Goal: Task Accomplishment & Management: Complete application form

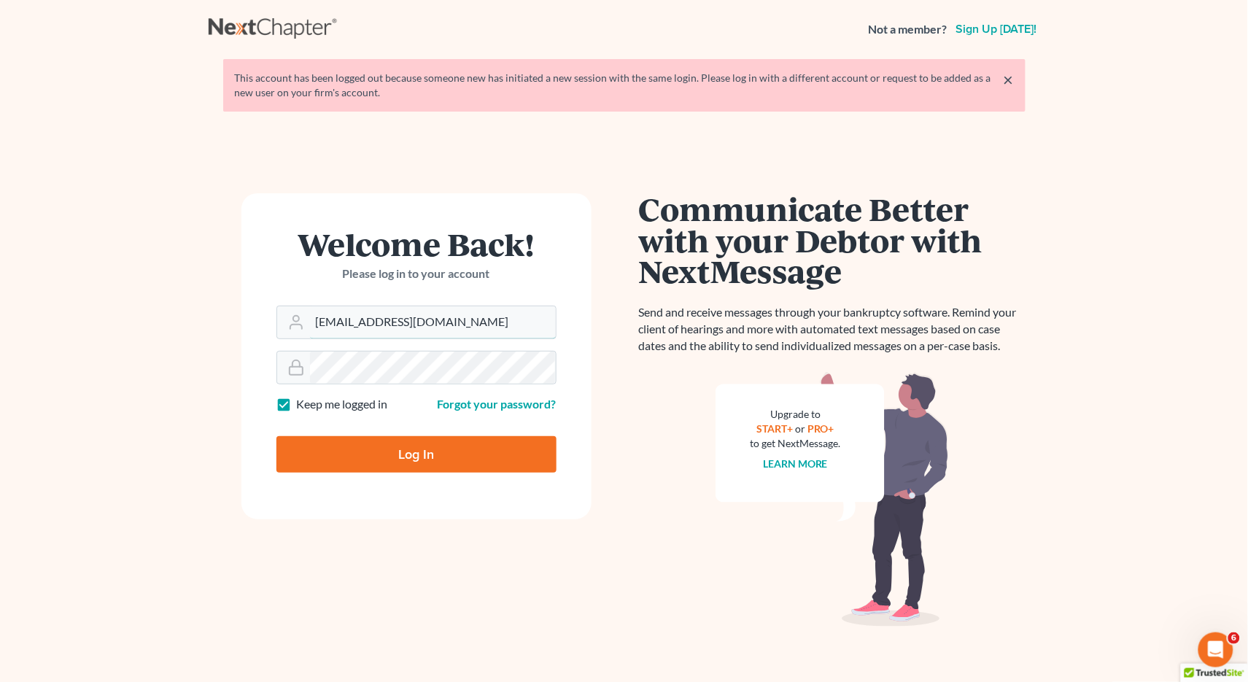
type input "[EMAIL_ADDRESS][DOMAIN_NAME]"
click at [416, 452] on input "Log In" at bounding box center [416, 454] width 280 height 36
type input "Thinking..."
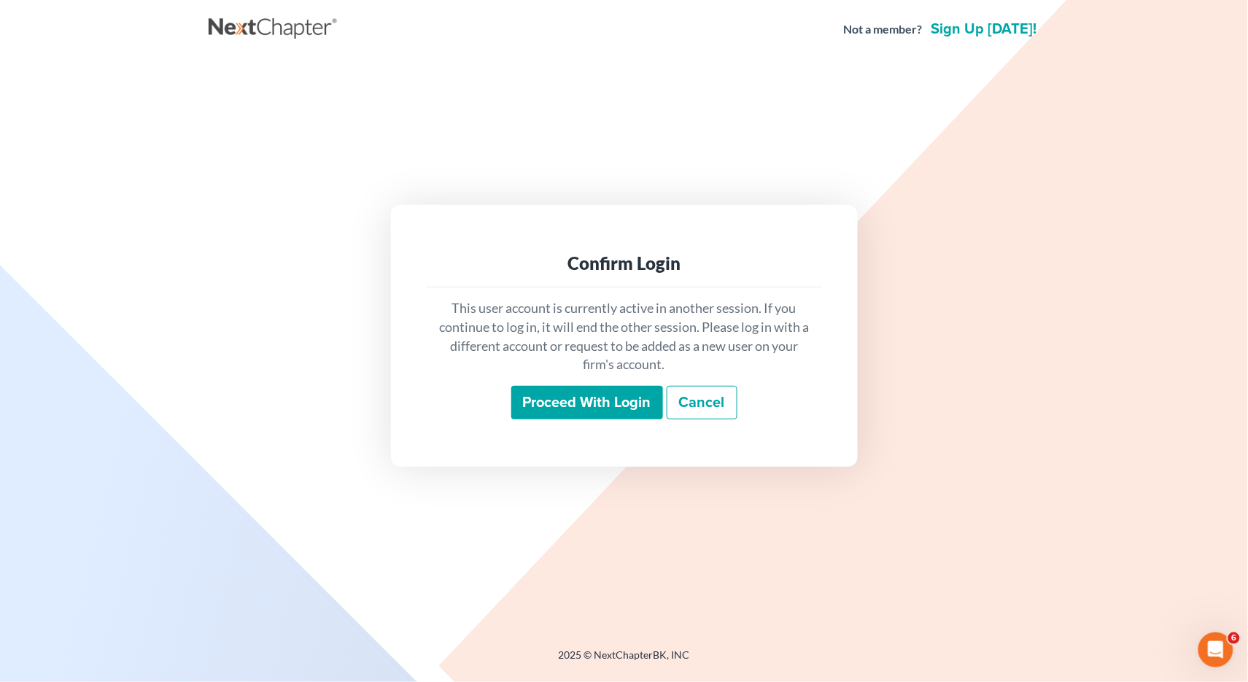
click at [549, 402] on input "Proceed with login" at bounding box center [587, 403] width 152 height 34
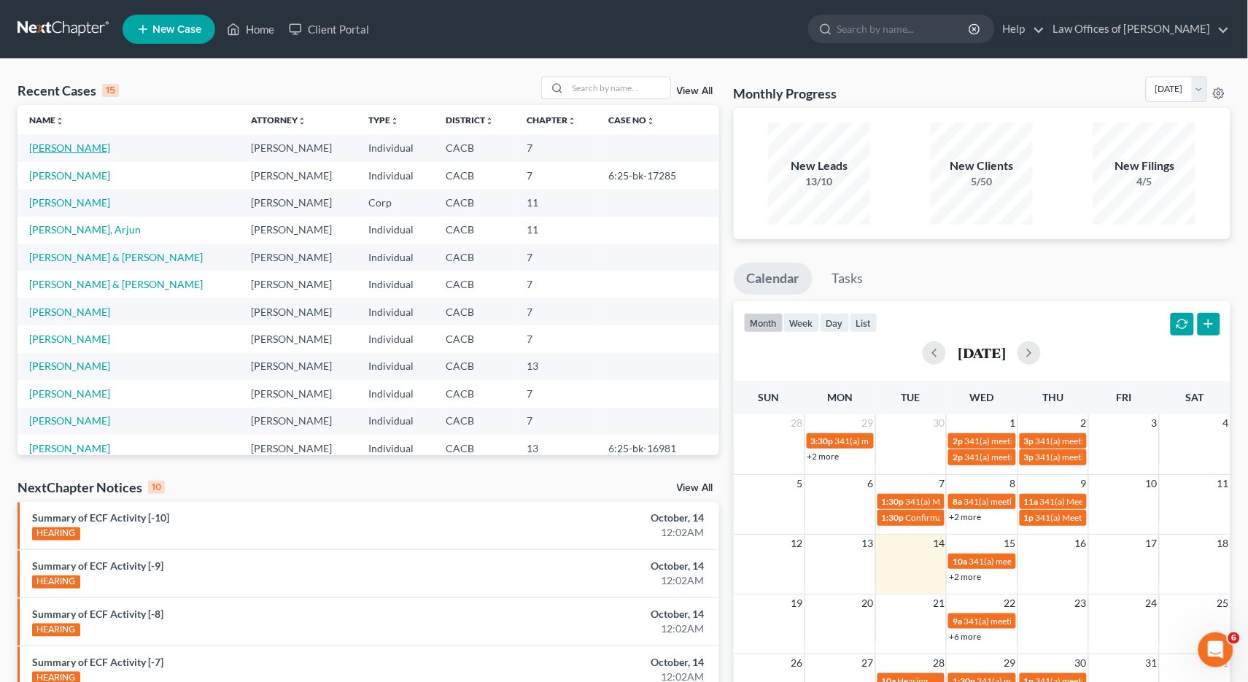
click at [82, 151] on link "Penalver, Tina" at bounding box center [69, 148] width 81 height 12
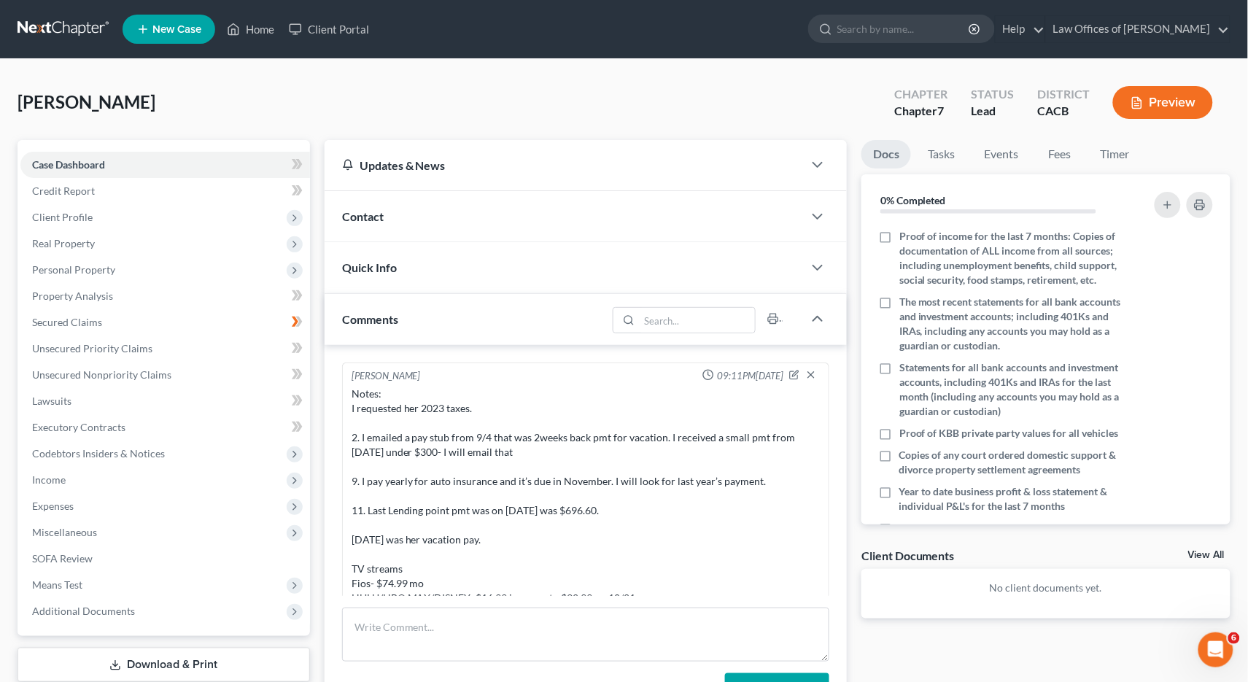
scroll to position [129, 0]
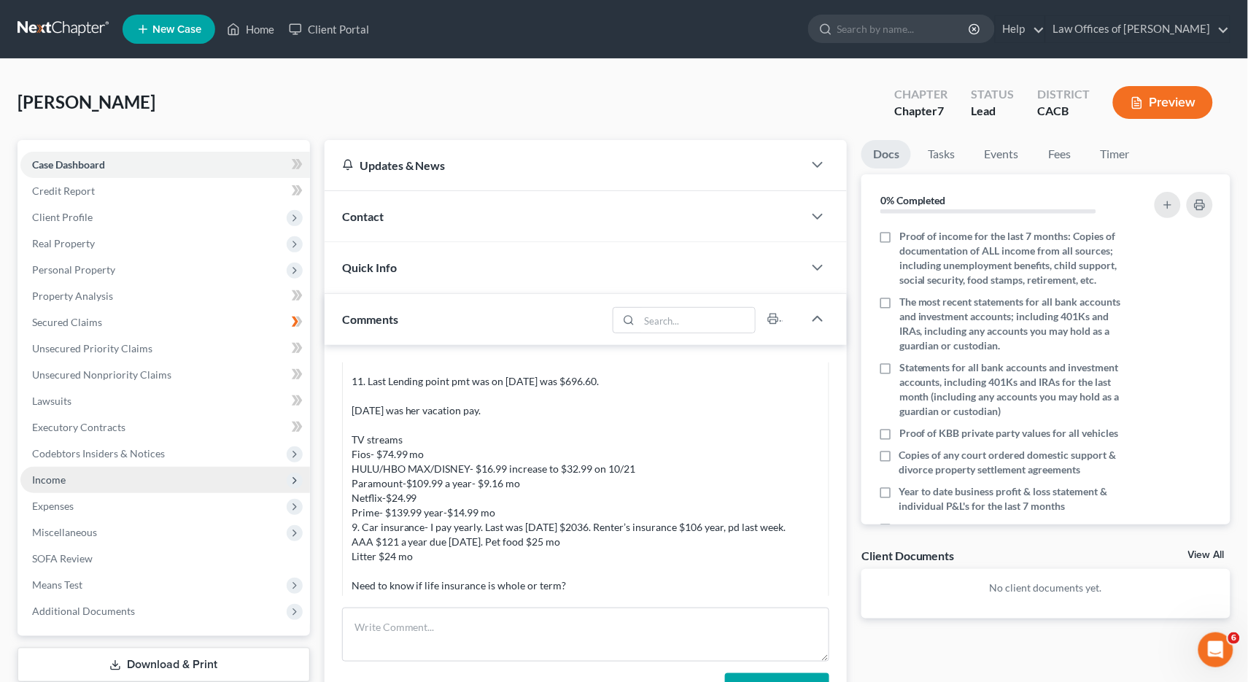
click at [69, 467] on span "Income" at bounding box center [165, 480] width 290 height 26
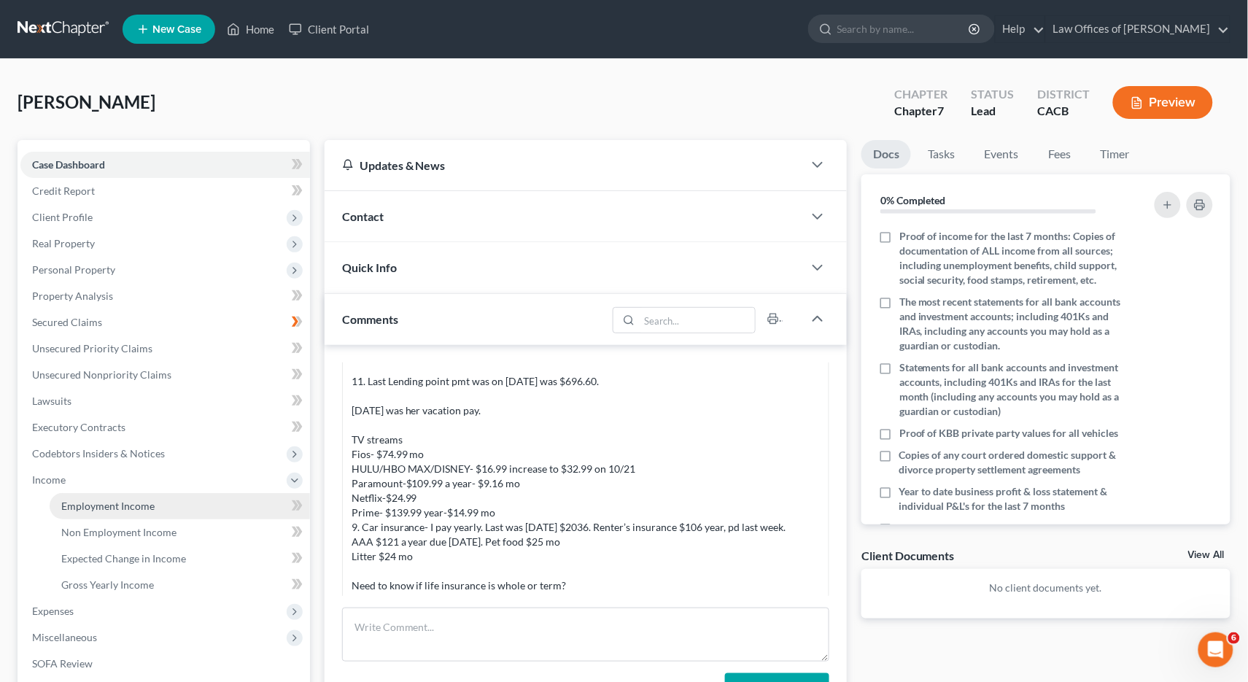
click at [120, 493] on link "Employment Income" at bounding box center [180, 506] width 260 height 26
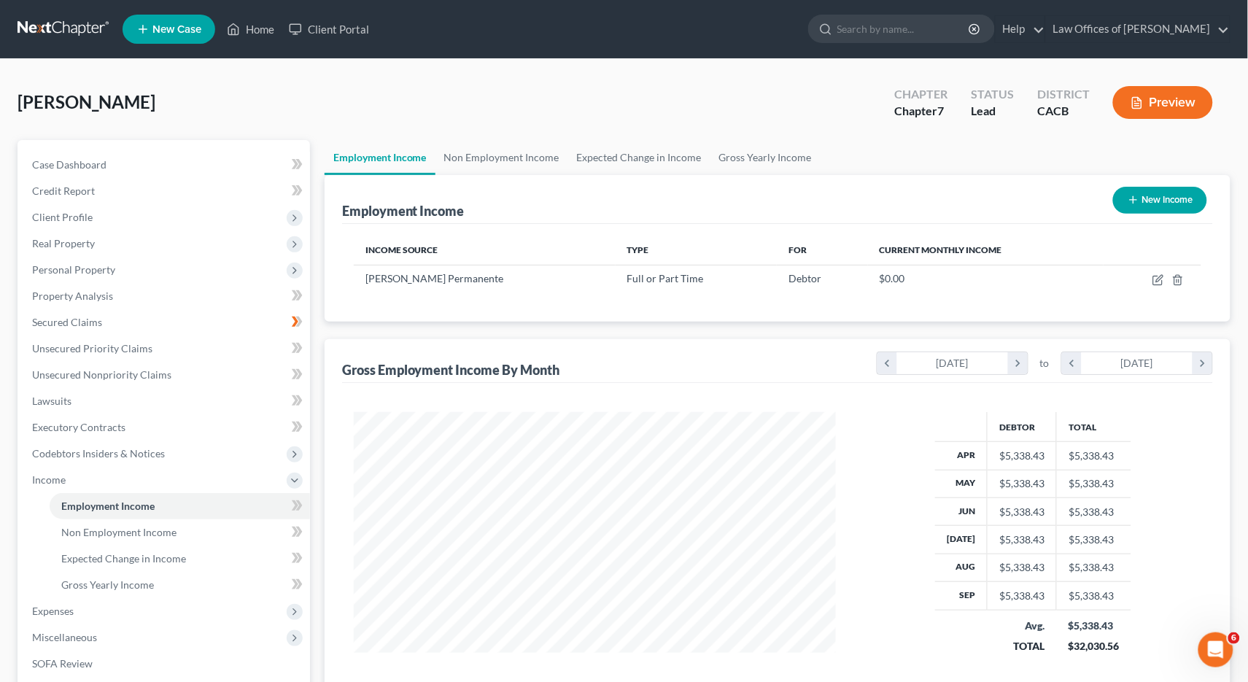
scroll to position [255, 512]
click at [1161, 271] on td at bounding box center [1153, 279] width 98 height 28
click at [1158, 279] on icon "button" at bounding box center [1159, 278] width 7 height 7
select select "0"
select select "4"
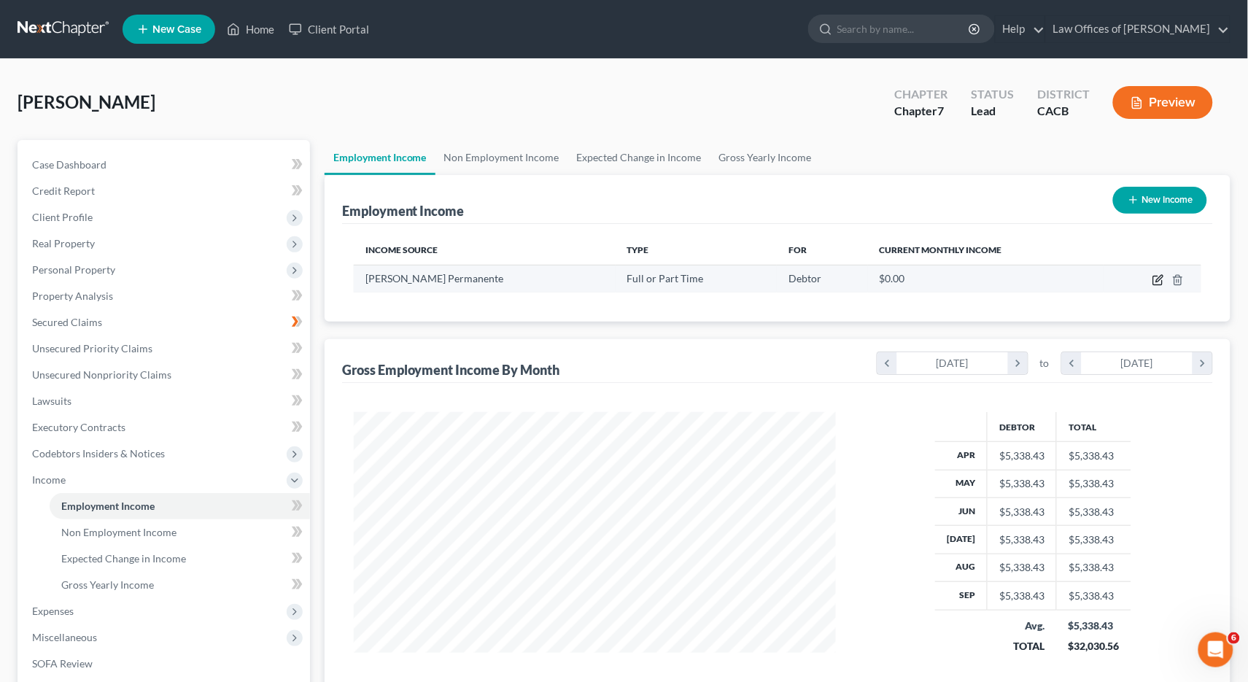
select select "2"
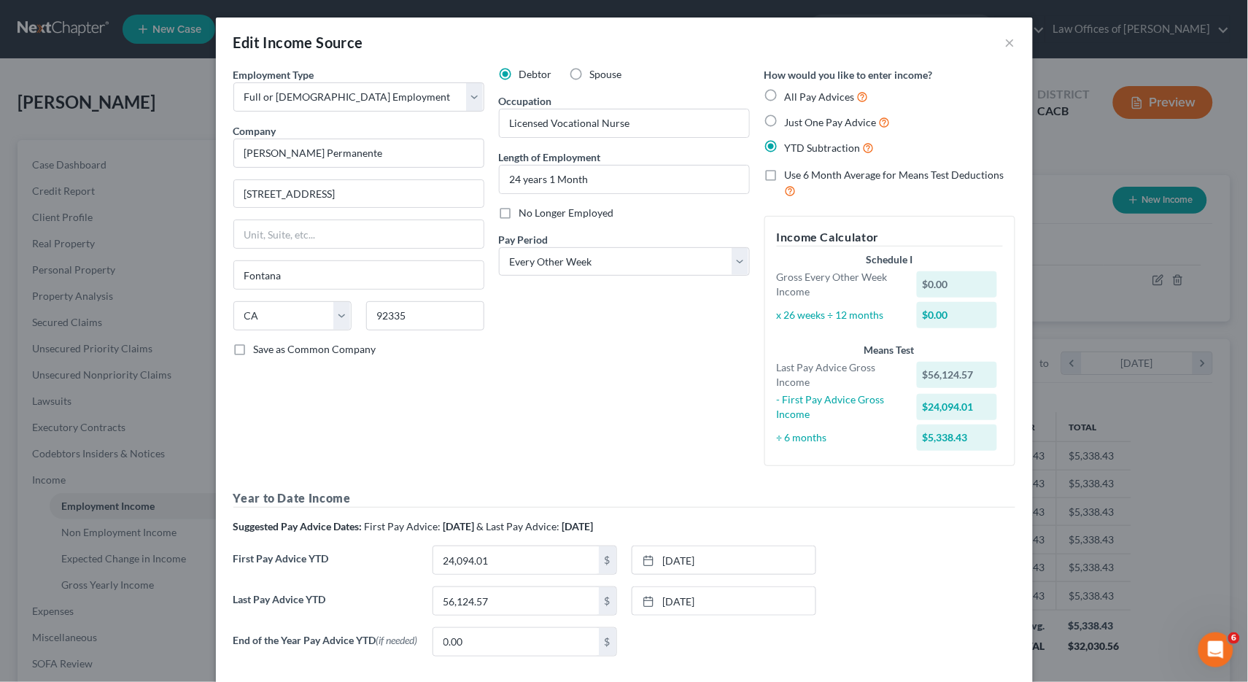
click at [801, 171] on span "Use 6 Month Average for Means Test Deductions" at bounding box center [895, 174] width 220 height 12
click at [800, 171] on input "Use 6 Month Average for Means Test Deductions" at bounding box center [795, 172] width 9 height 9
checkbox input "true"
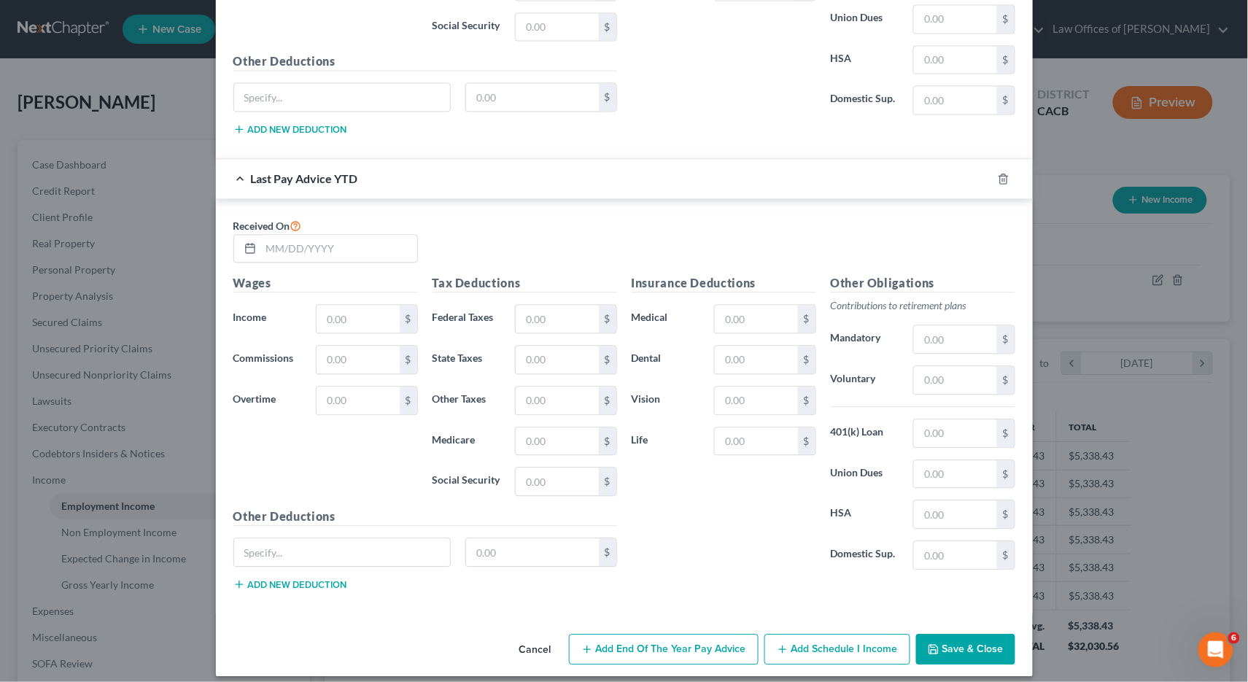
scroll to position [455, 0]
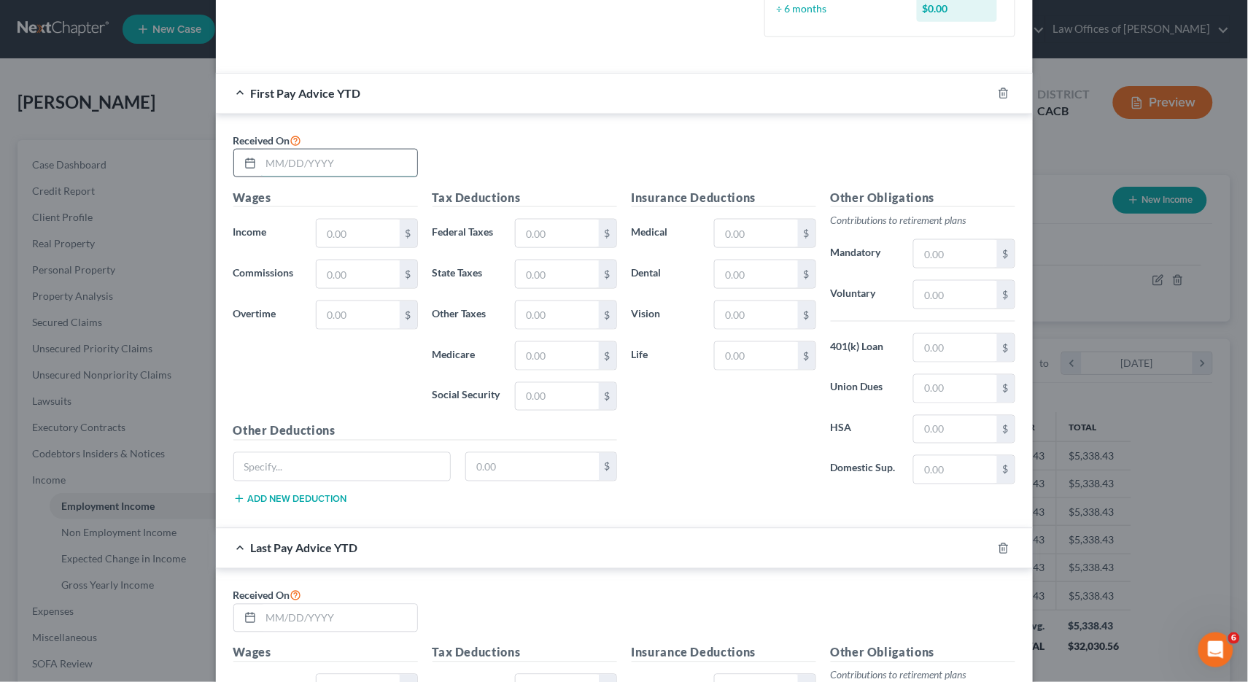
click at [300, 152] on input "text" at bounding box center [339, 164] width 156 height 28
click at [344, 220] on input "text" at bounding box center [358, 234] width 82 height 28
paste input ",394.33"
drag, startPoint x: 371, startPoint y: 222, endPoint x: 293, endPoint y: 220, distance: 77.3
click at [293, 220] on div "Income * ,394.33 $" at bounding box center [325, 233] width 199 height 29
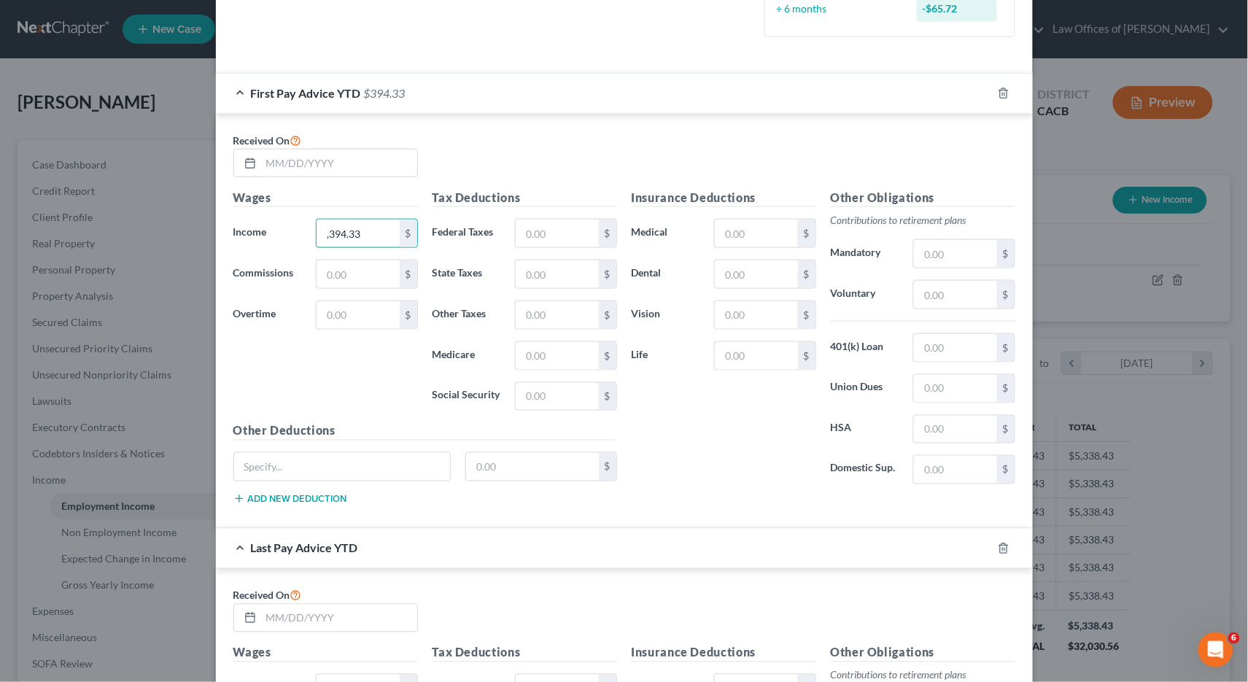
type input "2"
type input "3,394.33"
click at [306, 150] on input "text" at bounding box center [339, 164] width 156 height 28
type input "04/04/25"
click at [536, 220] on input "text" at bounding box center [557, 234] width 82 height 28
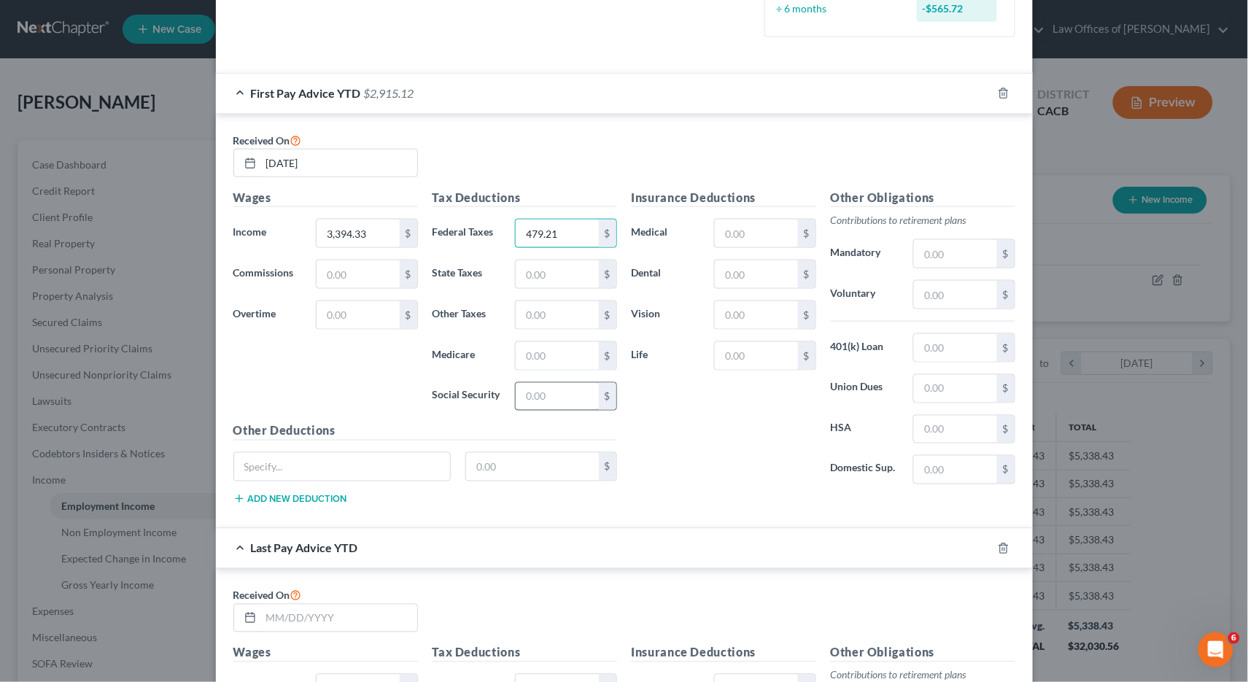
type input "479.21"
click at [552, 387] on input "text" at bounding box center [557, 397] width 82 height 28
type input "210.45"
click at [548, 344] on input "text" at bounding box center [557, 356] width 82 height 28
type input "2"
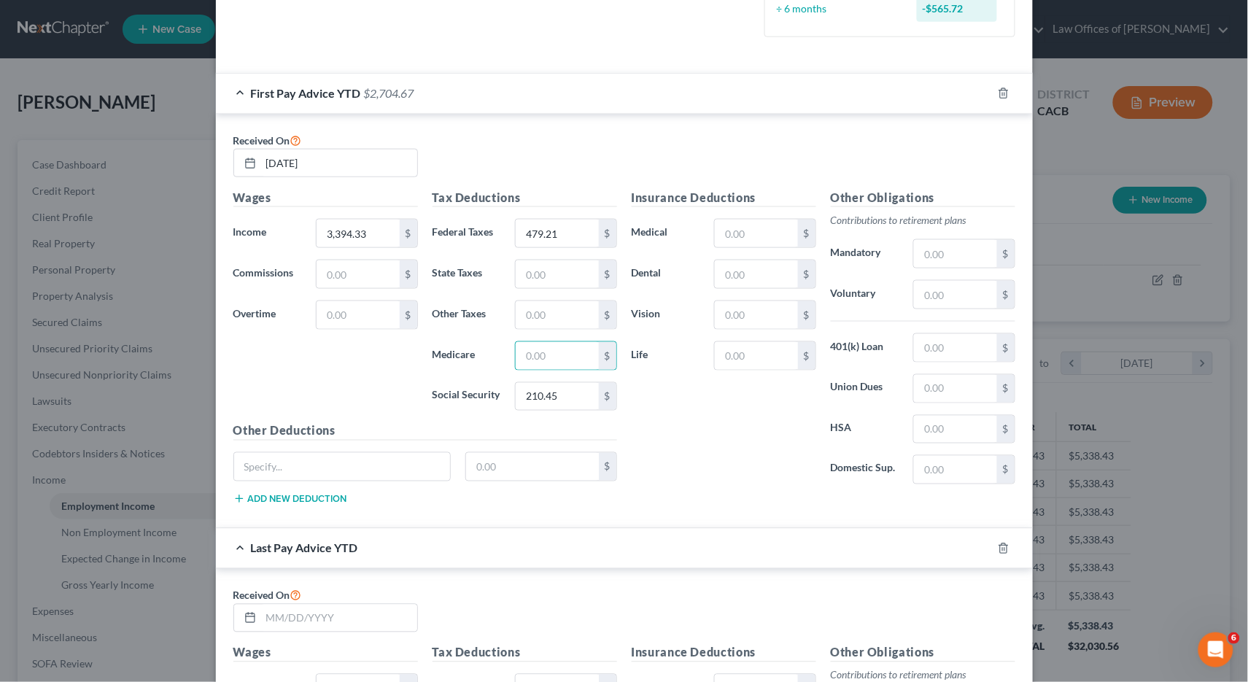
click at [542, 278] on div "Tax Deductions Federal Taxes 479.21 $ State Taxes $ Other Taxes $ Medicare $ So…" at bounding box center [524, 305] width 199 height 233
click at [545, 271] on input "text" at bounding box center [557, 274] width 82 height 28
type input "234.85"
click at [566, 342] on input "text" at bounding box center [557, 356] width 82 height 28
type input "9"
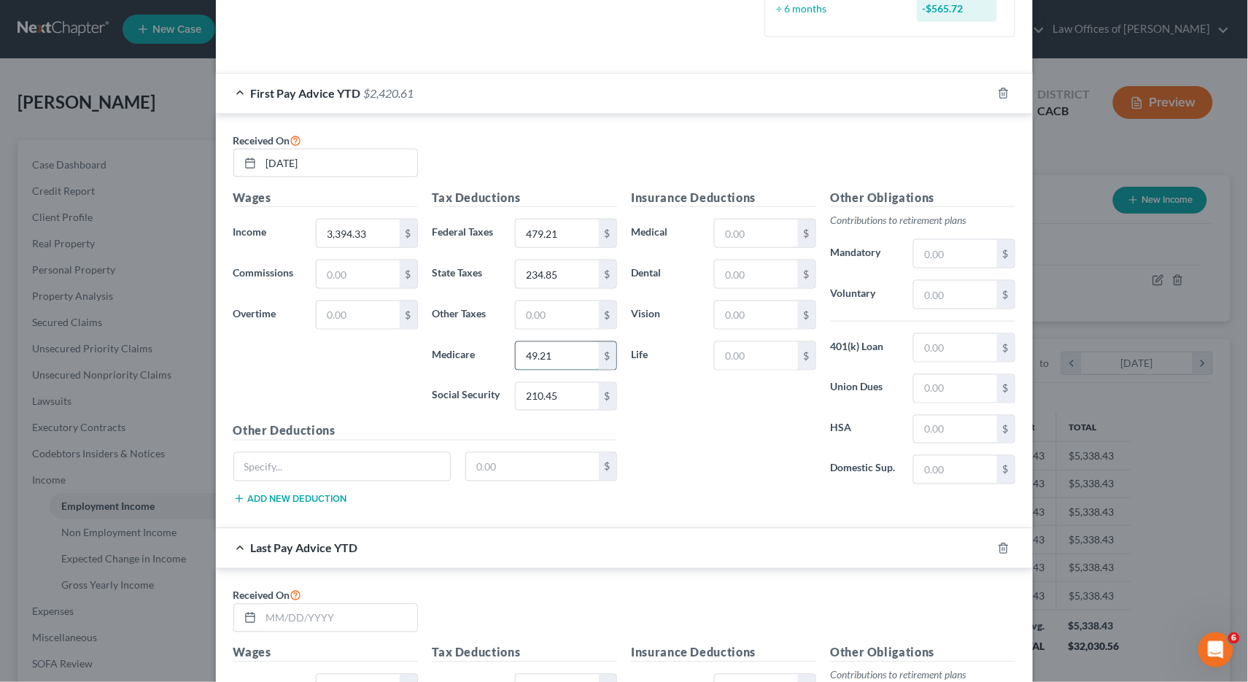
type input "49.21"
click at [947, 336] on input "text" at bounding box center [955, 348] width 82 height 28
type input "594.03"
click at [939, 392] on div "Other Obligations Contributions to retirement plans Mandatory $ Voluntary $ 401…" at bounding box center [922, 342] width 199 height 307
click at [950, 381] on input "text" at bounding box center [955, 389] width 82 height 28
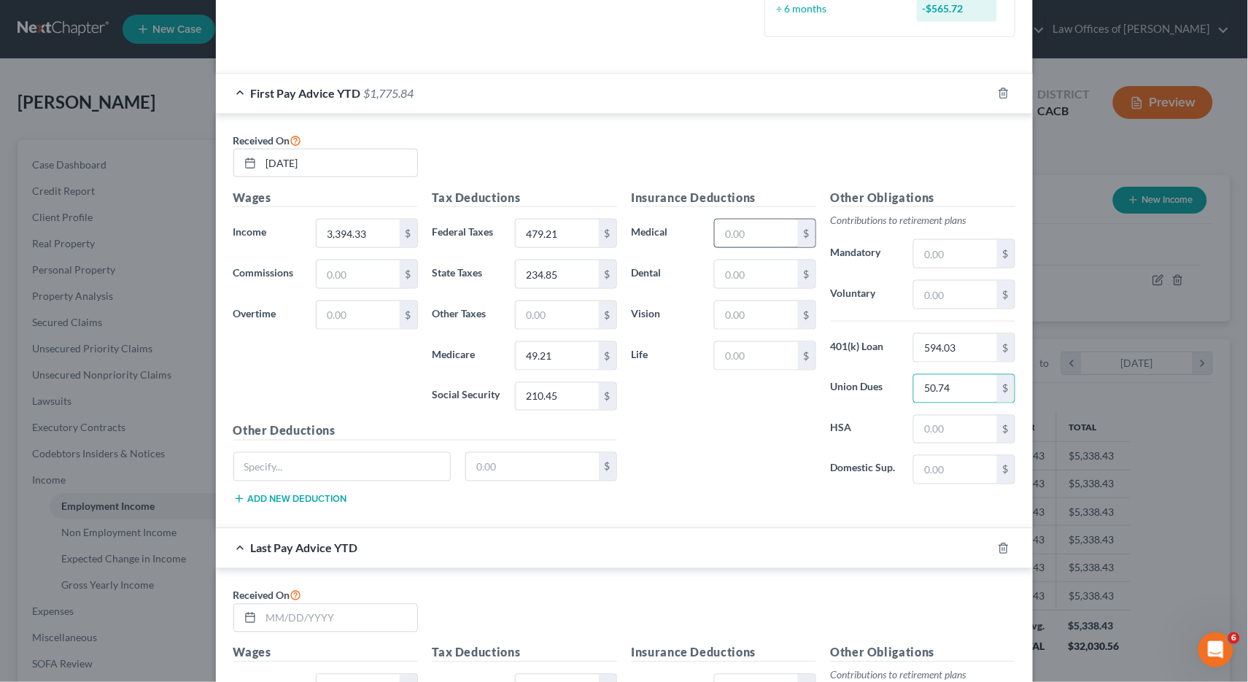
type input "50.74"
click at [757, 220] on input "text" at bounding box center [756, 234] width 82 height 28
type input "4.36"
click at [777, 489] on div "Insurance Deductions Medical 4.36 $ Dental $ Vision $ Life $ Other Obligations …" at bounding box center [823, 352] width 398 height 327
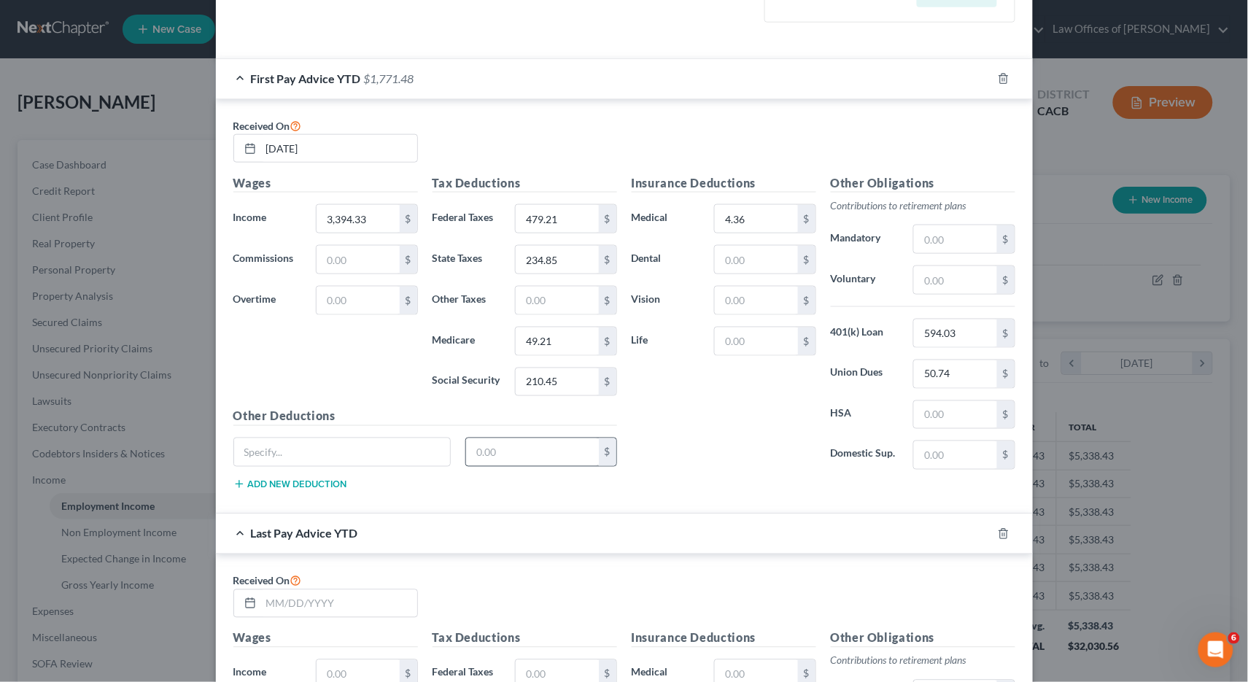
scroll to position [562, 0]
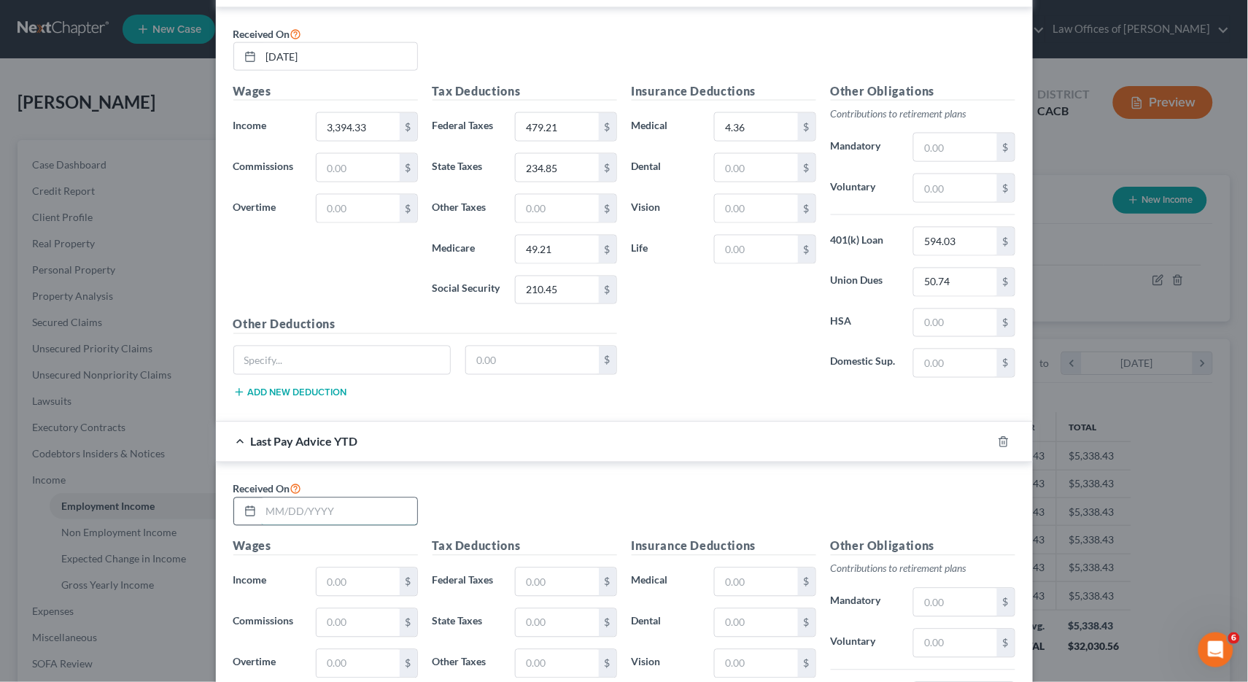
click at [385, 501] on input "text" at bounding box center [339, 512] width 156 height 28
type input "09/19/25"
click at [368, 568] on input "text" at bounding box center [358, 582] width 82 height 28
type input "346.36"
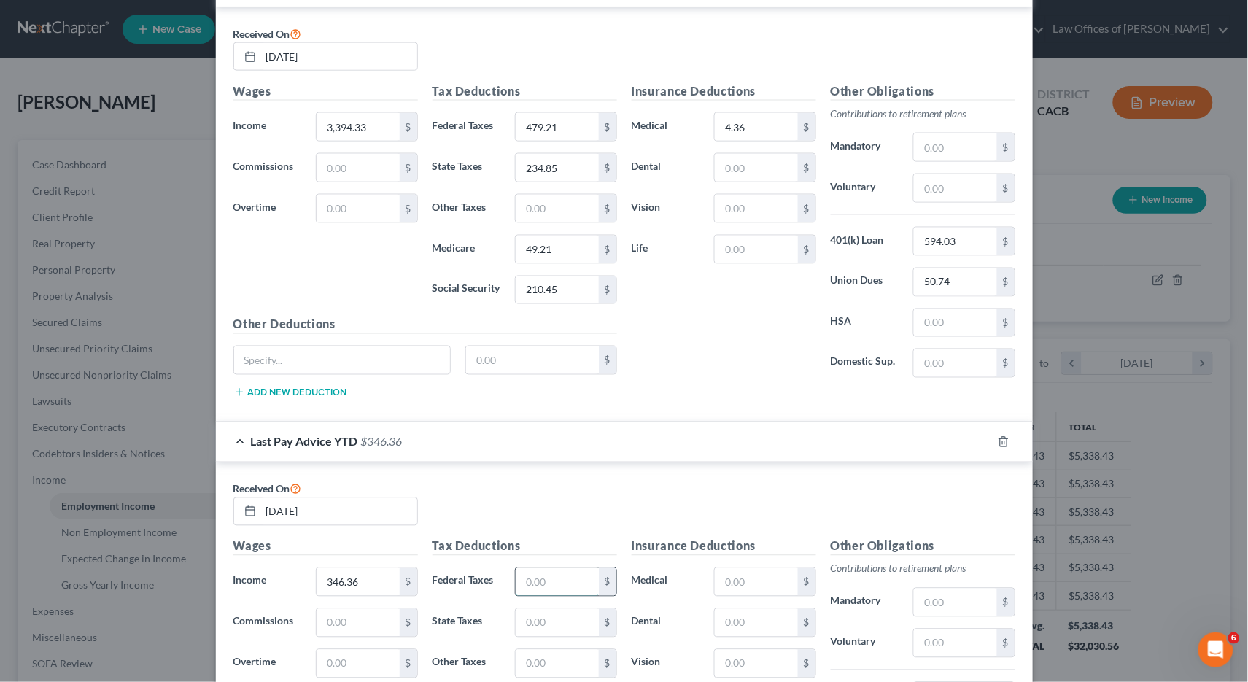
click at [562, 570] on input "text" at bounding box center [557, 582] width 82 height 28
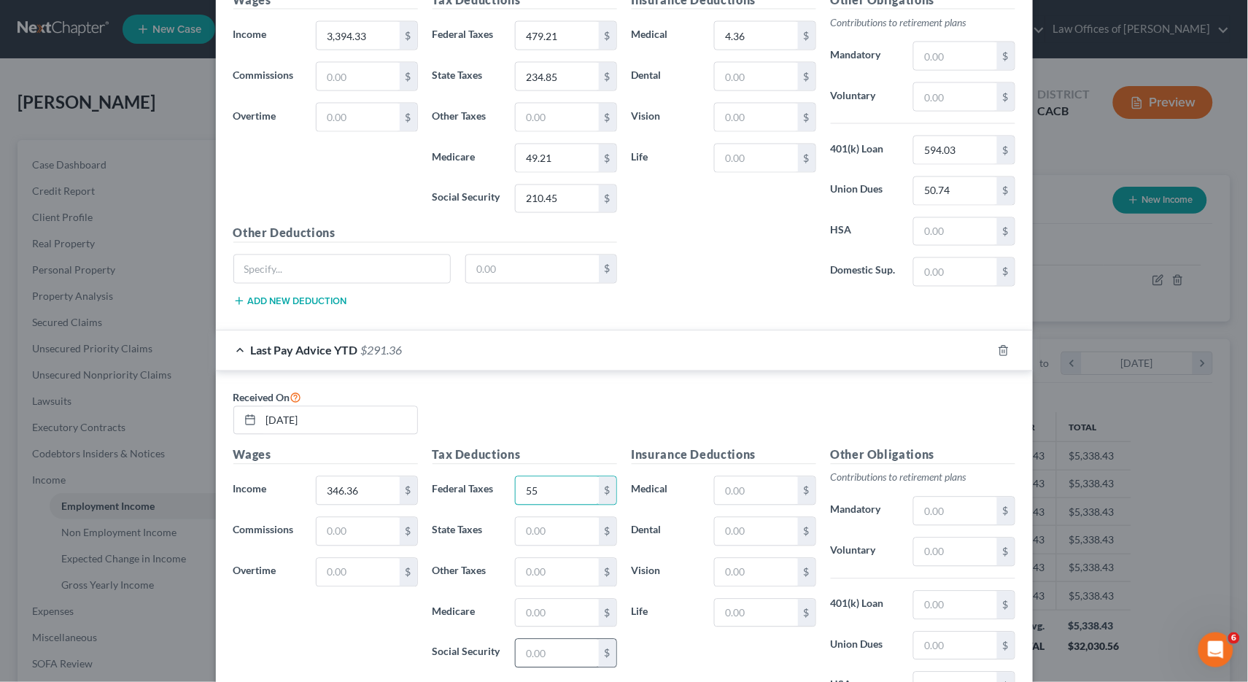
scroll to position [686, 0]
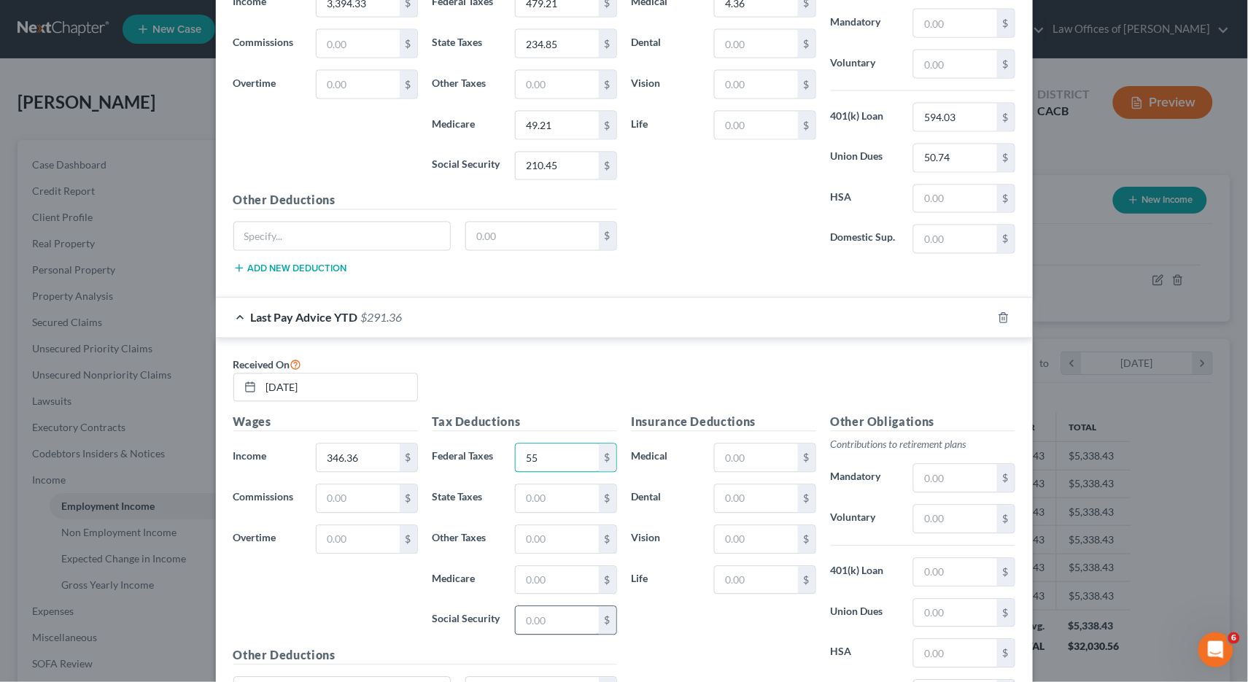
type input "55"
click at [570, 613] on input "text" at bounding box center [557, 621] width 82 height 28
type input "21.48"
click at [546, 489] on input "text" at bounding box center [557, 499] width 82 height 28
type input "19.11"
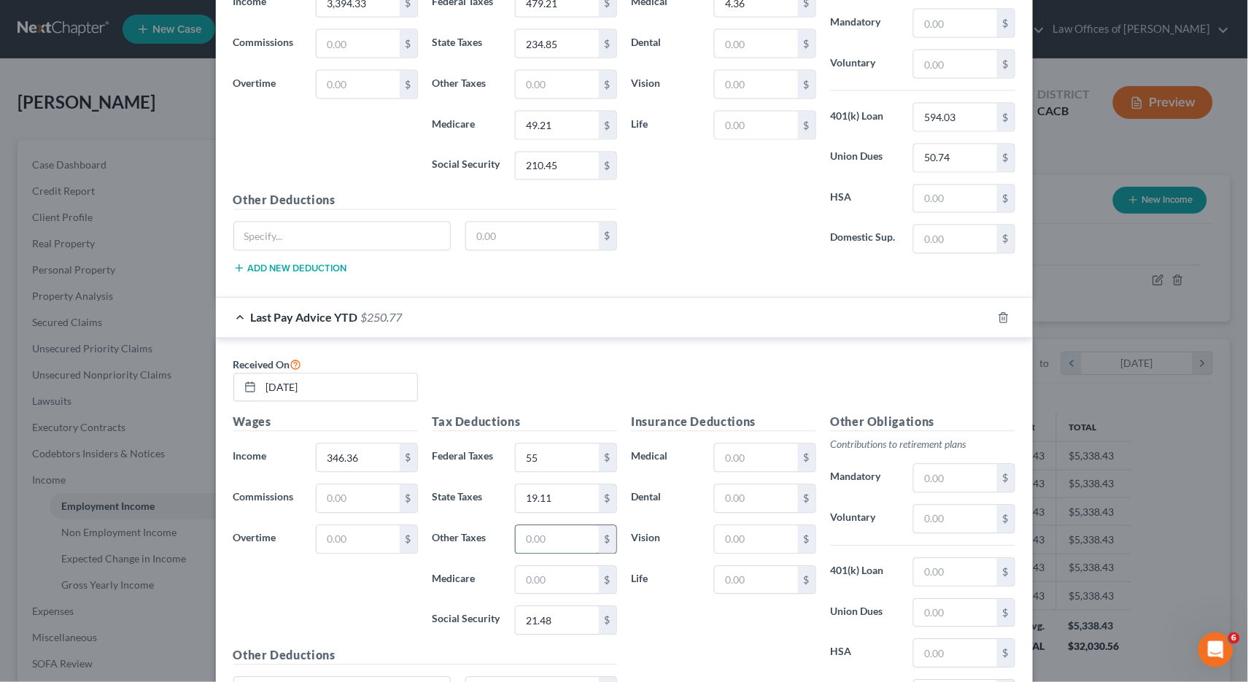
click at [533, 526] on input "text" at bounding box center [557, 540] width 82 height 28
click at [576, 567] on input "text" at bounding box center [557, 581] width 82 height 28
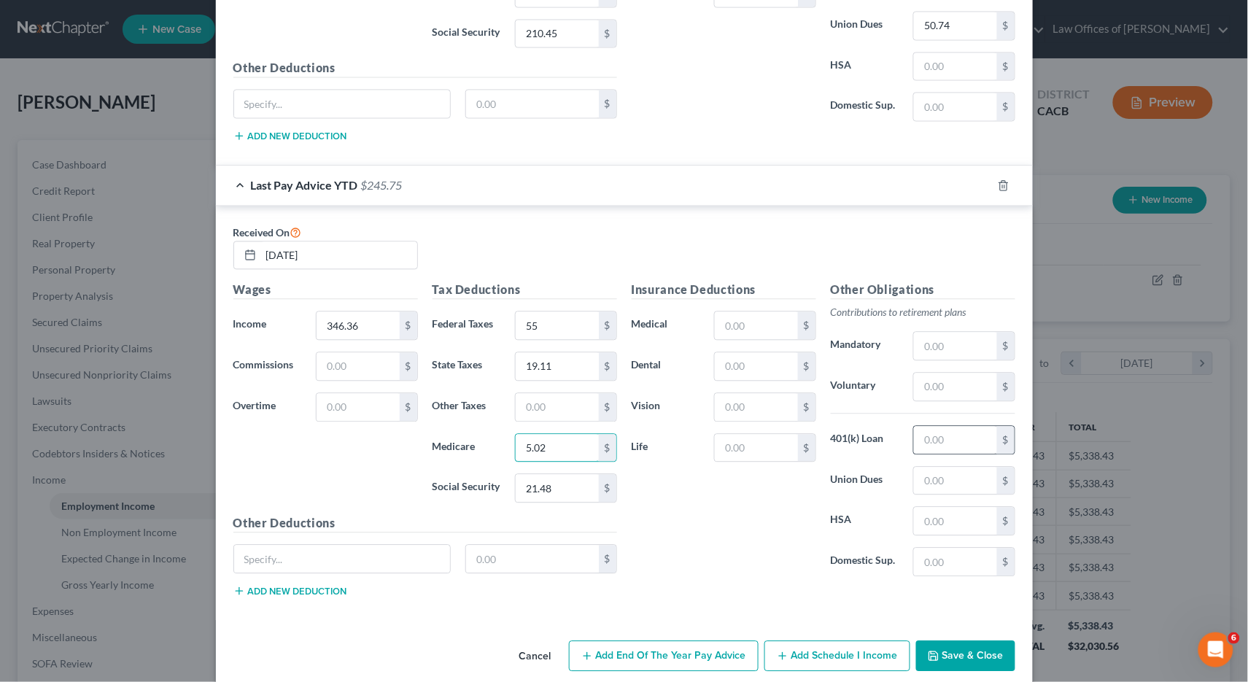
scroll to position [825, 0]
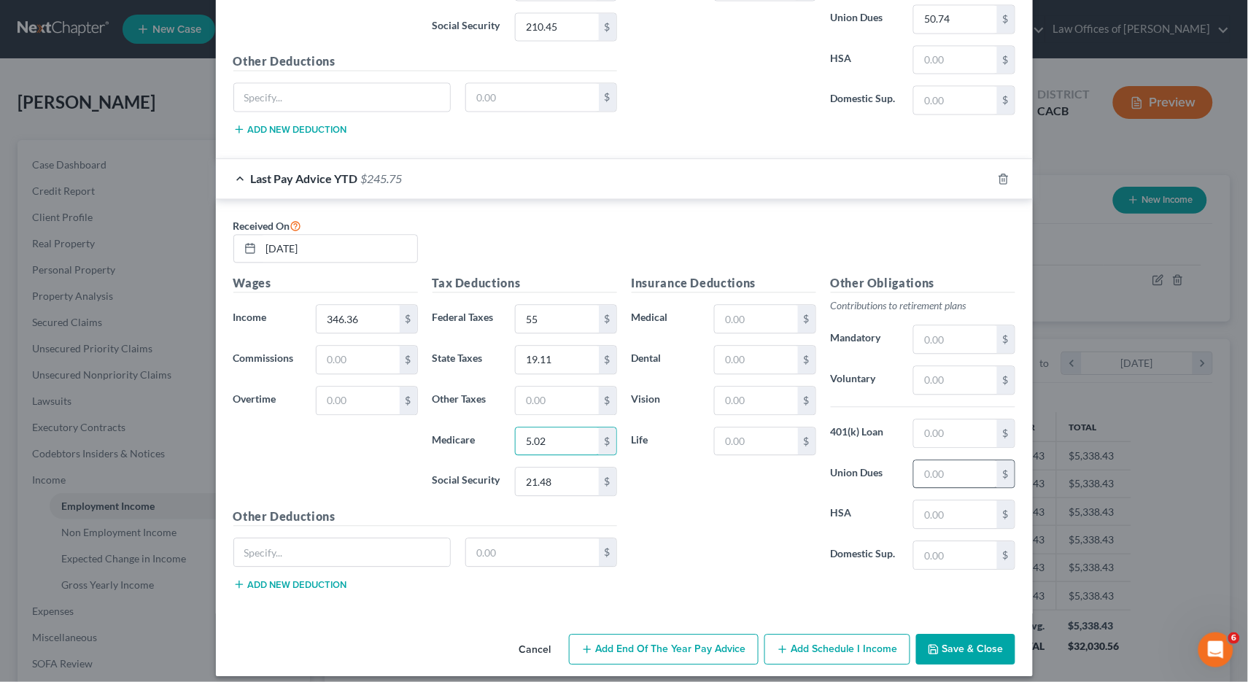
type input "5.02"
click at [939, 460] on input "text" at bounding box center [955, 474] width 82 height 28
type input "5.13"
click at [753, 427] on input "text" at bounding box center [756, 441] width 82 height 28
type input "4.36"
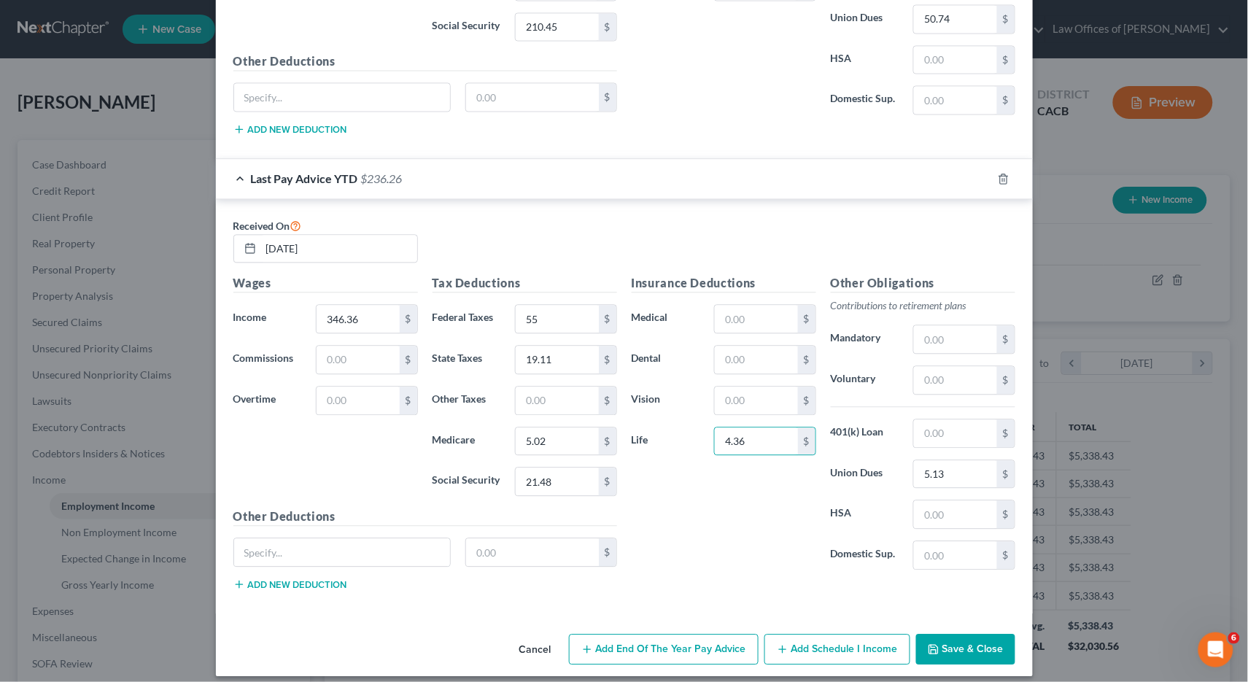
click at [944, 634] on button "Save & Close" at bounding box center [965, 649] width 99 height 31
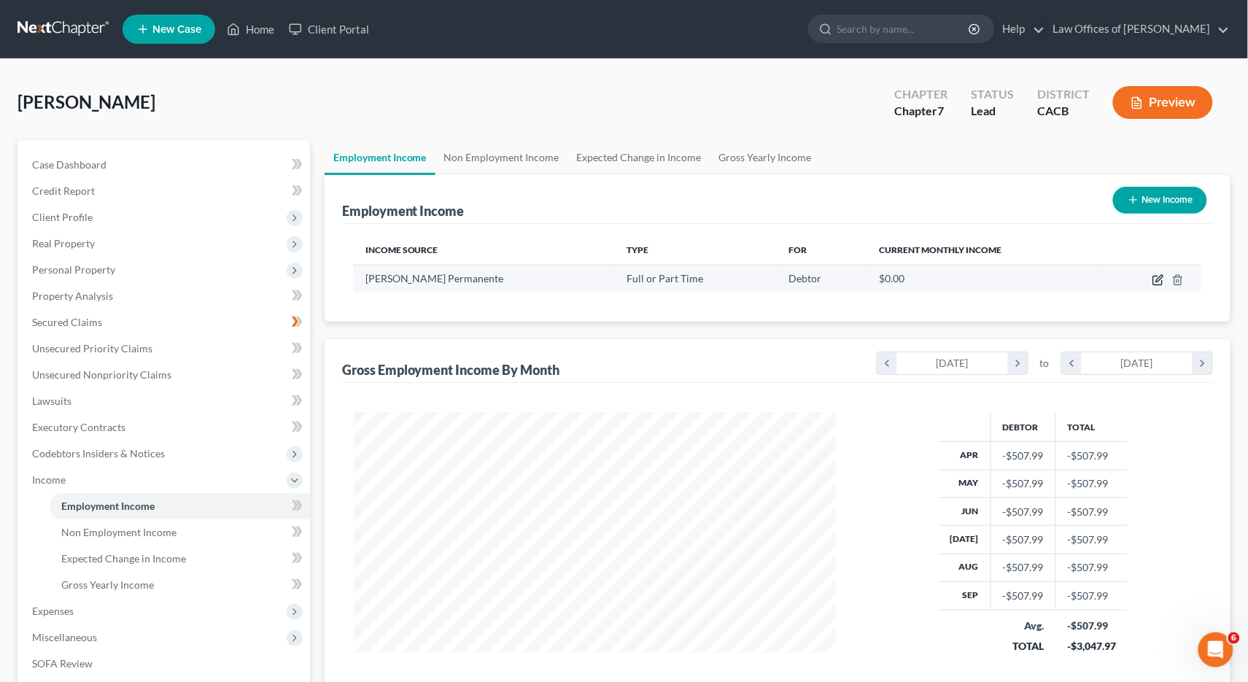
click at [1160, 281] on icon "button" at bounding box center [1158, 280] width 12 height 12
select select "0"
select select "4"
select select "2"
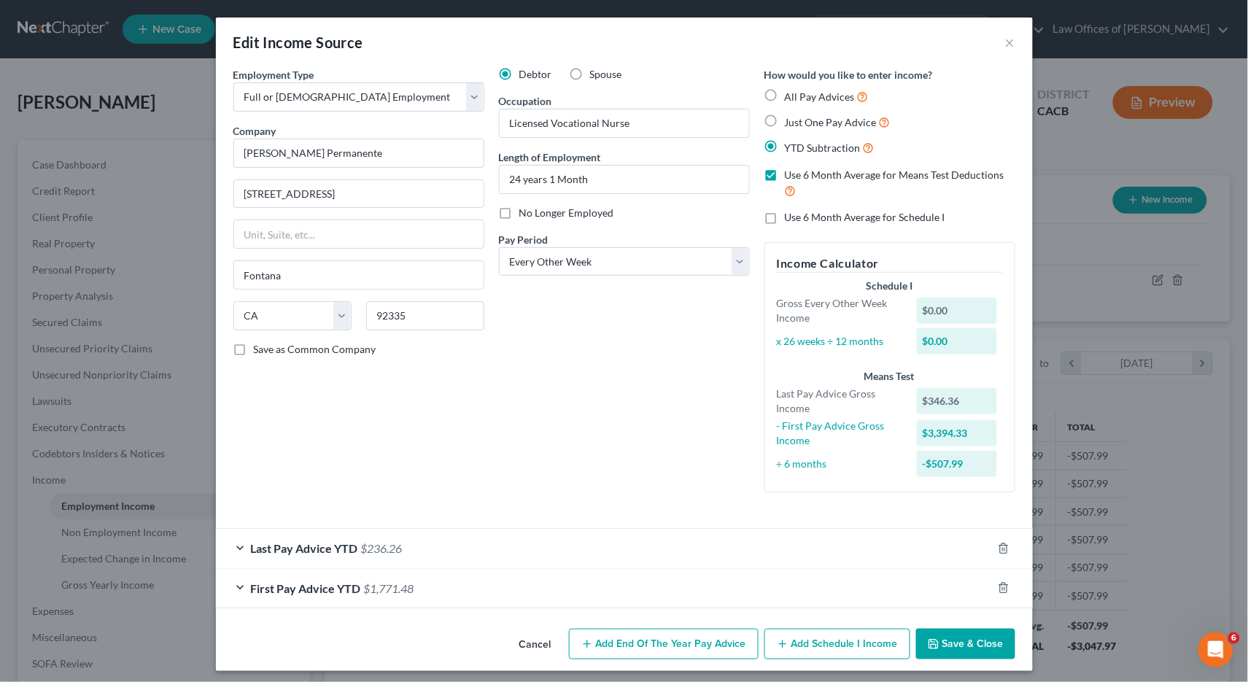
click at [785, 101] on label "All Pay Advices" at bounding box center [827, 96] width 84 height 17
click at [791, 98] on input "All Pay Advices" at bounding box center [795, 92] width 9 height 9
radio input "true"
checkbox input "false"
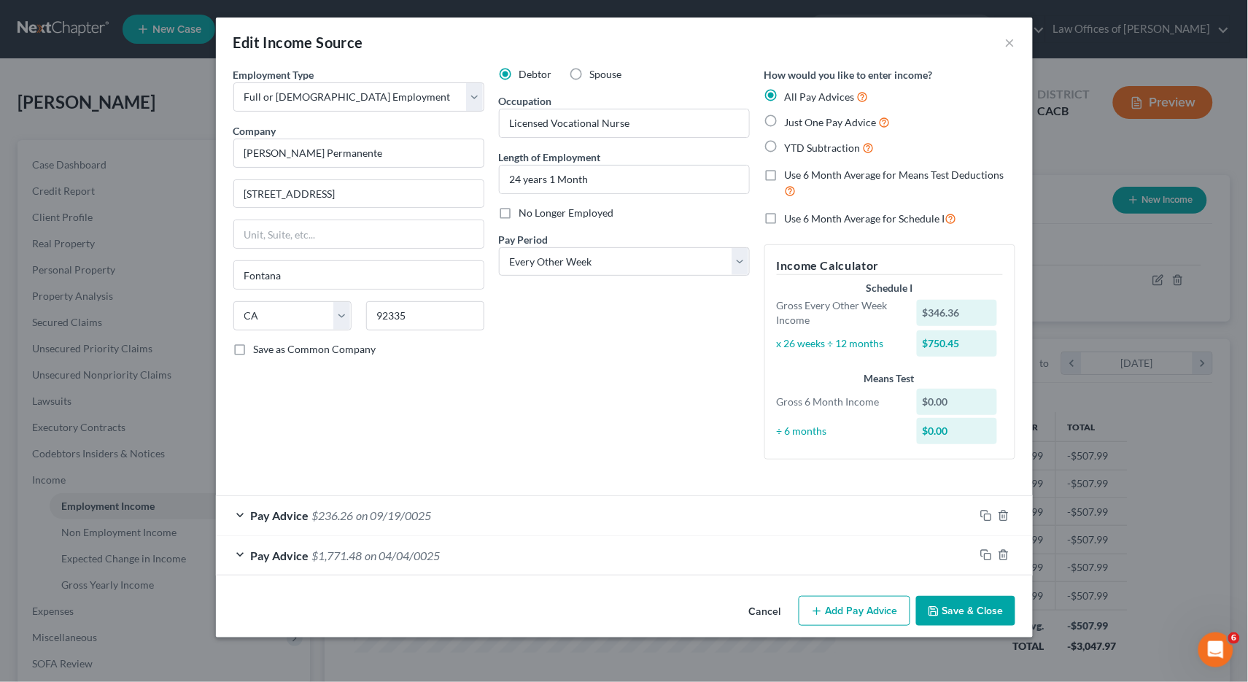
click at [850, 609] on button "Add Pay Advice" at bounding box center [855, 611] width 112 height 31
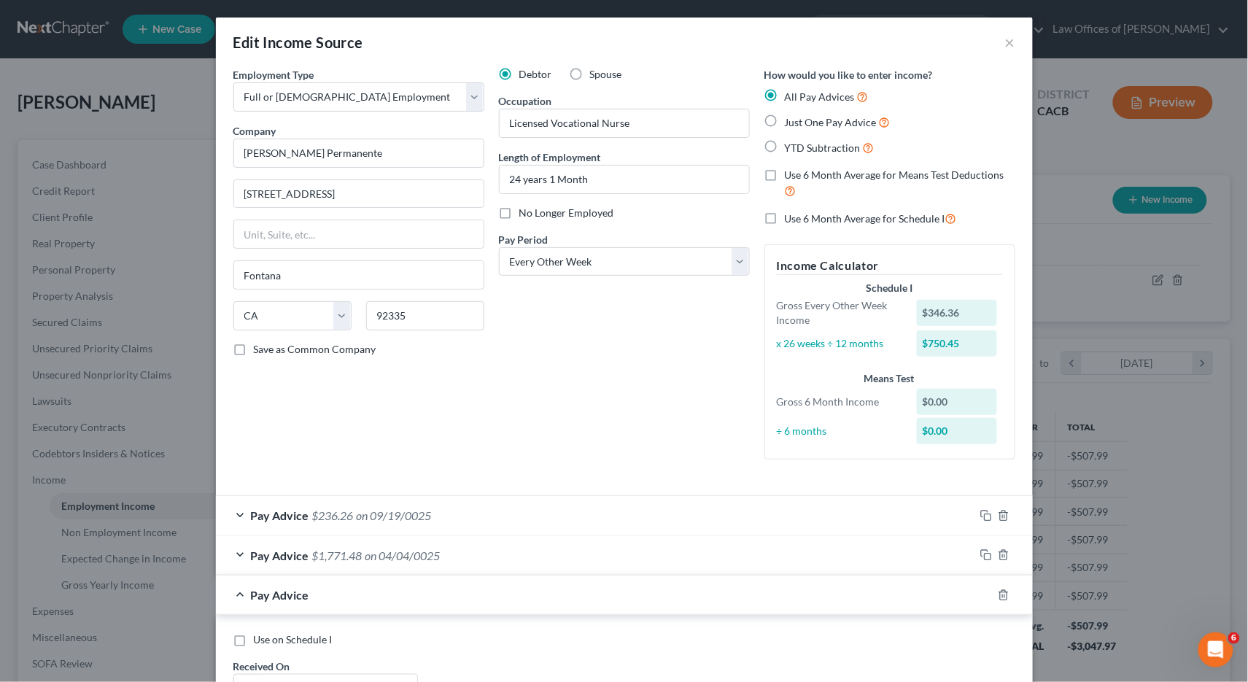
scroll to position [327, 0]
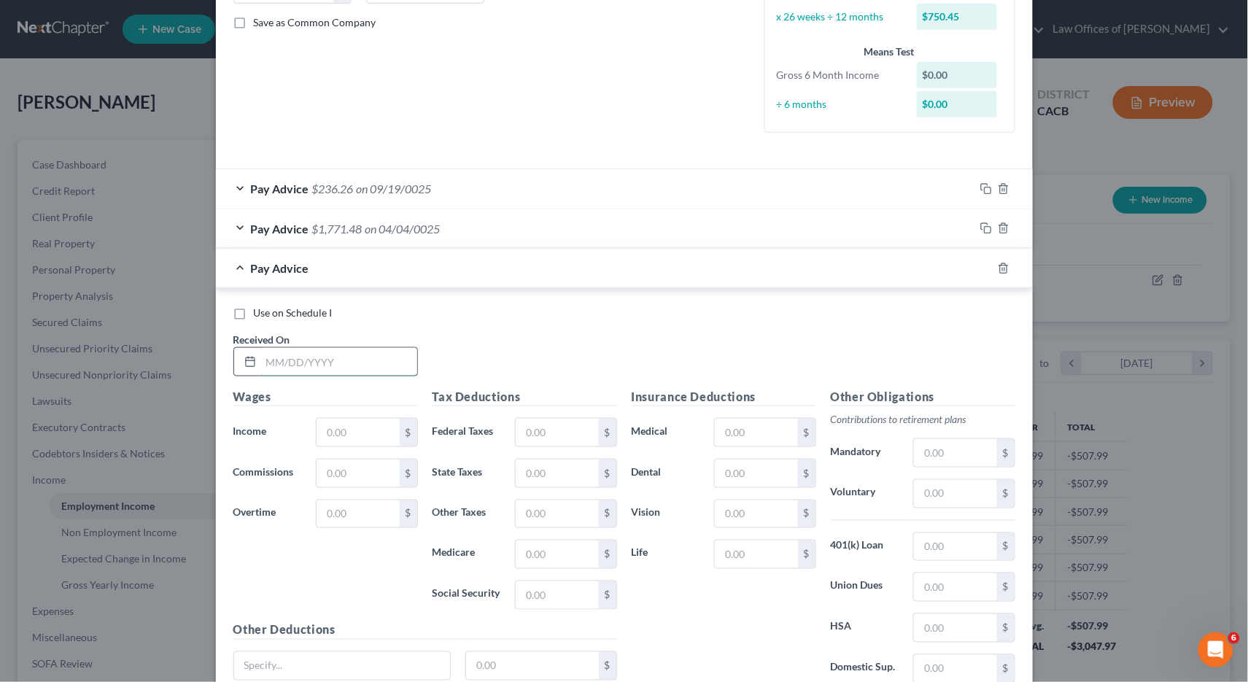
click at [304, 358] on input "text" at bounding box center [339, 362] width 156 height 28
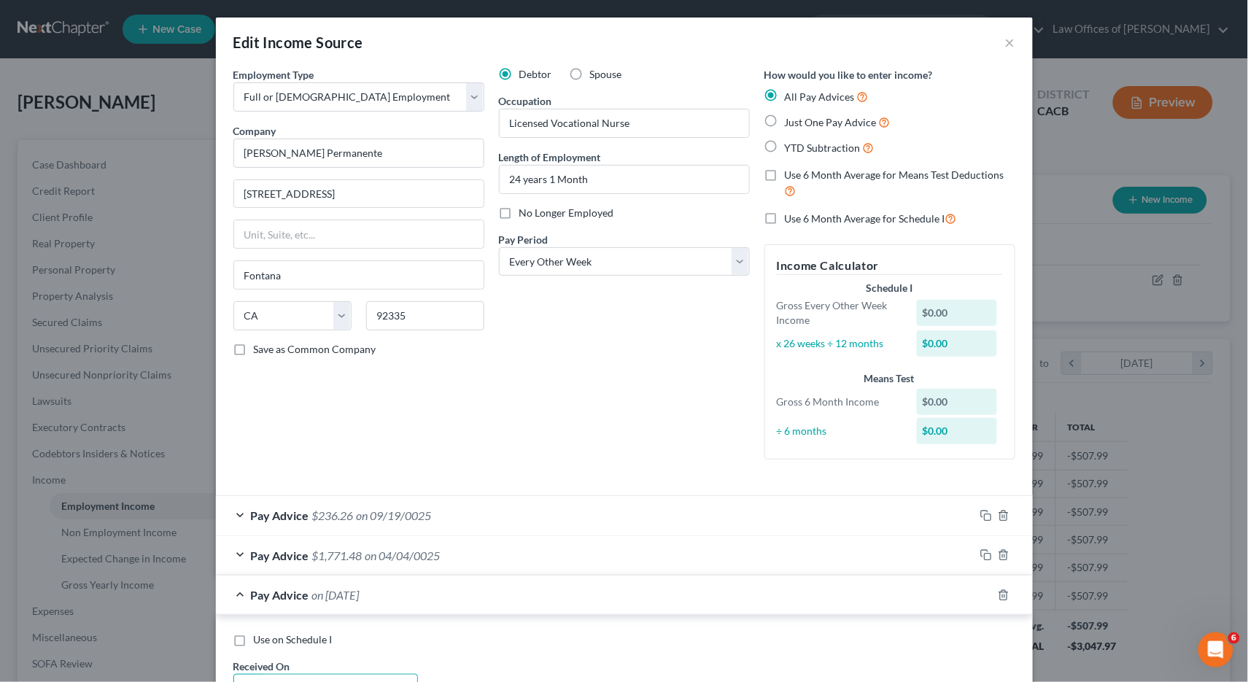
type input "09/05/25"
click at [799, 172] on span "Use 6 Month Average for Means Test Deductions" at bounding box center [895, 174] width 220 height 12
click at [799, 172] on input "Use 6 Month Average for Means Test Deductions" at bounding box center [795, 172] width 9 height 9
checkbox input "true"
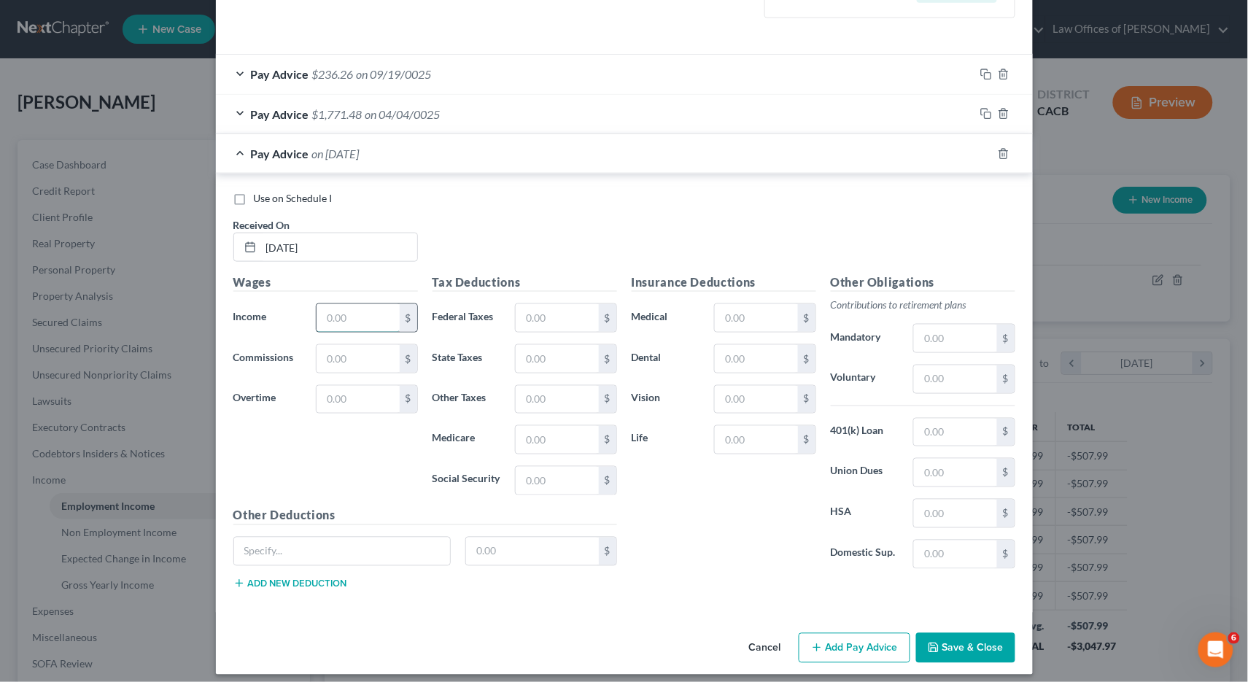
click at [368, 307] on input "text" at bounding box center [358, 318] width 82 height 28
paste input "3,480.84"
type input "3,480.84"
click at [539, 304] on input "text" at bounding box center [557, 318] width 82 height 28
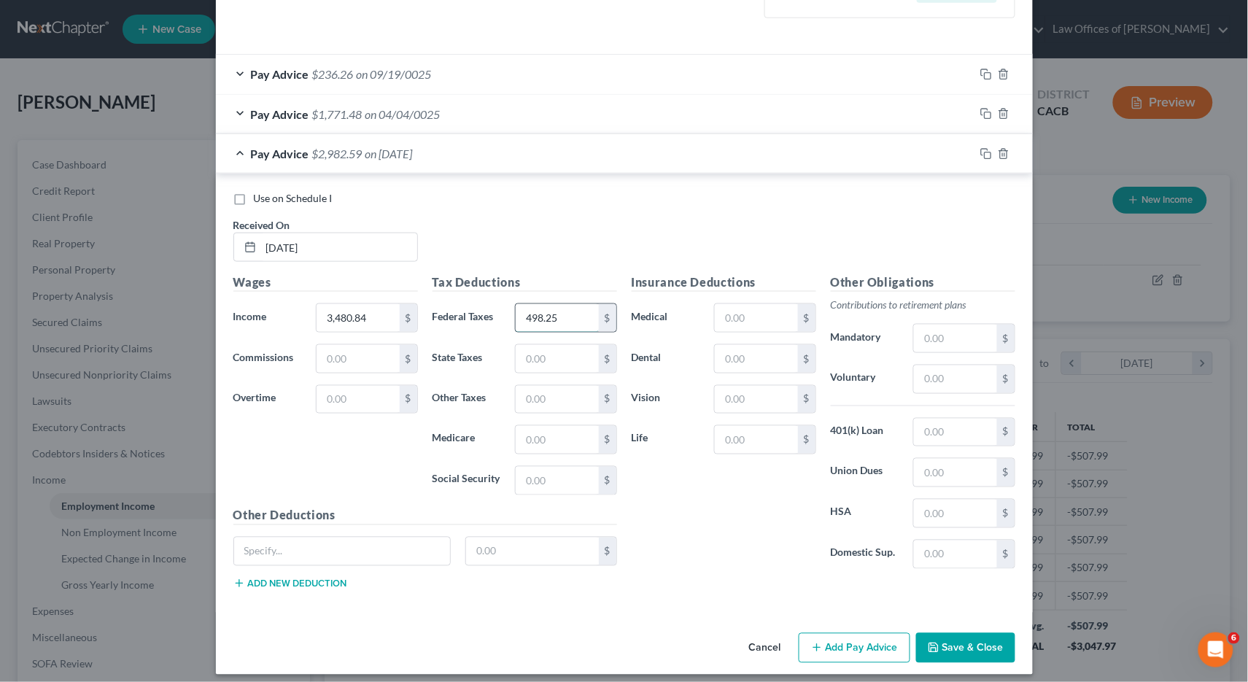
type input "498.25"
click at [567, 426] on input "text" at bounding box center [557, 440] width 82 height 28
type input "50.47"
click at [562, 482] on input "text" at bounding box center [557, 481] width 82 height 28
type input "215.81"
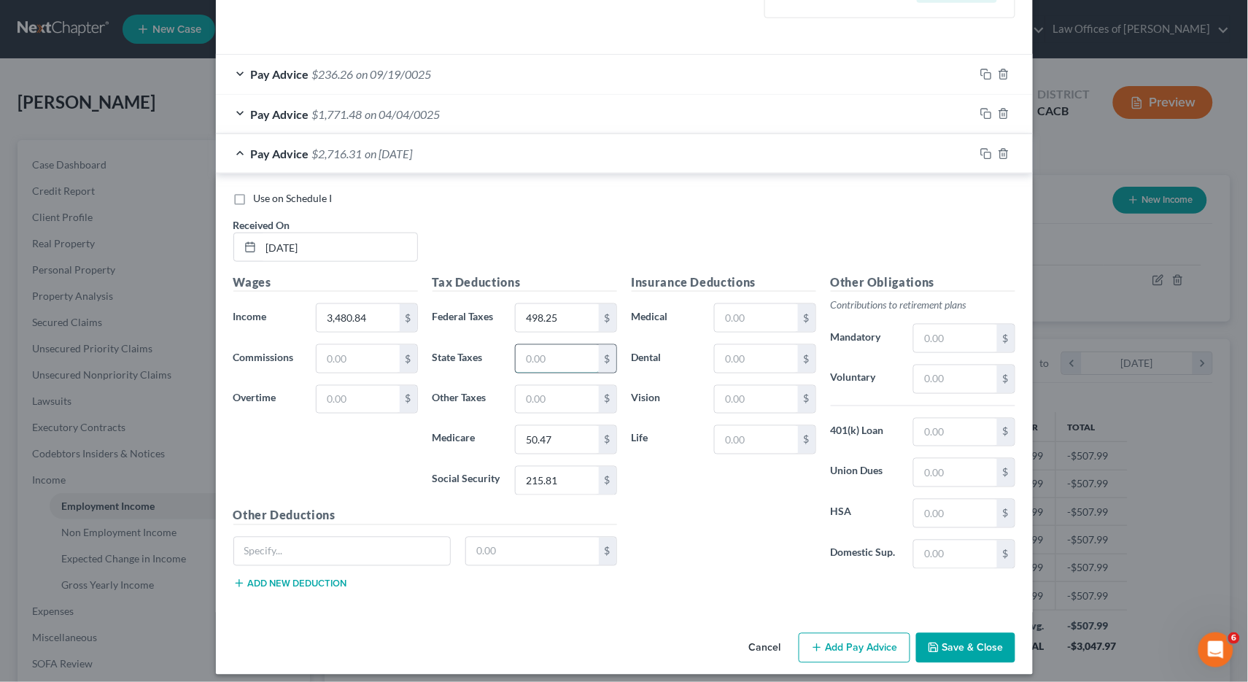
click at [543, 352] on input "text" at bounding box center [557, 359] width 82 height 28
type input "244.74"
click at [929, 420] on input "text" at bounding box center [955, 433] width 82 height 28
type input "594.03"
click at [958, 466] on input "text" at bounding box center [955, 473] width 82 height 28
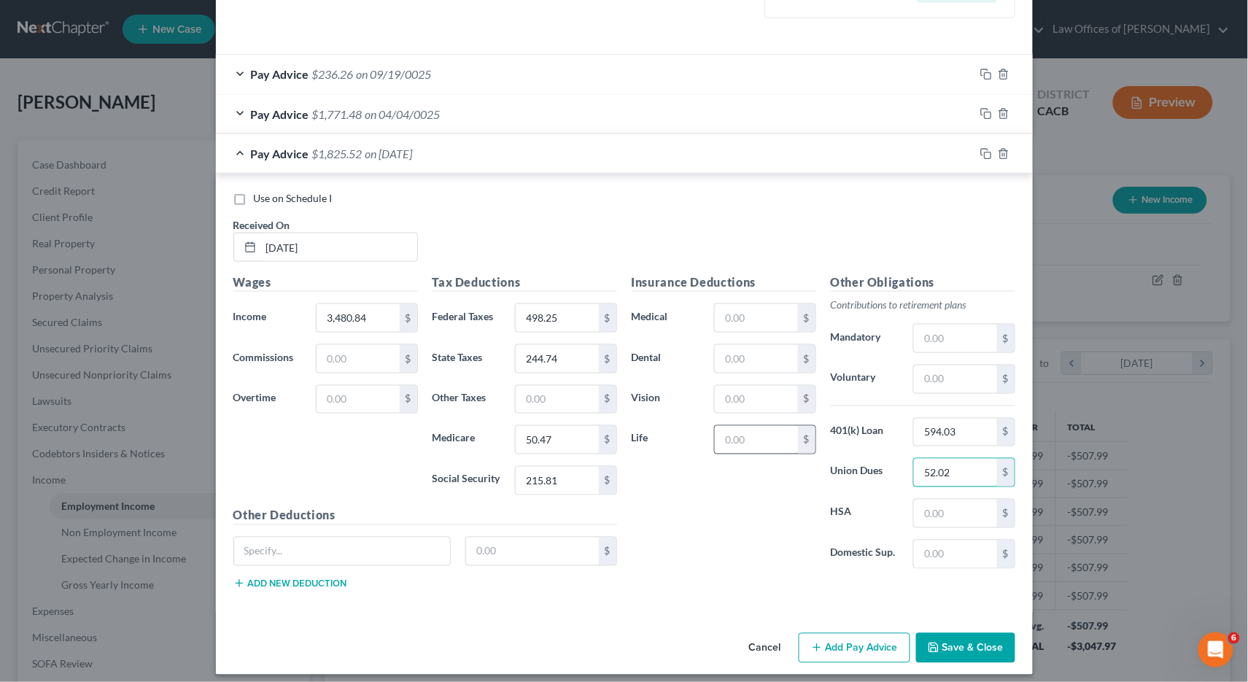
type input "52.02"
click at [747, 430] on input "text" at bounding box center [756, 440] width 82 height 28
type input "4.36"
click at [826, 645] on button "Add Pay Advice" at bounding box center [855, 648] width 112 height 31
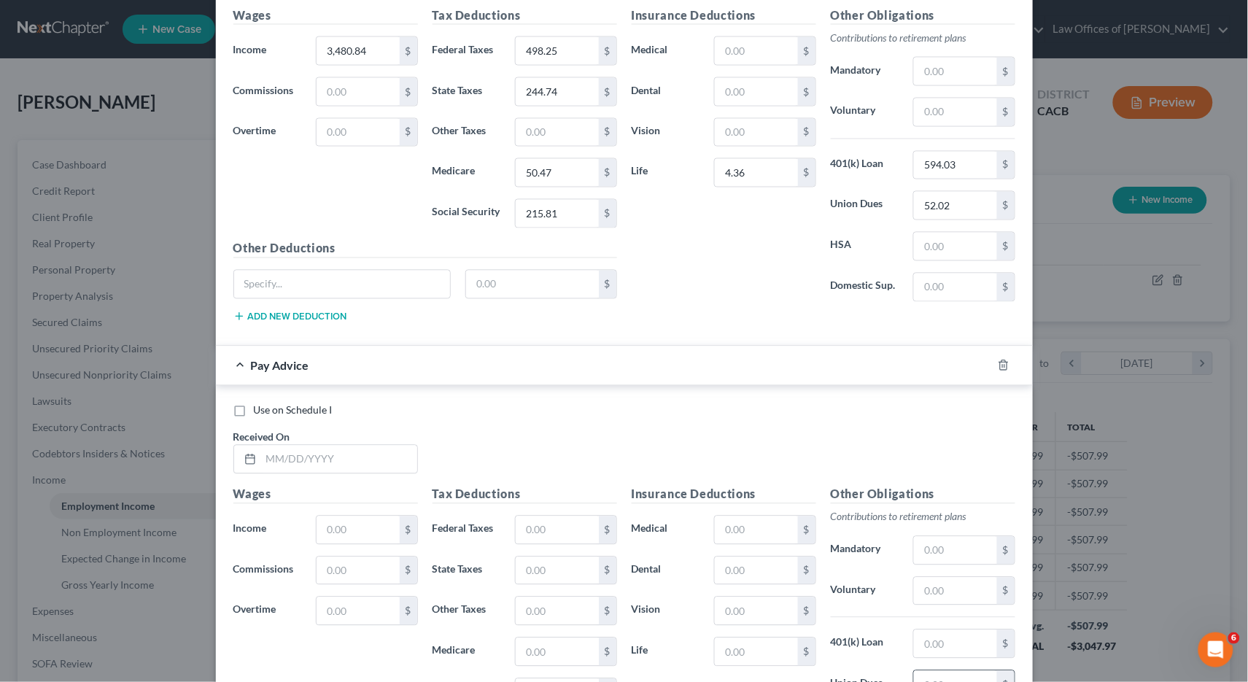
scroll to position [921, 0]
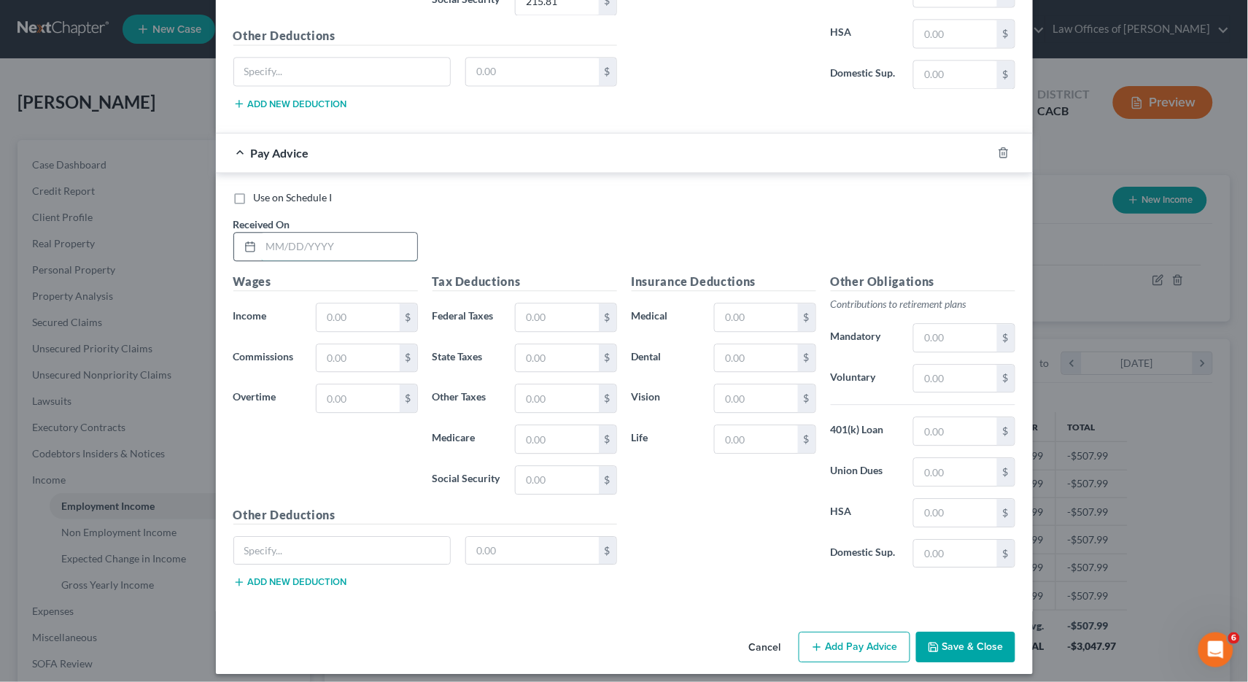
click at [329, 241] on input "text" at bounding box center [339, 247] width 156 height 28
type input "04/18/25"
paste input "3,457.49"
type input "3,457.49"
paste input "493.11"
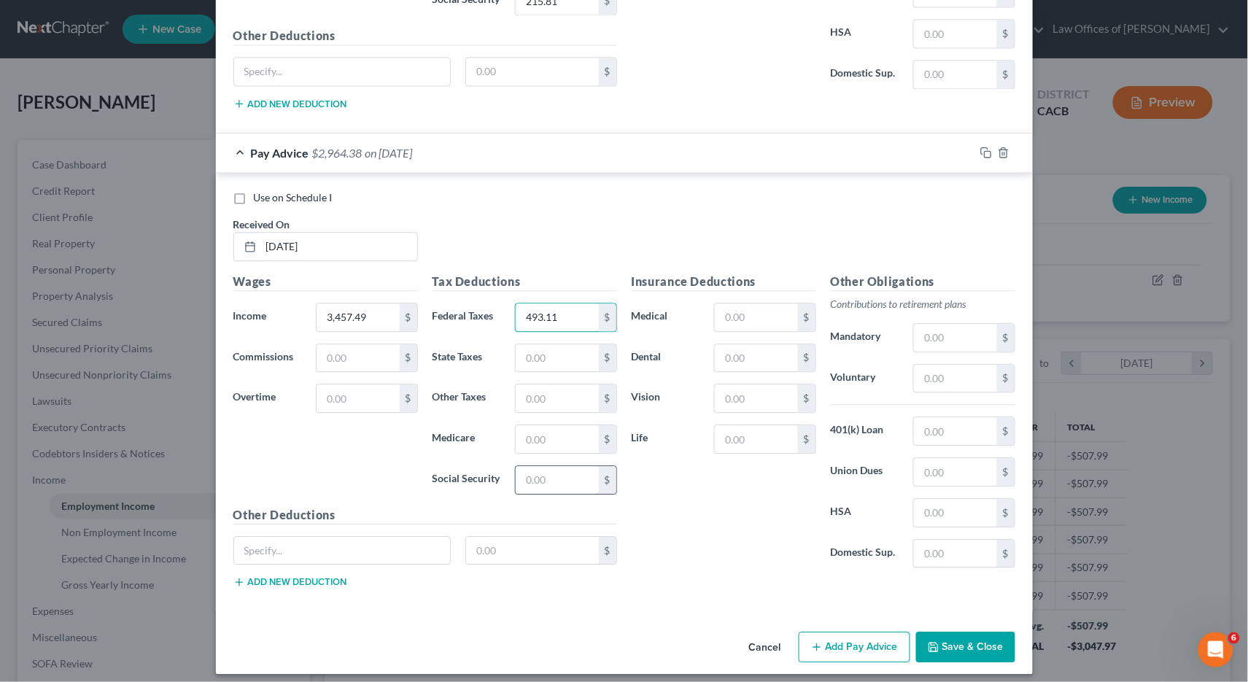
type input "493.11"
click at [545, 466] on input "text" at bounding box center [557, 480] width 82 height 28
paste input "214.36"
type input "214.36"
click at [560, 352] on input "text" at bounding box center [557, 358] width 82 height 28
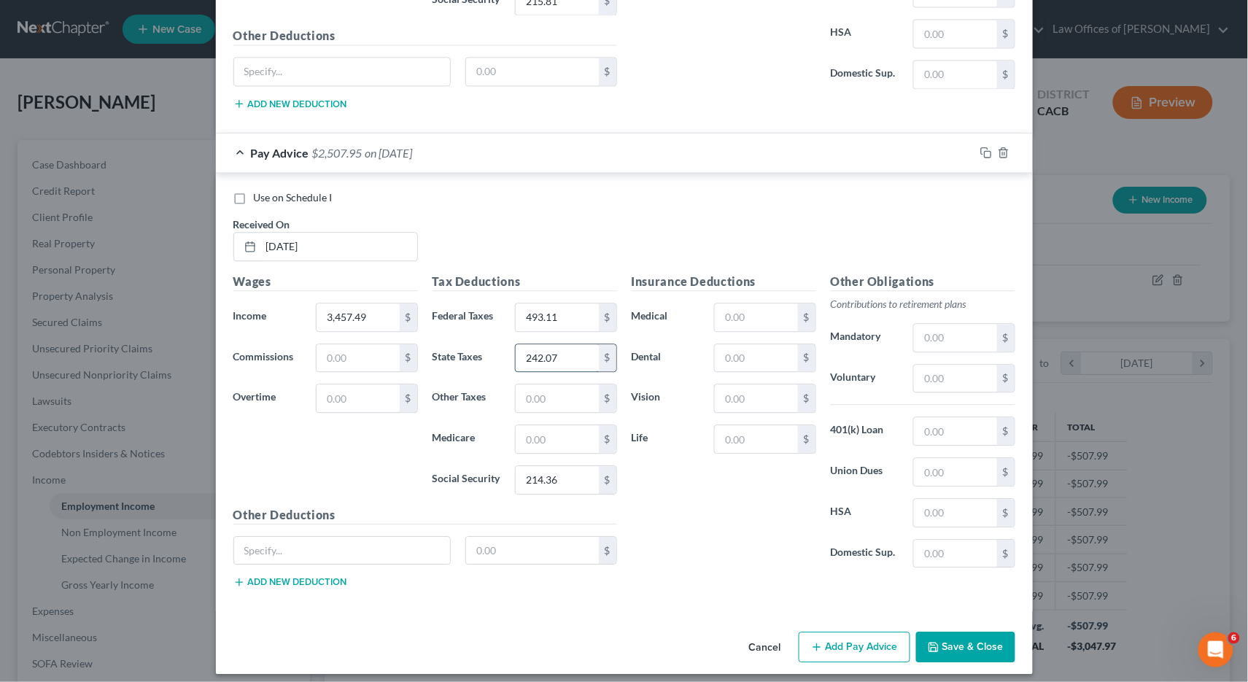
type input "242.07"
type input "50.14"
click at [939, 425] on input "text" at bounding box center [955, 431] width 82 height 28
type input "594.03"
click at [933, 466] on input "text" at bounding box center [955, 472] width 82 height 28
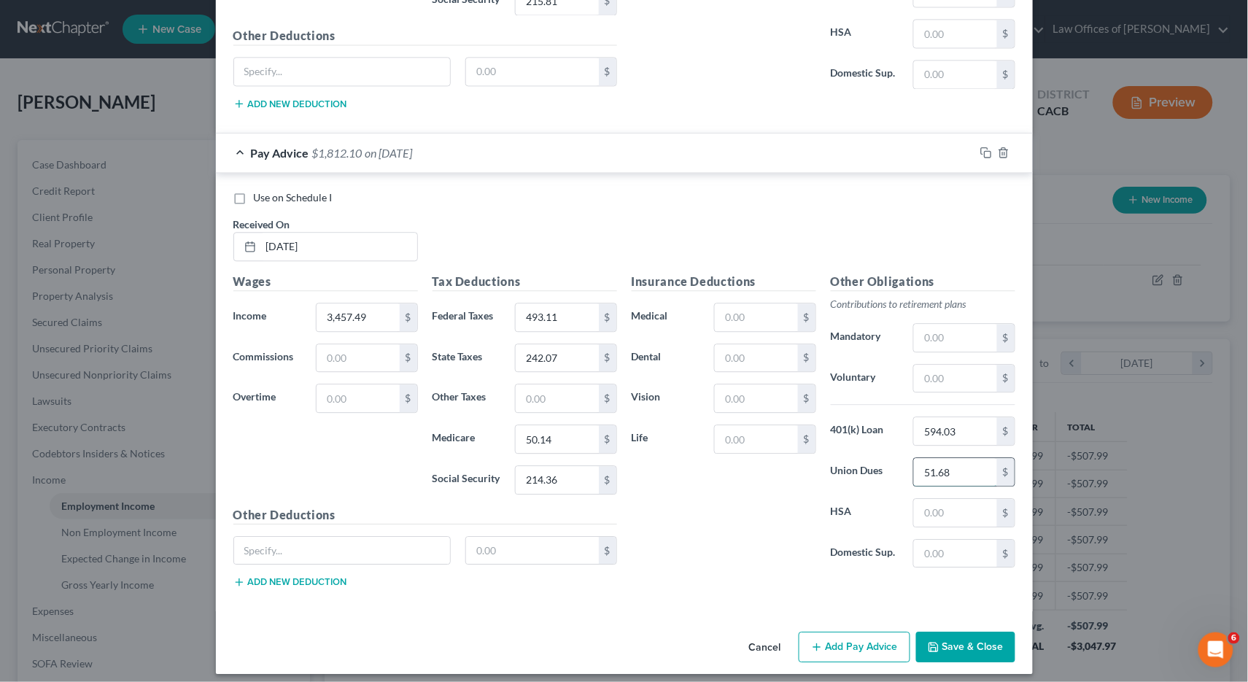
type input "51.68"
click at [762, 425] on input "text" at bounding box center [756, 439] width 82 height 28
type input "4.36"
click at [876, 646] on button "Add Pay Advice" at bounding box center [855, 647] width 112 height 31
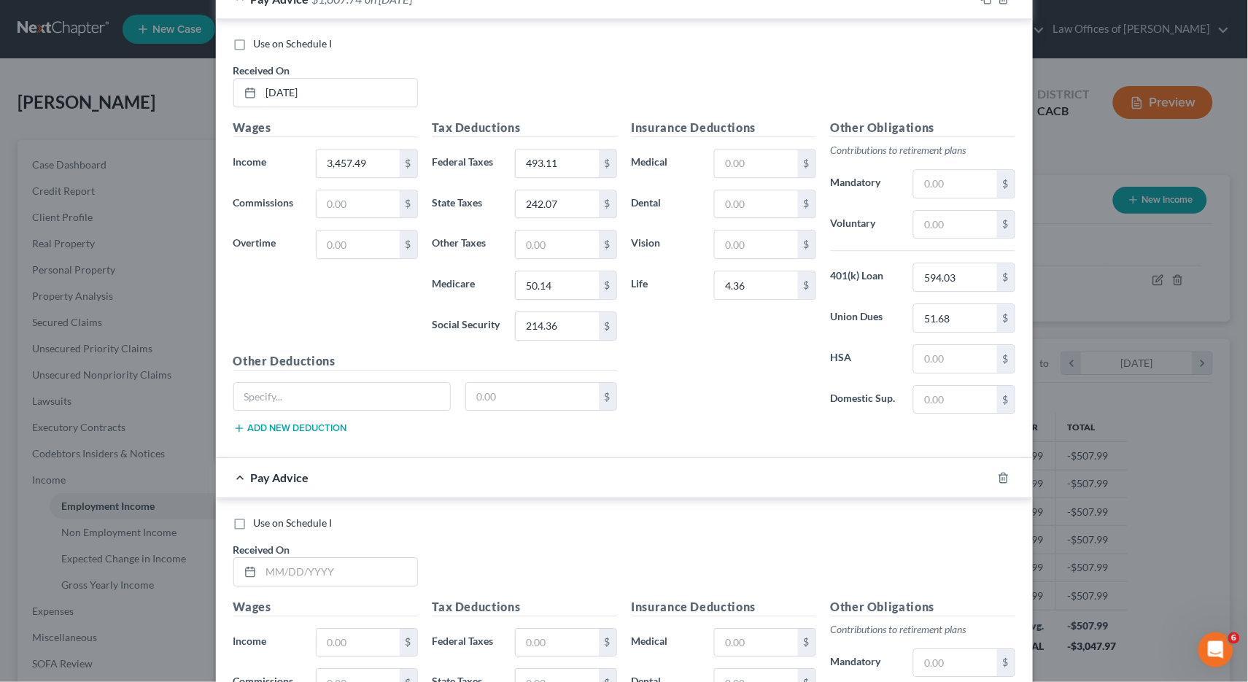
scroll to position [1230, 0]
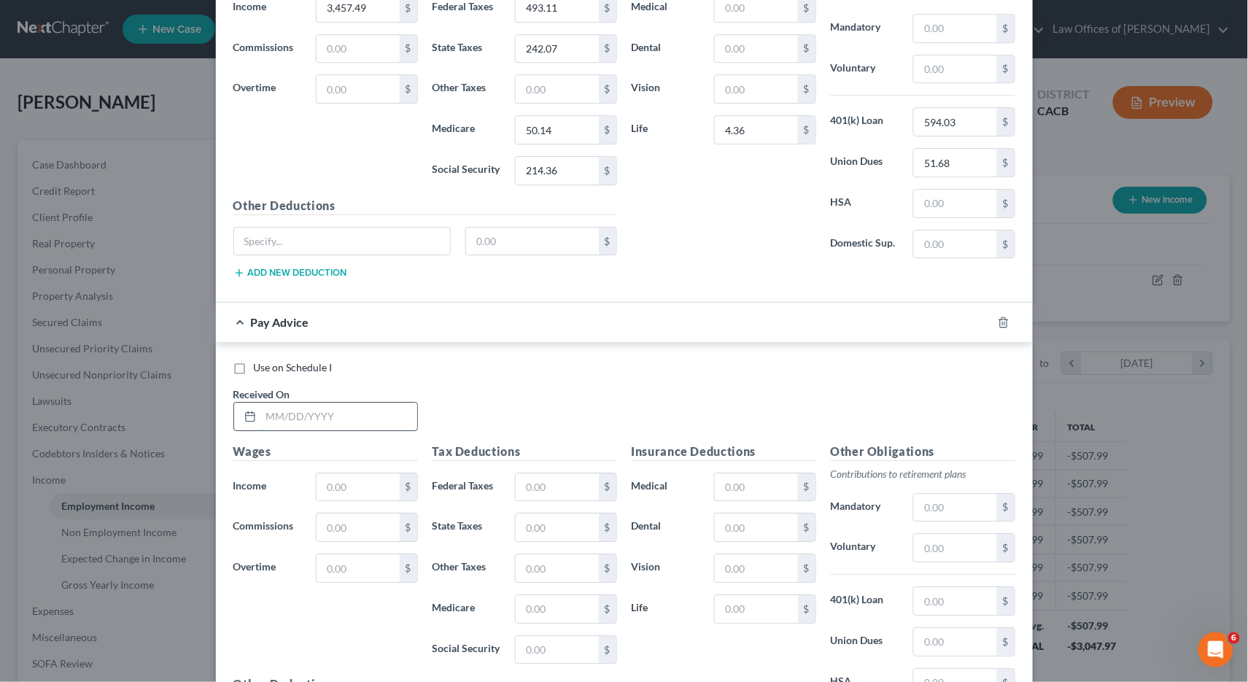
click at [320, 404] on input "text" at bounding box center [339, 417] width 156 height 28
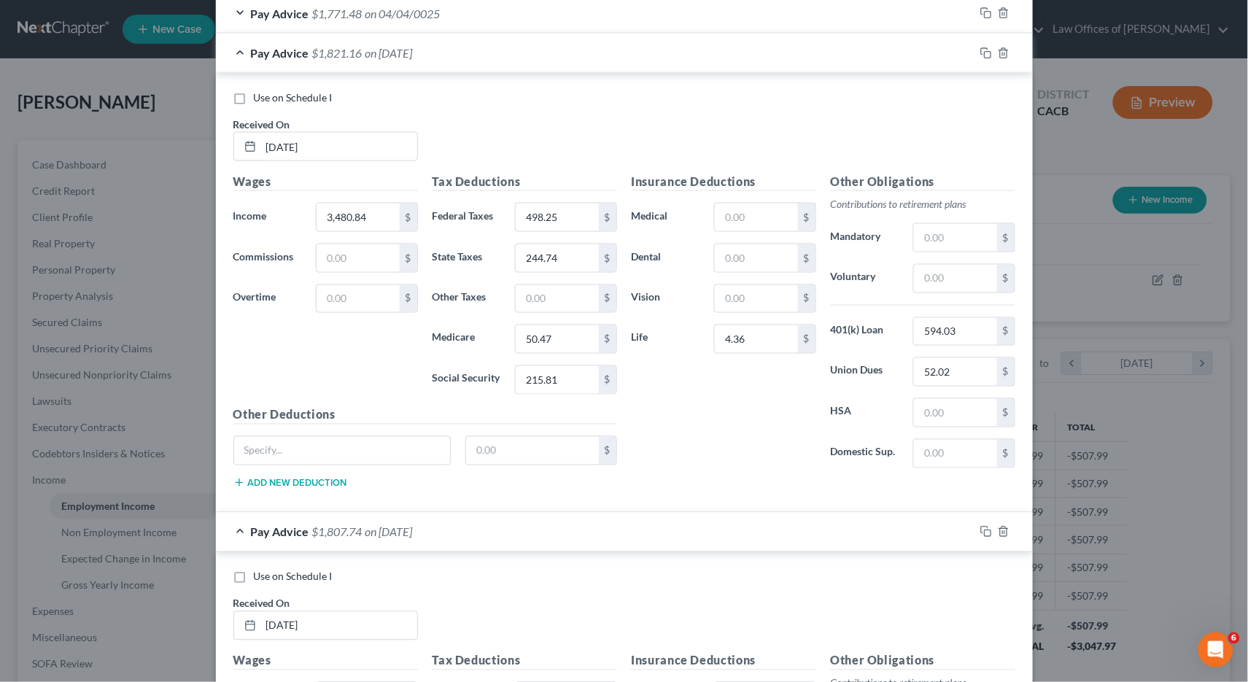
scroll to position [591, 0]
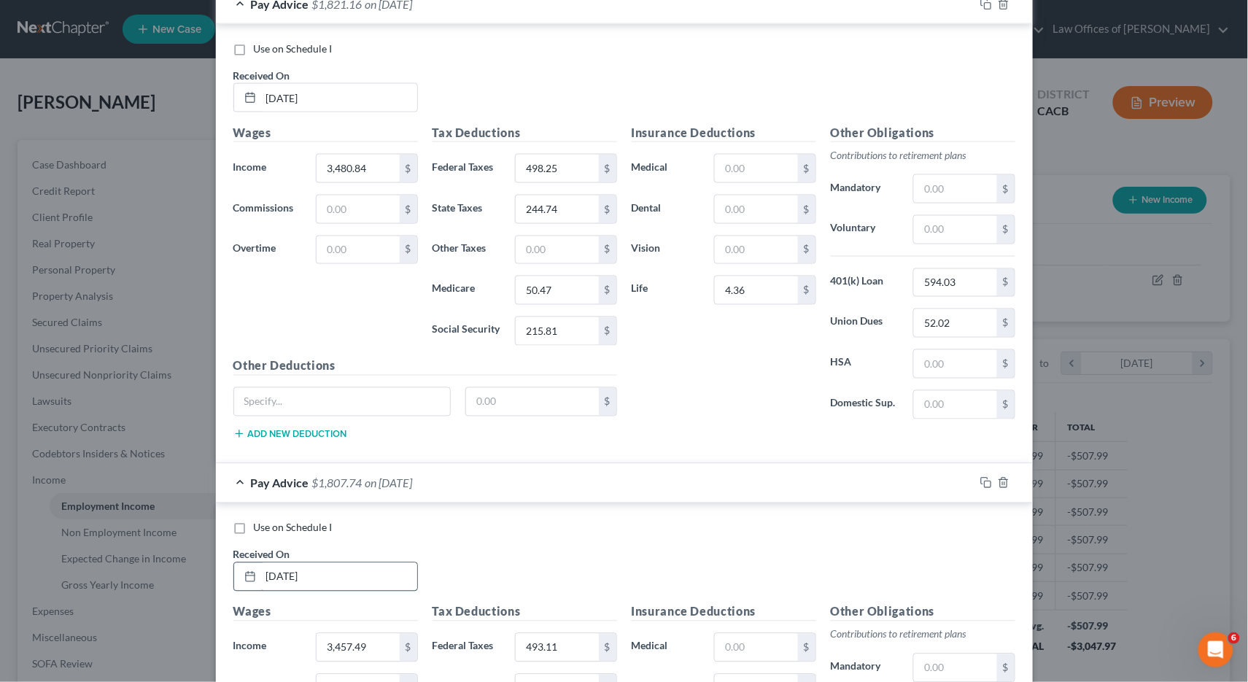
click at [319, 563] on input "04/18/25" at bounding box center [339, 577] width 156 height 28
click at [320, 563] on input "04/18/25" at bounding box center [339, 577] width 156 height 28
click at [322, 563] on input "04/18/25" at bounding box center [339, 577] width 156 height 28
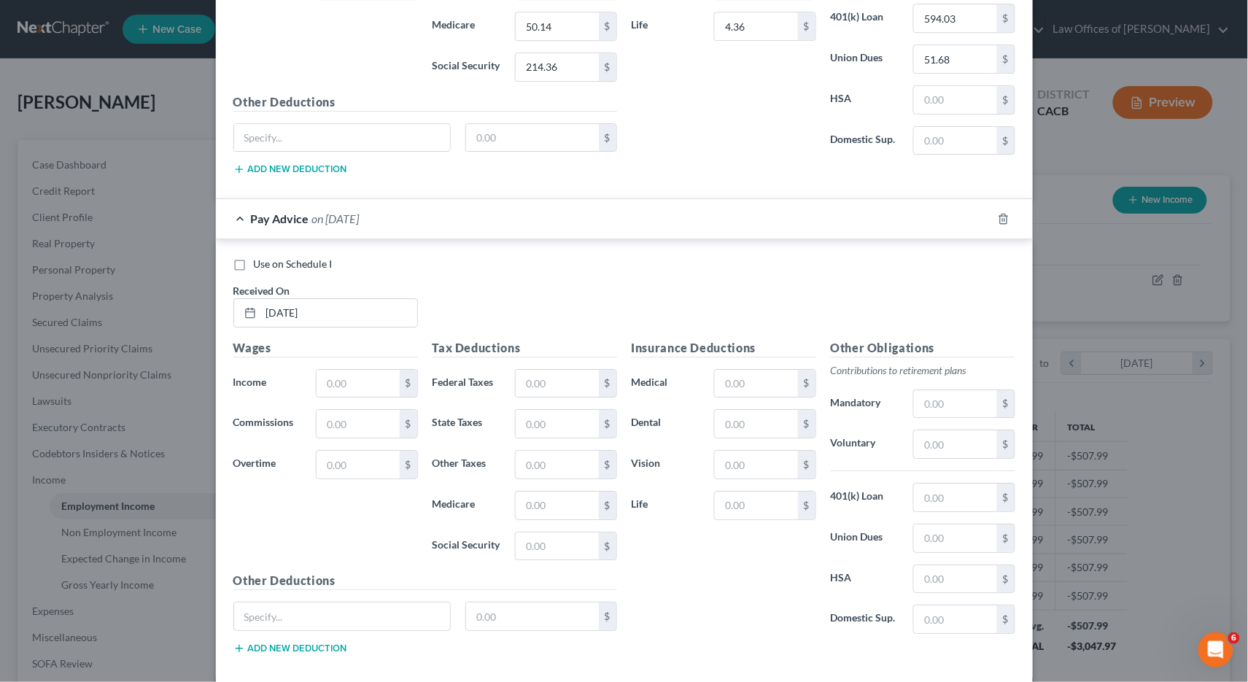
scroll to position [1401, 0]
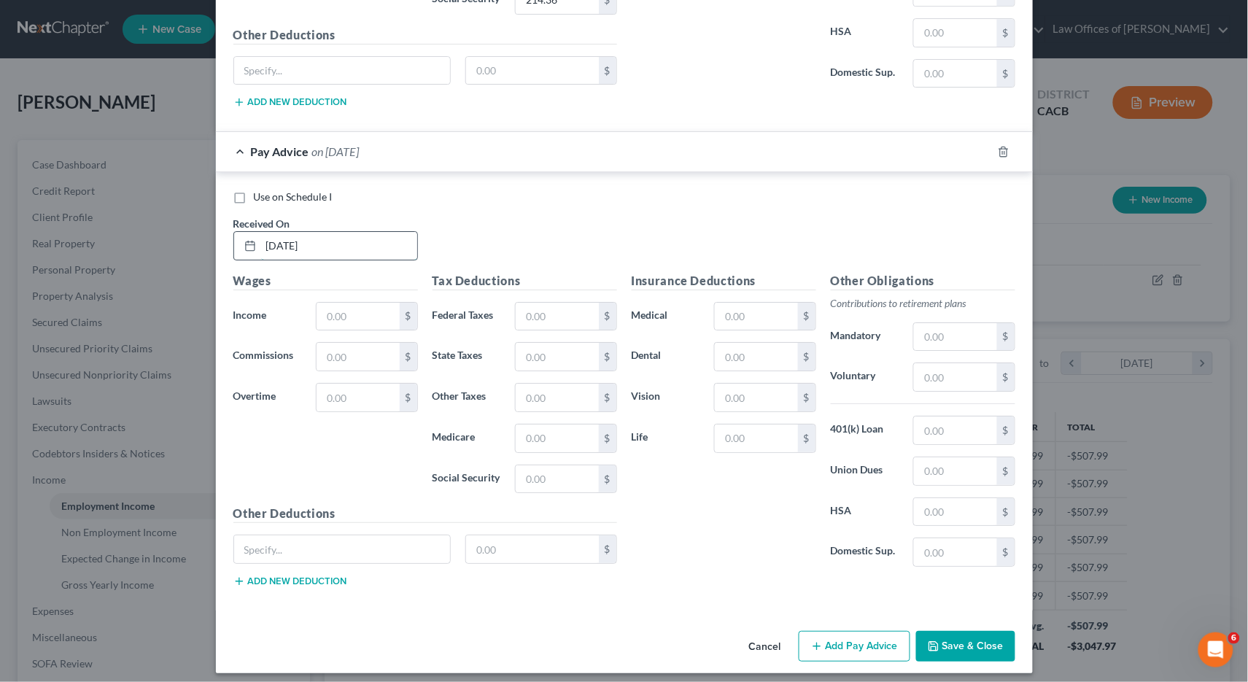
click at [327, 232] on input "04/26/25" at bounding box center [339, 246] width 156 height 28
type input "05/02/25"
click at [371, 303] on input "text" at bounding box center [358, 317] width 82 height 28
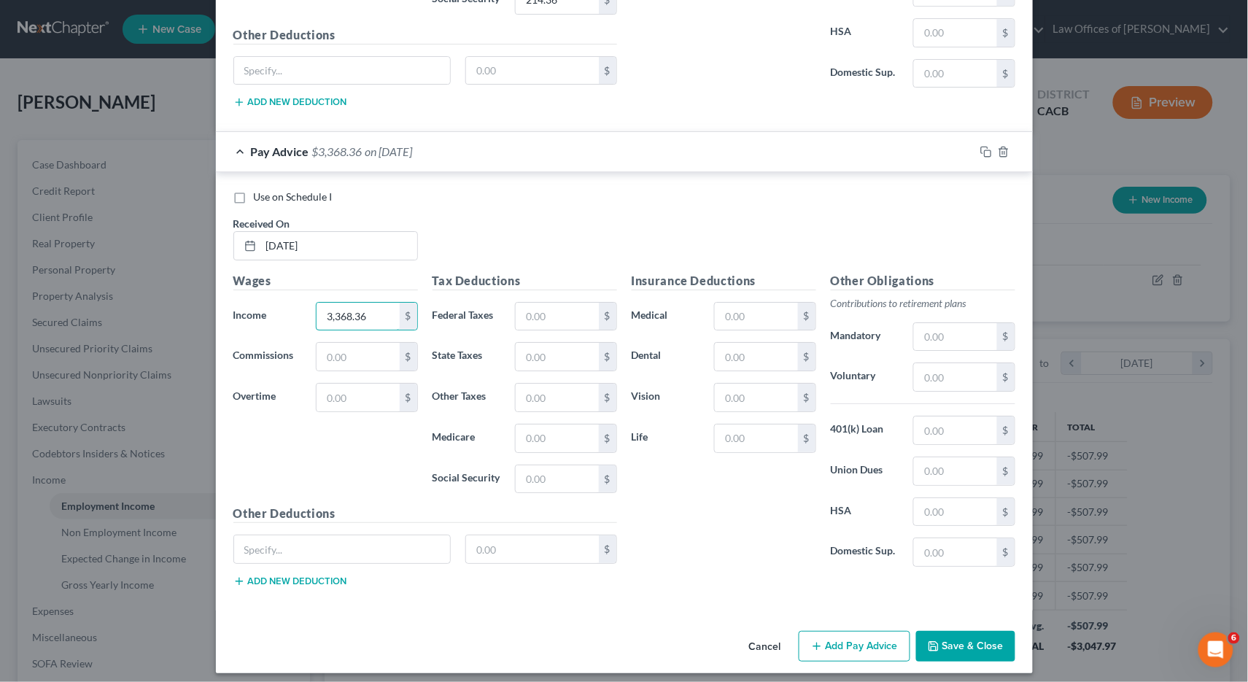
type input "3,368.36"
click at [540, 289] on div "Tax Deductions Federal Taxes $ State Taxes $ Other Taxes $ Medicare $ Social Se…" at bounding box center [524, 388] width 199 height 233
click at [555, 315] on input "text" at bounding box center [557, 317] width 82 height 28
type input "473.50"
click at [538, 465] on input "text" at bounding box center [557, 479] width 82 height 28
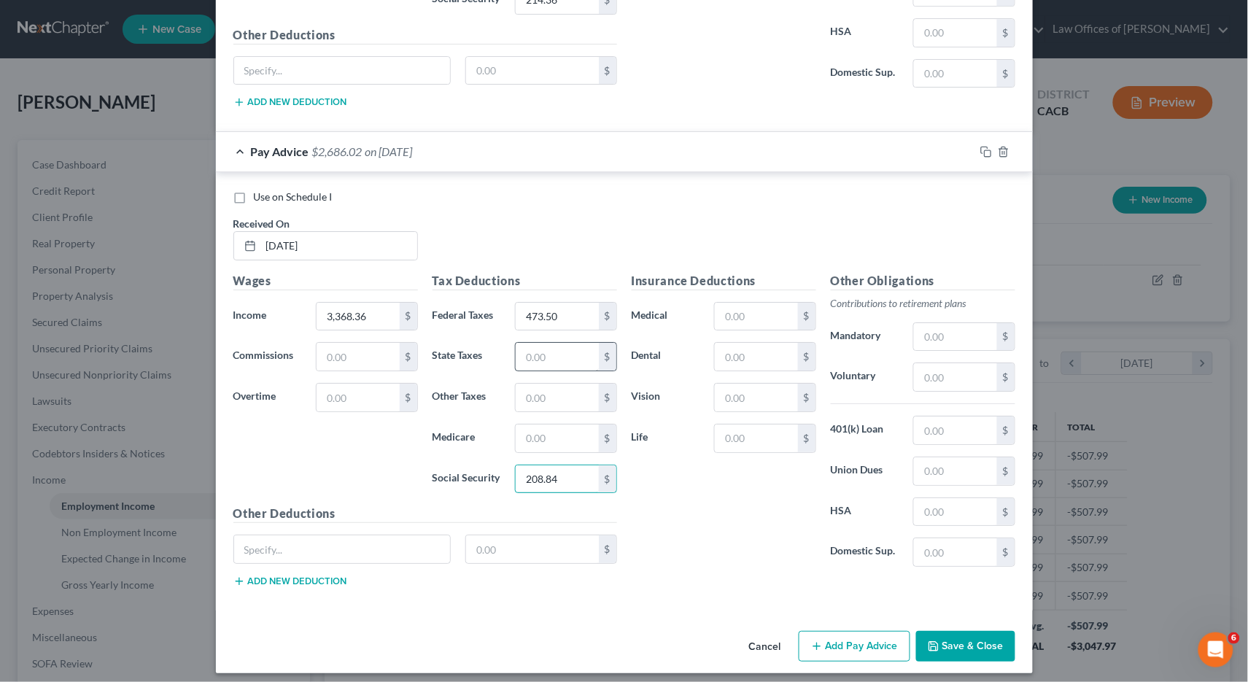
type input "208.84"
click at [562, 349] on input "text" at bounding box center [557, 357] width 82 height 28
type input "231.88"
click at [562, 443] on div "$" at bounding box center [565, 438] width 101 height 29
click at [562, 438] on input "text" at bounding box center [557, 439] width 82 height 28
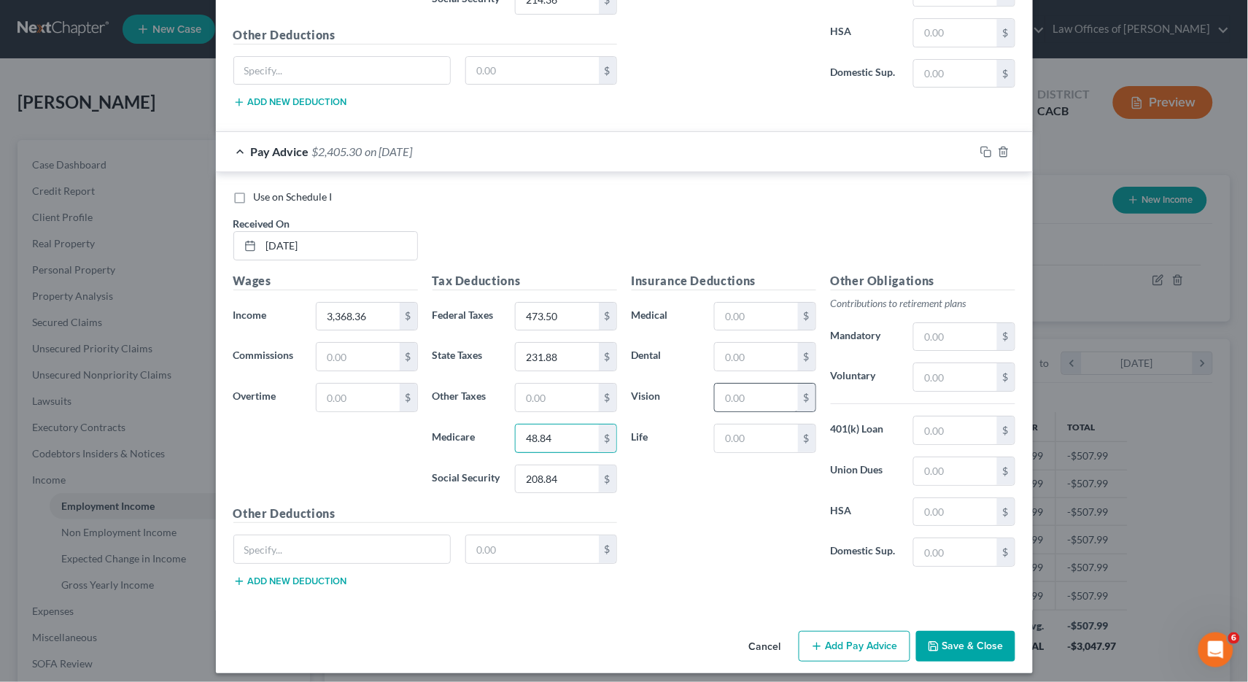
type input "48.84"
click at [750, 392] on input "text" at bounding box center [756, 398] width 82 height 28
click at [742, 430] on input "text" at bounding box center [756, 439] width 82 height 28
type input "4.36"
click at [932, 462] on input "text" at bounding box center [955, 471] width 82 height 28
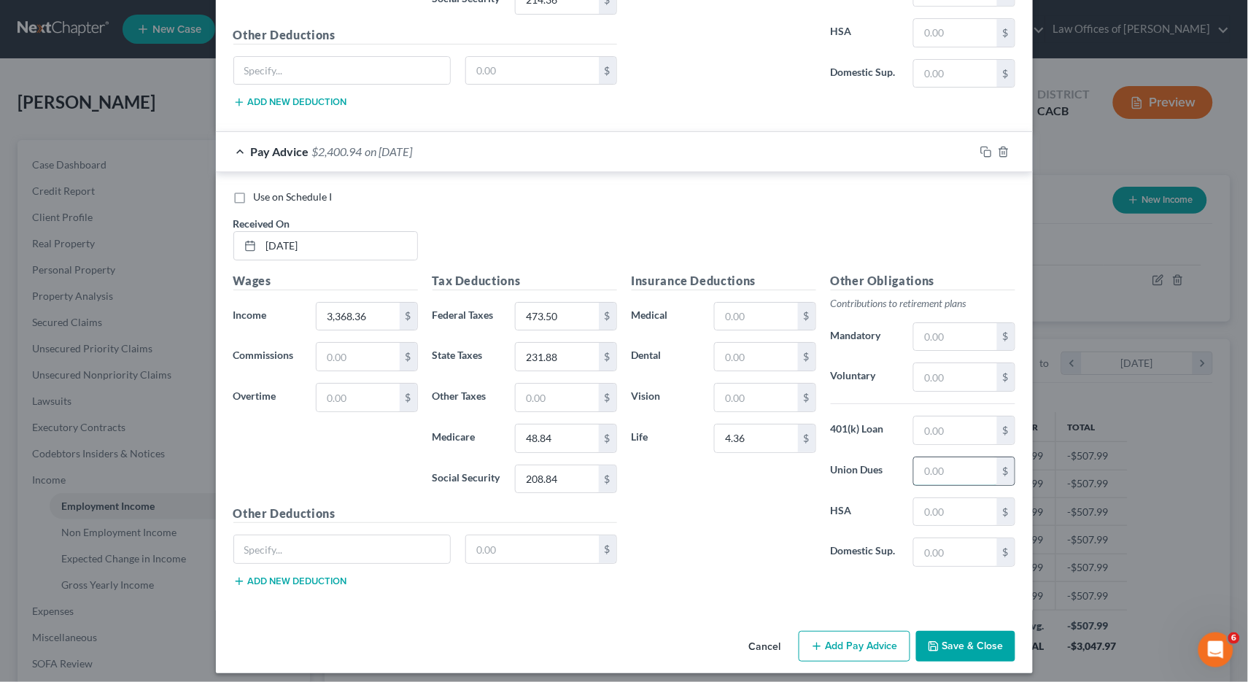
type input "4"
drag, startPoint x: 888, startPoint y: 454, endPoint x: 878, endPoint y: 454, distance: 10.2
click at [878, 457] on div "Union Dues 594.03 $" at bounding box center [922, 471] width 199 height 29
type input "594.03"
click at [950, 416] on input "text" at bounding box center [955, 430] width 82 height 28
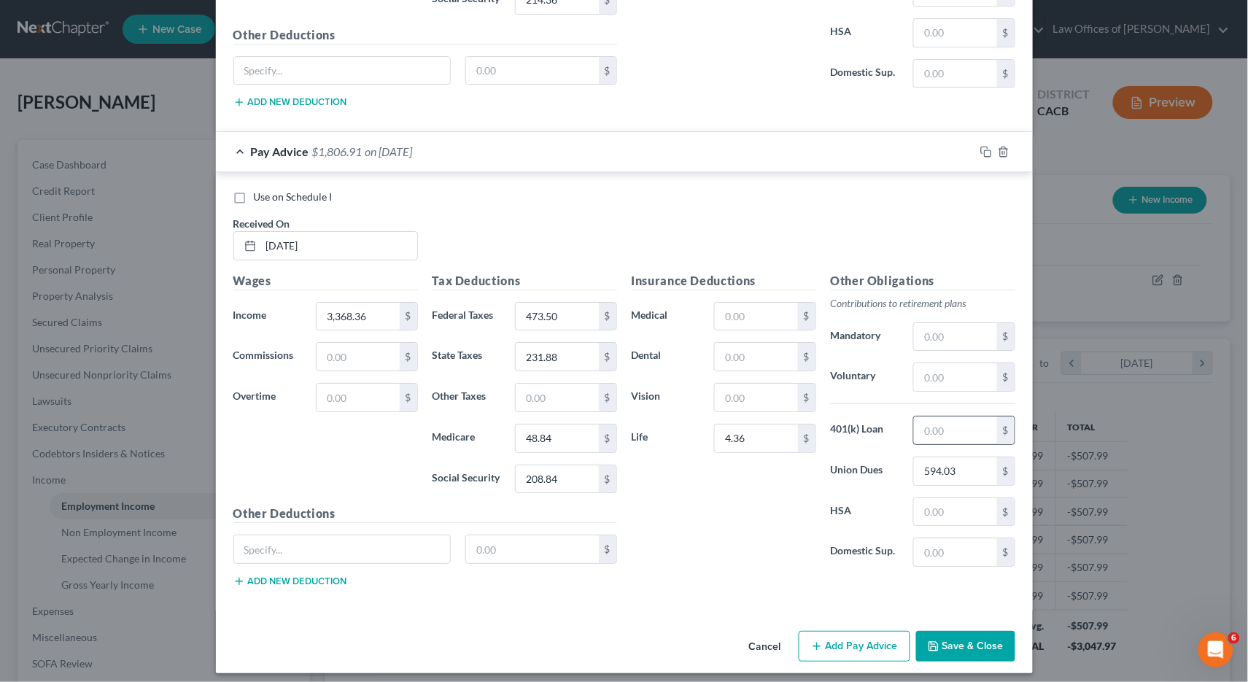
paste input "594.03"
type input "594.03"
click at [954, 464] on input "594.03" at bounding box center [955, 471] width 82 height 28
drag, startPoint x: 964, startPoint y: 462, endPoint x: 900, endPoint y: 463, distance: 63.5
click at [900, 462] on div "Union Dues 594.03 $" at bounding box center [922, 471] width 199 height 29
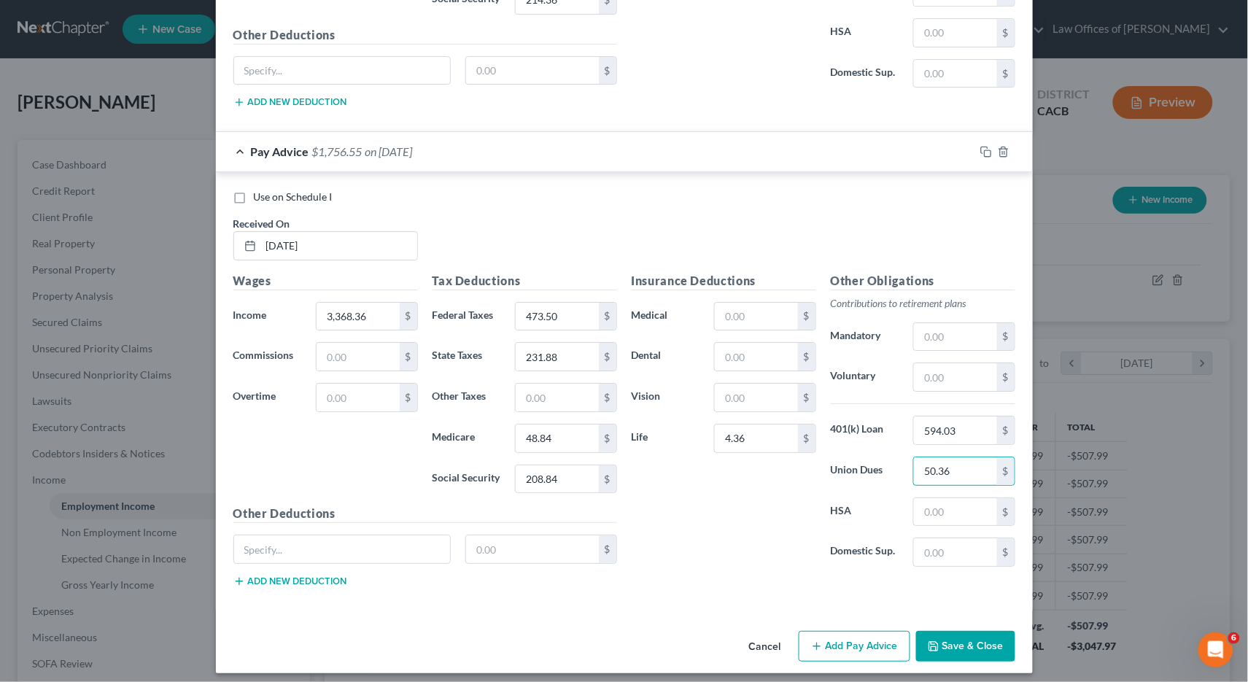
type input "50.36"
click at [975, 650] on button "Save & Close" at bounding box center [965, 646] width 99 height 31
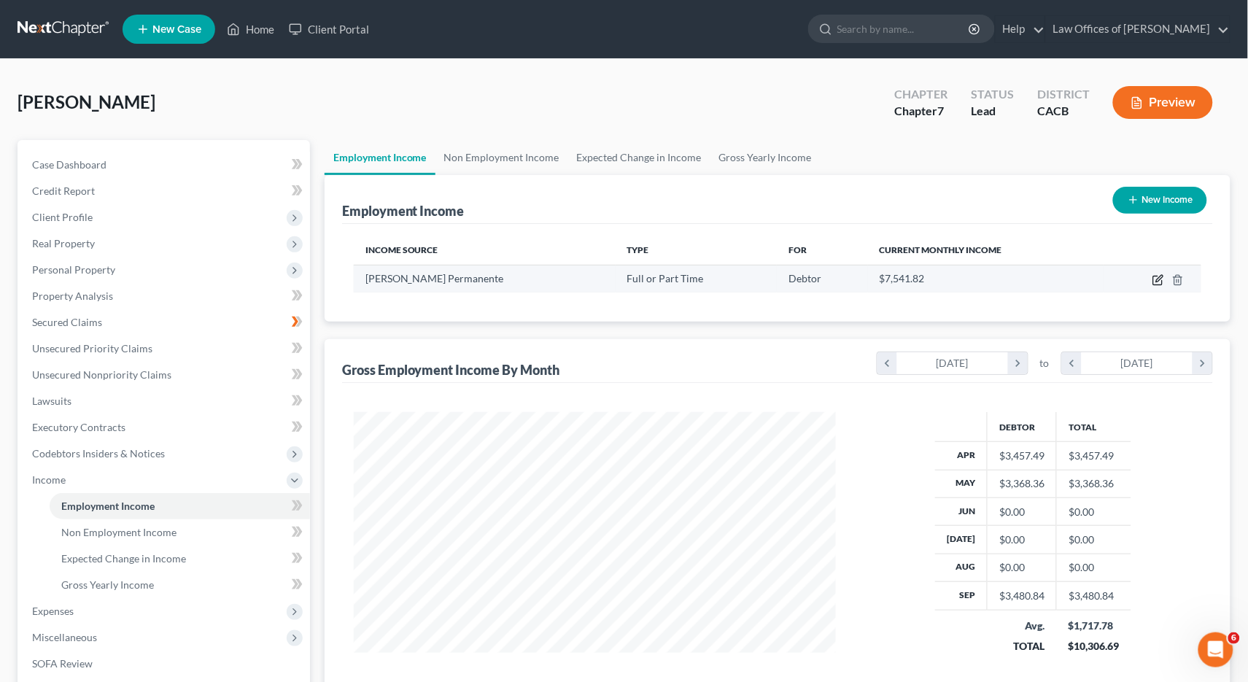
click at [1158, 284] on icon "button" at bounding box center [1158, 280] width 12 height 12
select select "0"
select select "4"
select select "2"
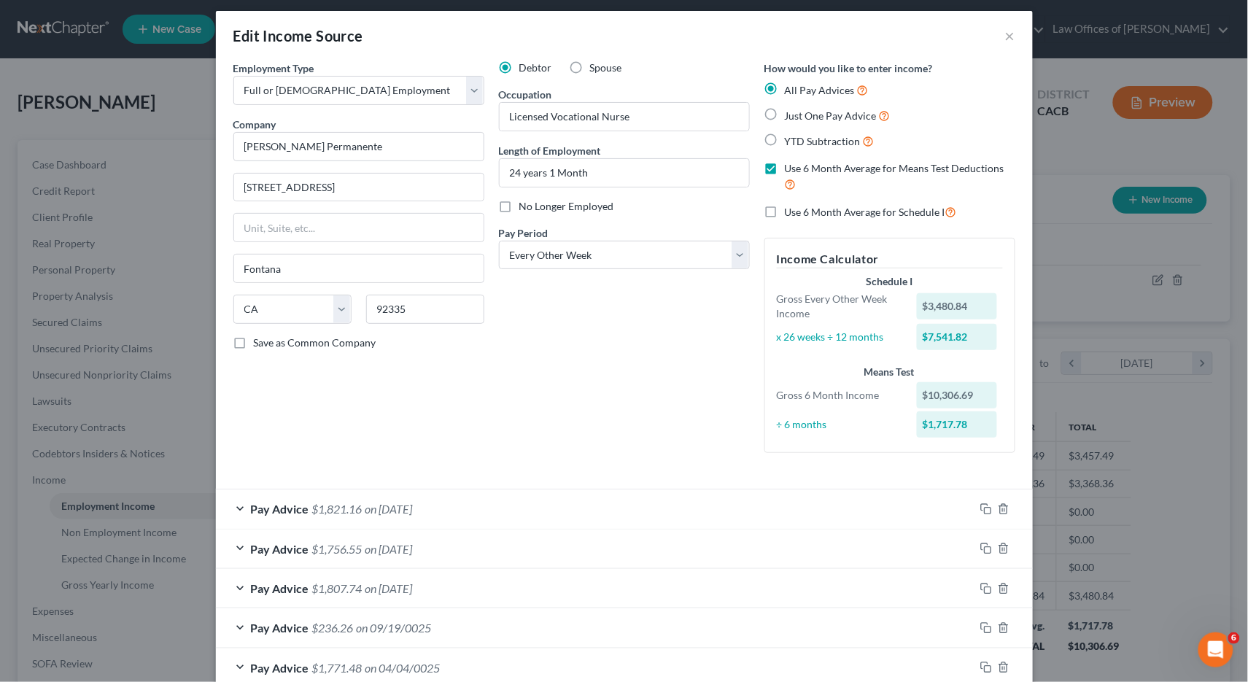
scroll to position [82, 0]
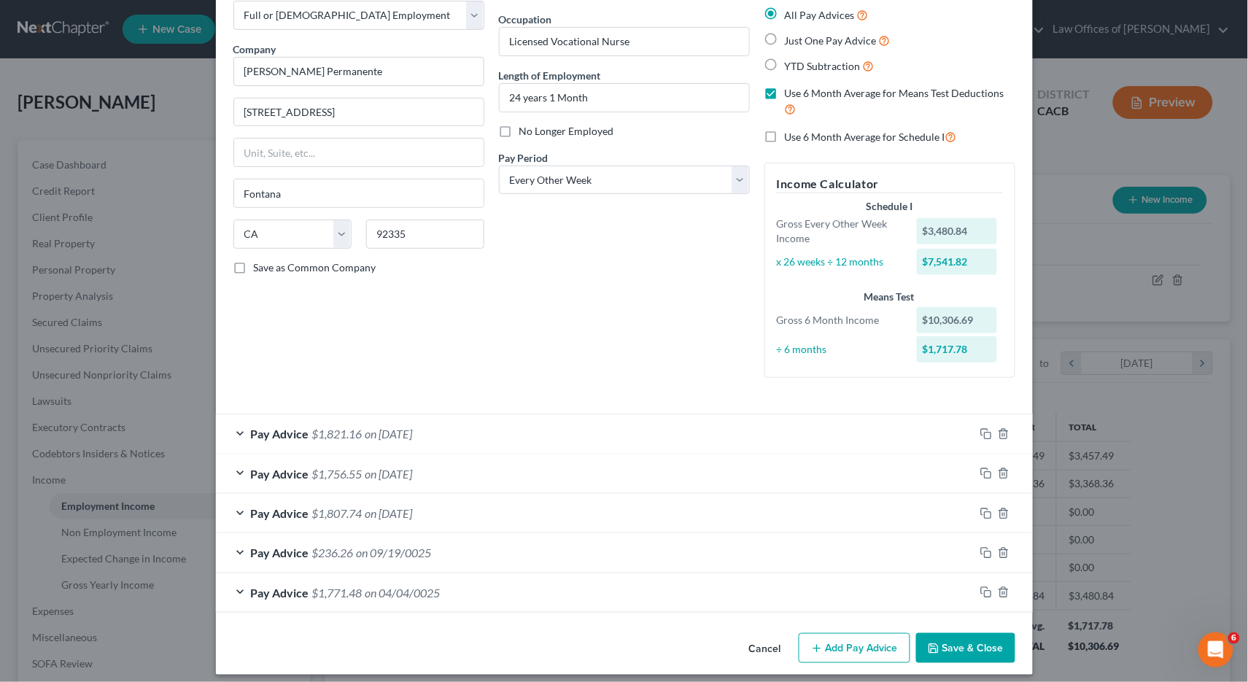
click at [840, 634] on button "Add Pay Advice" at bounding box center [855, 648] width 112 height 31
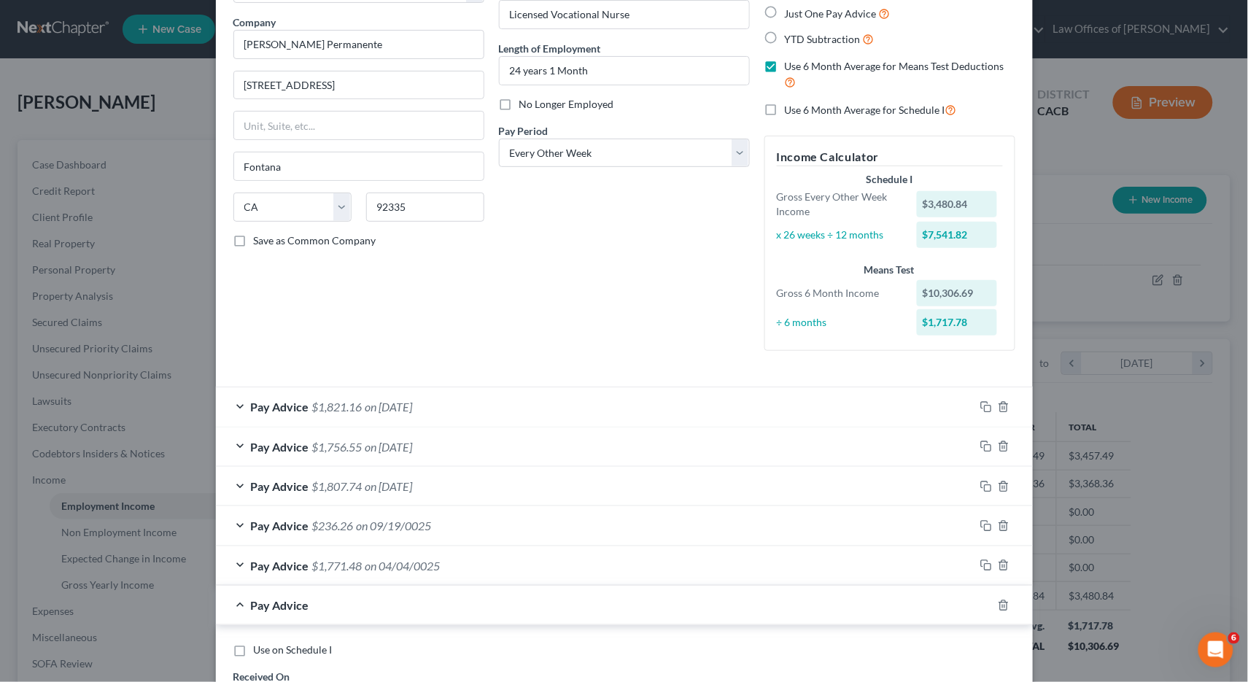
scroll to position [561, 0]
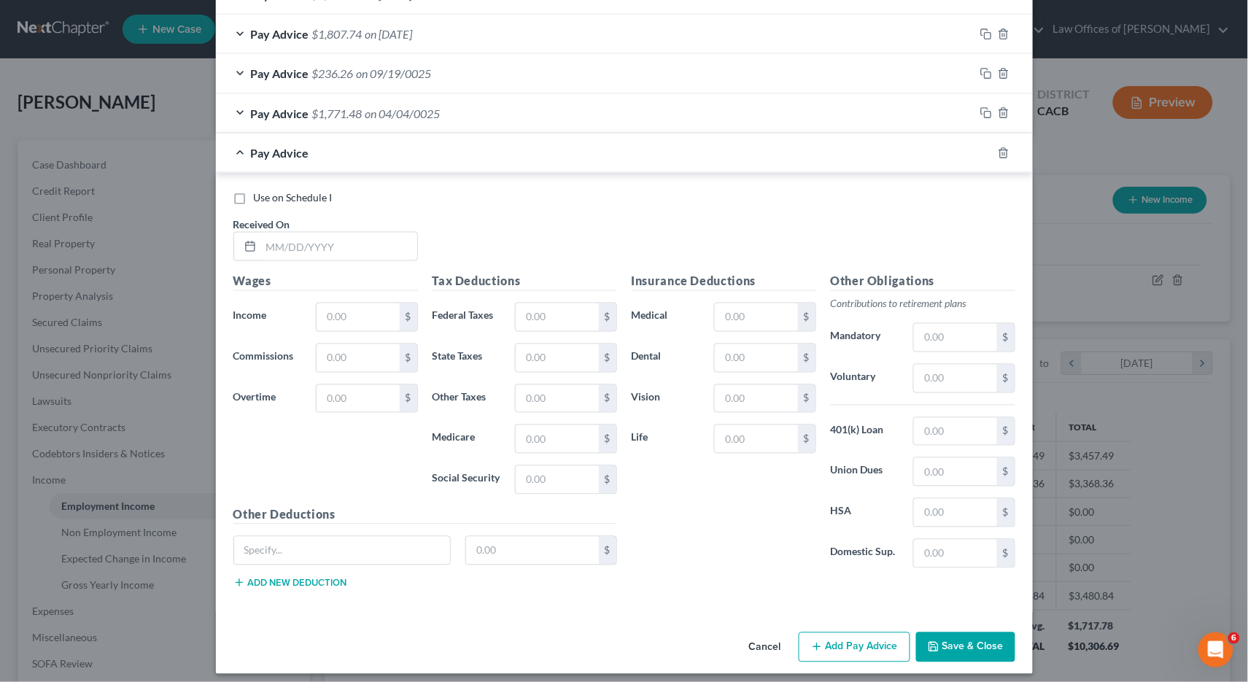
click at [337, 251] on div "Use on Schedule I Received On *" at bounding box center [624, 231] width 796 height 82
click at [346, 242] on input "text" at bounding box center [339, 247] width 156 height 28
type input "05/16/25"
click at [363, 322] on div "Wages Income * $ Commissions $ Overtime $" at bounding box center [325, 389] width 199 height 233
click at [358, 311] on input "text" at bounding box center [358, 317] width 82 height 28
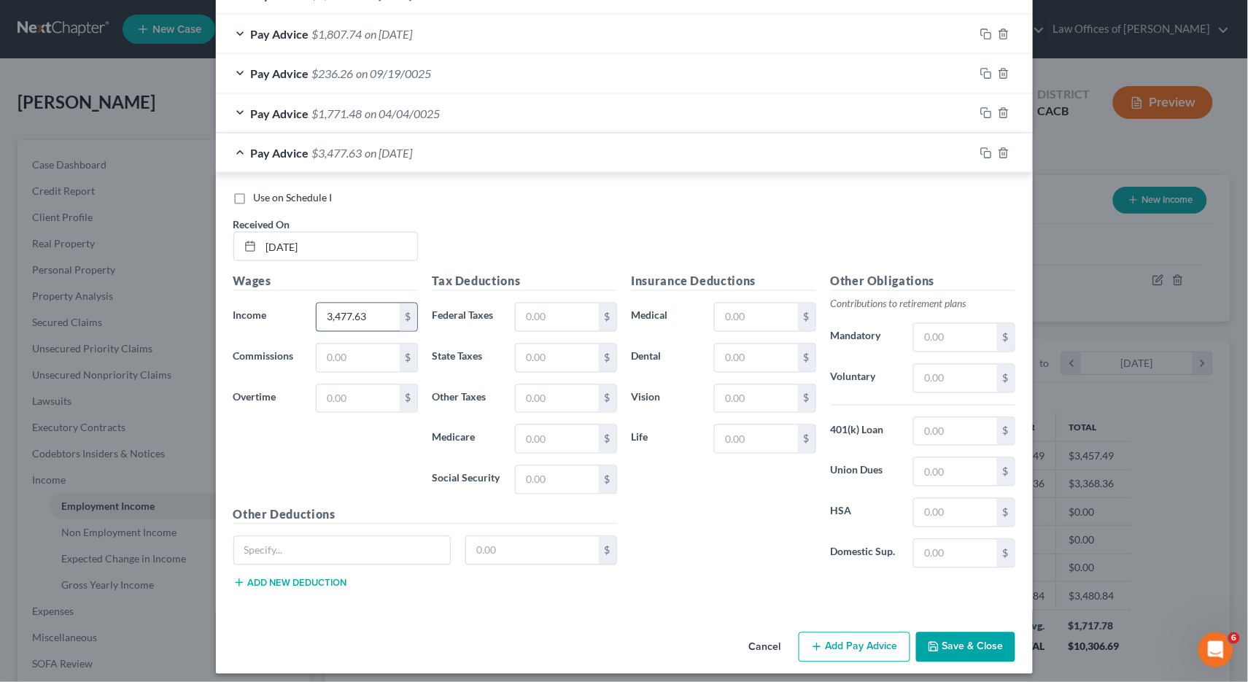
type input "3,477.63"
click at [936, 422] on input "text" at bounding box center [955, 432] width 82 height 28
type input "594.03"
type input "51.97"
click at [755, 425] on input "text" at bounding box center [756, 439] width 82 height 28
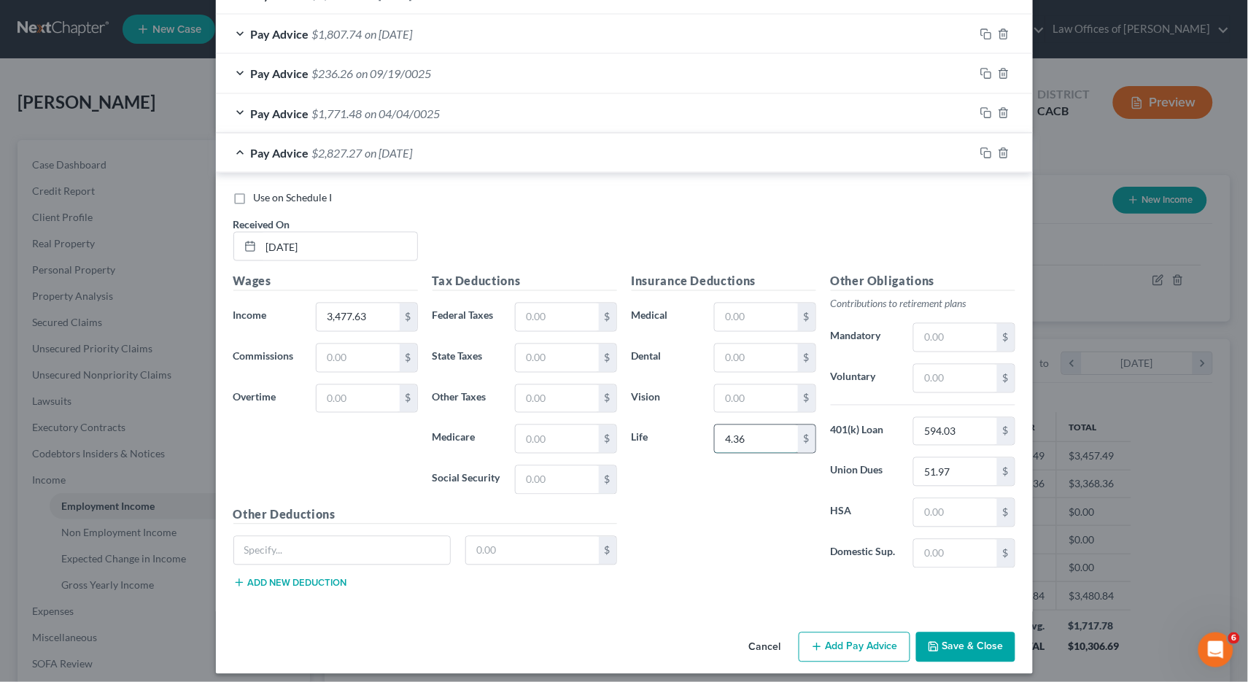
type input "4.36"
click at [539, 309] on input "text" at bounding box center [557, 317] width 82 height 28
type input "497.54"
click at [580, 385] on input "text" at bounding box center [557, 399] width 82 height 28
click at [546, 466] on input "text" at bounding box center [557, 480] width 82 height 28
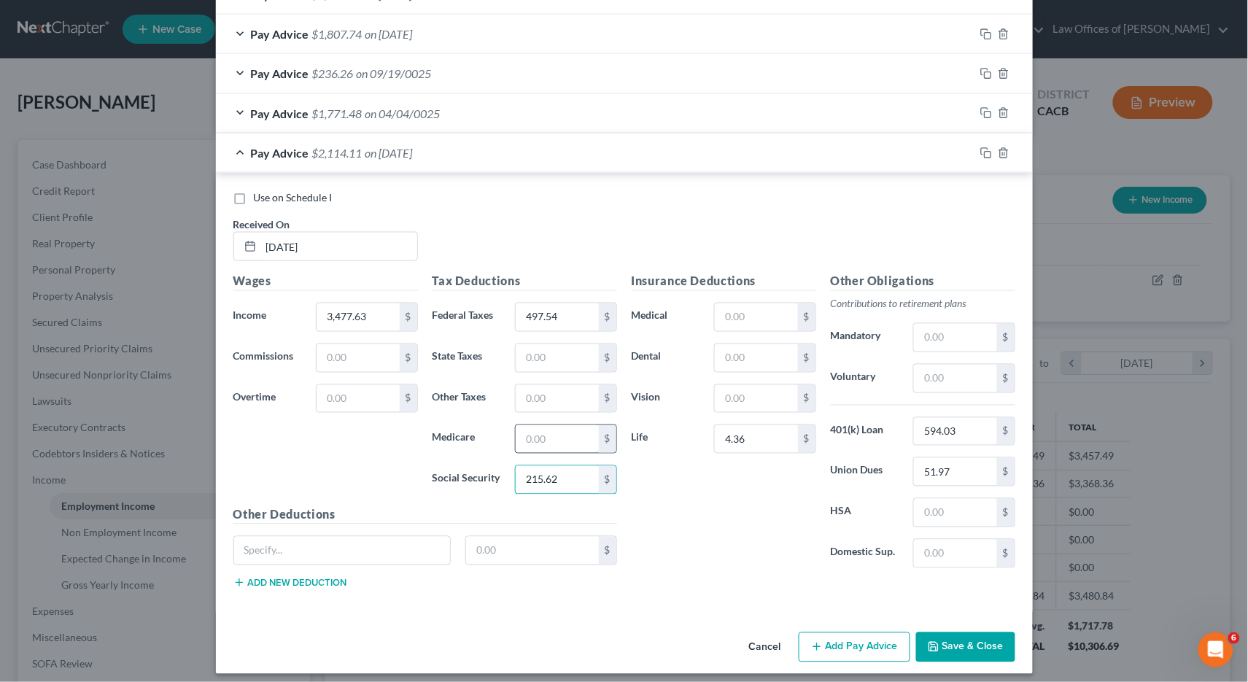
type input "215.62"
click at [562, 430] on input "text" at bounding box center [557, 439] width 82 height 28
type input "50.43"
click at [570, 354] on input "text" at bounding box center [557, 358] width 82 height 28
type input "244.36"
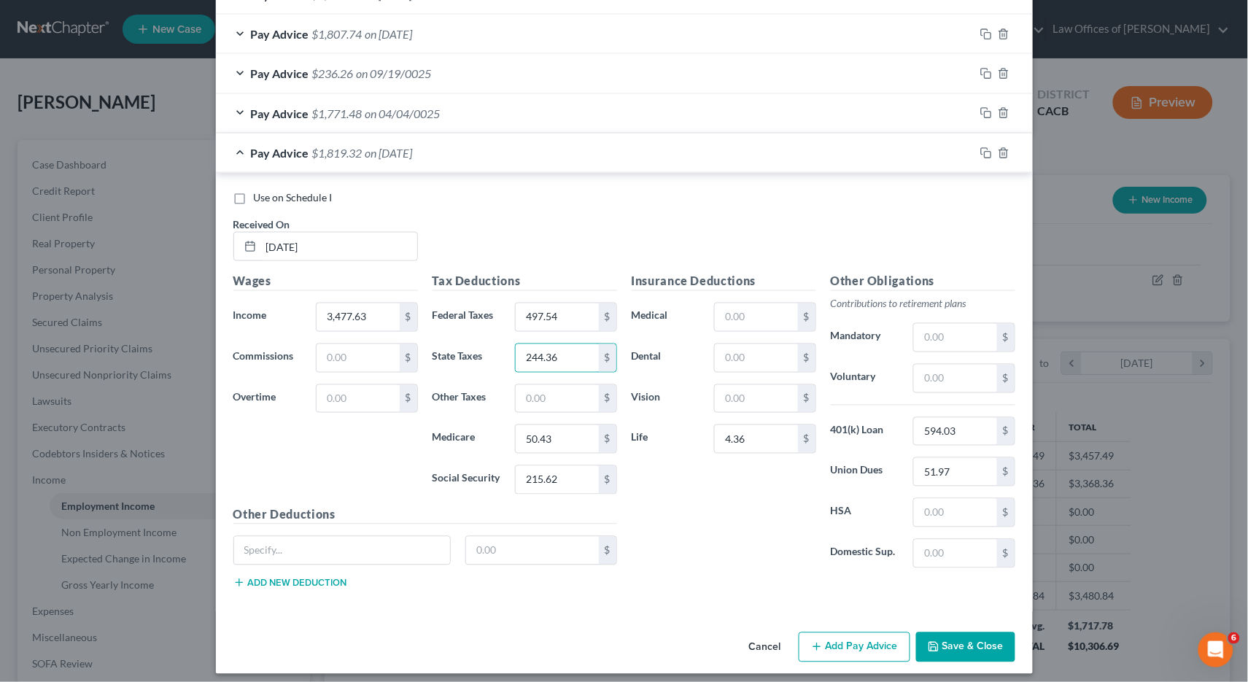
click at [942, 641] on button "Save & Close" at bounding box center [965, 647] width 99 height 31
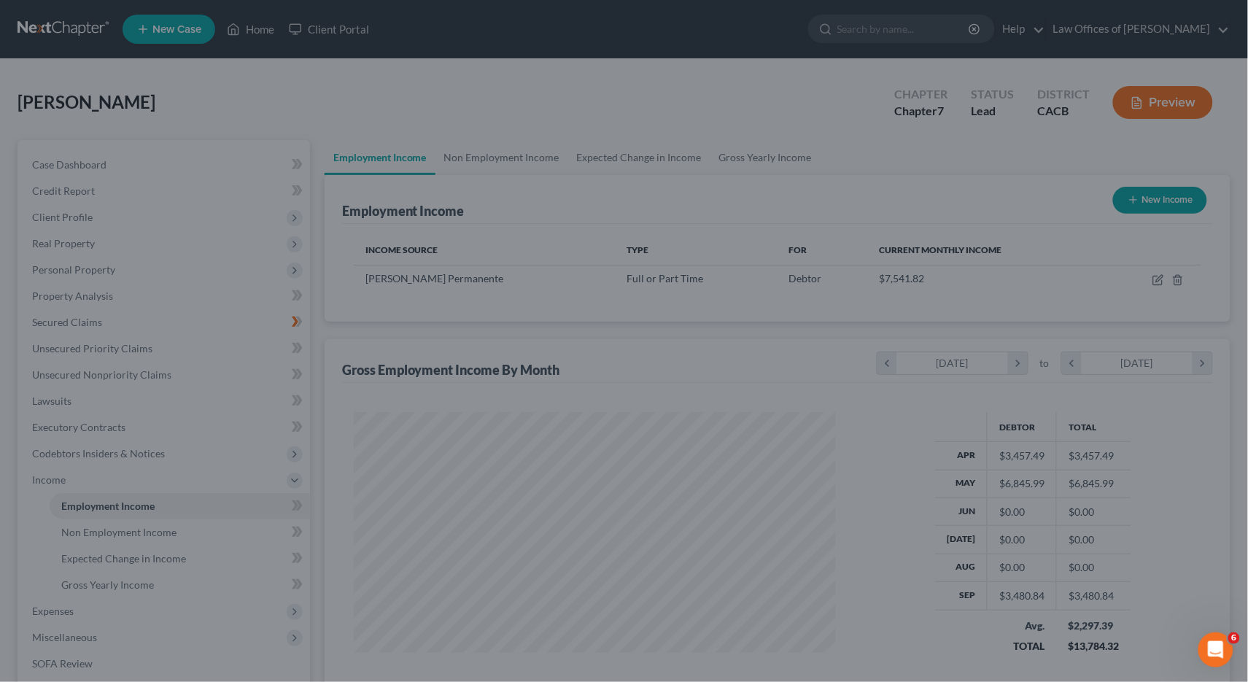
scroll to position [177, 0]
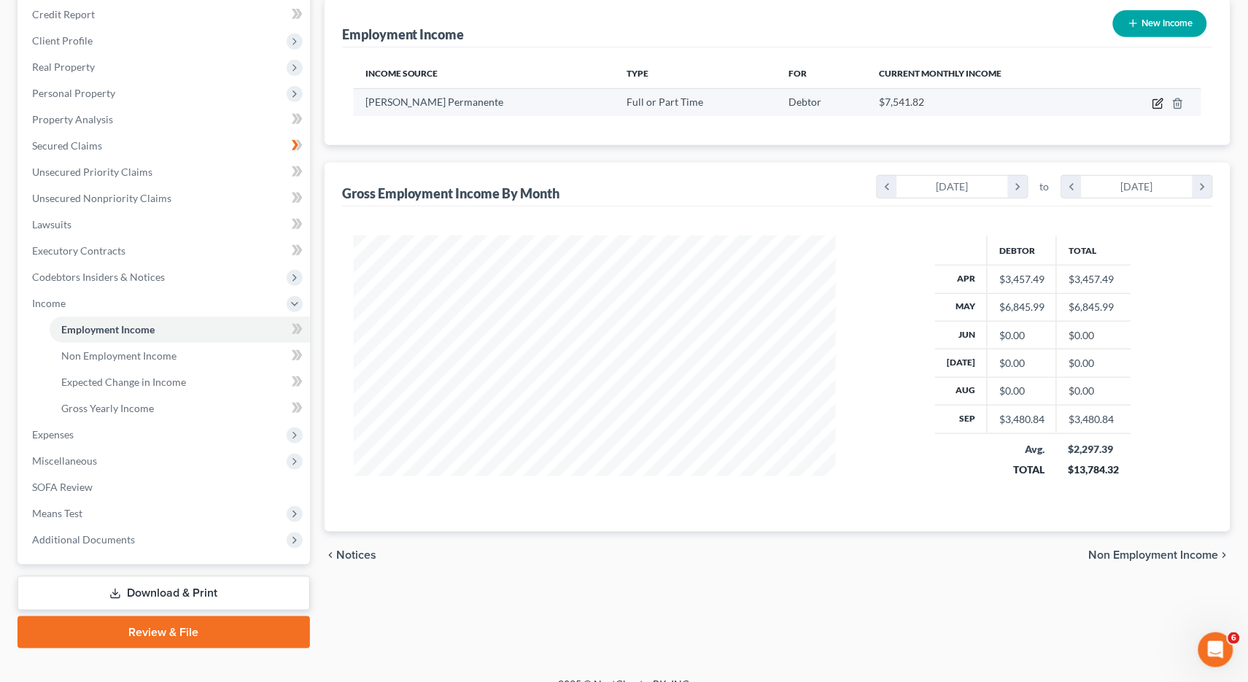
click at [1154, 104] on icon "button" at bounding box center [1157, 104] width 9 height 9
select select "0"
select select "4"
select select "2"
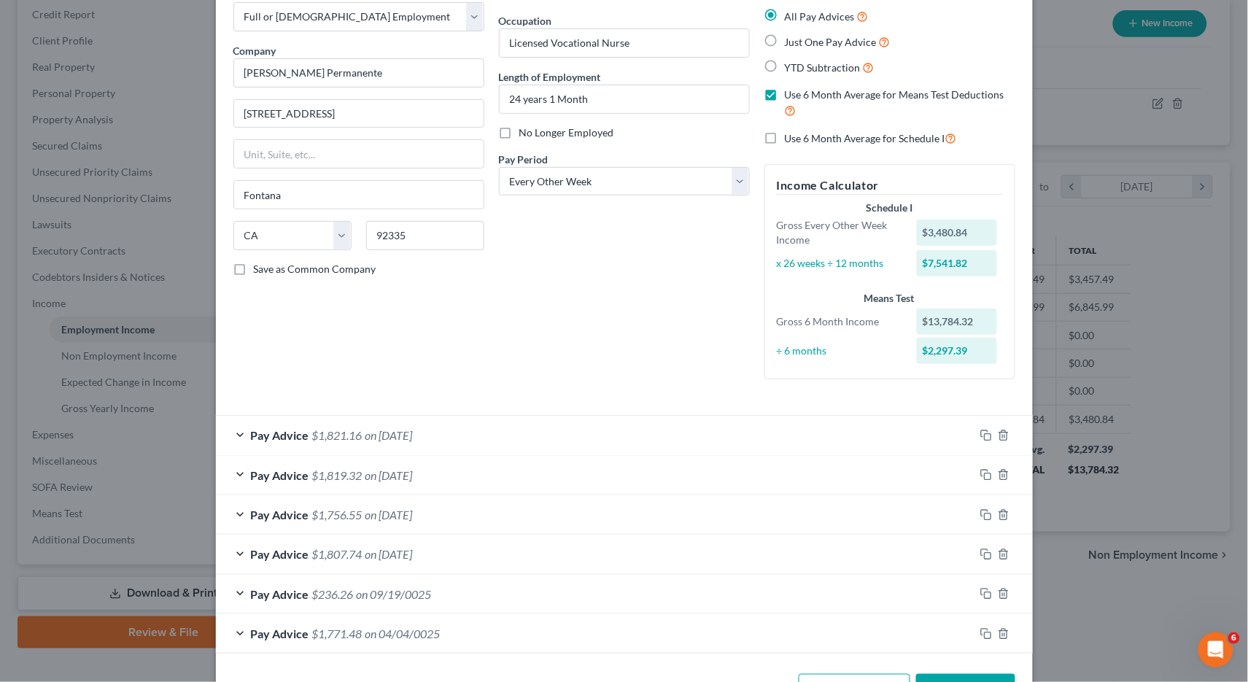
scroll to position [122, 0]
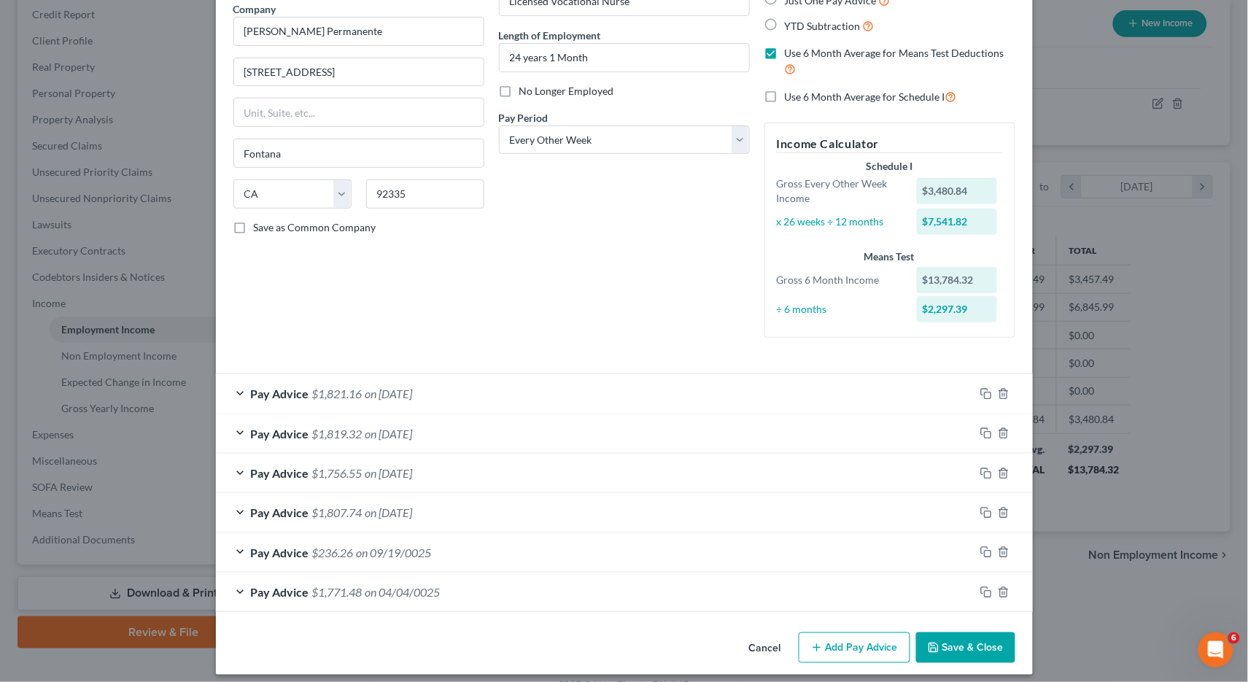
click at [869, 641] on button "Add Pay Advice" at bounding box center [855, 647] width 112 height 31
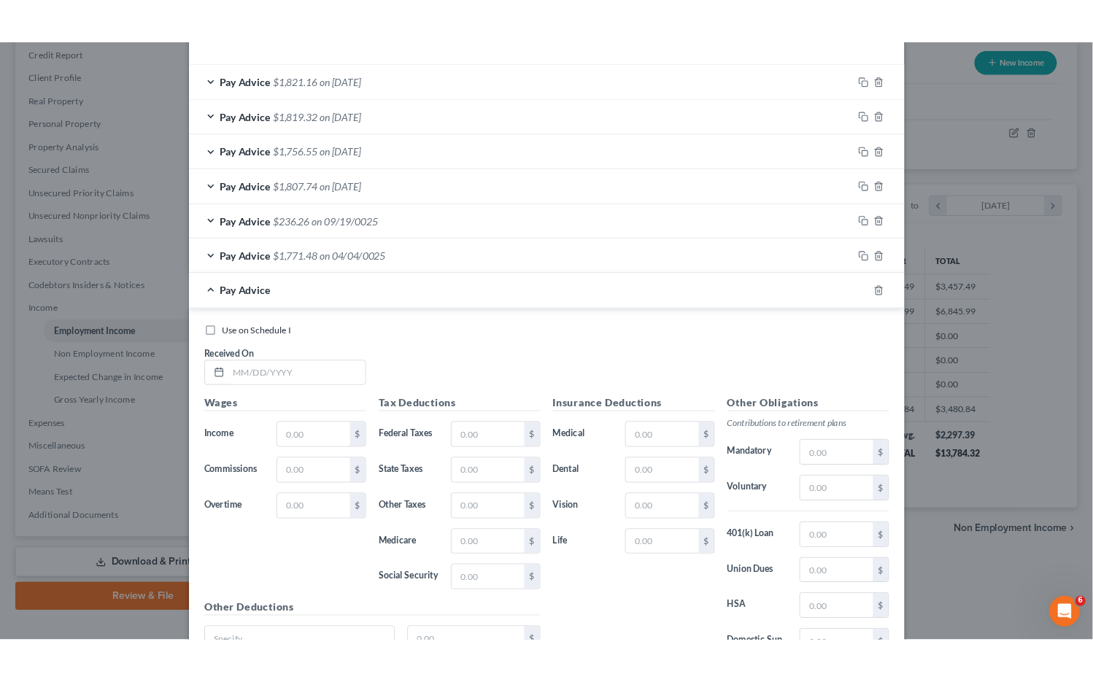
scroll to position [600, 0]
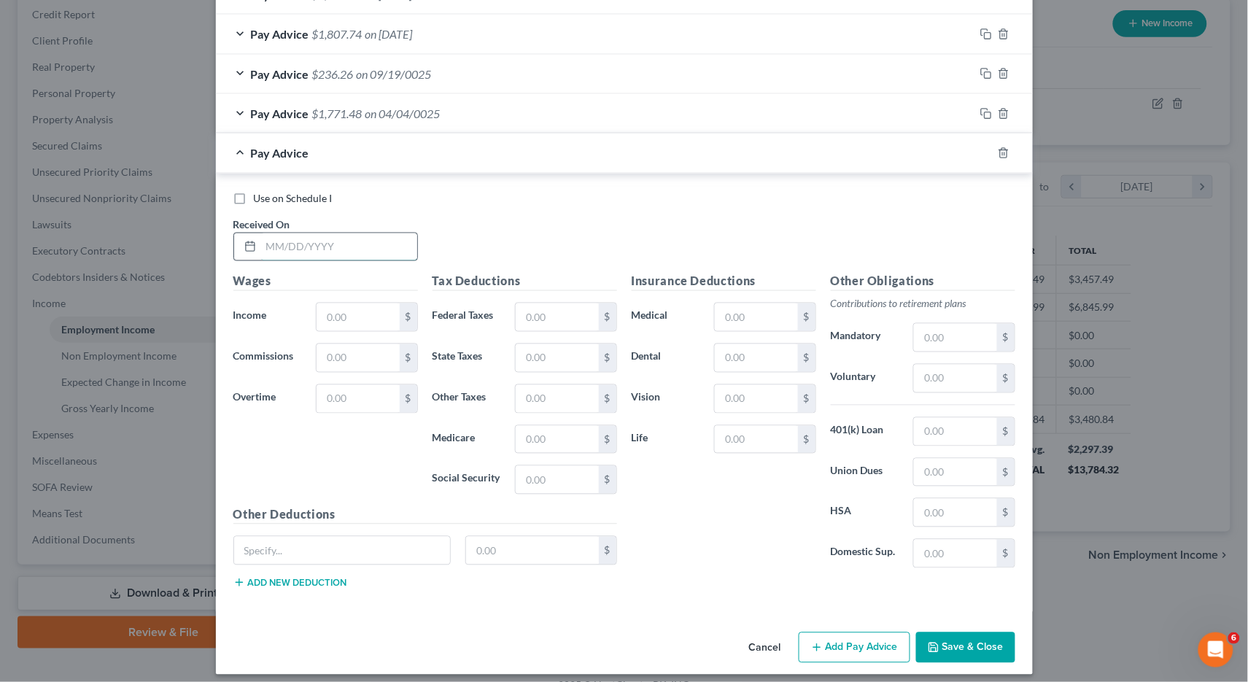
drag, startPoint x: 342, startPoint y: 232, endPoint x: 343, endPoint y: 241, distance: 8.8
click at [343, 240] on input "text" at bounding box center [339, 247] width 156 height 28
type input "05/30/25"
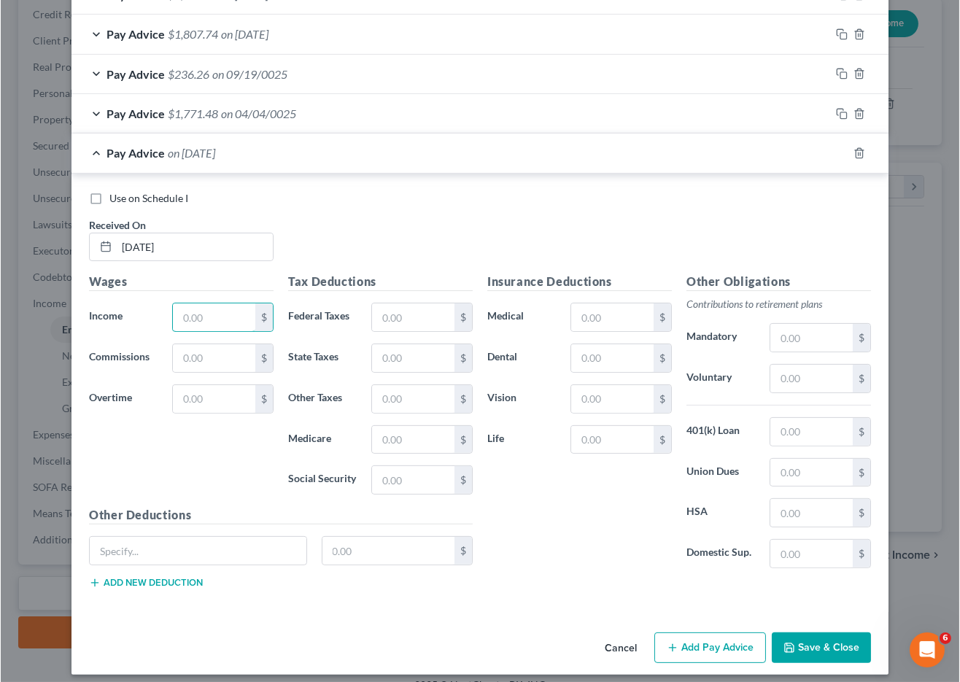
scroll to position [0, 0]
drag, startPoint x: 236, startPoint y: 290, endPoint x: 247, endPoint y: 282, distance: 13.8
click at [236, 290] on div "Wages Income * $ Commissions $ Overtime $" at bounding box center [181, 389] width 199 height 233
click at [226, 307] on input "text" at bounding box center [214, 317] width 82 height 28
type input "3,415.76"
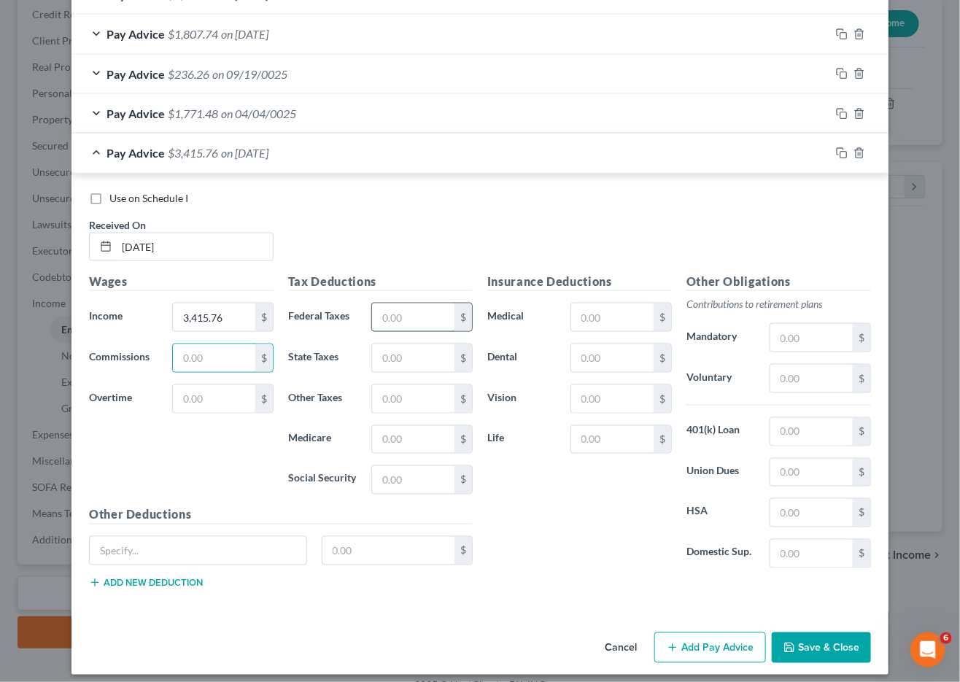
click at [398, 303] on input "text" at bounding box center [413, 317] width 82 height 28
type input "483.93"
click at [407, 428] on input "text" at bounding box center [413, 440] width 82 height 28
type input "49.52"
click at [414, 349] on input "text" at bounding box center [413, 358] width 82 height 28
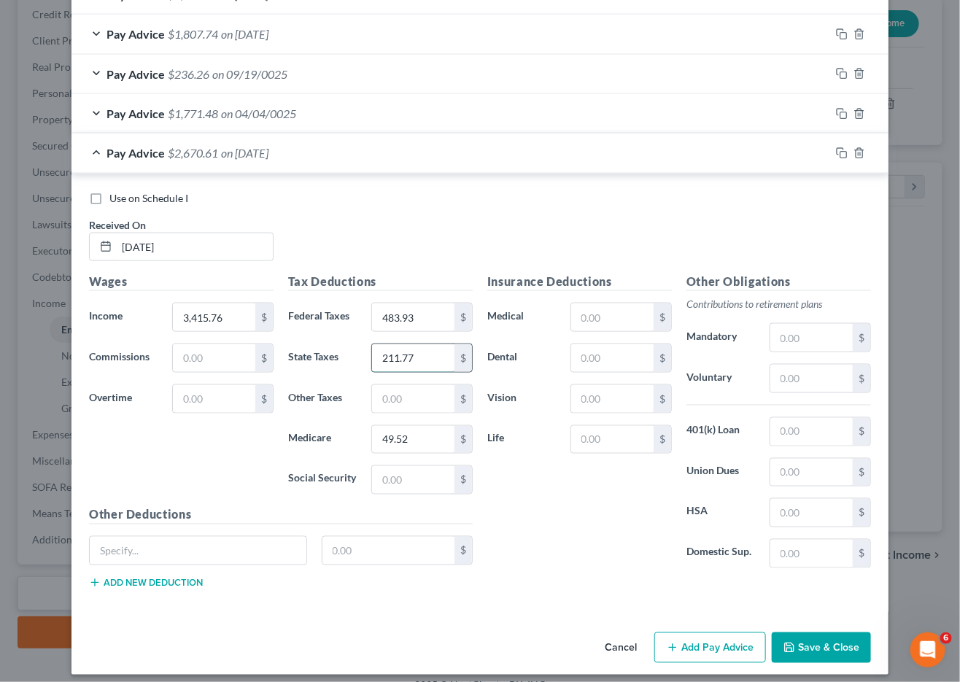
type input "211.77"
type input "237.74"
click at [793, 465] on input "text" at bounding box center [811, 473] width 82 height 28
type input "51.10"
click at [753, 638] on button "Add Pay Advice" at bounding box center [710, 647] width 112 height 31
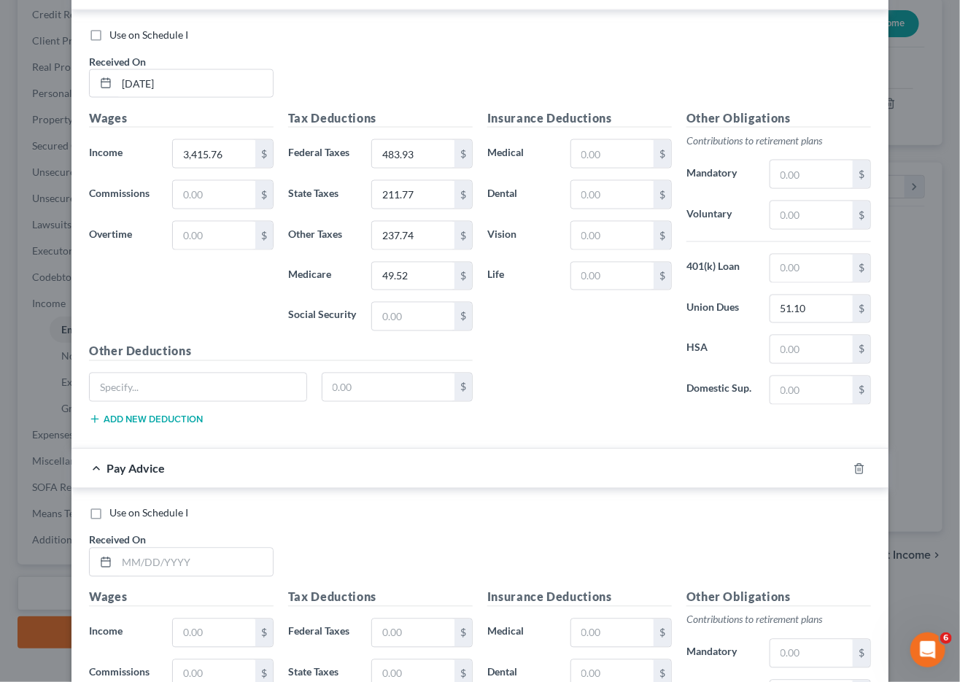
scroll to position [767, 0]
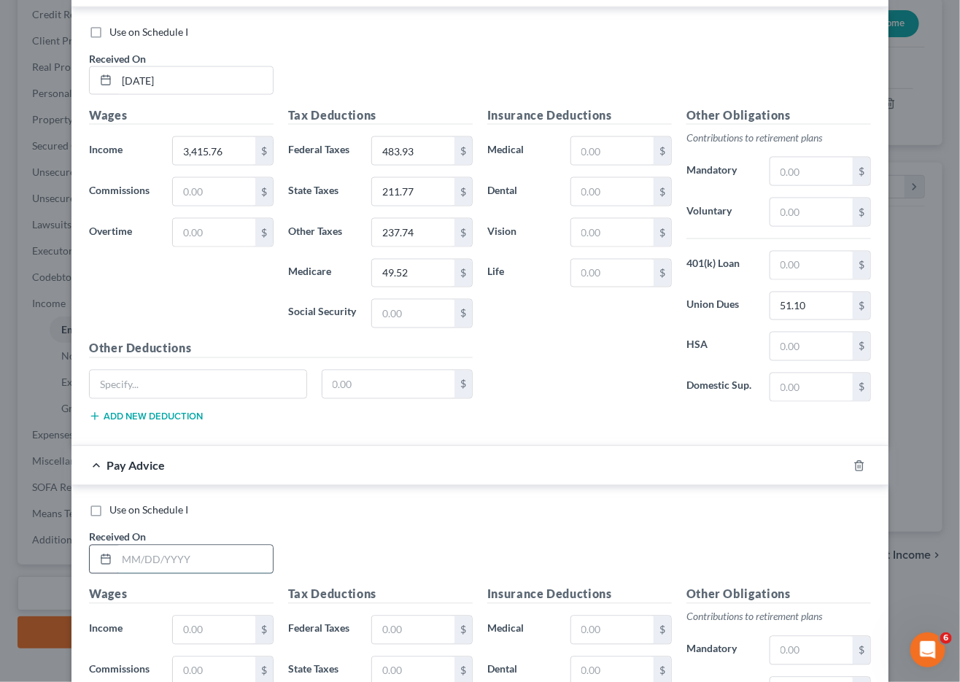
click at [187, 546] on input "text" at bounding box center [195, 560] width 156 height 28
type input "06/13/25"
click at [187, 626] on input "text" at bounding box center [214, 630] width 82 height 28
type input "3,437.57"
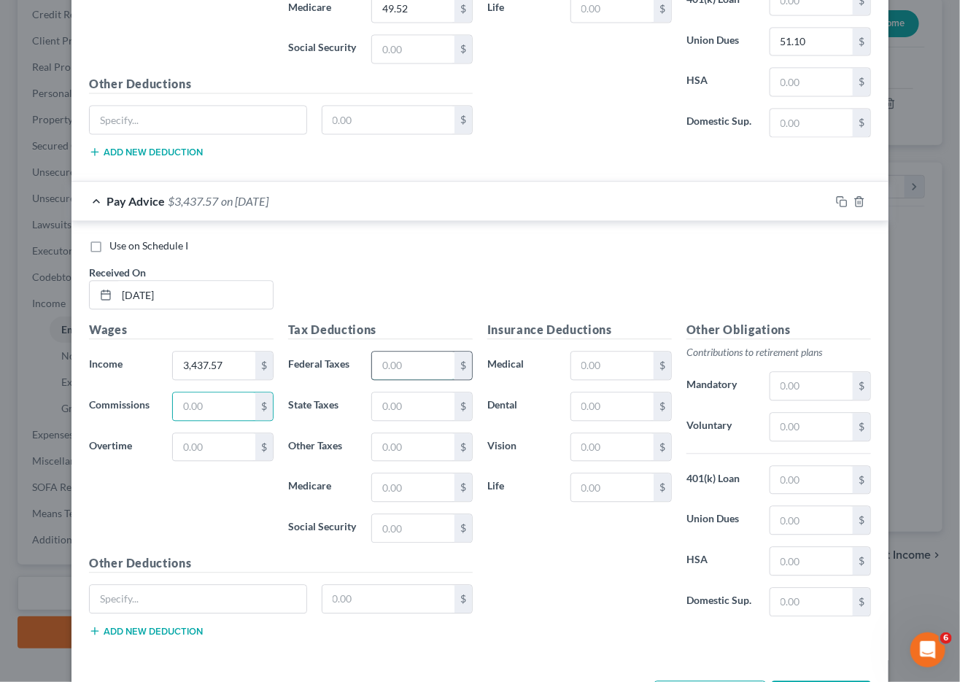
click at [406, 358] on input "text" at bounding box center [413, 366] width 82 height 28
type input "488.73"
click at [389, 516] on input "text" at bounding box center [413, 528] width 82 height 28
type input "213.13"
click at [406, 473] on div "$" at bounding box center [421, 487] width 101 height 29
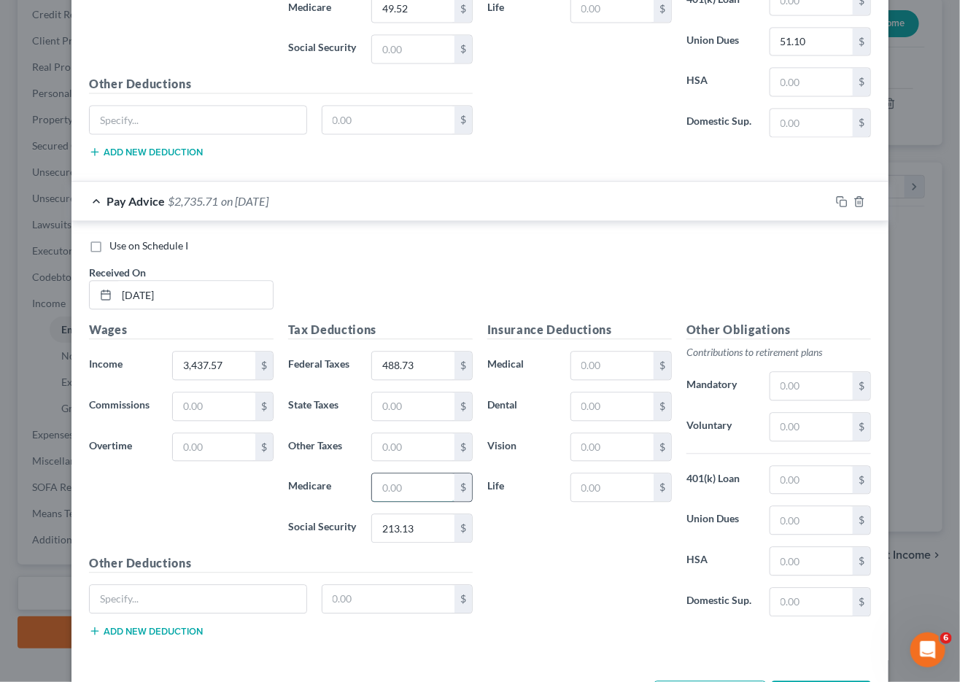
click at [411, 480] on input "text" at bounding box center [413, 487] width 82 height 28
type input "49.85"
click at [420, 405] on input "text" at bounding box center [413, 406] width 82 height 28
type input "239.79"
click at [794, 470] on input "text" at bounding box center [811, 480] width 82 height 28
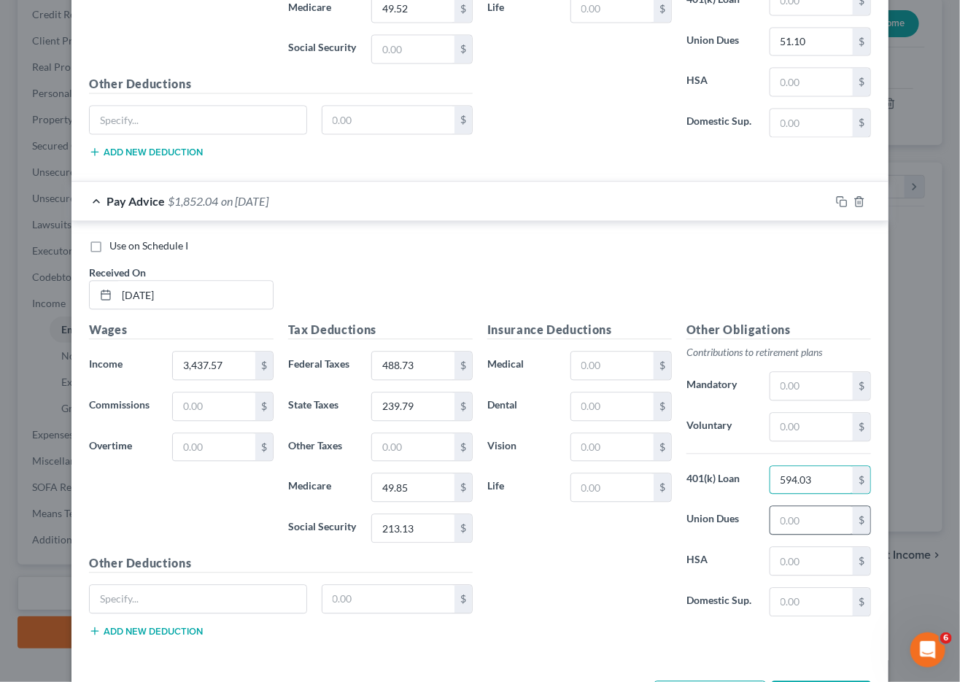
type input "594.03"
click at [805, 506] on input "text" at bounding box center [811, 520] width 82 height 28
type input "4"
type input "51.39"
click at [597, 477] on input "text" at bounding box center [612, 487] width 82 height 28
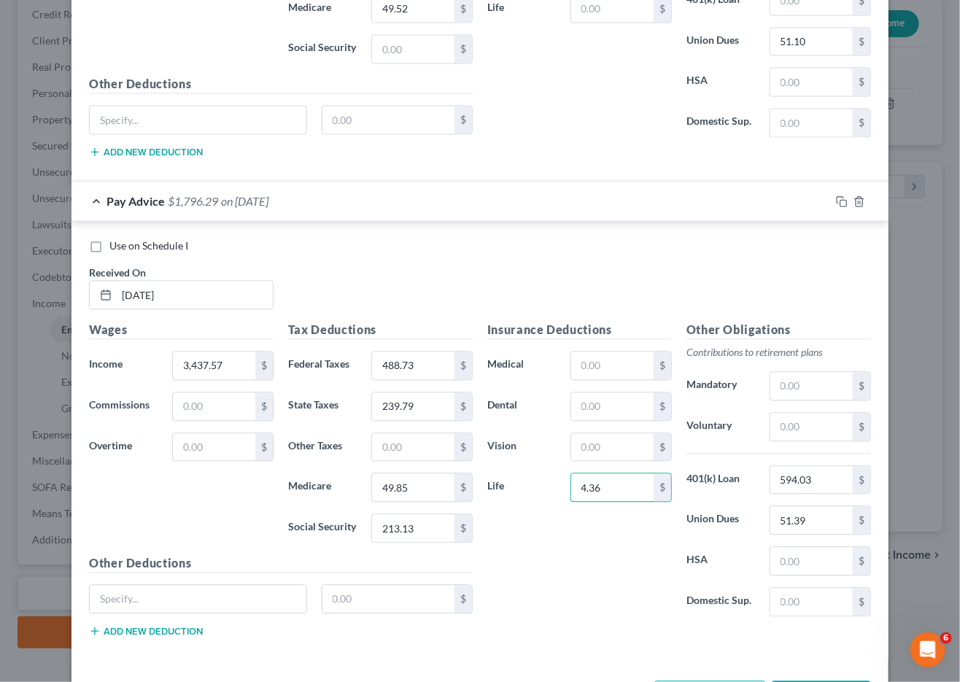
scroll to position [1080, 0]
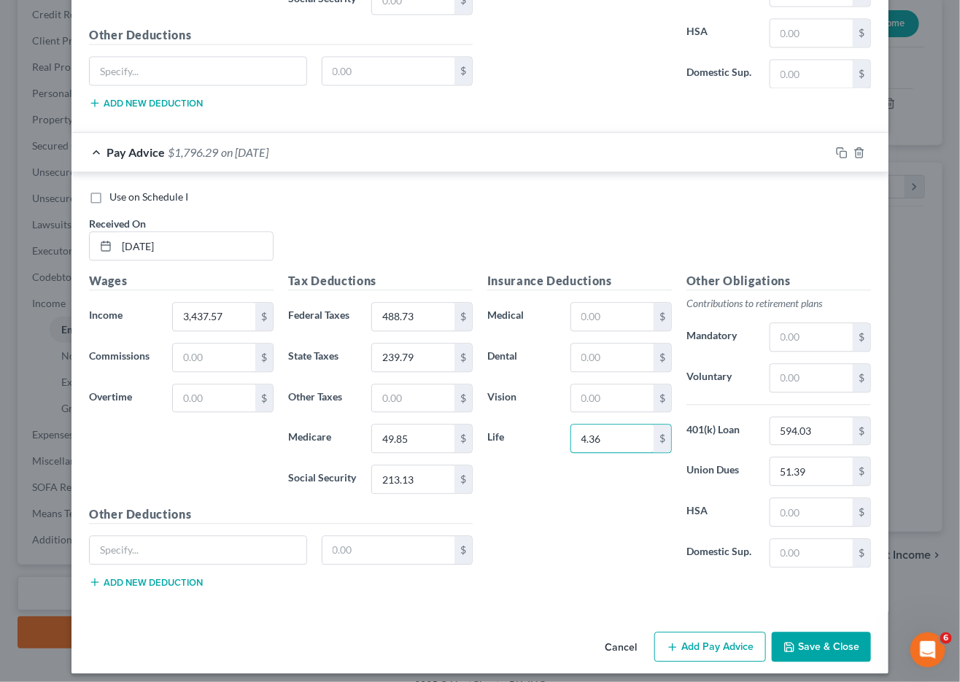
type input "4.36"
click at [701, 632] on button "Add Pay Advice" at bounding box center [710, 647] width 112 height 31
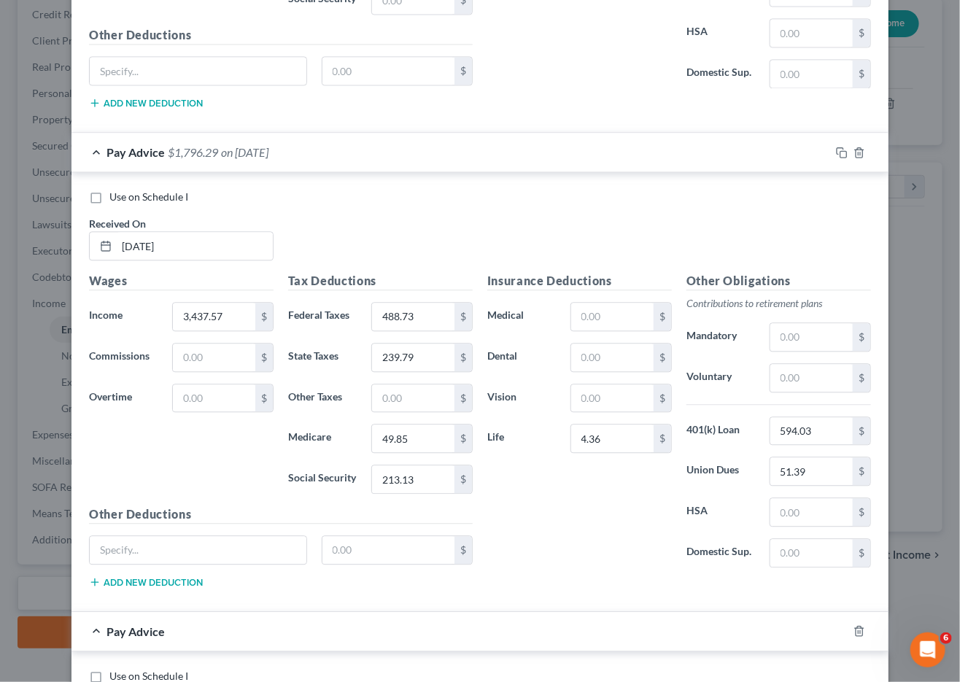
scroll to position [1559, 0]
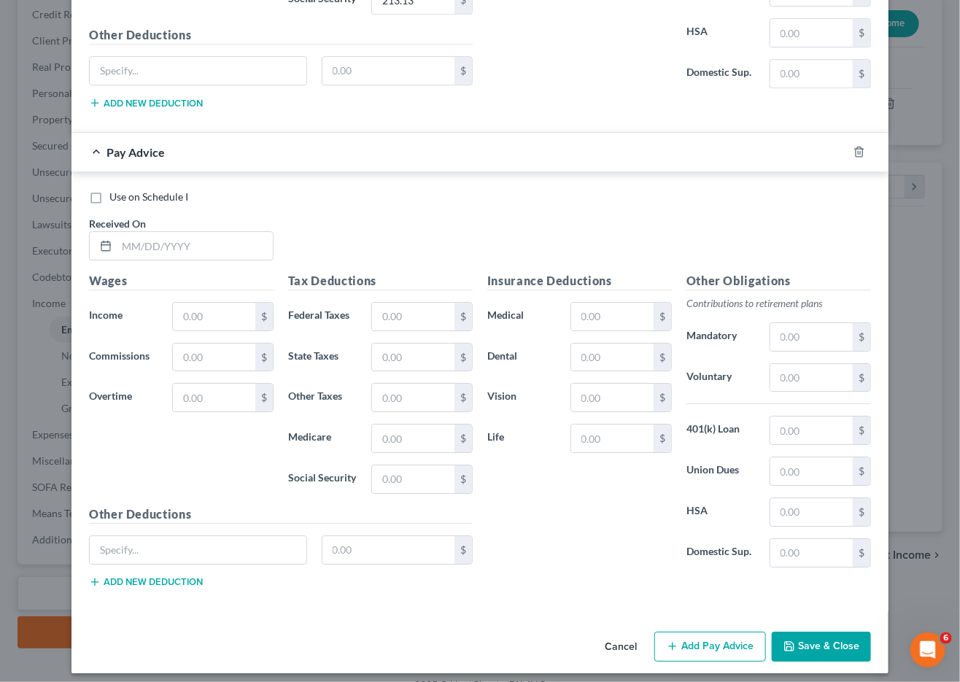
click at [182, 272] on h5 "Wages" at bounding box center [181, 281] width 185 height 18
click at [217, 232] on input "text" at bounding box center [195, 246] width 156 height 28
type input "06/27/25"
click at [205, 303] on input "text" at bounding box center [214, 317] width 82 height 28
type input "4,278.84"
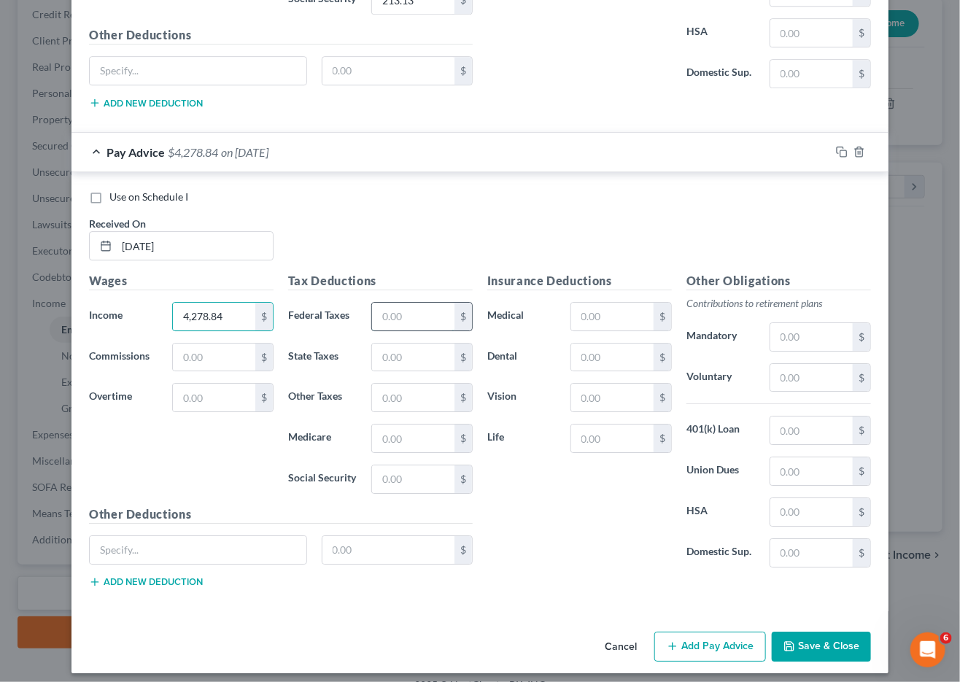
click at [408, 309] on input "text" at bounding box center [413, 317] width 82 height 28
type input "265.29"
click at [399, 425] on input "text" at bounding box center [413, 439] width 82 height 28
type input "62.04"
click at [416, 358] on input "text" at bounding box center [413, 358] width 82 height 28
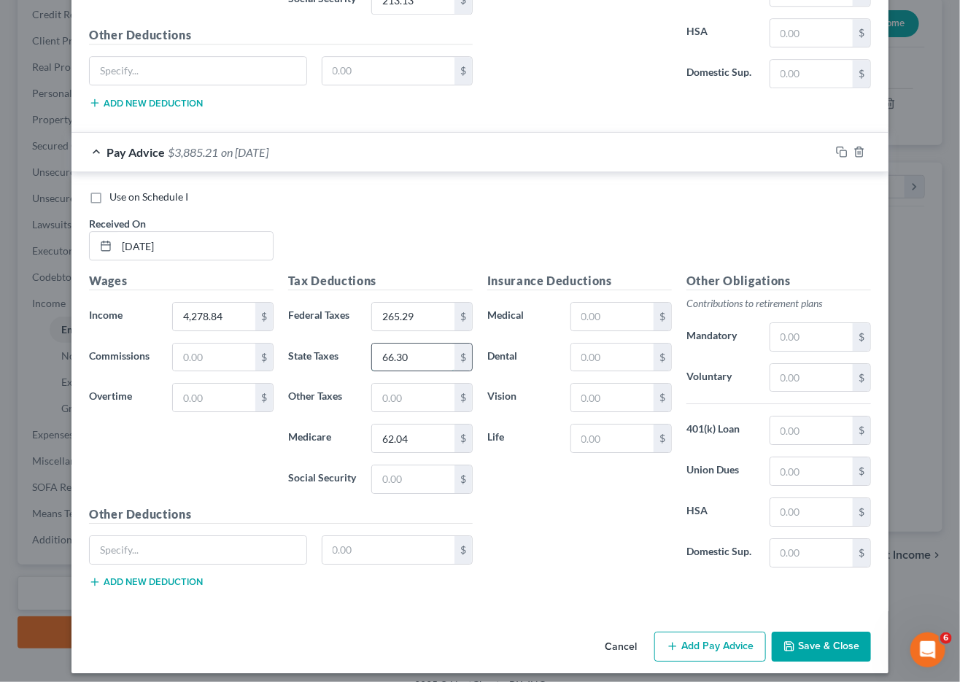
type input "66.30"
click at [794, 426] on input "text" at bounding box center [811, 430] width 82 height 28
type input "594.03"
type input "57.37"
click at [605, 387] on input "text" at bounding box center [612, 398] width 82 height 28
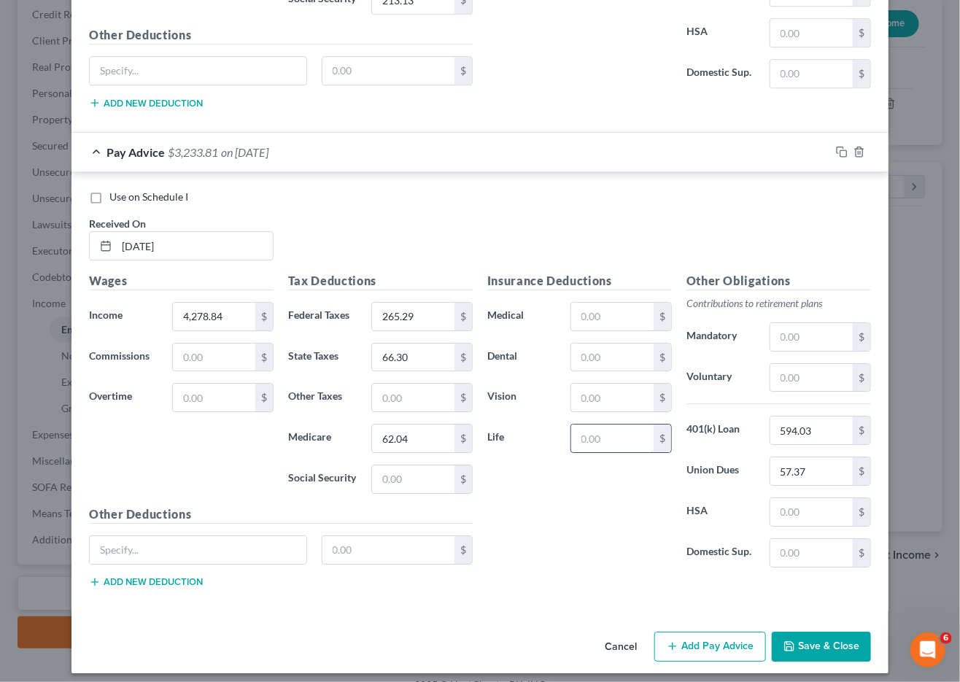
click at [605, 430] on input "text" at bounding box center [612, 439] width 82 height 28
type input "4.36"
drag, startPoint x: 427, startPoint y: 309, endPoint x: 349, endPoint y: 299, distance: 77.9
click at [344, 302] on div "Federal Taxes 265.29 $" at bounding box center [380, 316] width 199 height 29
click at [433, 477] on input "text" at bounding box center [413, 479] width 82 height 28
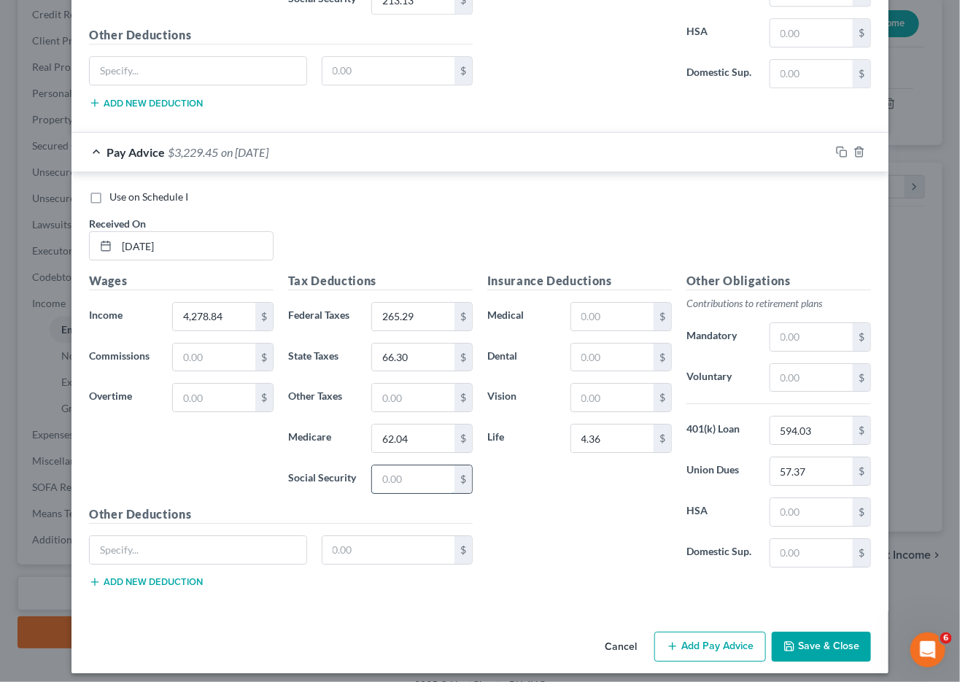
paste input "265.29"
type input "265.29"
drag, startPoint x: 416, startPoint y: 308, endPoint x: 329, endPoint y: 291, distance: 88.4
click at [329, 302] on div "Federal Taxes 265.29 $" at bounding box center [380, 316] width 199 height 29
click at [395, 392] on input "text" at bounding box center [413, 398] width 82 height 28
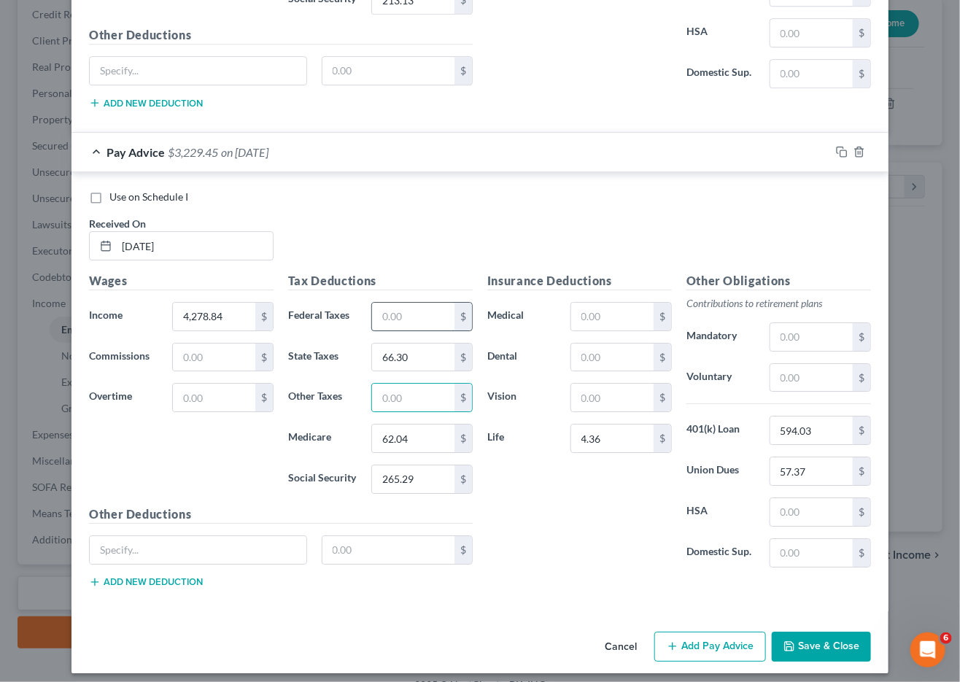
click at [395, 317] on input "text" at bounding box center [413, 317] width 82 height 28
type input "55"
click at [691, 637] on button "Add Pay Advice" at bounding box center [710, 647] width 112 height 31
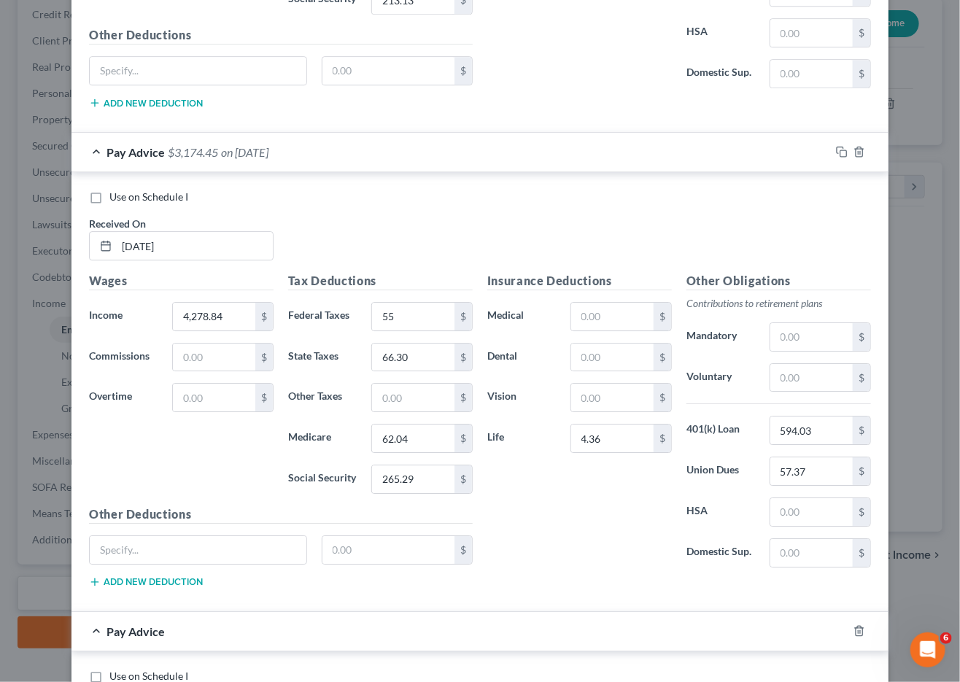
scroll to position [2039, 0]
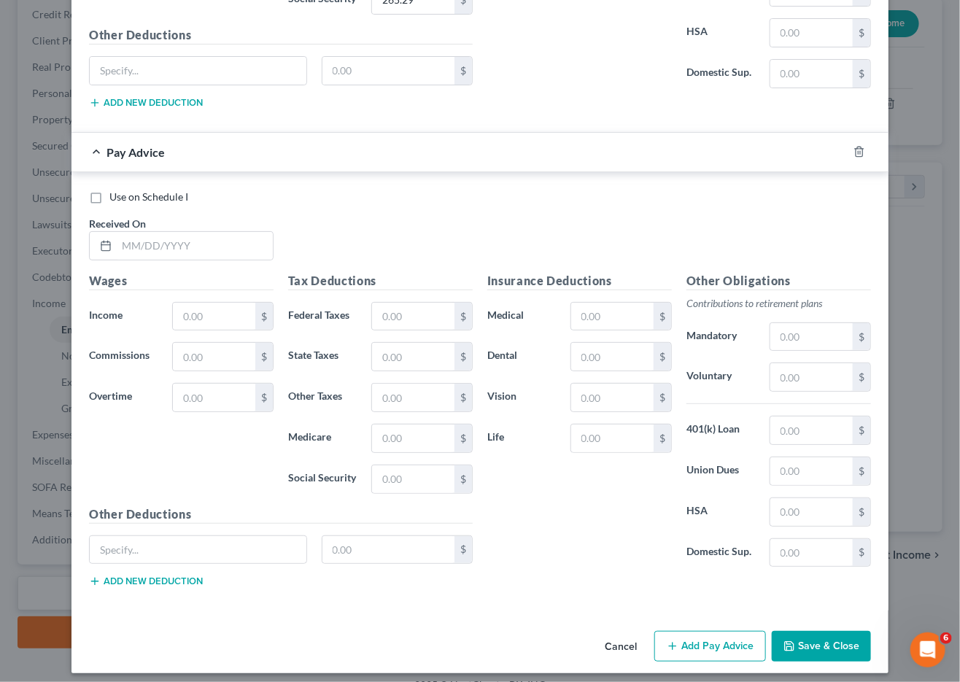
click at [236, 218] on div "Received On *" at bounding box center [181, 238] width 199 height 44
click at [240, 241] on input "text" at bounding box center [195, 246] width 156 height 28
type input "07/11/25"
click at [241, 303] on input "text" at bounding box center [214, 317] width 82 height 28
type input "3,970.35"
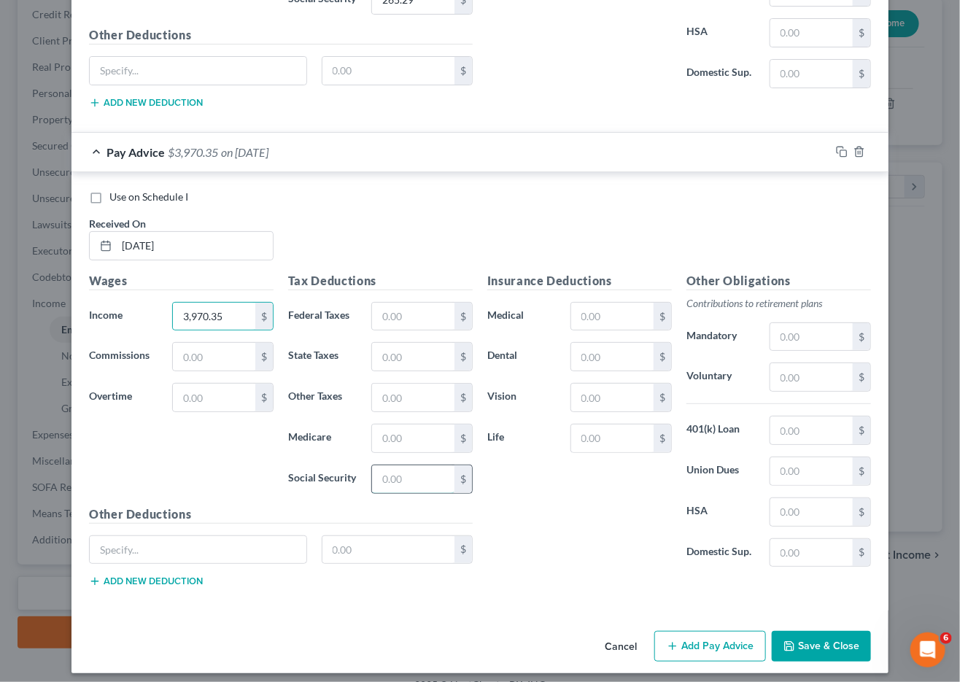
click at [401, 470] on input "text" at bounding box center [413, 479] width 82 height 28
type input "246.16"
click at [396, 435] on input "text" at bounding box center [413, 439] width 82 height 28
type input "57.58"
click at [393, 314] on input "text" at bounding box center [413, 317] width 82 height 28
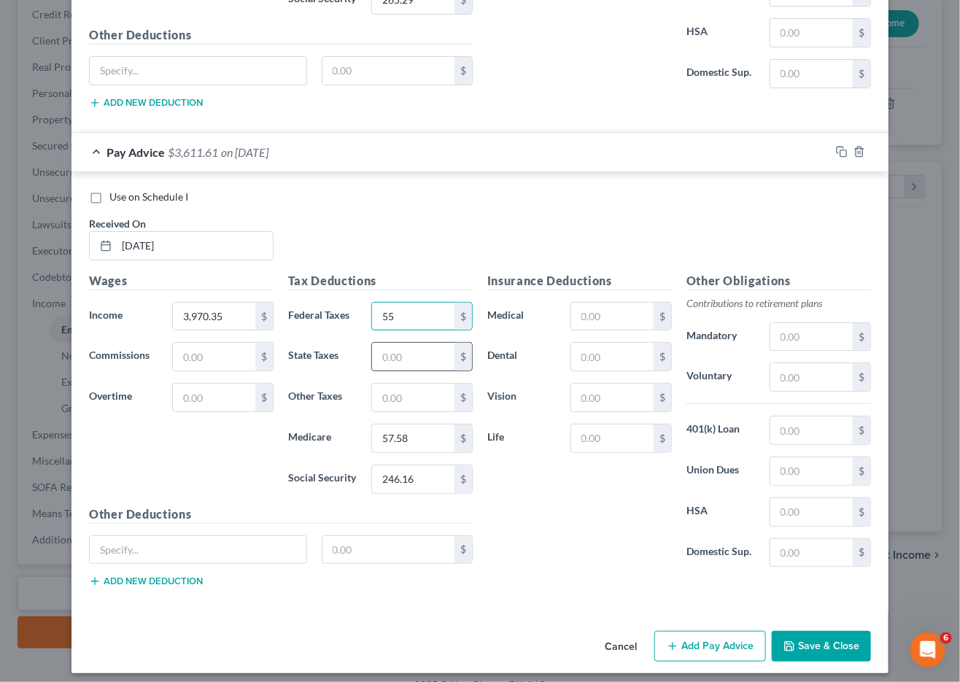
type input "55"
click at [415, 352] on input "text" at bounding box center [413, 357] width 82 height 28
type input "62.61"
click at [790, 427] on input "text" at bounding box center [811, 430] width 82 height 28
type input "594.03"
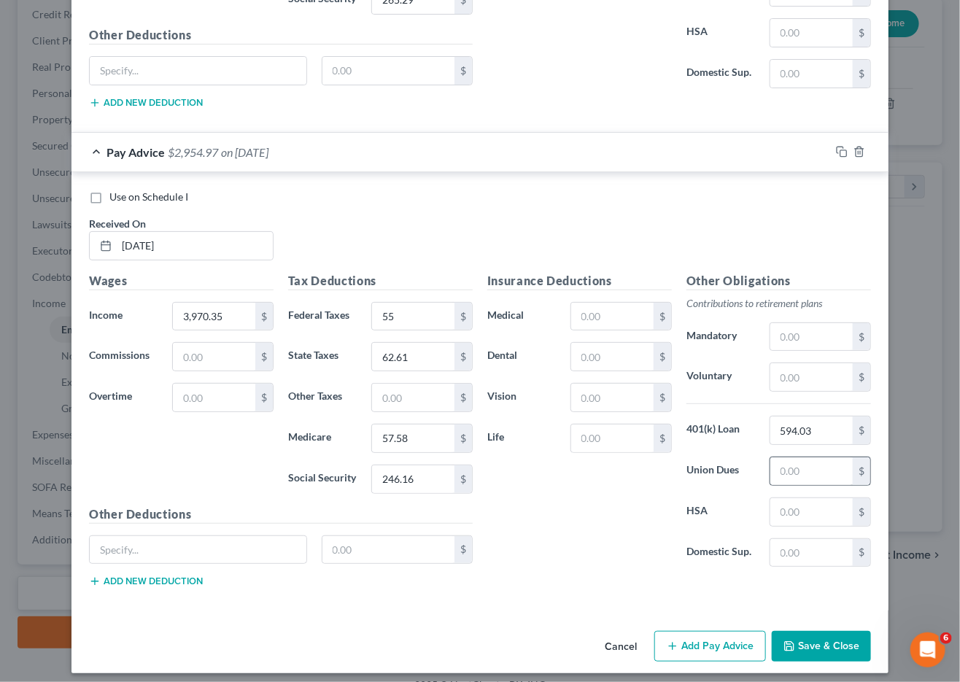
click at [803, 476] on div "$" at bounding box center [820, 471] width 101 height 29
click at [802, 468] on input "text" at bounding box center [811, 471] width 82 height 28
type input "57.52"
click at [594, 436] on input "text" at bounding box center [612, 439] width 82 height 28
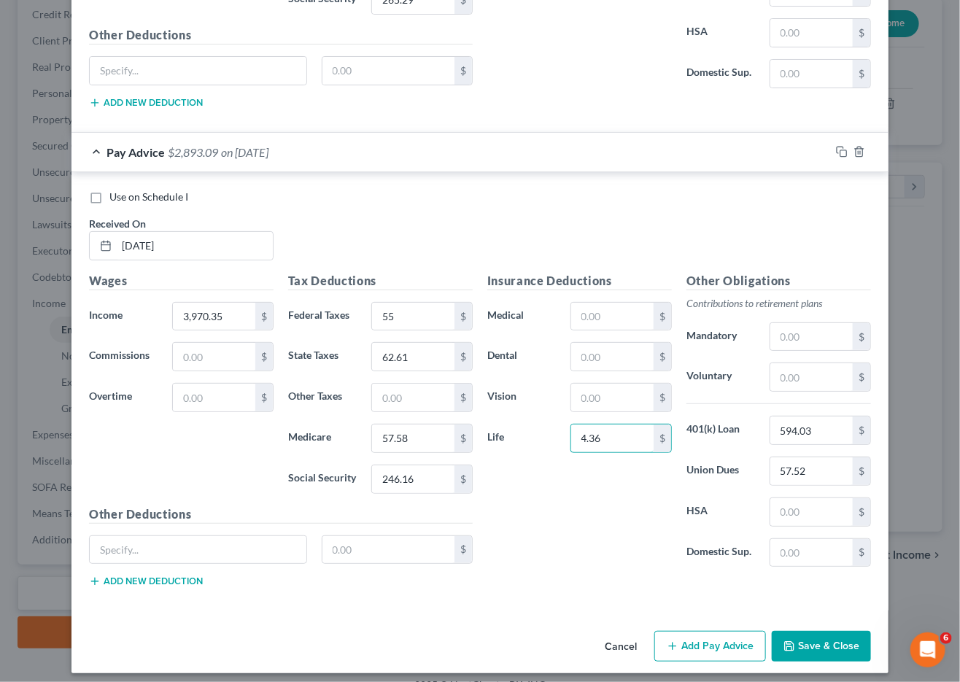
type input "4.36"
click at [705, 643] on button "Add Pay Advice" at bounding box center [710, 646] width 112 height 31
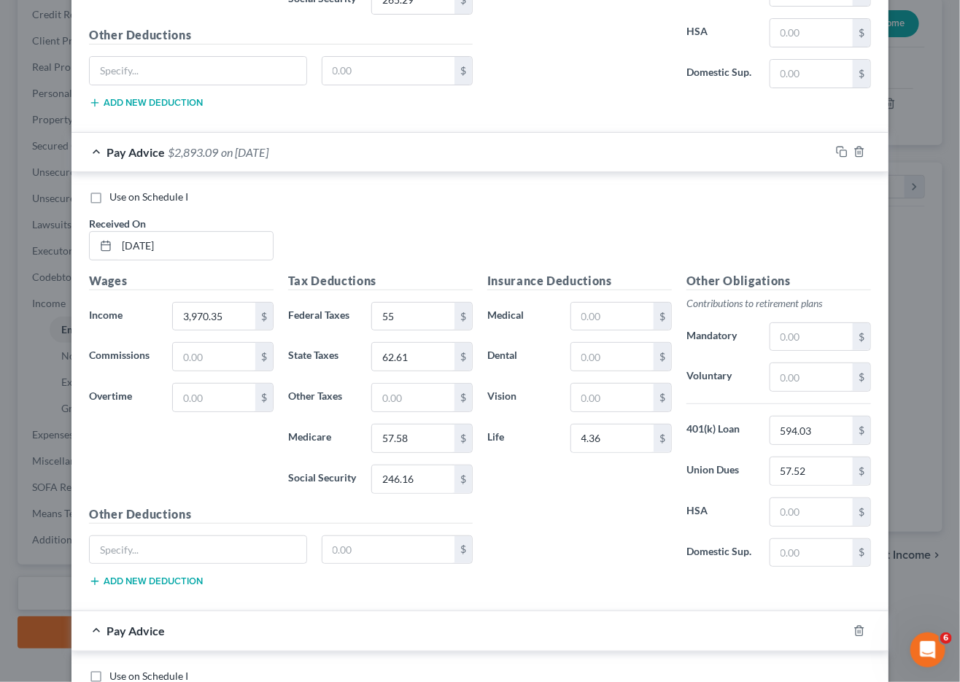
scroll to position [2518, 0]
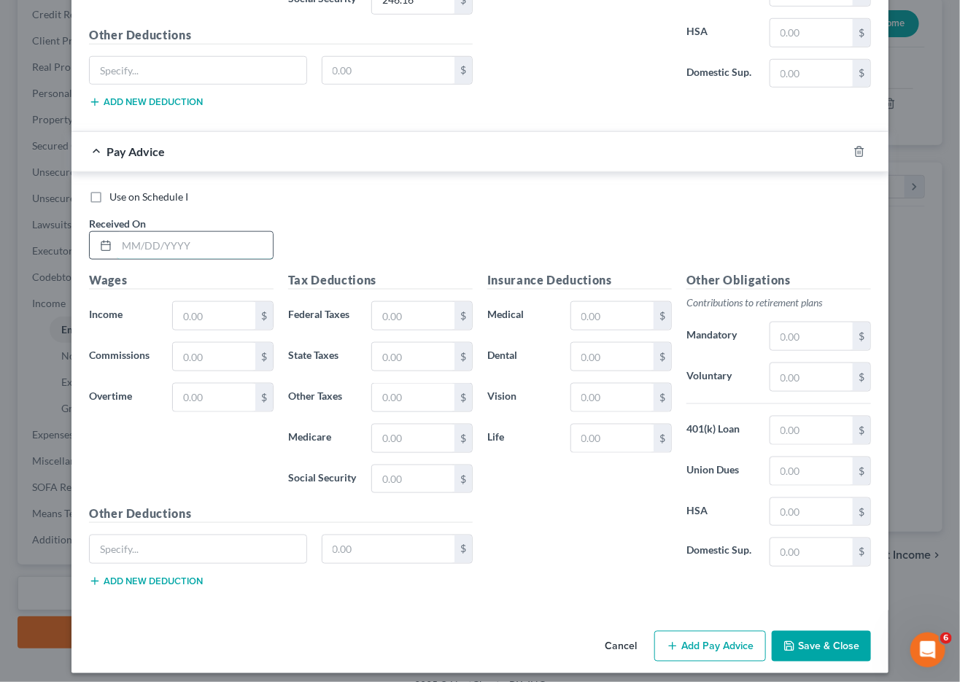
click at [193, 232] on input "text" at bounding box center [195, 246] width 156 height 28
type input "07/25/25"
type input "1,881.61"
click at [403, 312] on input "text" at bounding box center [413, 316] width 82 height 28
type input "202.39"
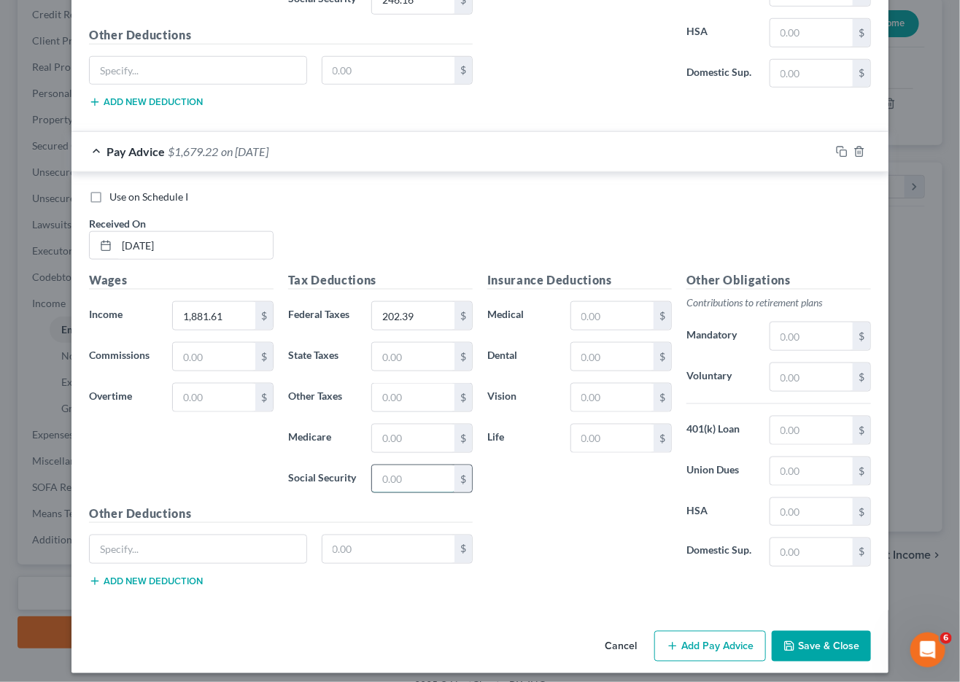
click at [395, 465] on input "text" at bounding box center [413, 479] width 82 height 28
type input "116.66"
click at [422, 432] on input "text" at bounding box center [413, 439] width 82 height 28
type input "27.29"
click at [411, 358] on input "text" at bounding box center [413, 357] width 82 height 28
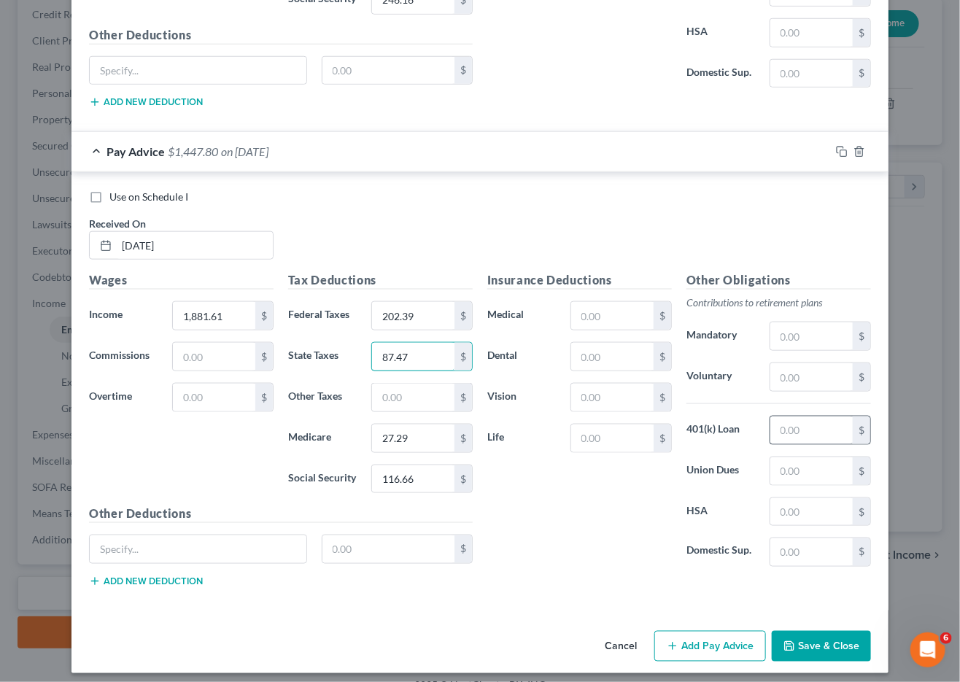
type input "87.47"
click at [786, 419] on input "text" at bounding box center [811, 430] width 82 height 28
type input "594.03"
click at [802, 461] on input "text" at bounding box center [811, 471] width 82 height 28
type input "28.11"
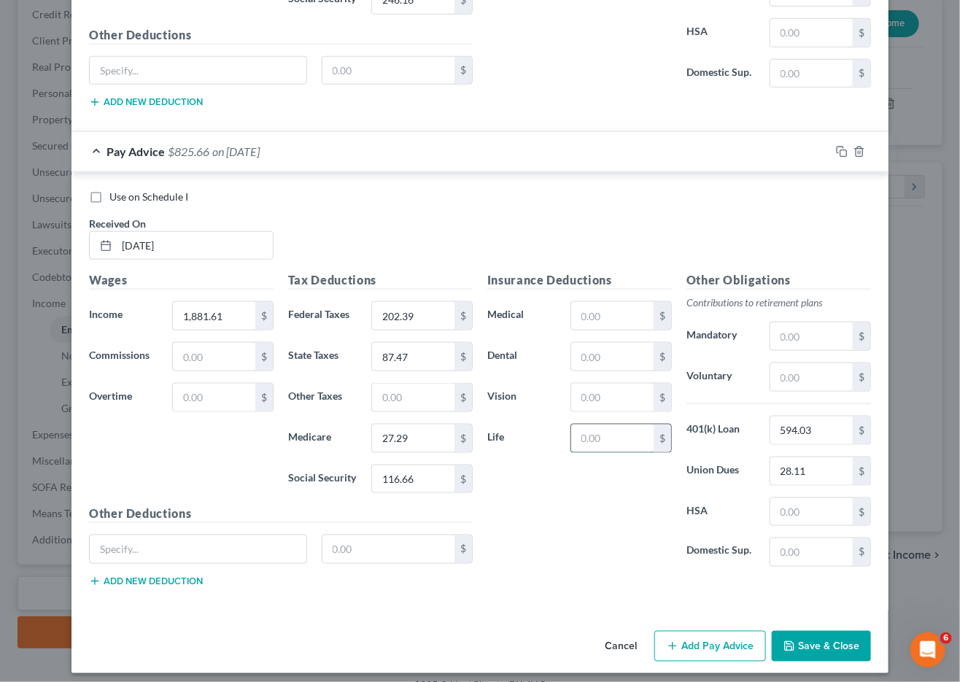
click at [615, 425] on input "text" at bounding box center [612, 439] width 82 height 28
type input "4.36"
click at [709, 634] on button "Add Pay Advice" at bounding box center [710, 646] width 112 height 31
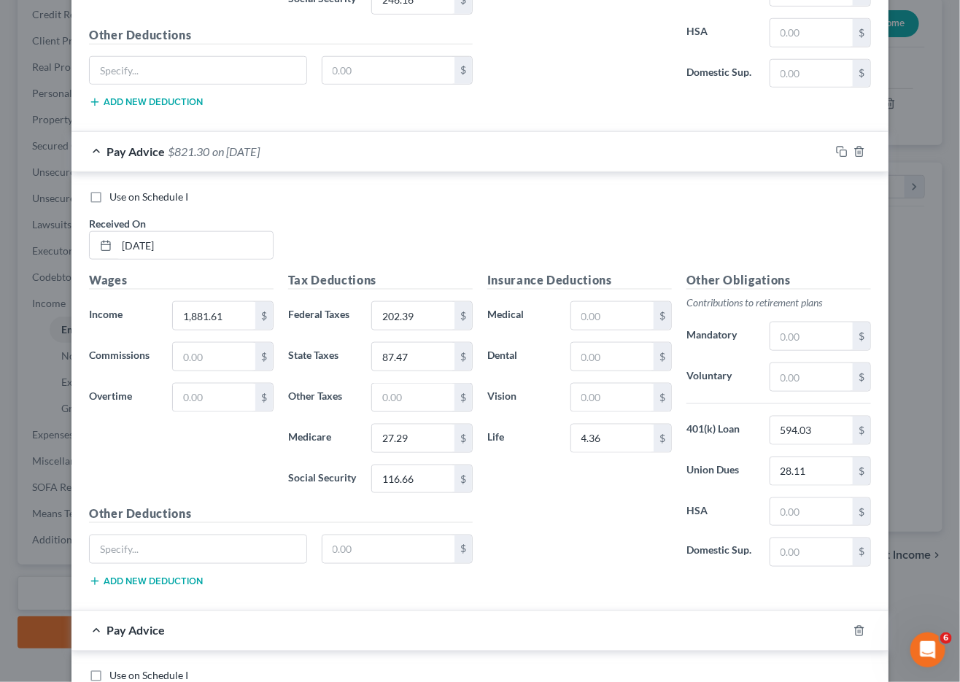
scroll to position [2842, 0]
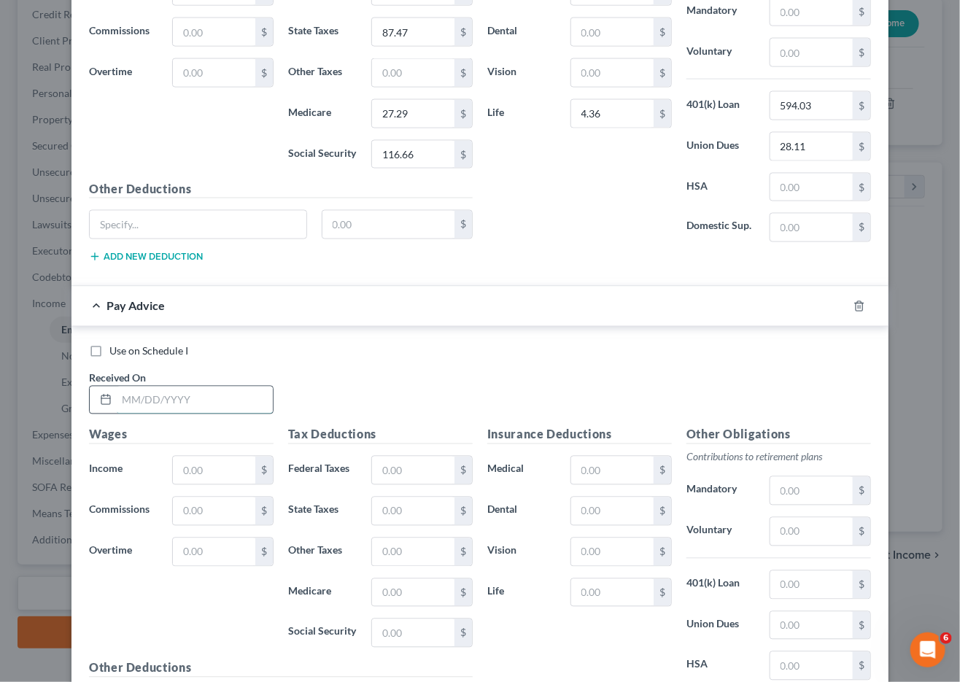
click at [147, 391] on input "text" at bounding box center [195, 401] width 156 height 28
type input "08/08/25"
click at [226, 469] on input "text" at bounding box center [214, 471] width 82 height 28
type input "2,649.39"
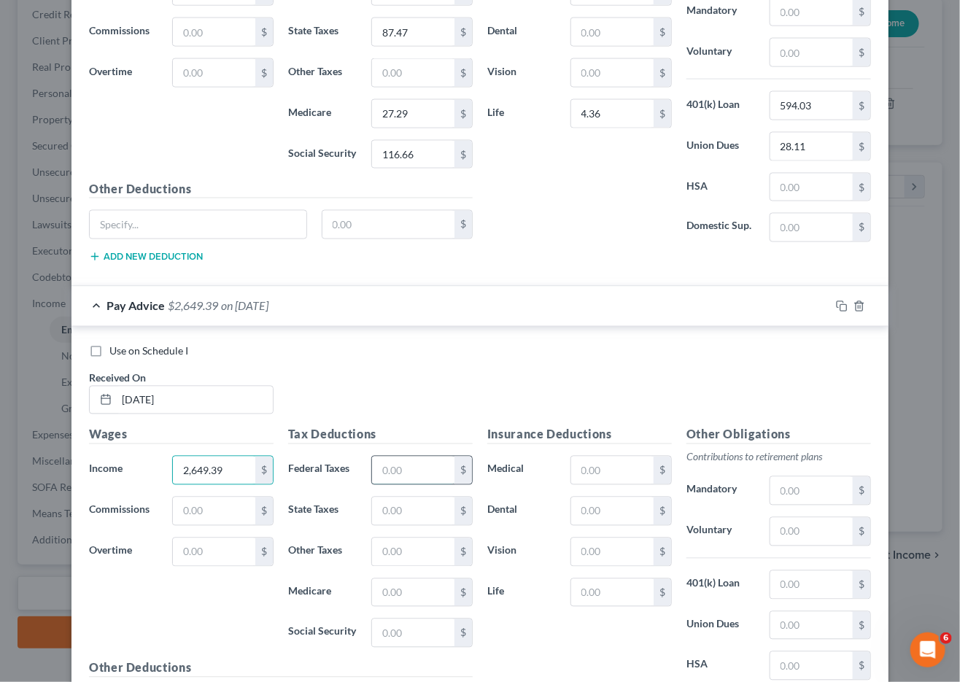
click at [372, 460] on input "text" at bounding box center [413, 471] width 82 height 28
type input "55"
click at [405, 508] on input "text" at bounding box center [413, 511] width 82 height 28
click at [381, 643] on div "Tax Deductions Federal Taxes 55 $ State Taxes $ Other Taxes $ Medicare $ Social…" at bounding box center [380, 542] width 199 height 233
click at [391, 631] on input "text" at bounding box center [413, 633] width 82 height 28
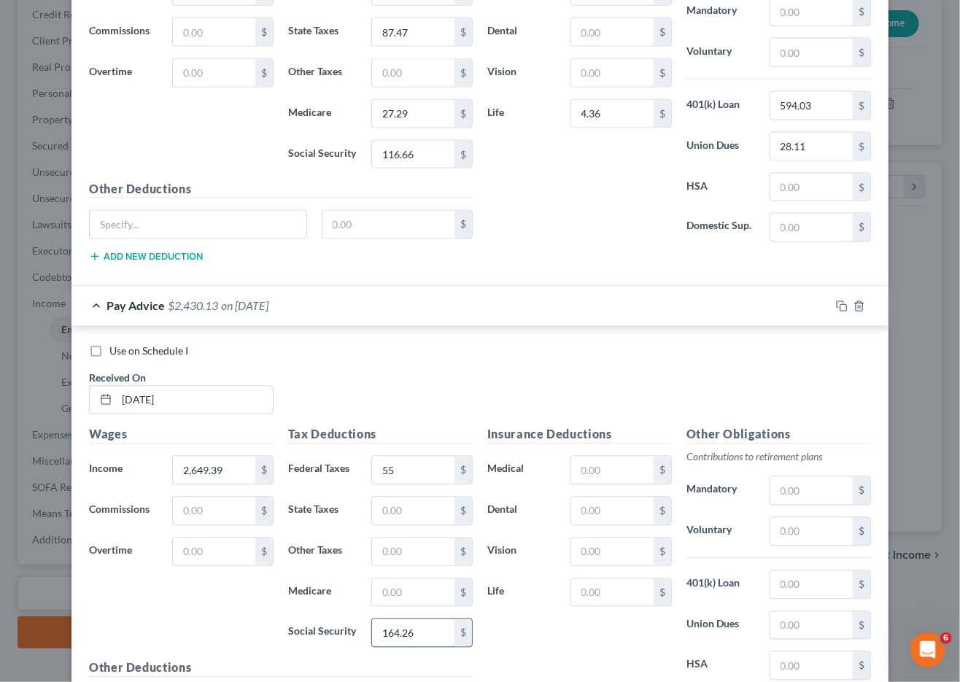
type input "164.26"
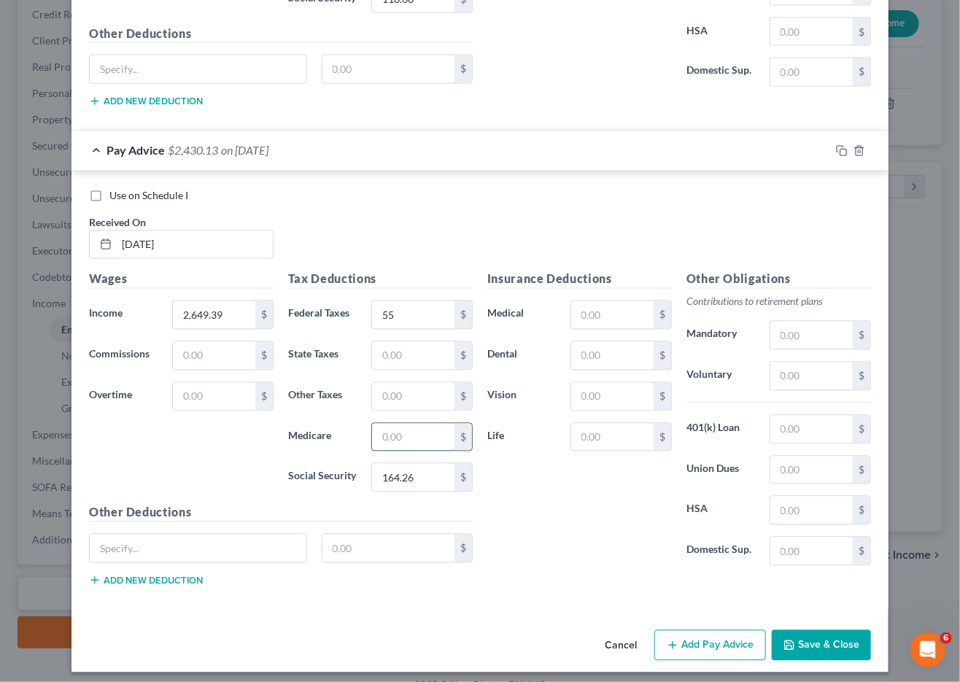
click at [411, 430] on input "text" at bounding box center [413, 438] width 82 height 28
type input "38.41"
click at [407, 351] on input "text" at bounding box center [413, 356] width 82 height 28
click at [414, 352] on input "text" at bounding box center [413, 356] width 82 height 28
type input "52.75"
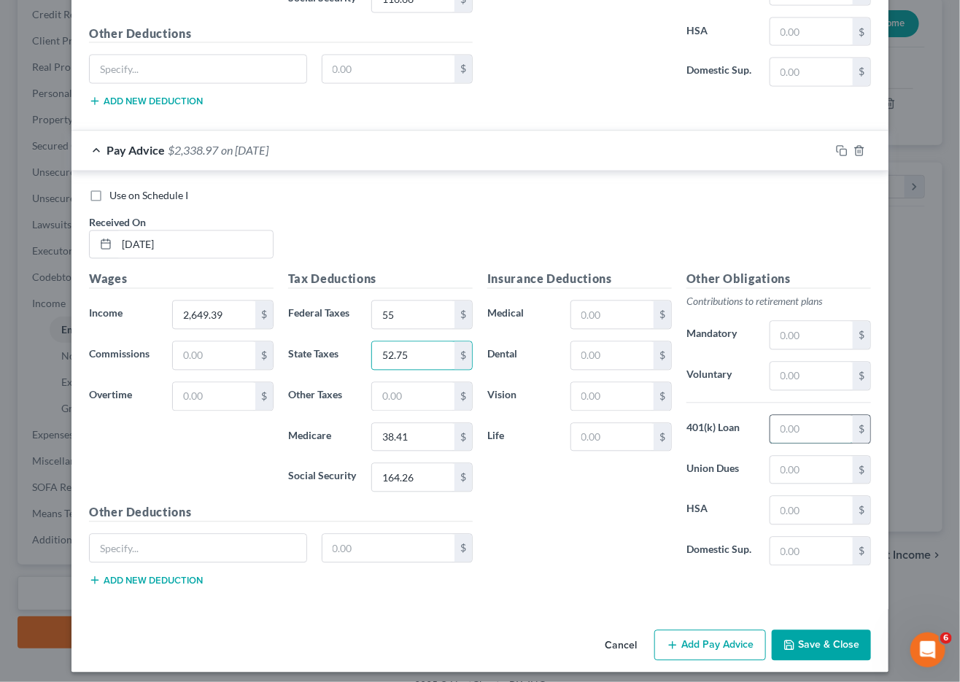
click at [810, 420] on input "text" at bounding box center [811, 430] width 82 height 28
type input "594.03"
click at [793, 464] on input "text" at bounding box center [811, 471] width 82 height 28
type input "39.59"
click at [612, 424] on input "text" at bounding box center [612, 438] width 82 height 28
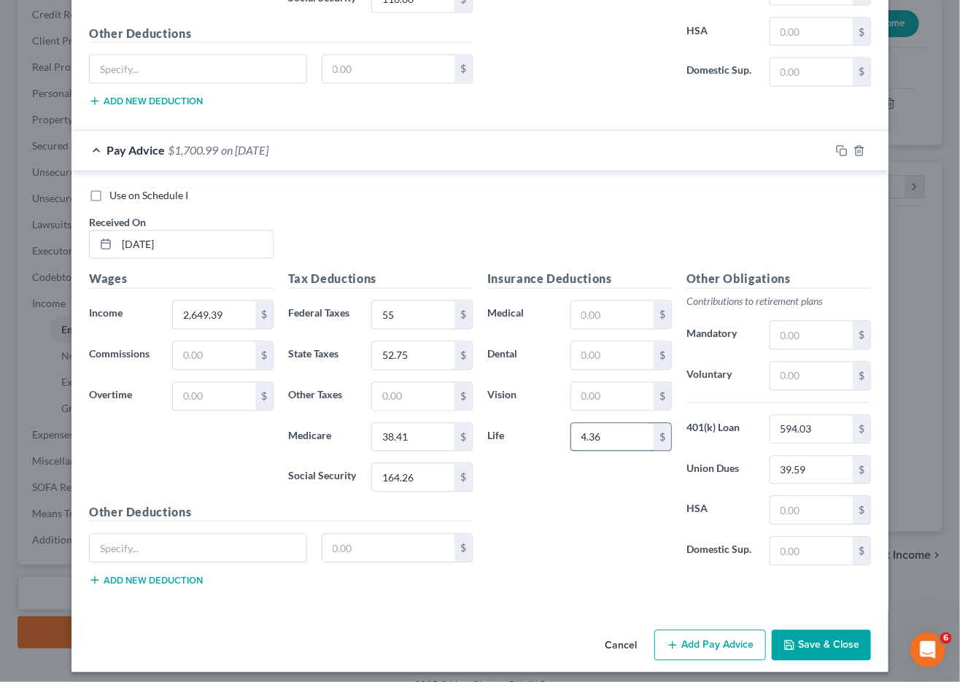
type input "4.36"
click at [620, 536] on div "Insurance Deductions Medical $ Dental $ Vision $ Life 4.36 $" at bounding box center [579, 424] width 199 height 307
click at [676, 630] on button "Add Pay Advice" at bounding box center [710, 645] width 112 height 31
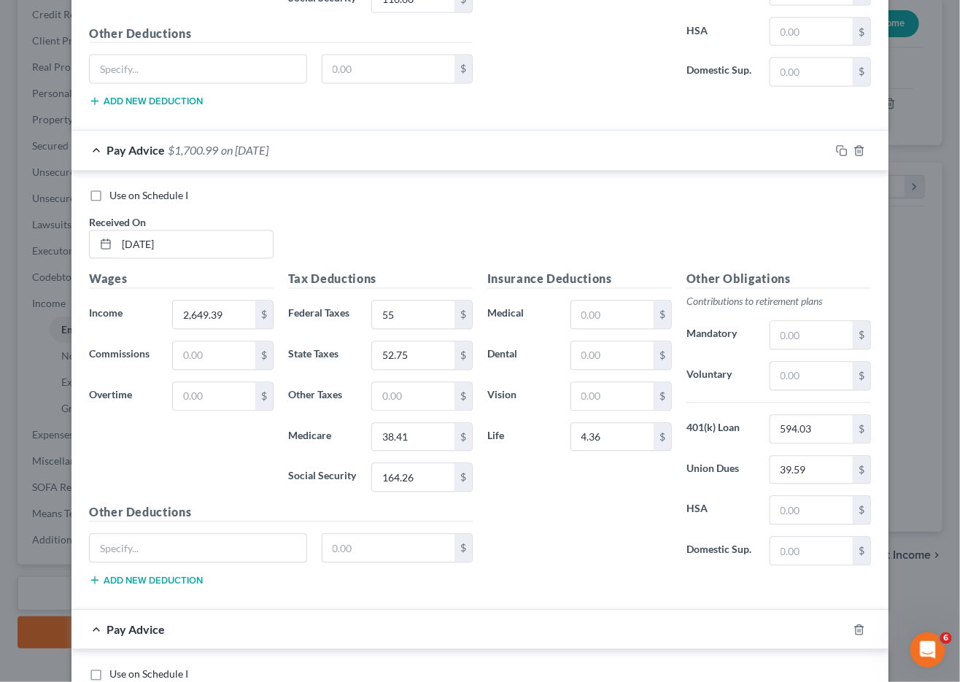
scroll to position [3311, 0]
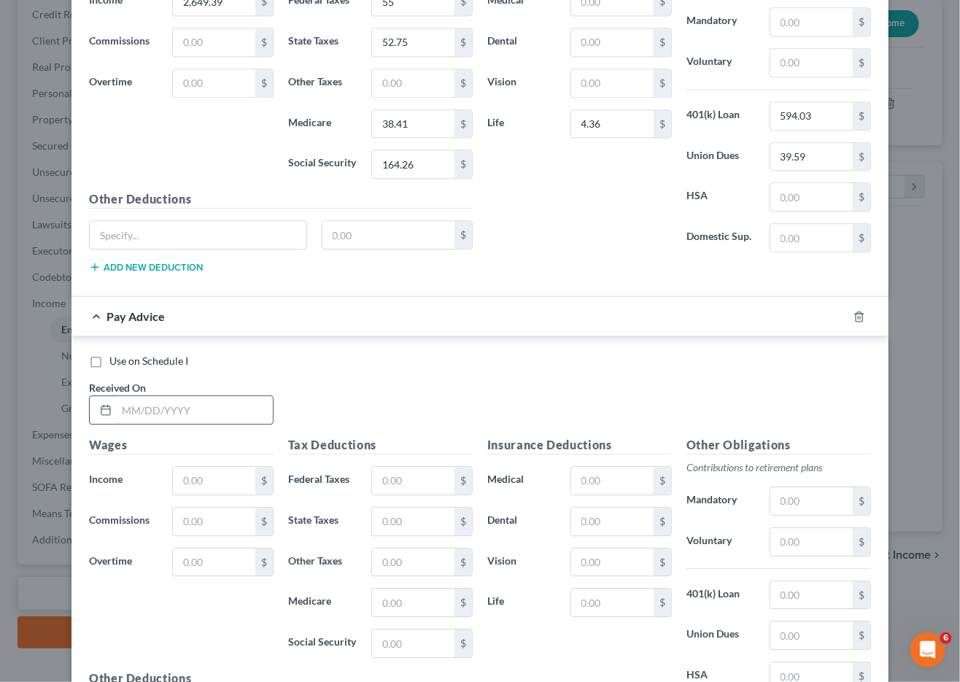
click at [201, 410] on input "text" at bounding box center [195, 410] width 156 height 28
type input "08/22/25"
click at [217, 475] on input "text" at bounding box center [214, 481] width 82 height 28
type input "1,759.65"
click at [417, 483] on input "text" at bounding box center [413, 481] width 82 height 28
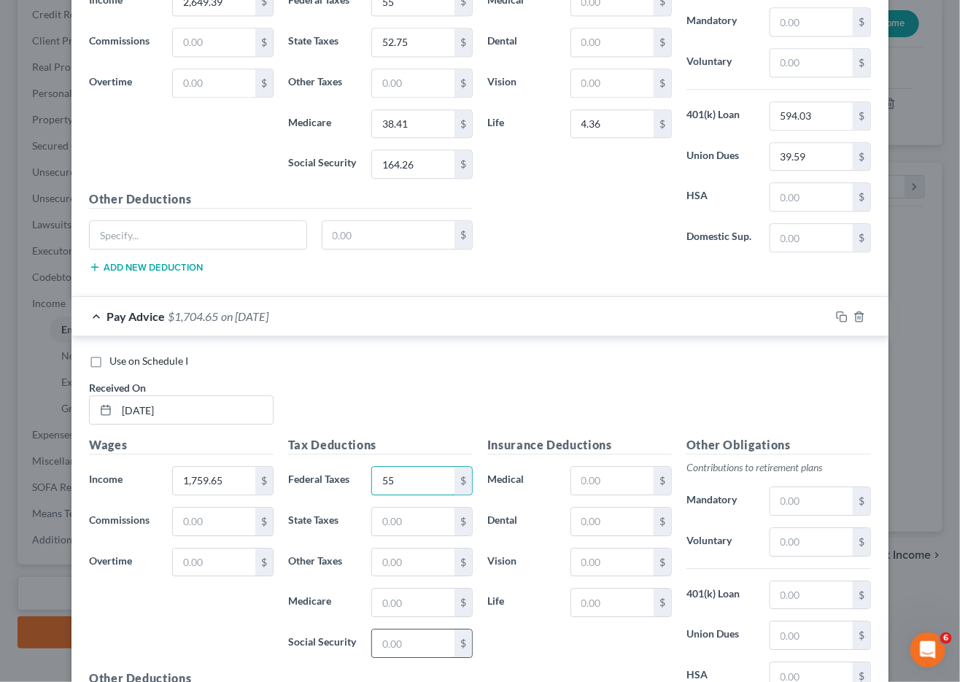
type input "55"
click at [408, 638] on input "text" at bounding box center [413, 643] width 82 height 28
type input "109.10"
click at [422, 589] on input "text" at bounding box center [413, 603] width 82 height 28
click at [414, 534] on div "Tax Deductions Federal Taxes 55 $ State Taxes $ Other Taxes $ Medicare $ Social…" at bounding box center [380, 552] width 199 height 233
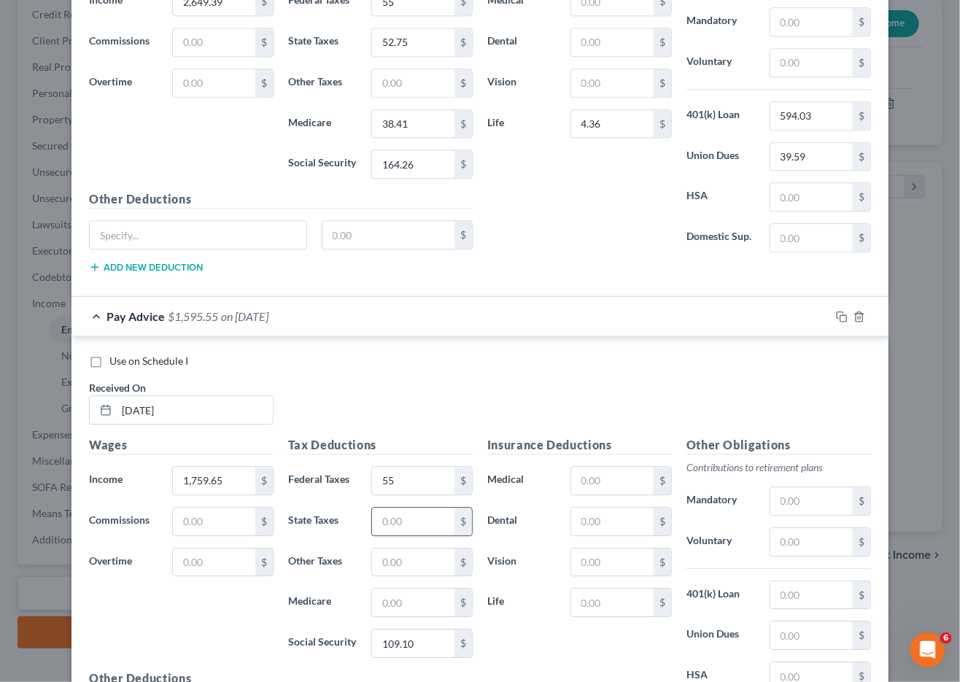
click at [416, 523] on input "text" at bounding box center [413, 522] width 82 height 28
type input "240.69"
click at [393, 589] on input "text" at bounding box center [413, 603] width 82 height 28
click at [415, 582] on div "Tax Deductions Federal Taxes 55 $ State Taxes 240.69 $ Other Taxes $ Medicare 2…" at bounding box center [380, 552] width 199 height 233
click at [416, 589] on input "2" at bounding box center [413, 603] width 82 height 28
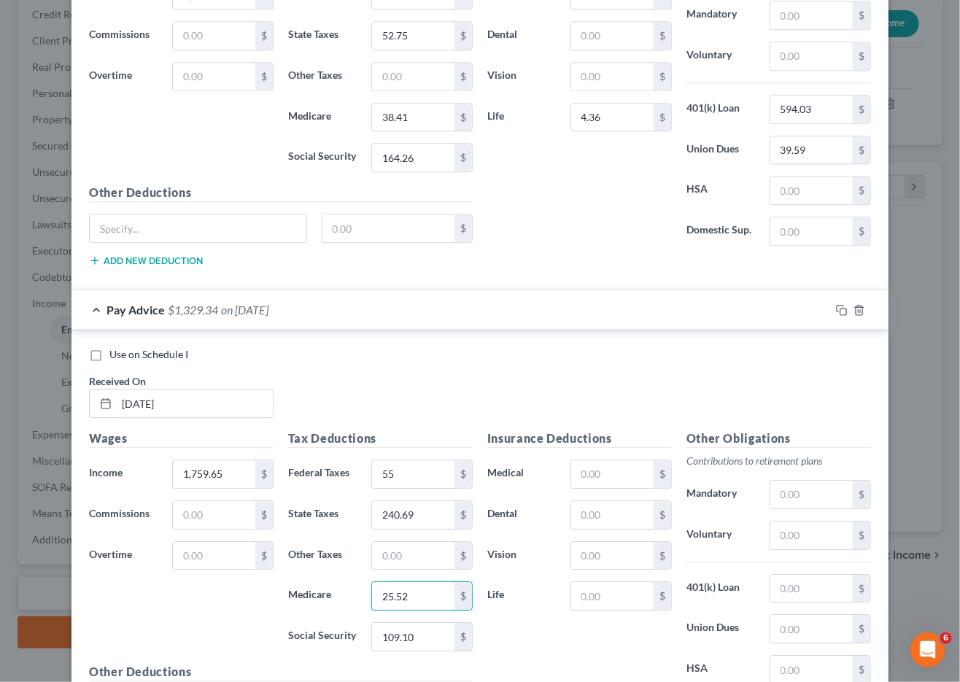
scroll to position [3346, 0]
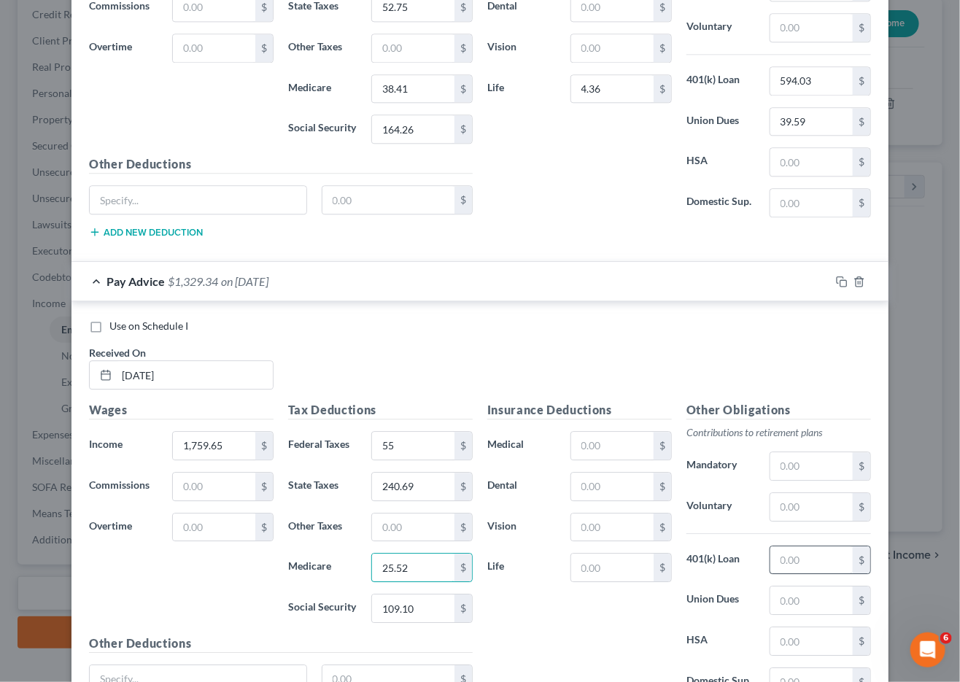
type input "25.52"
click at [798, 554] on input "text" at bounding box center [811, 560] width 82 height 28
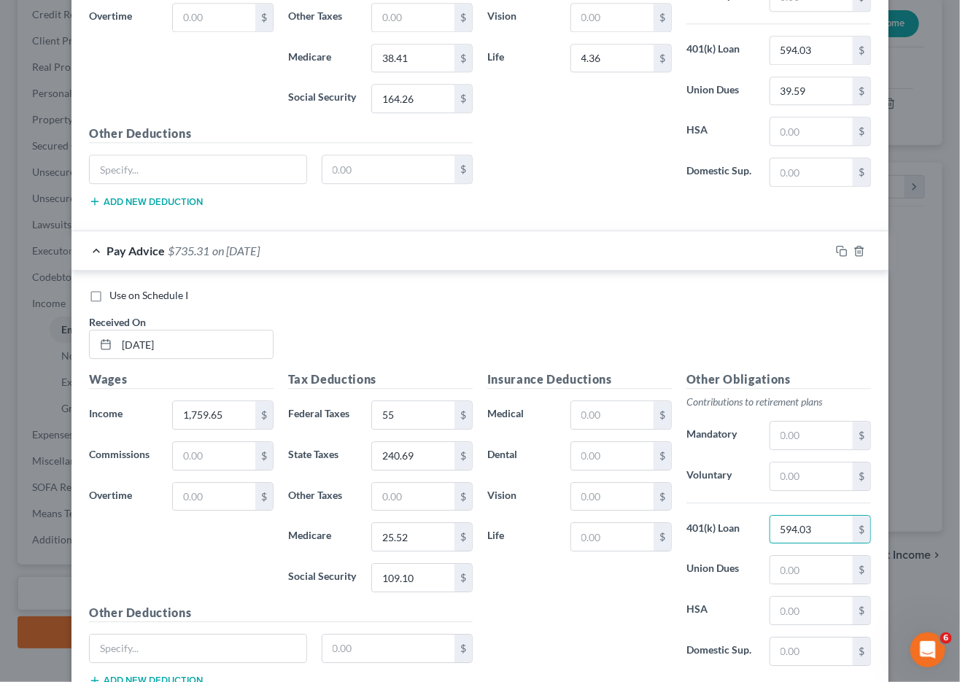
scroll to position [3407, 0]
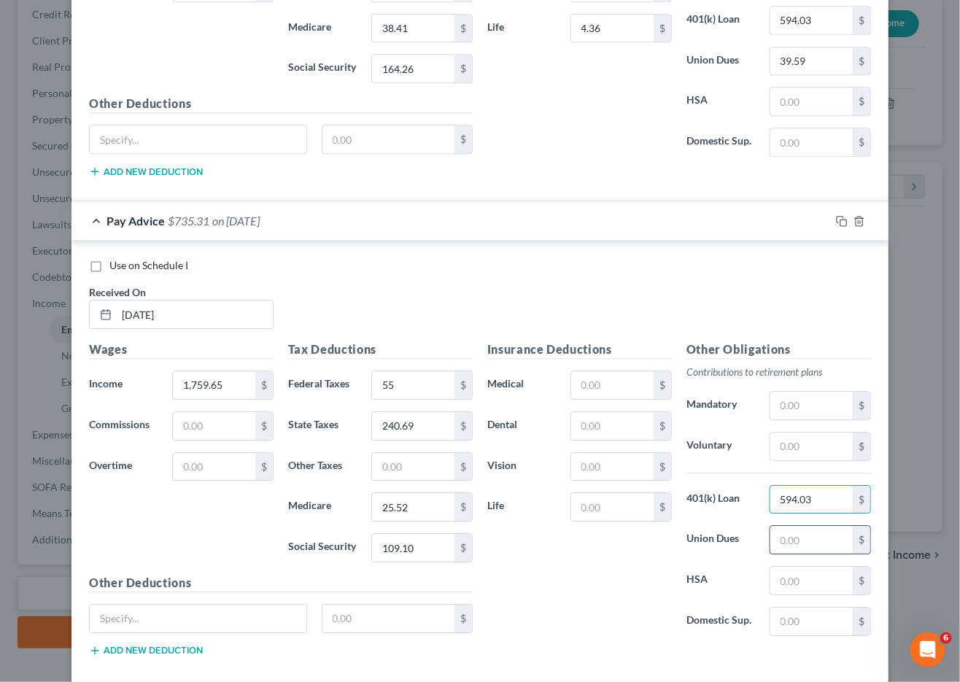
type input "594.03"
click at [802, 540] on input "text" at bounding box center [811, 540] width 82 height 28
type input "26.26"
click at [606, 495] on input "text" at bounding box center [612, 507] width 82 height 28
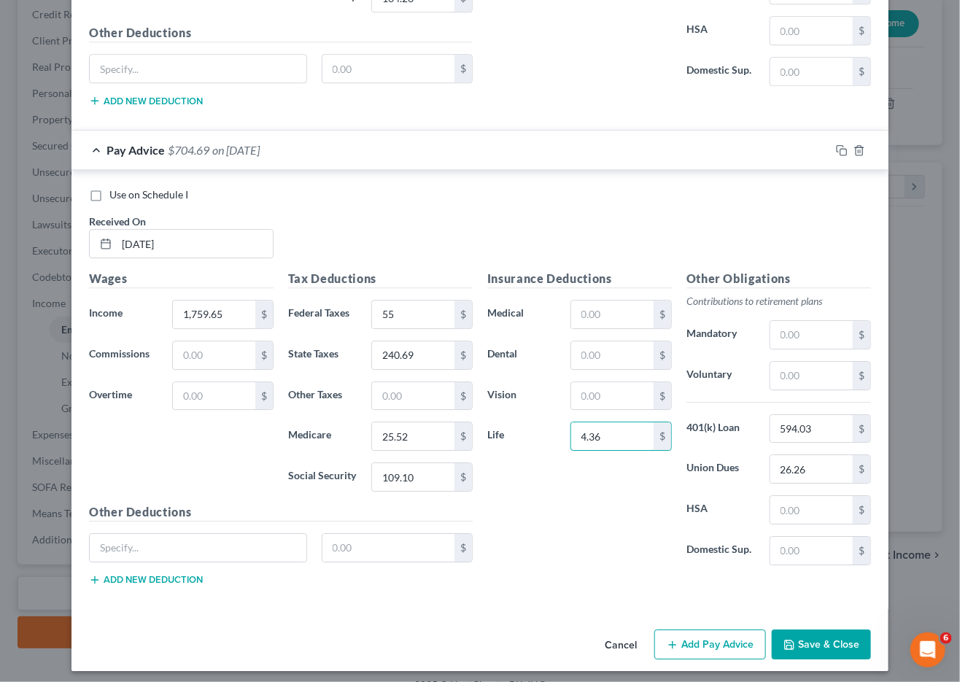
type input "4.36"
click at [721, 643] on button "Add Pay Advice" at bounding box center [710, 644] width 112 height 31
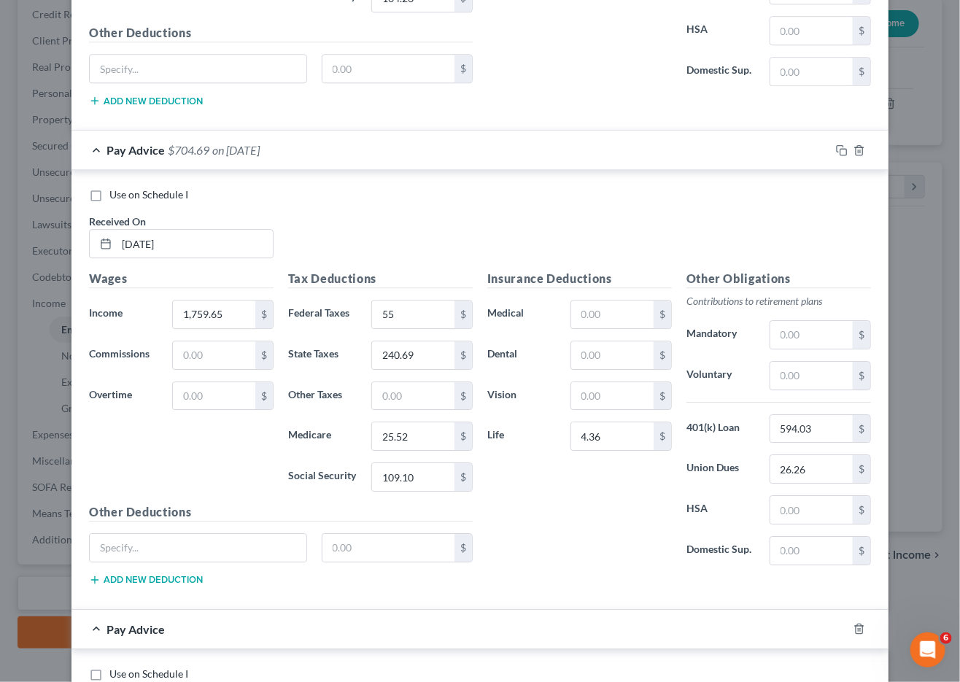
scroll to position [3957, 0]
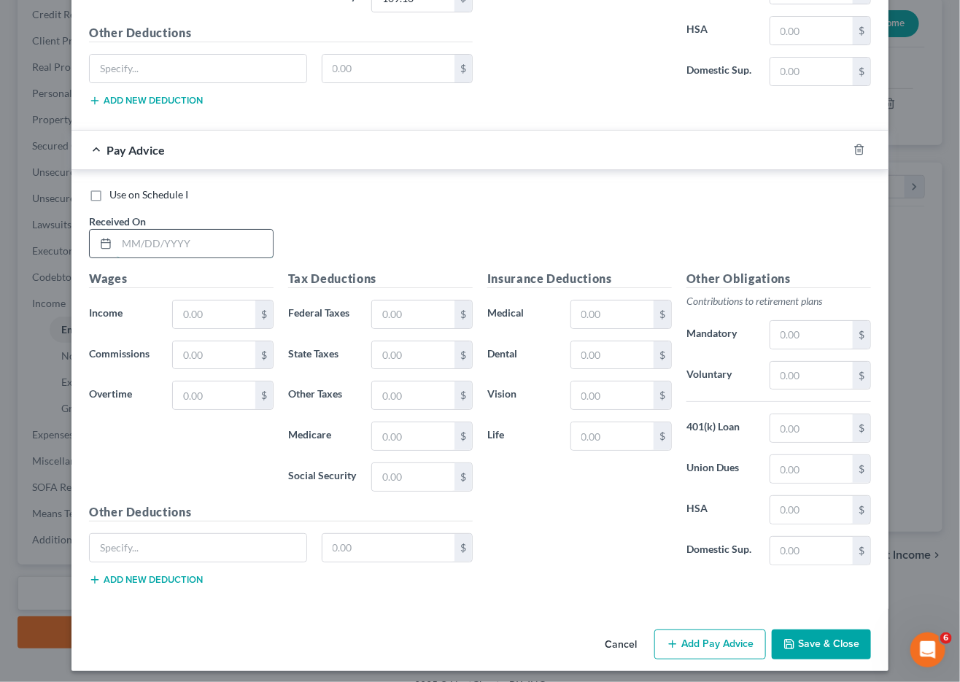
click at [182, 241] on input "text" at bounding box center [195, 244] width 156 height 28
type input "09/05/25"
click at [240, 308] on input "text" at bounding box center [214, 315] width 82 height 28
type input "3,480.84"
click at [926, 317] on div "Edit Income Source × Employment Type * Select Full or Part Time Employment Self…" at bounding box center [480, 341] width 960 height 682
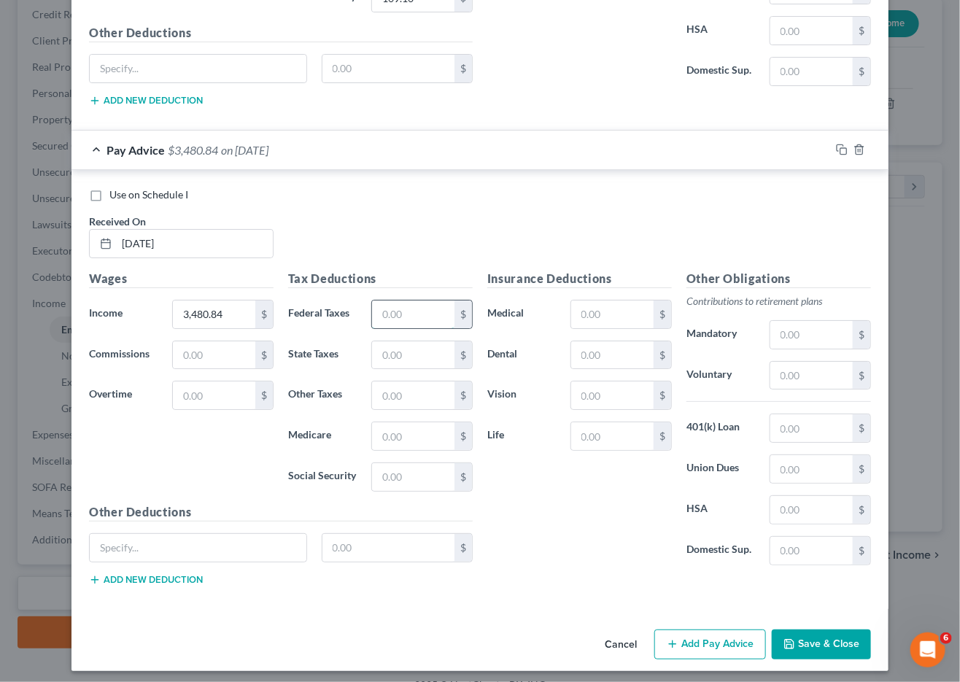
click at [421, 302] on input "text" at bounding box center [413, 315] width 82 height 28
type input "498.25"
click at [425, 485] on div "Tax Deductions Federal Taxes 498.25 $ State Taxes $ Other Taxes $ Medicare $ So…" at bounding box center [380, 386] width 199 height 233
click at [428, 472] on input "text" at bounding box center [413, 477] width 82 height 28
type input "215.81"
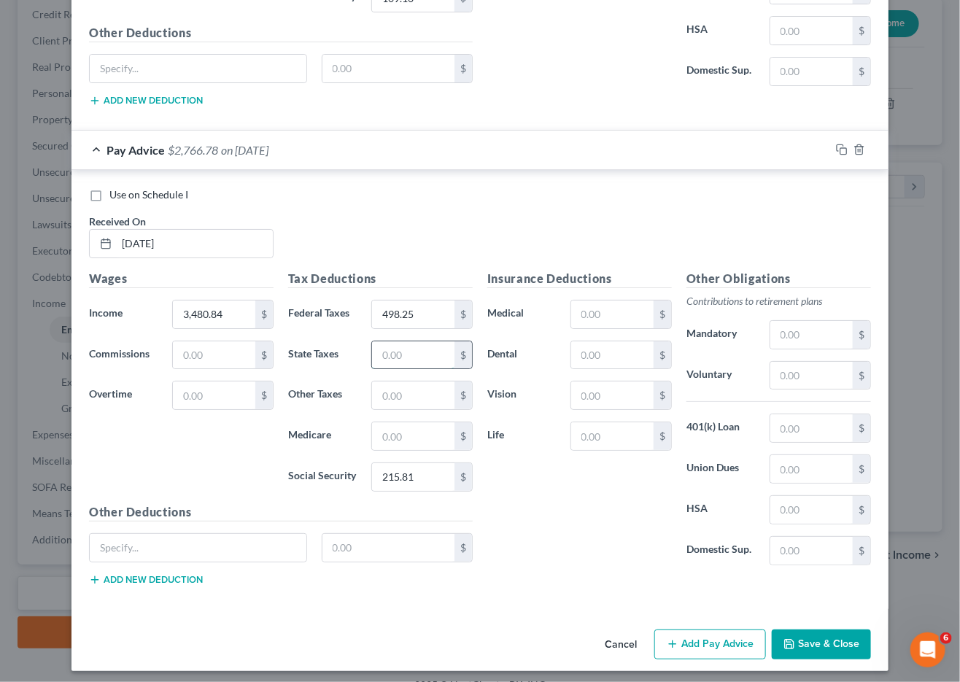
click at [410, 341] on input "text" at bounding box center [413, 355] width 82 height 28
type input "244.74"
click at [425, 430] on input "text" at bounding box center [413, 436] width 82 height 28
type input "50.47"
click at [801, 414] on input "text" at bounding box center [811, 428] width 82 height 28
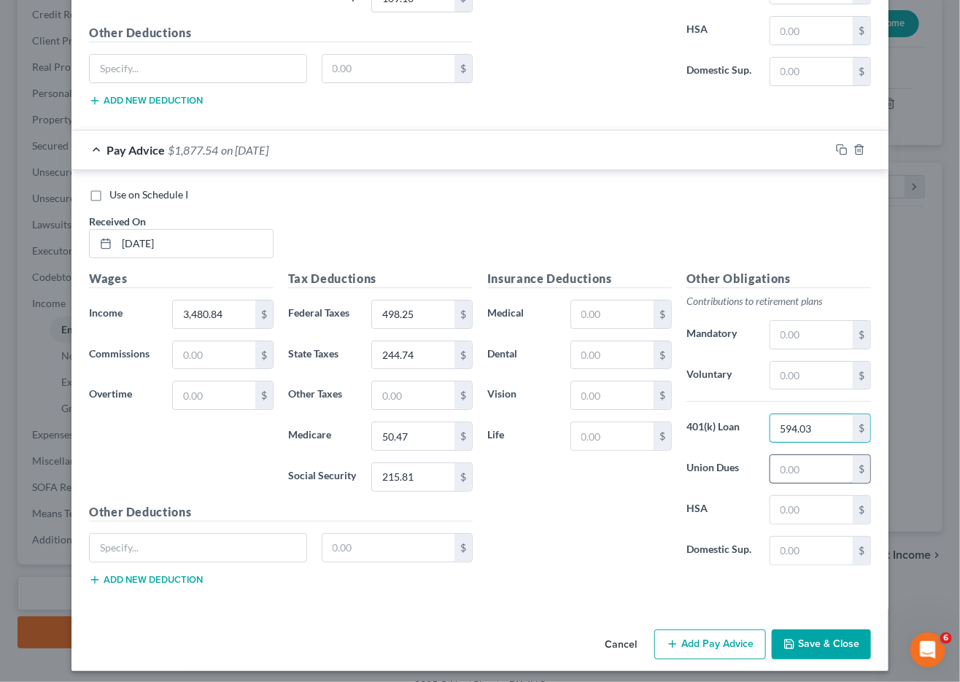
type input "594.03"
click at [809, 455] on input "text" at bounding box center [811, 469] width 82 height 28
type input "52.02"
click at [608, 422] on input "text" at bounding box center [612, 436] width 82 height 28
type input "4.36"
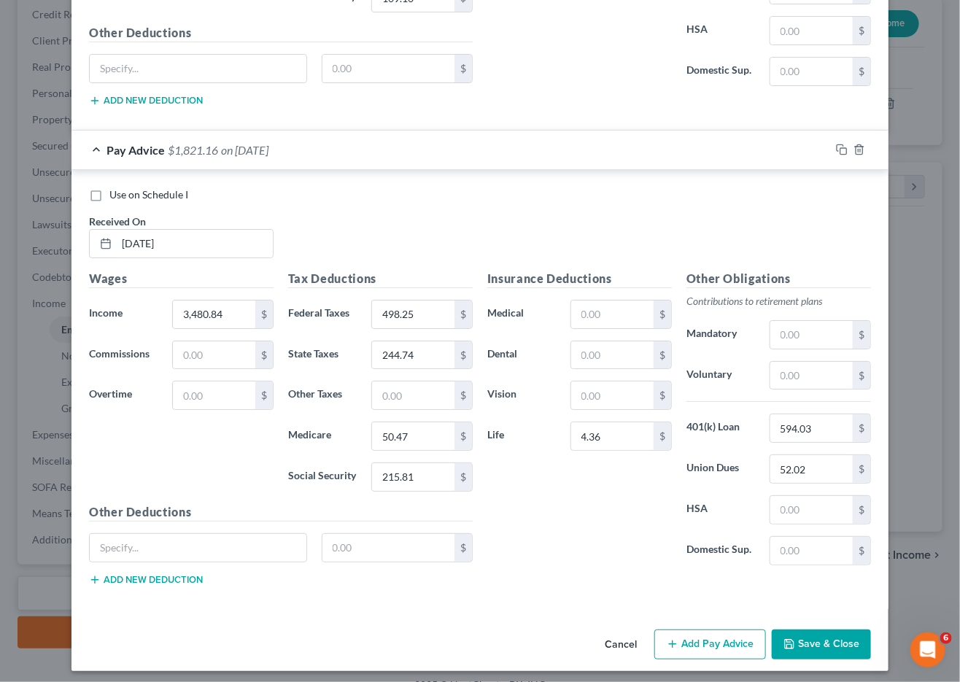
click at [822, 630] on button "Save & Close" at bounding box center [821, 644] width 99 height 31
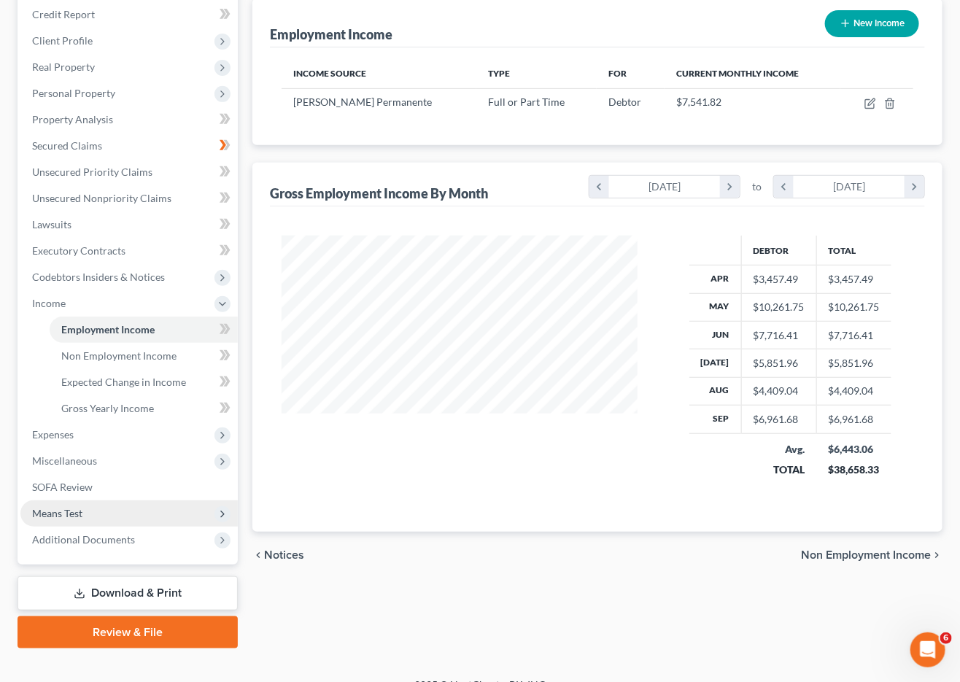
click at [88, 500] on span "Means Test" at bounding box center [128, 513] width 217 height 26
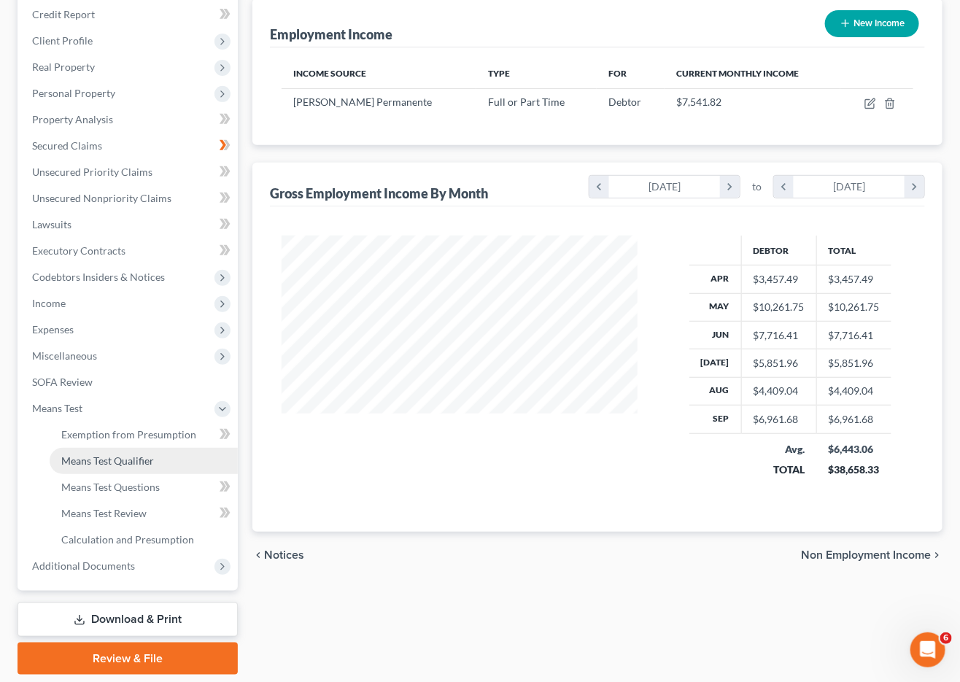
click at [114, 448] on link "Means Test Qualifier" at bounding box center [144, 461] width 188 height 26
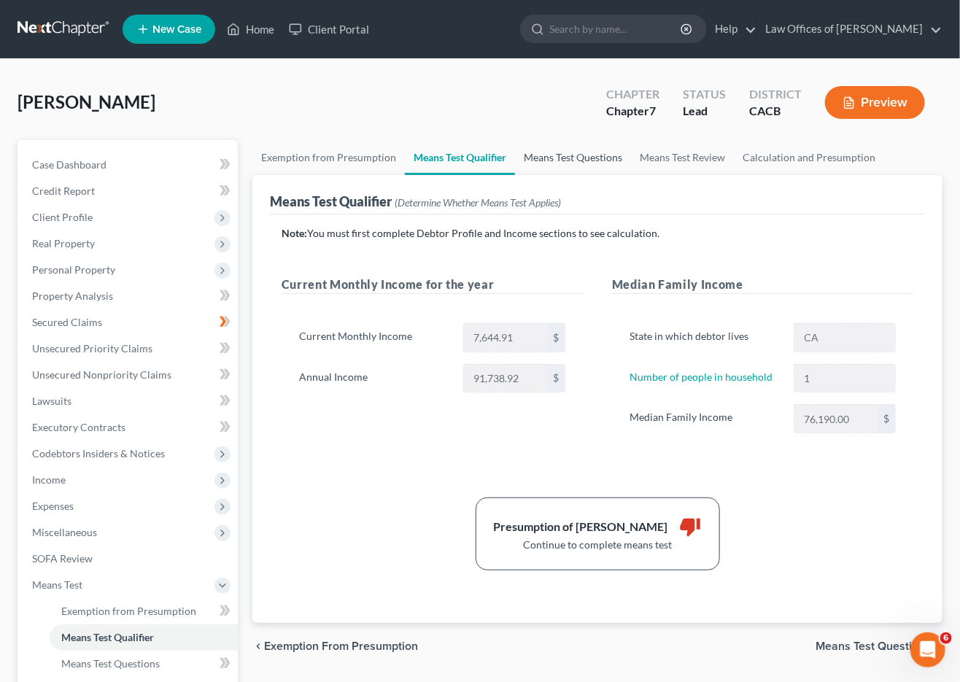
click at [567, 163] on link "Means Test Questions" at bounding box center [573, 157] width 116 height 35
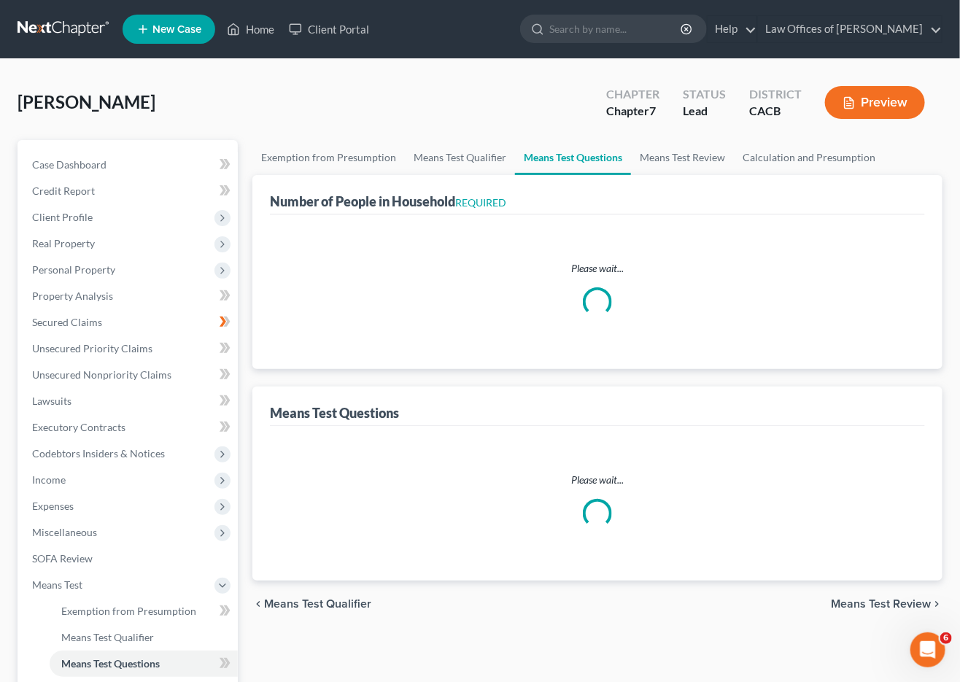
select select "1"
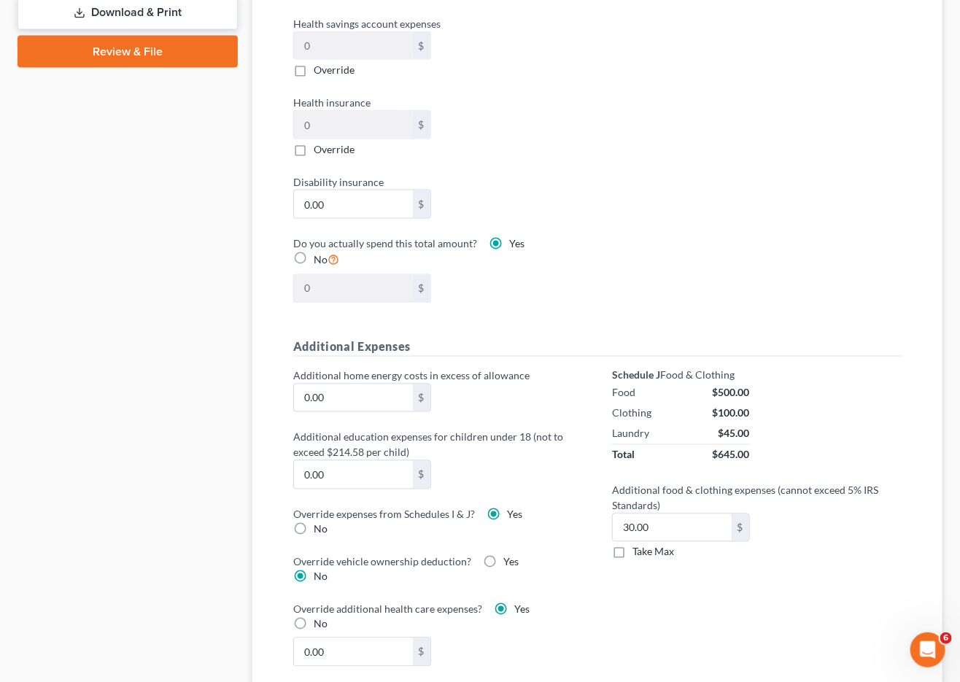
scroll to position [804, 0]
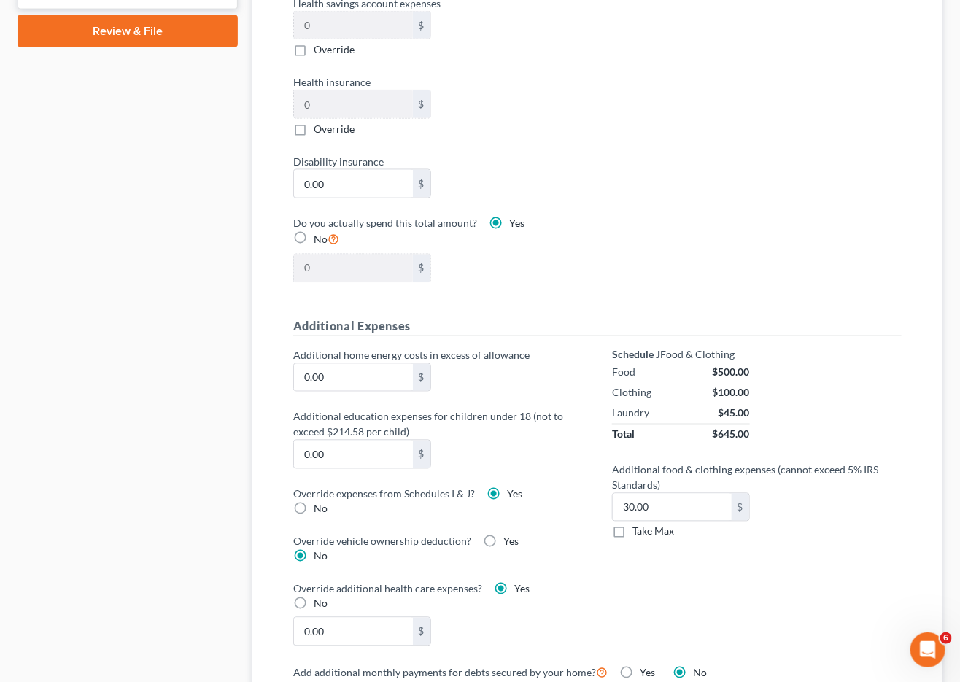
click at [314, 502] on label "No" at bounding box center [321, 509] width 14 height 15
click at [319, 502] on input "No" at bounding box center [323, 506] width 9 height 9
radio input "true"
click at [507, 487] on label "Yes" at bounding box center [514, 494] width 15 height 15
click at [513, 487] on input "Yes" at bounding box center [517, 491] width 9 height 9
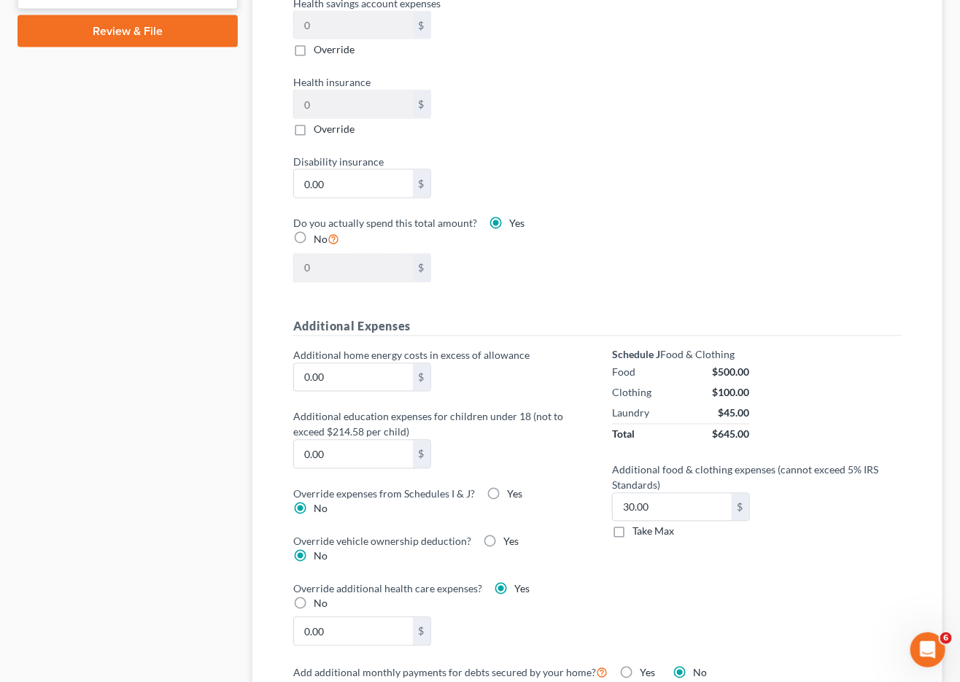
radio input "true"
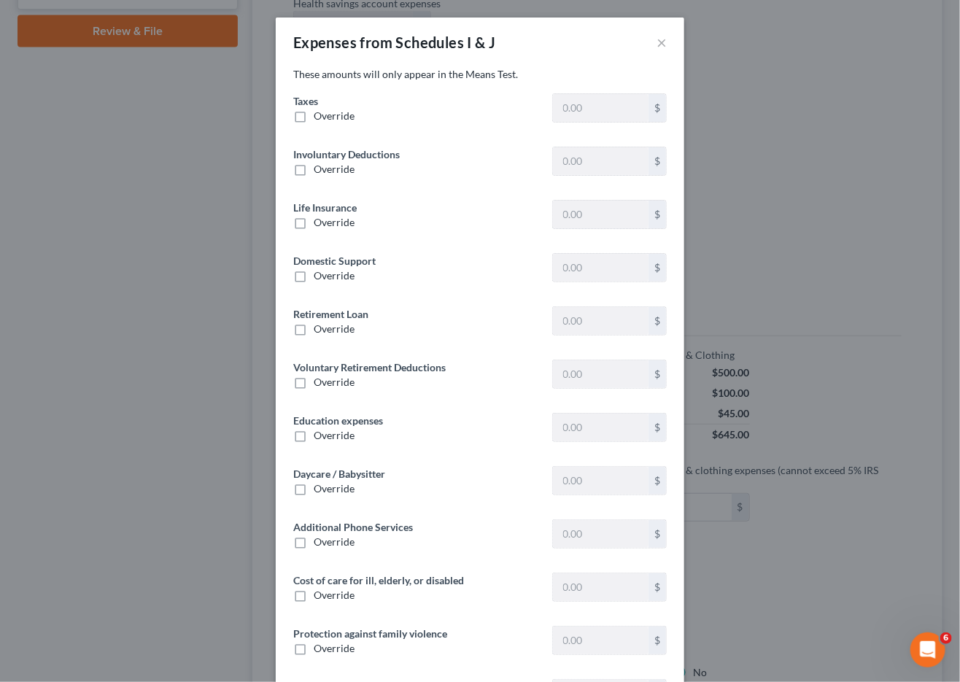
type input "1,501.36"
type input "94.89"
type input "79.60"
type input "0"
type input "1,089.05"
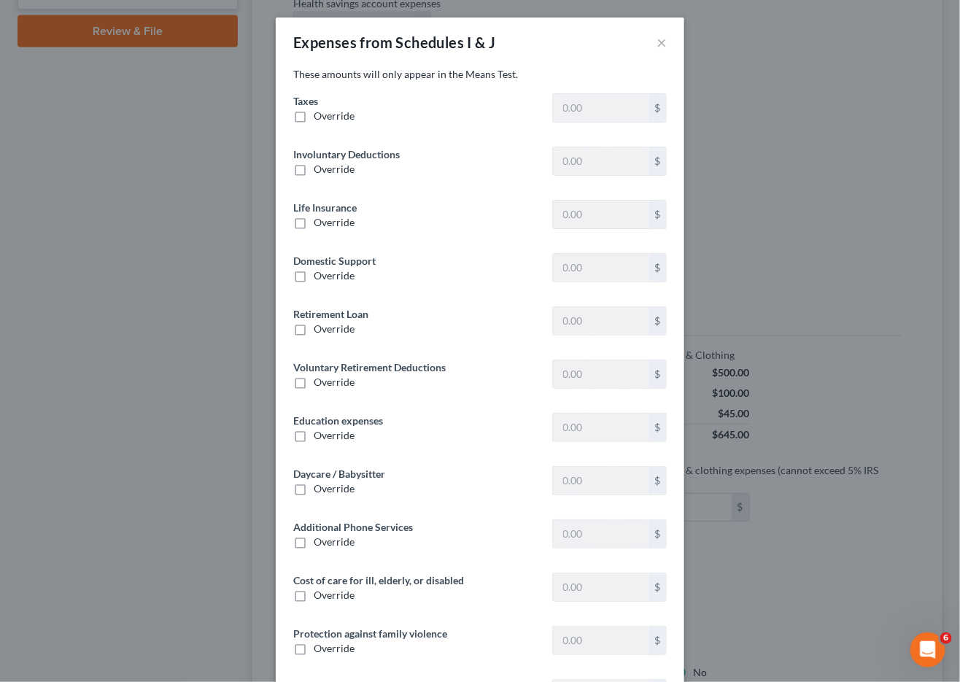
type input "0"
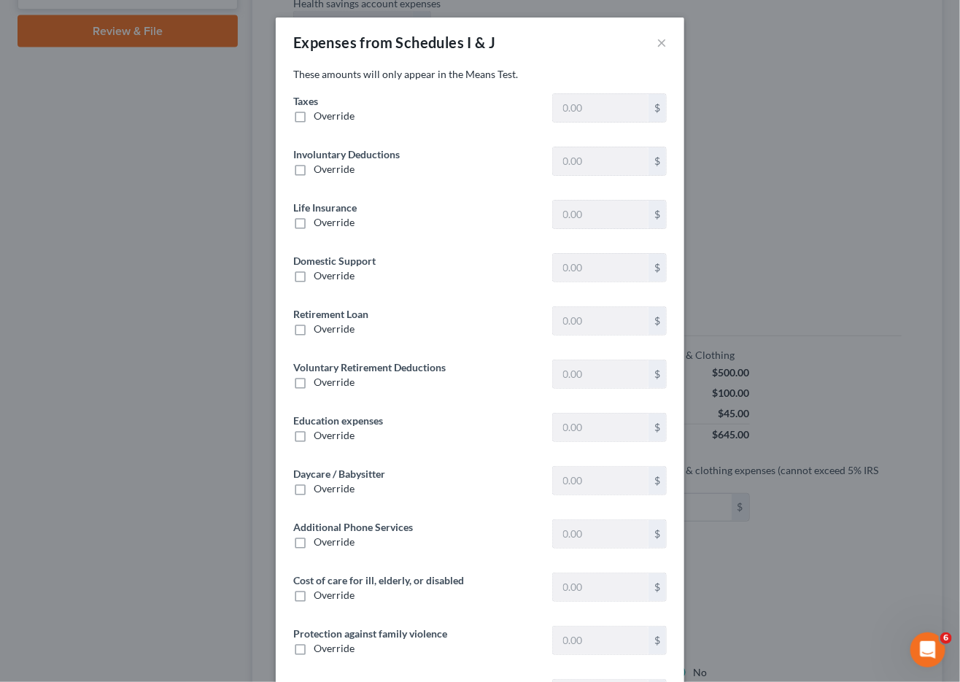
type input "0"
type input "15.00"
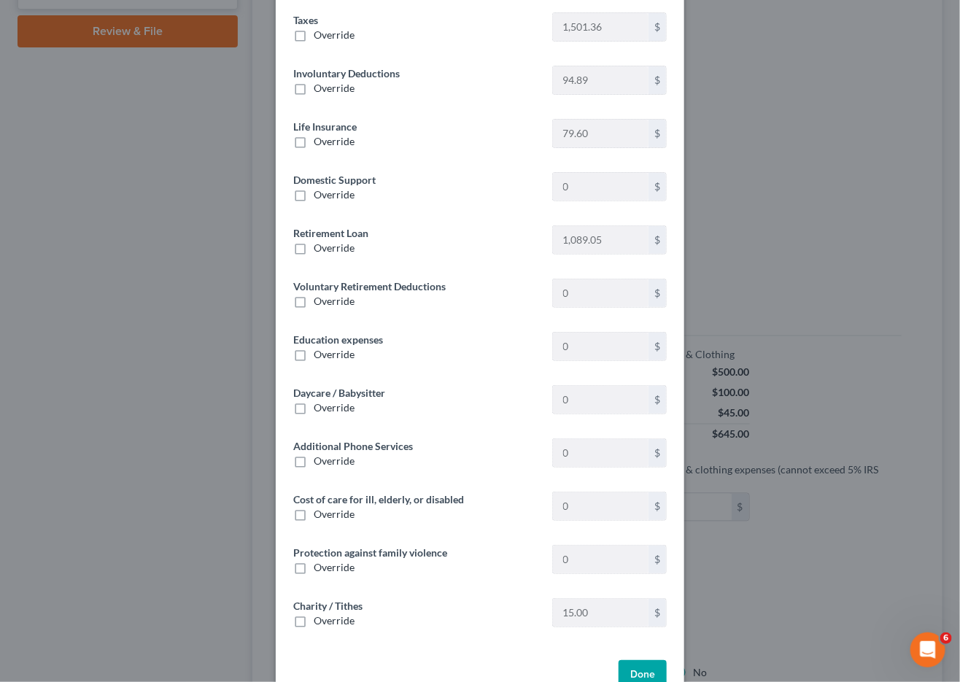
scroll to position [106, 0]
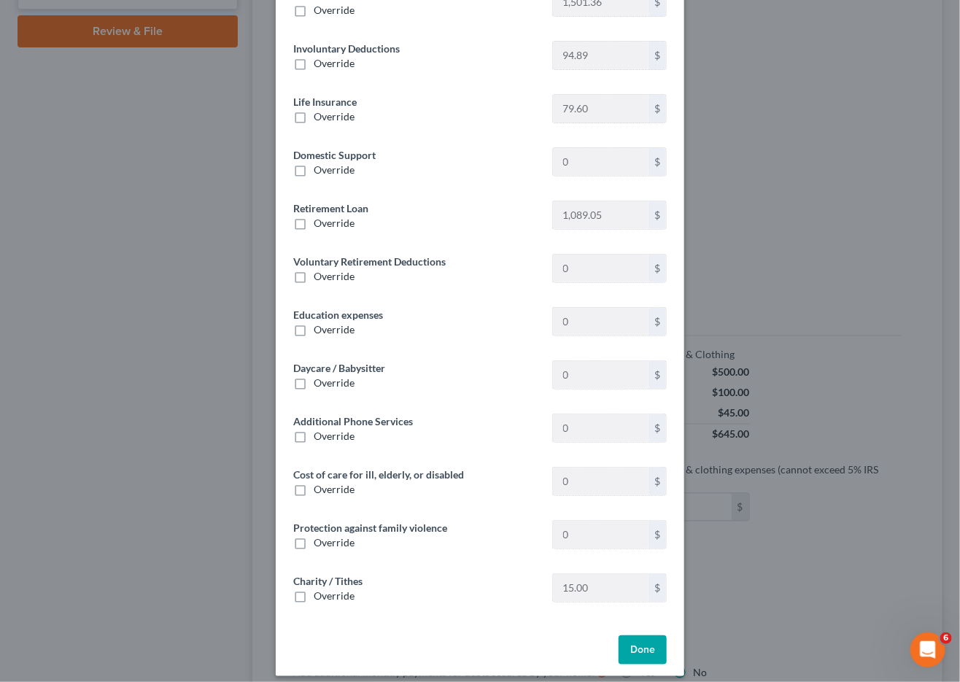
click at [643, 649] on button "Done" at bounding box center [643, 649] width 48 height 29
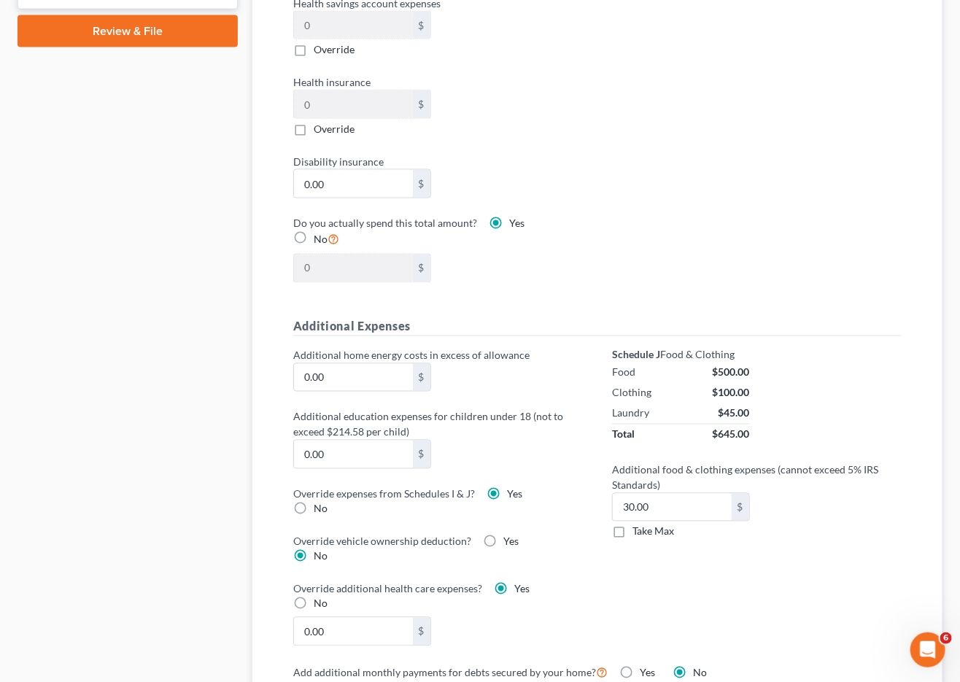
click at [632, 524] on label "Take Max" at bounding box center [653, 531] width 42 height 15
click at [638, 524] on input "Take Max" at bounding box center [642, 528] width 9 height 9
checkbox input "true"
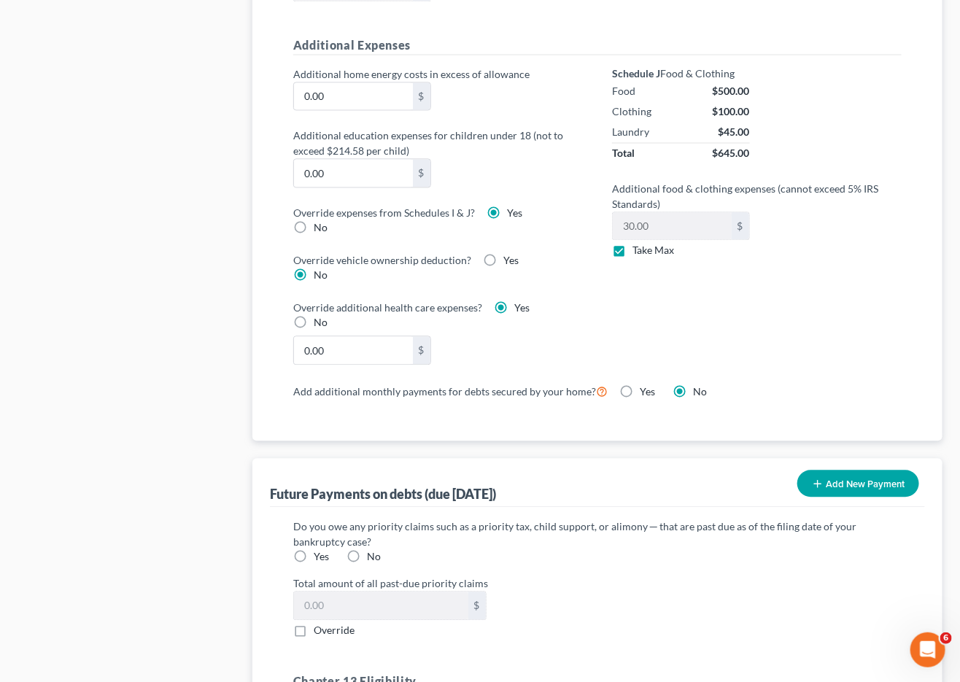
scroll to position [1349, 0]
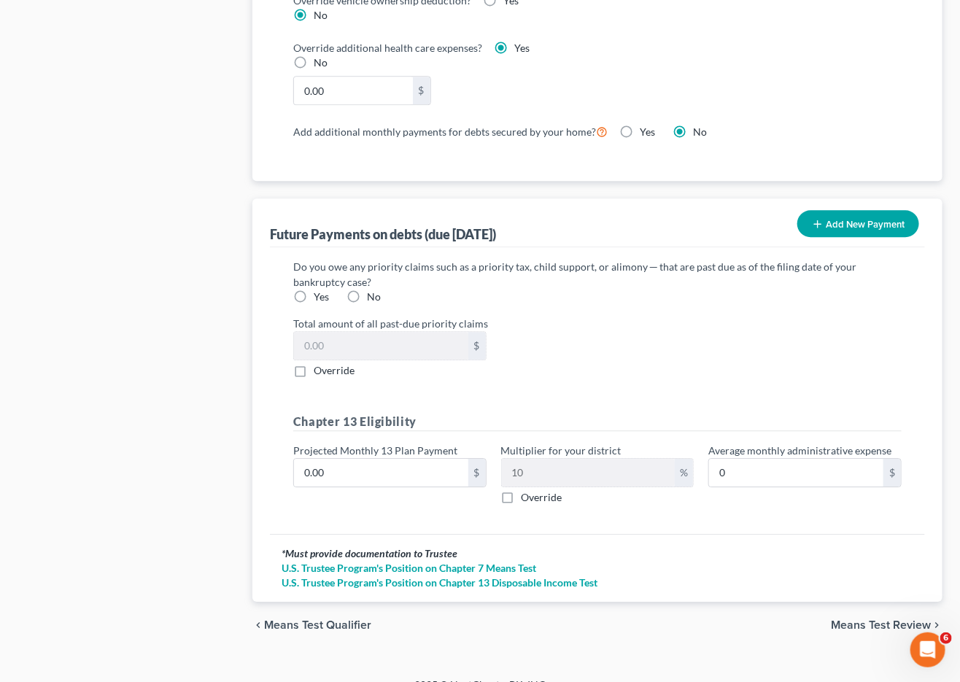
click at [875, 619] on span "Means Test Review" at bounding box center [881, 625] width 100 height 12
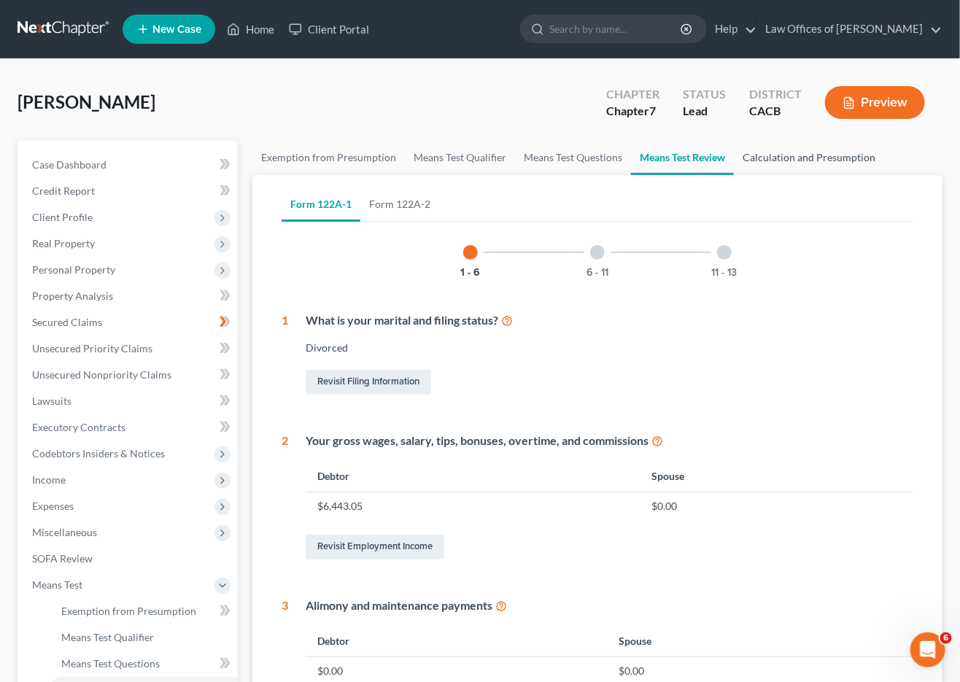
click at [794, 147] on link "Calculation and Presumption" at bounding box center [809, 157] width 150 height 35
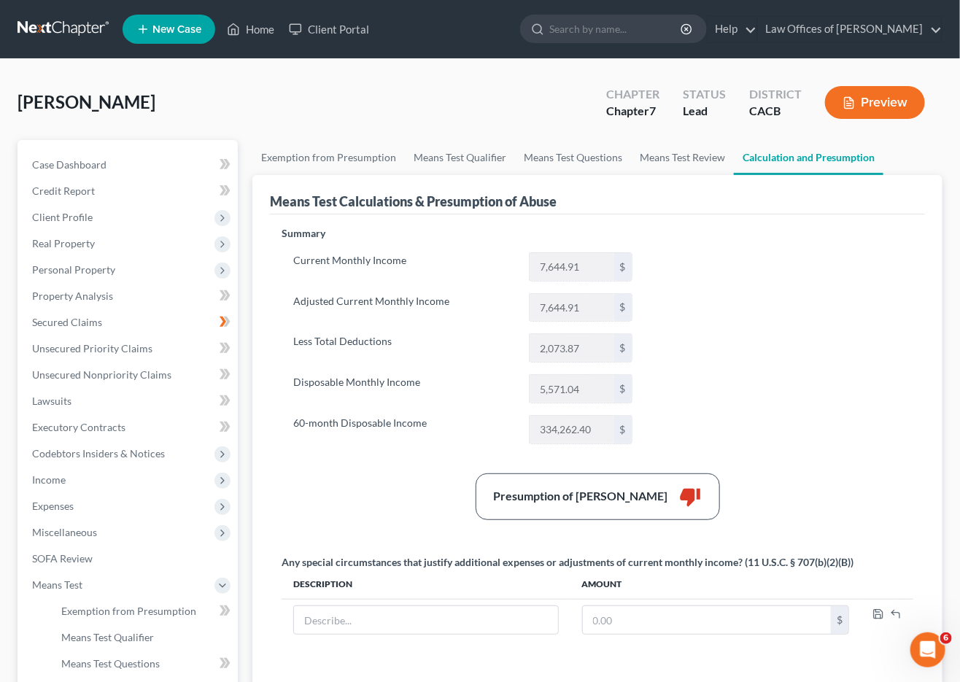
scroll to position [201, 0]
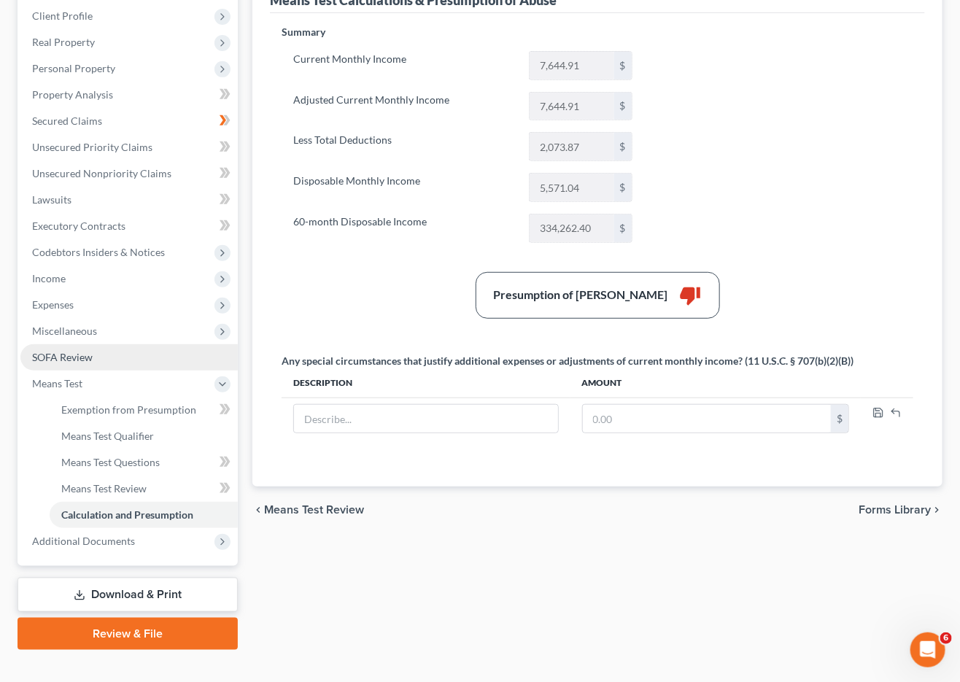
click at [72, 349] on link "SOFA Review" at bounding box center [128, 357] width 217 height 26
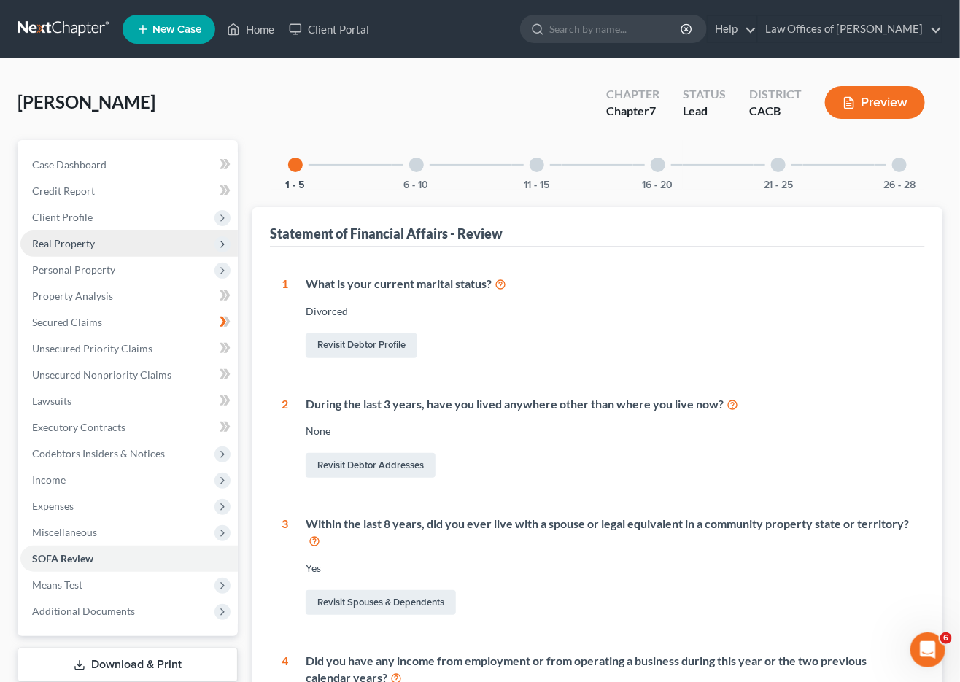
click at [117, 244] on span "Real Property" at bounding box center [128, 243] width 217 height 26
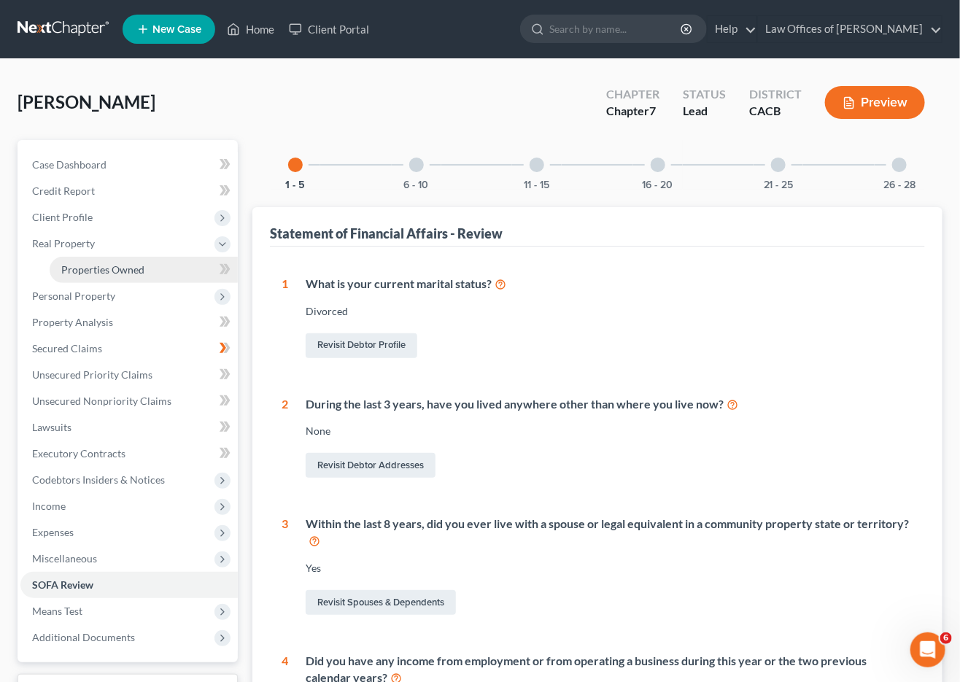
click at [132, 266] on span "Properties Owned" at bounding box center [102, 269] width 83 height 12
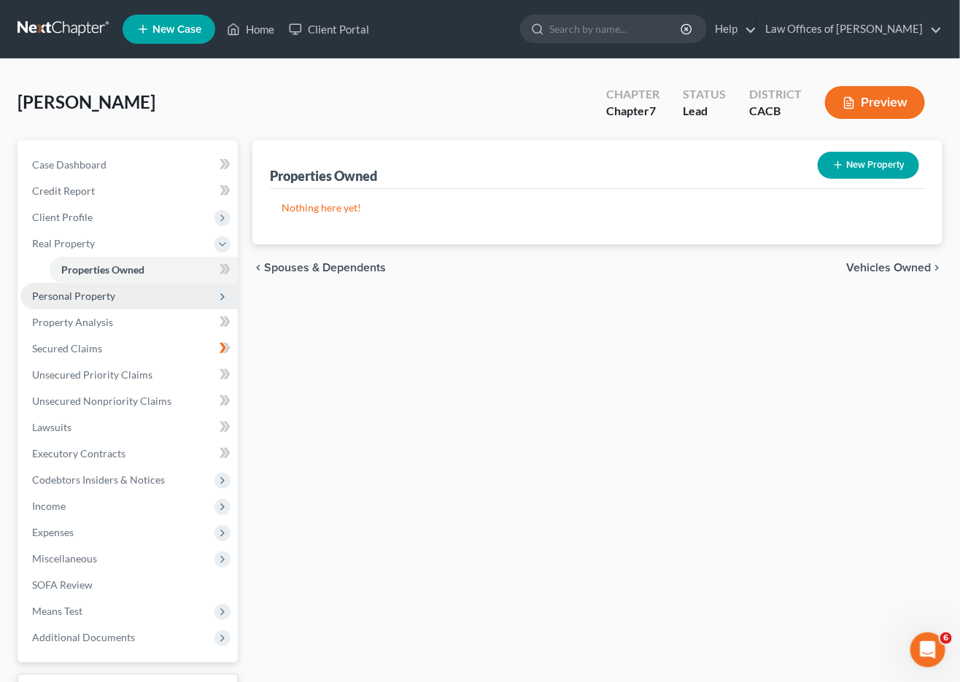
click at [115, 295] on span "Personal Property" at bounding box center [128, 296] width 217 height 26
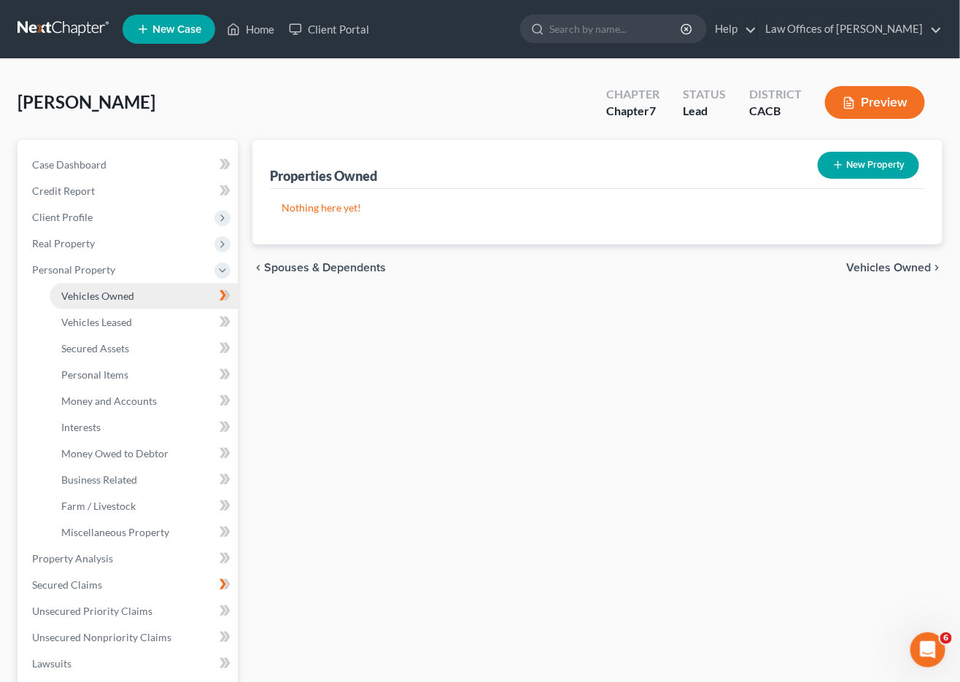
click at [109, 290] on span "Vehicles Owned" at bounding box center [97, 296] width 73 height 12
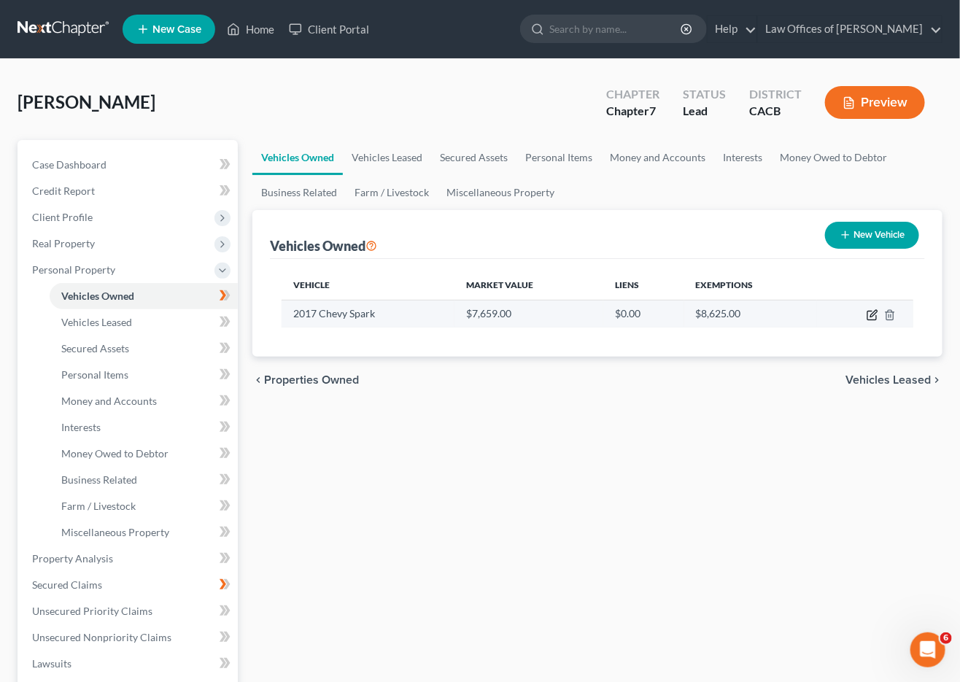
click at [872, 313] on icon "button" at bounding box center [873, 315] width 12 height 12
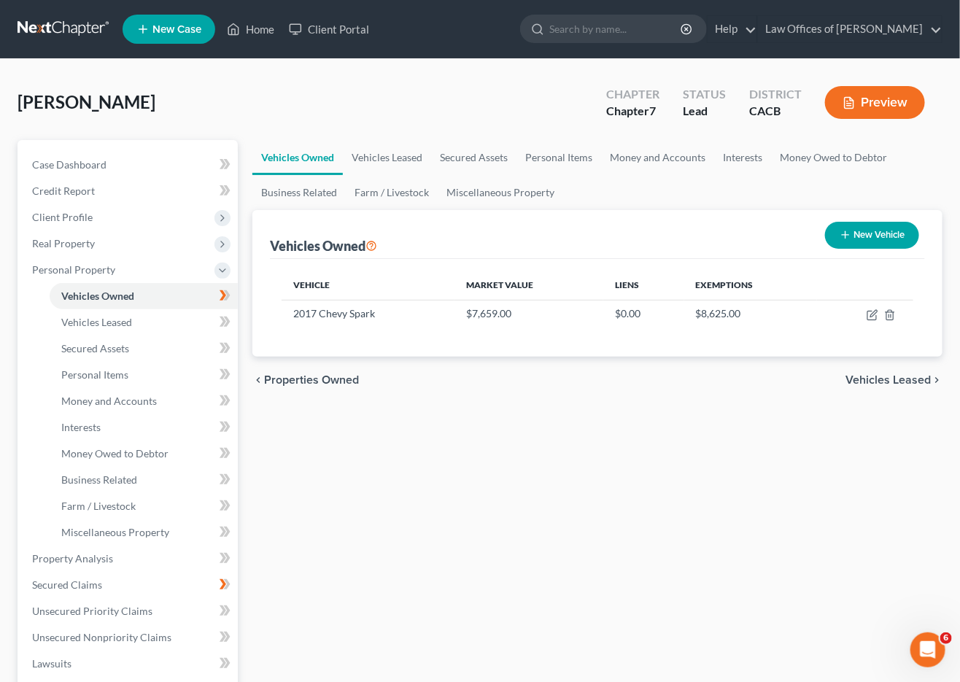
select select "0"
select select "9"
select select "0"
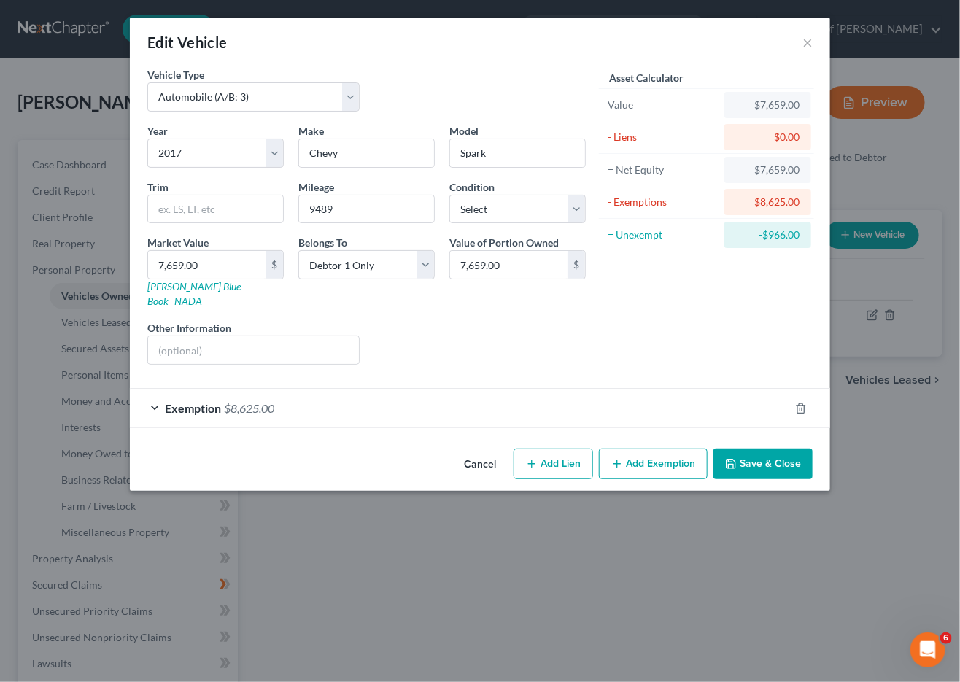
click at [749, 449] on button "Save & Close" at bounding box center [762, 464] width 99 height 31
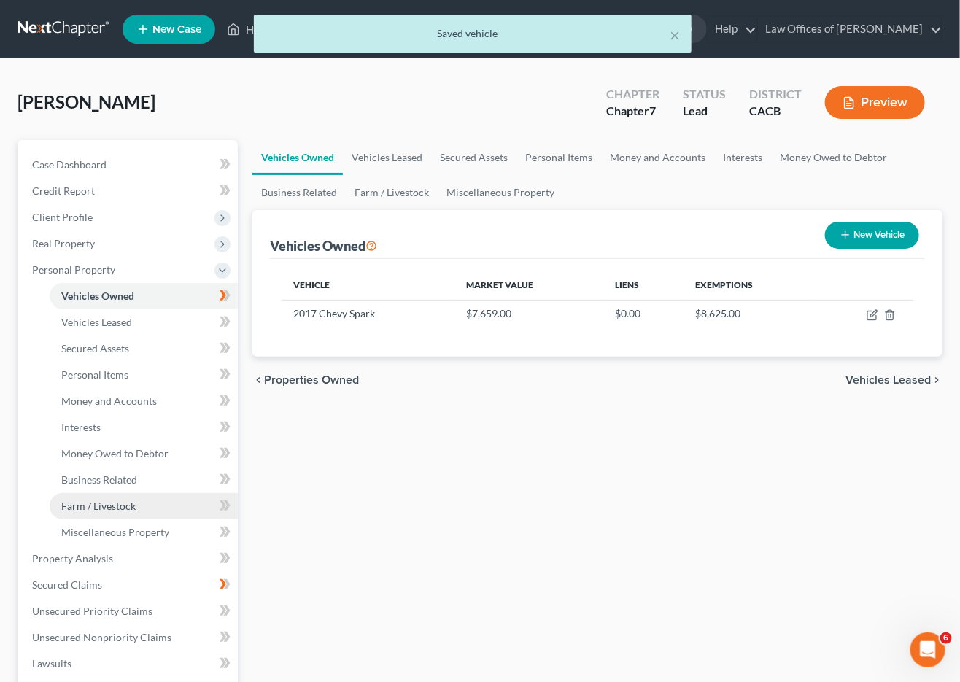
scroll to position [328, 0]
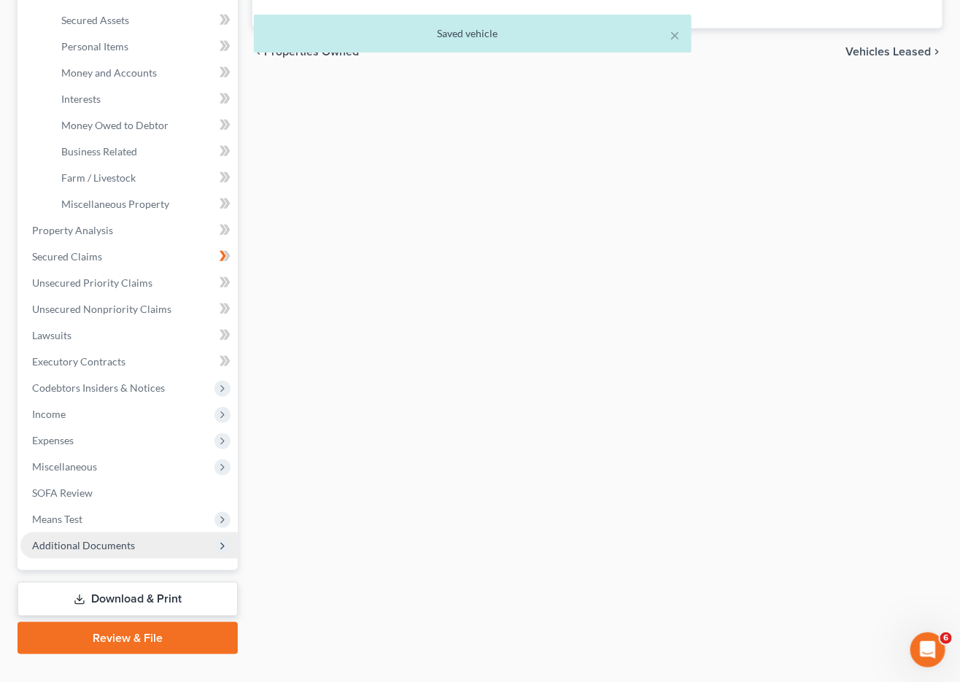
click at [96, 539] on span "Additional Documents" at bounding box center [83, 545] width 103 height 12
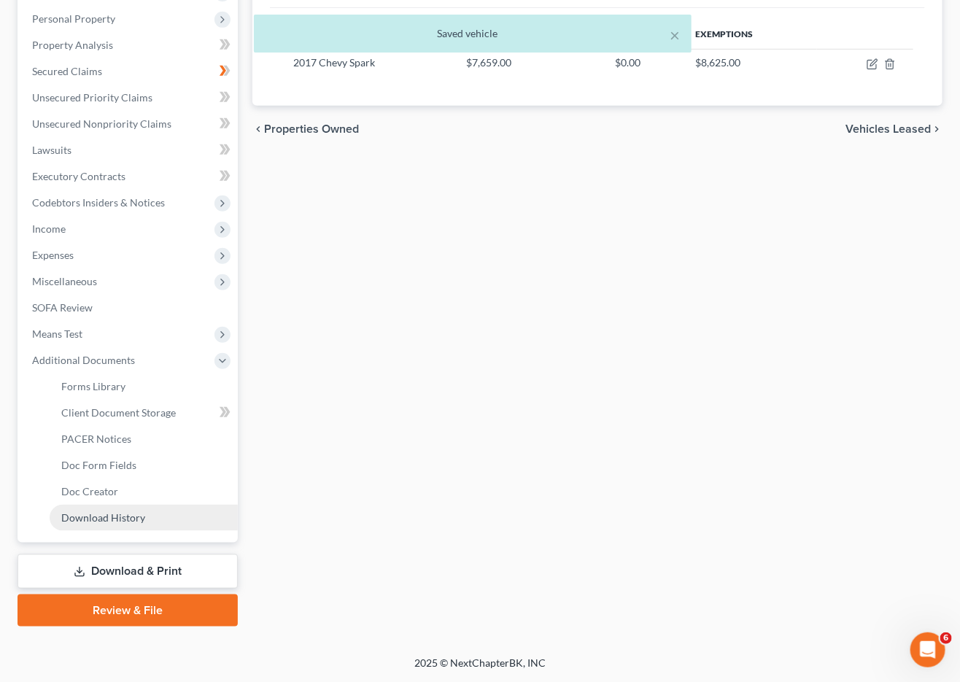
scroll to position [227, 0]
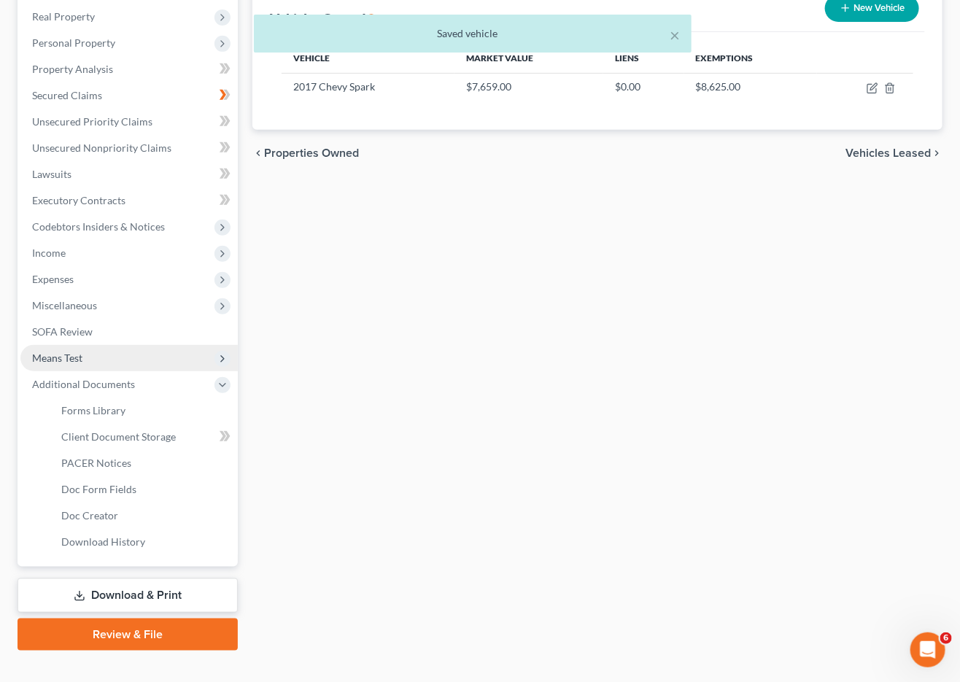
click at [95, 349] on span "Means Test" at bounding box center [128, 358] width 217 height 26
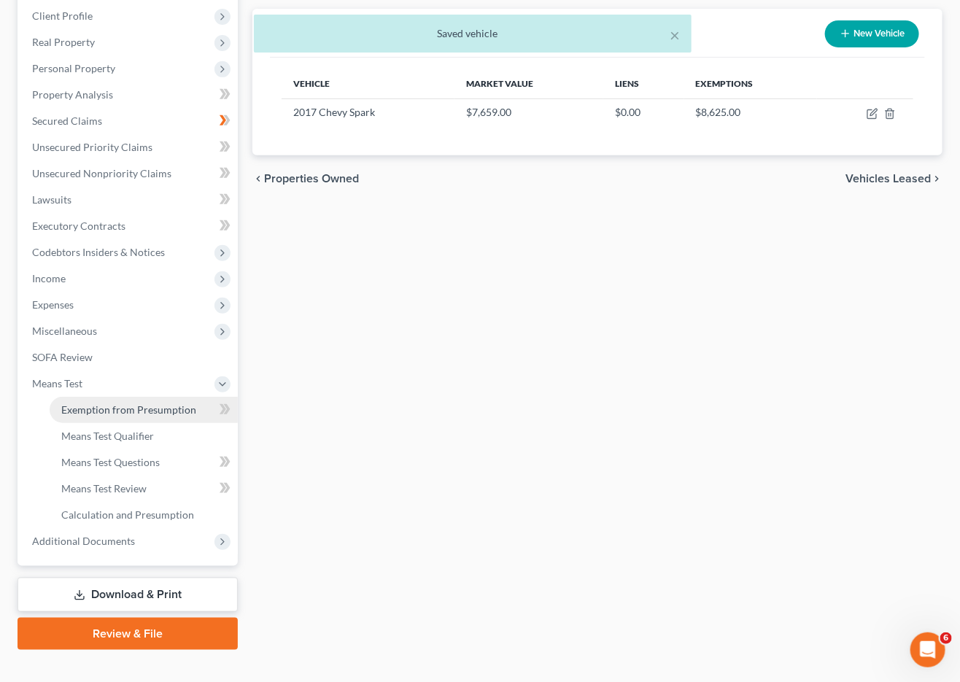
click at [128, 403] on span "Exemption from Presumption" at bounding box center [128, 409] width 135 height 12
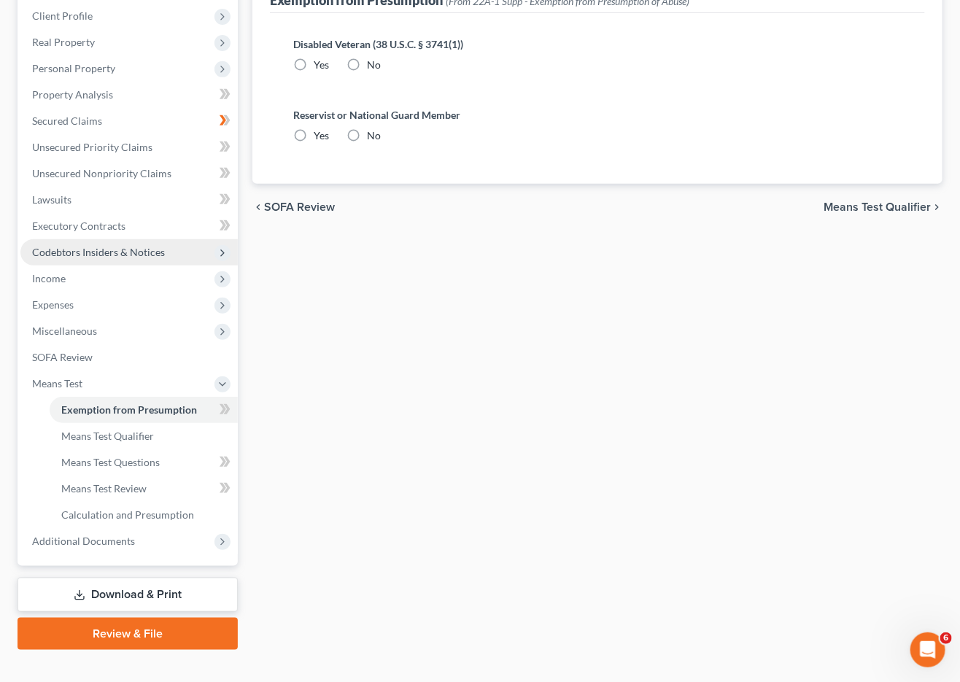
scroll to position [27, 0]
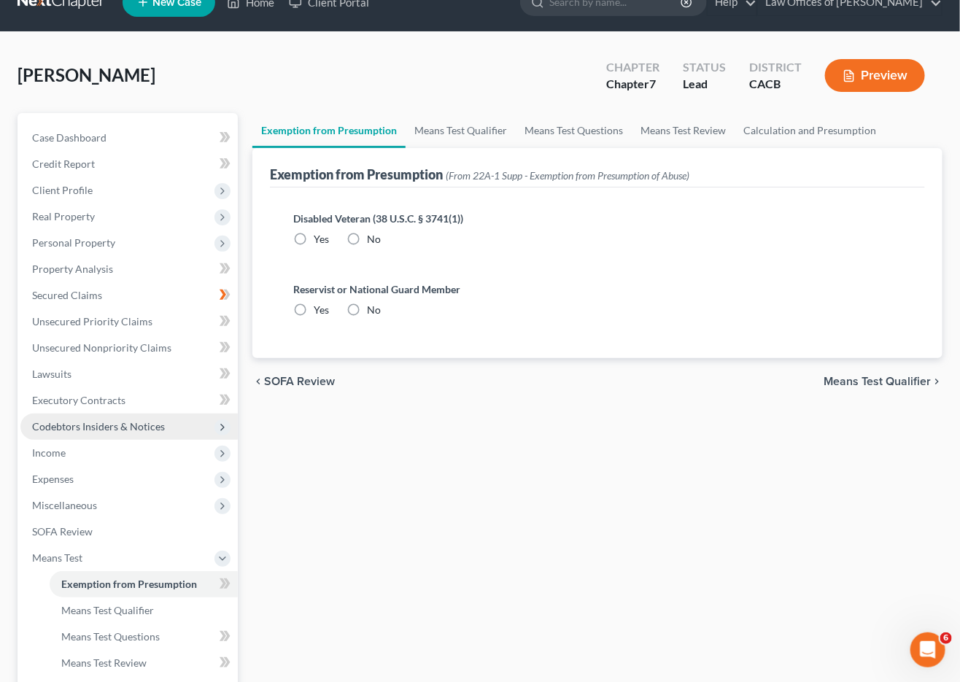
radio input "true"
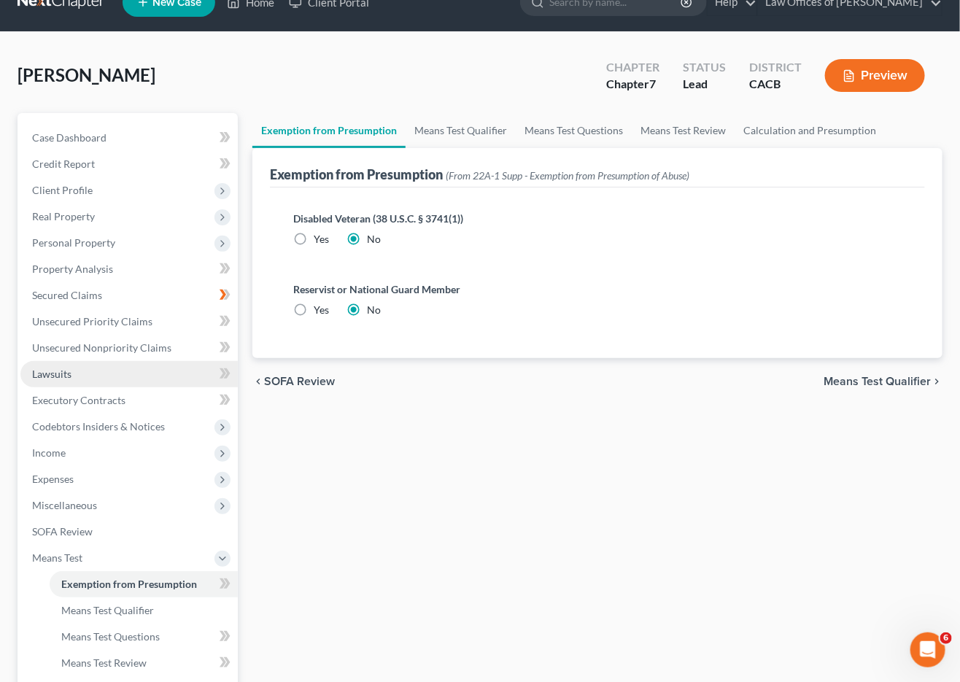
scroll to position [0, 0]
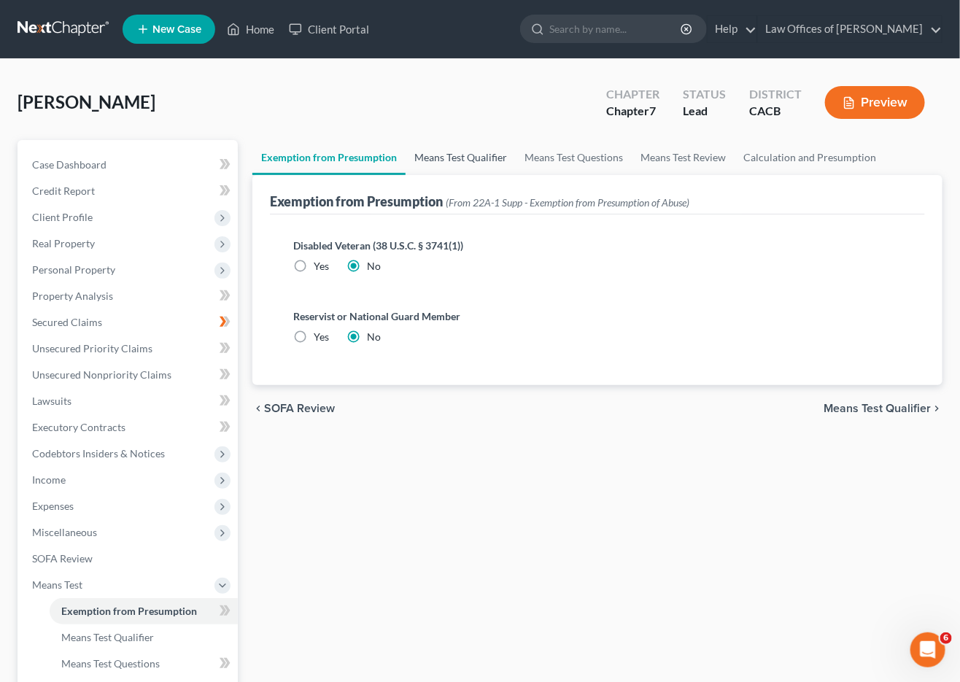
click at [466, 159] on link "Means Test Qualifier" at bounding box center [461, 157] width 110 height 35
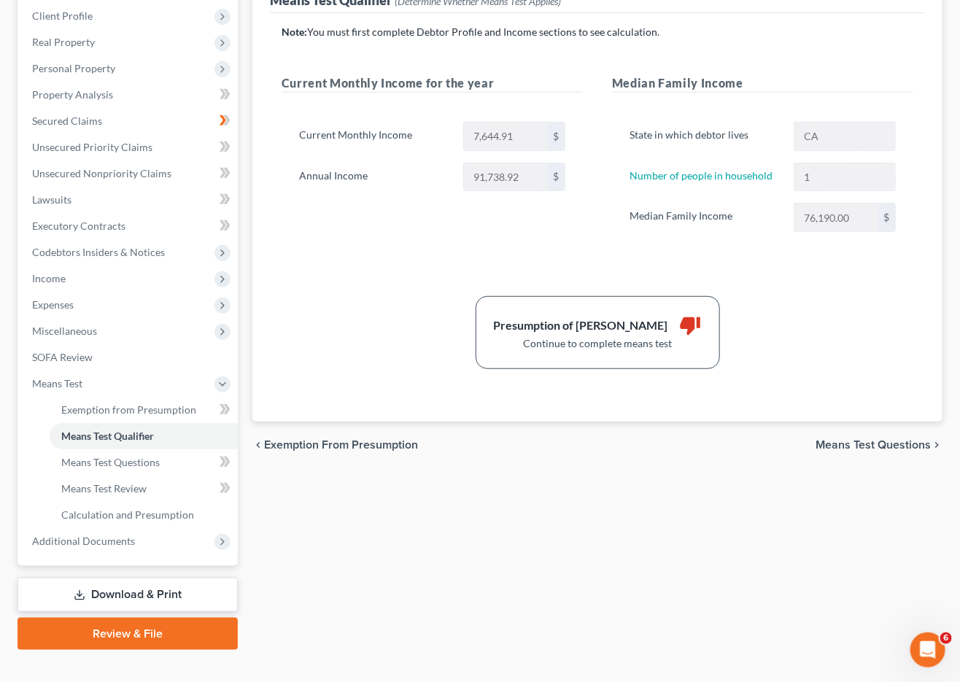
click at [131, 578] on link "Download & Print" at bounding box center [128, 595] width 220 height 34
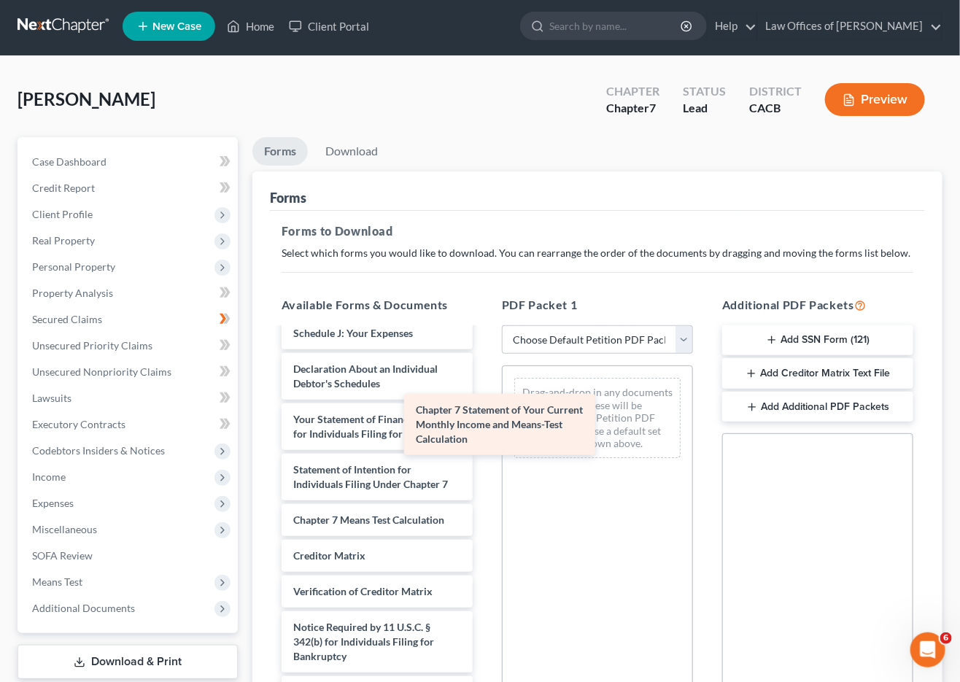
scroll to position [395, 0]
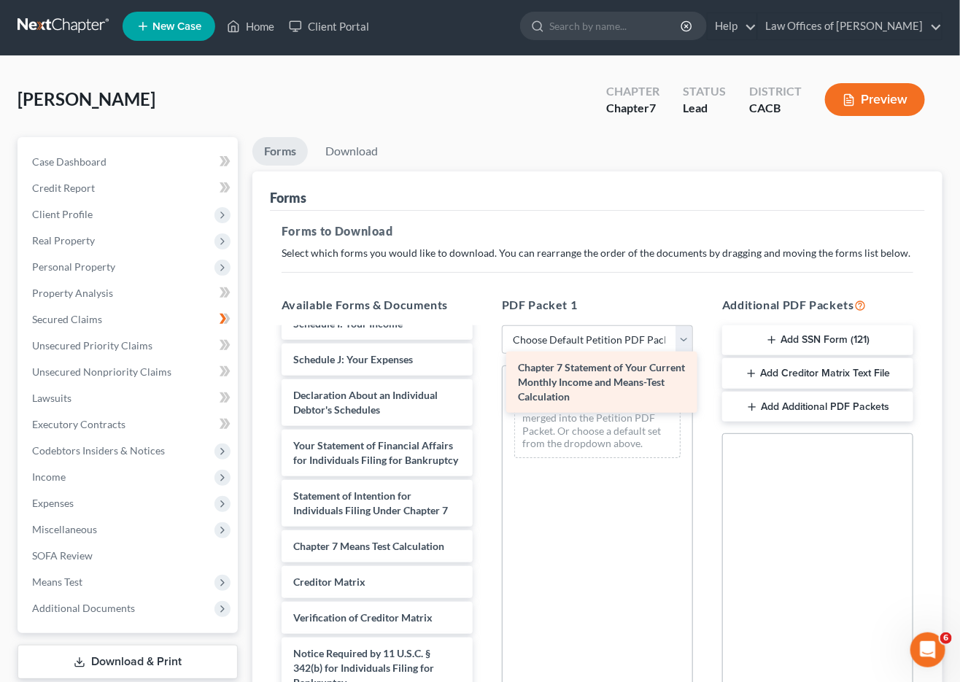
drag, startPoint x: 379, startPoint y: 483, endPoint x: 602, endPoint y: 389, distance: 241.9
click at [484, 389] on div "Chapter 7 Statement of Your Current Monthly Income and Means-Test Calculation V…" at bounding box center [377, 341] width 214 height 815
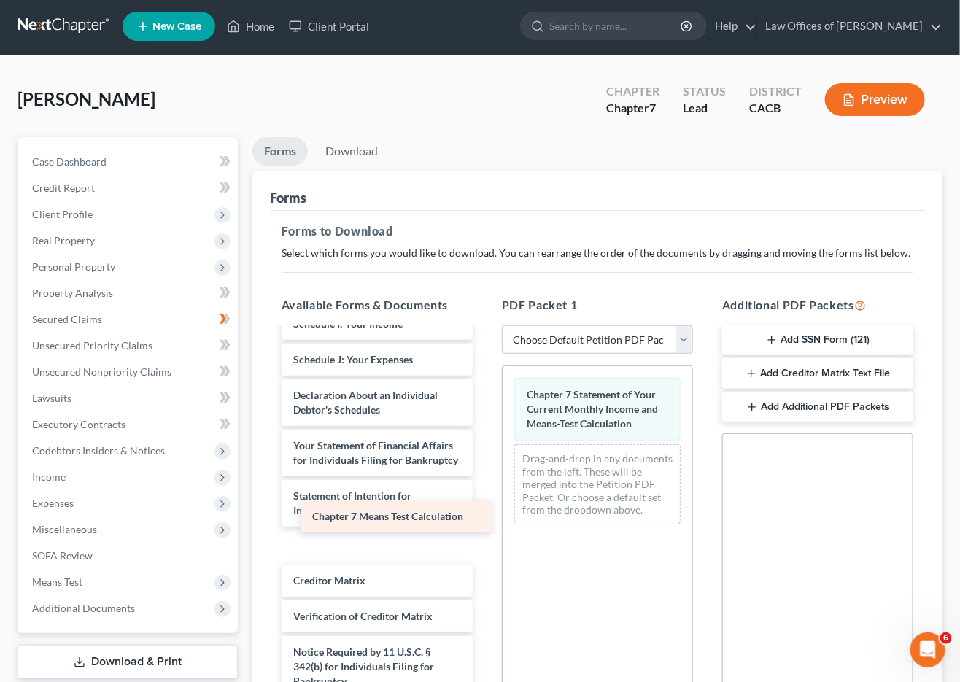
scroll to position [359, 0]
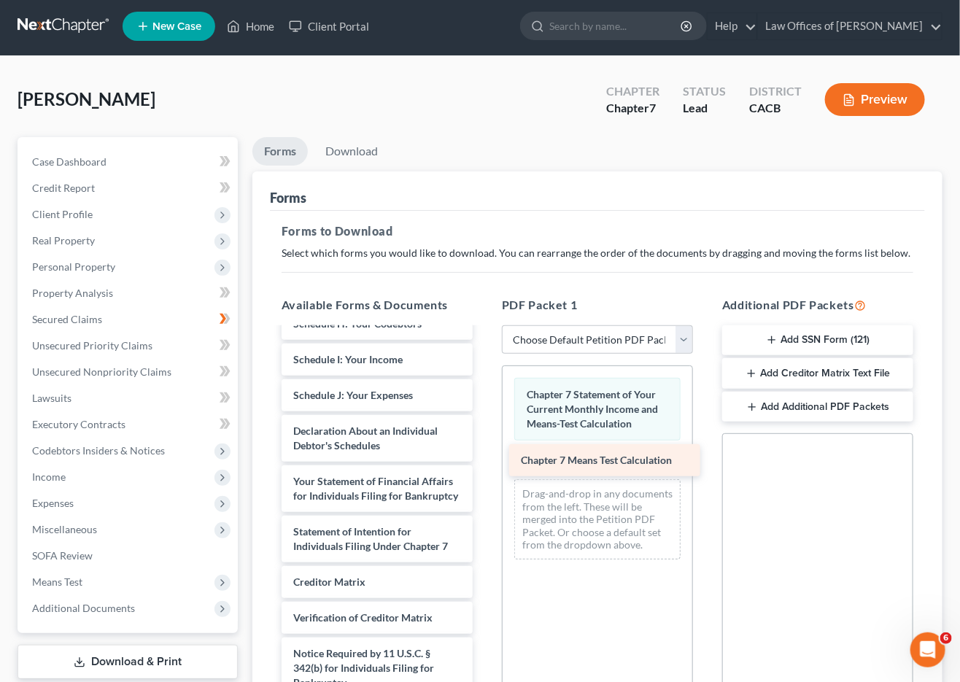
drag, startPoint x: 392, startPoint y: 527, endPoint x: 614, endPoint y: 465, distance: 230.2
click at [484, 465] on div "Chapter 7 Means Test Calculation Voluntary Petition for Individuals Filing for …" at bounding box center [377, 359] width 214 height 779
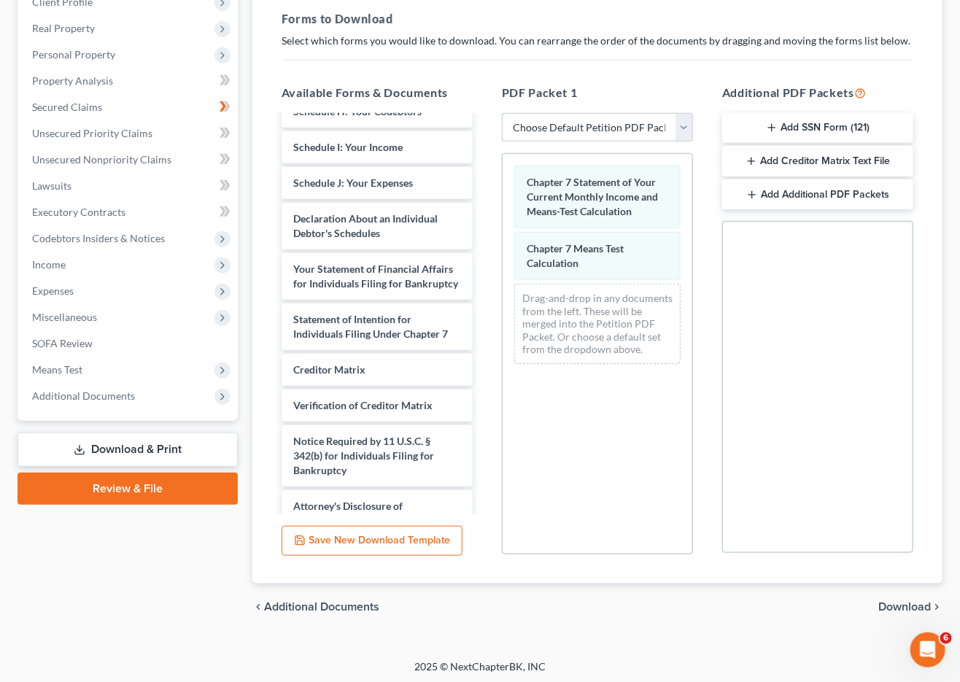
click at [891, 601] on span "Download" at bounding box center [904, 607] width 53 height 12
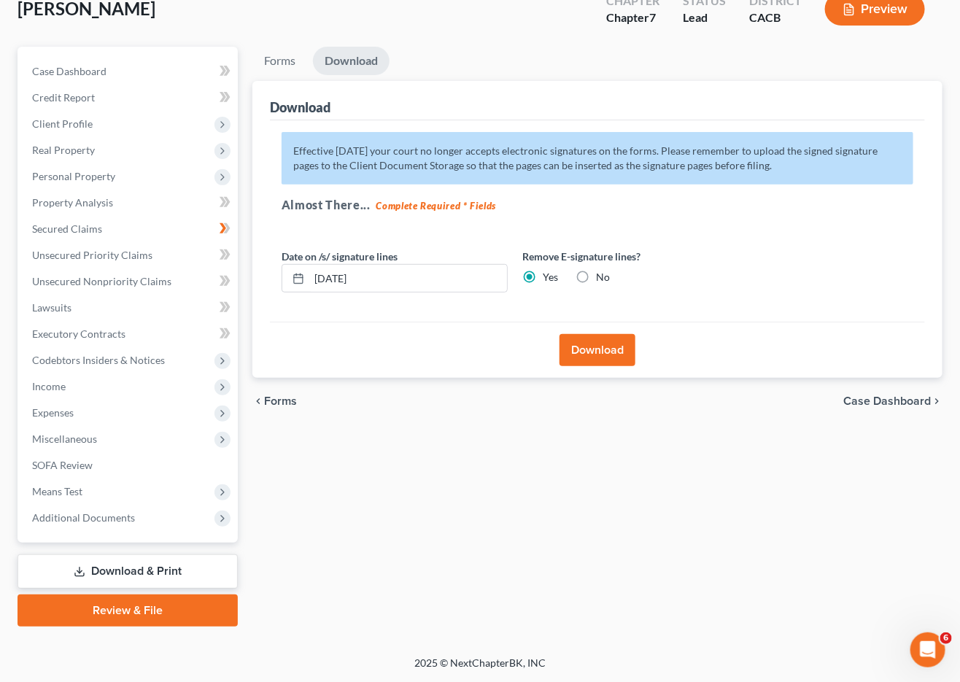
scroll to position [74, 0]
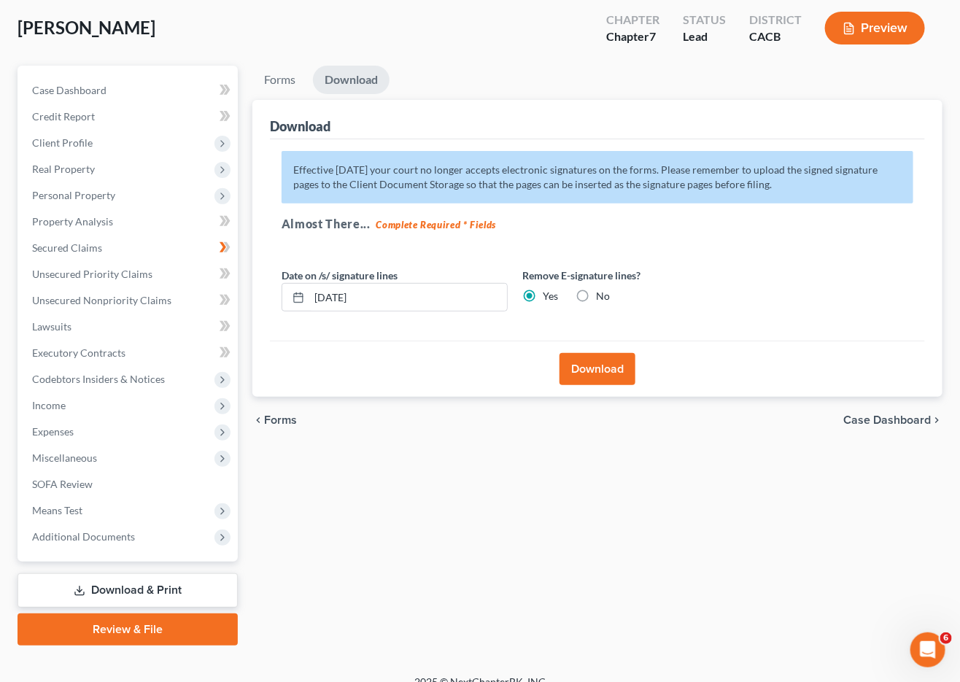
click at [596, 289] on label "No" at bounding box center [603, 296] width 14 height 15
click at [602, 289] on input "No" at bounding box center [606, 293] width 9 height 9
radio input "true"
radio input "false"
click at [587, 367] on button "Download" at bounding box center [597, 369] width 76 height 32
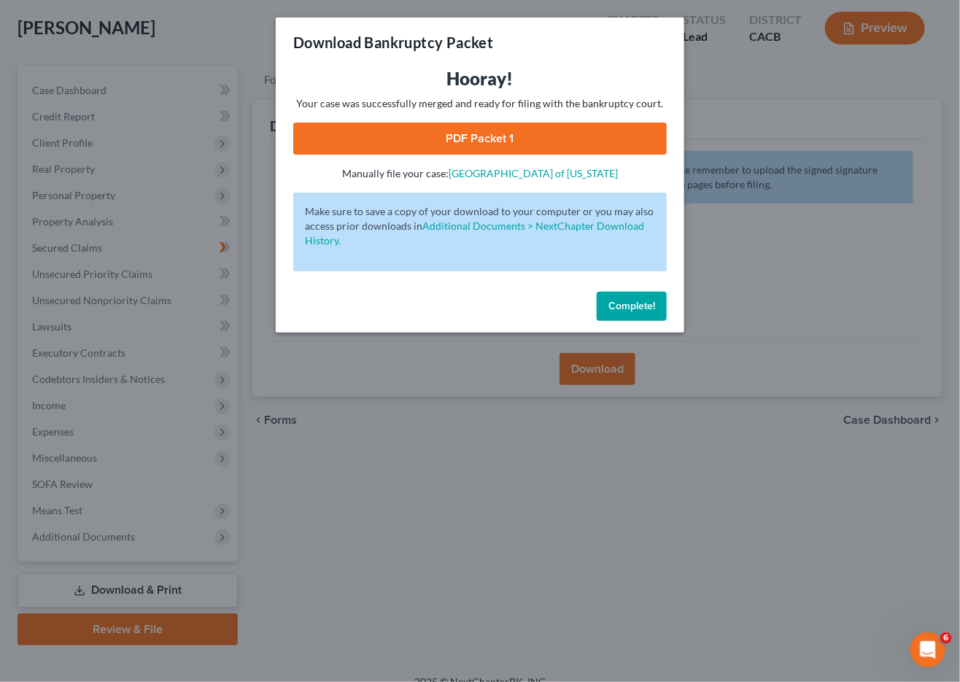
click at [475, 140] on link "PDF Packet 1" at bounding box center [479, 139] width 373 height 32
click at [621, 292] on button "Complete!" at bounding box center [632, 306] width 70 height 29
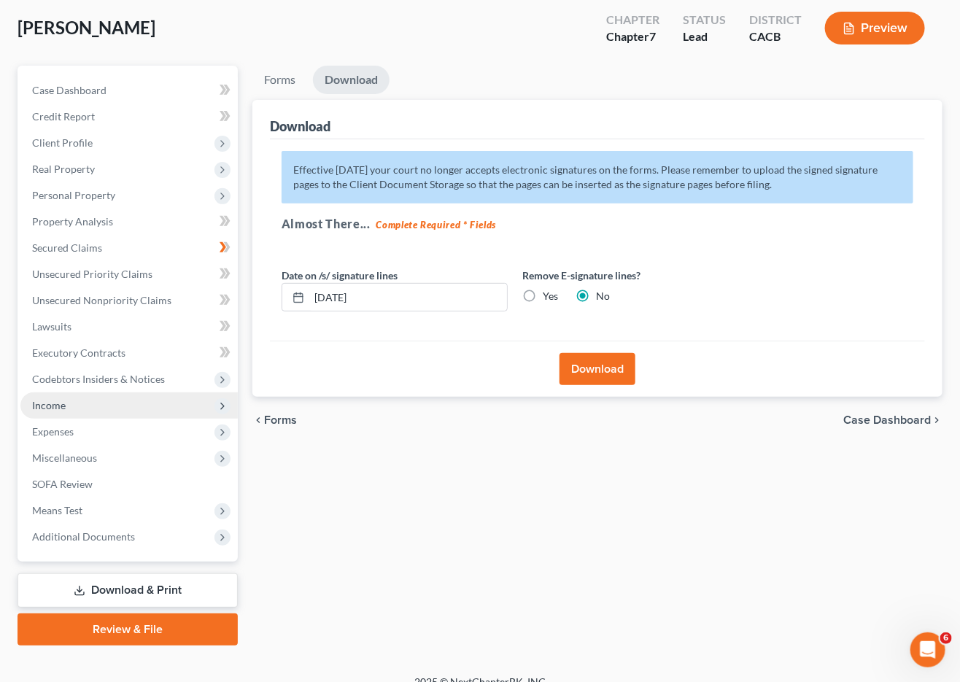
click at [74, 392] on span "Income" at bounding box center [128, 405] width 217 height 26
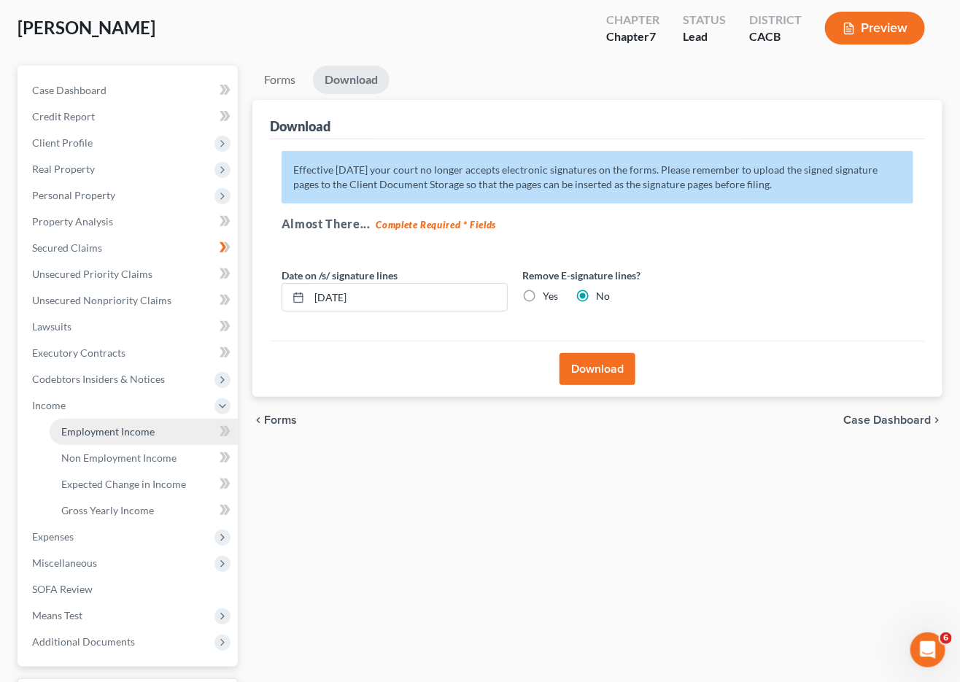
click at [108, 425] on span "Employment Income" at bounding box center [107, 431] width 93 height 12
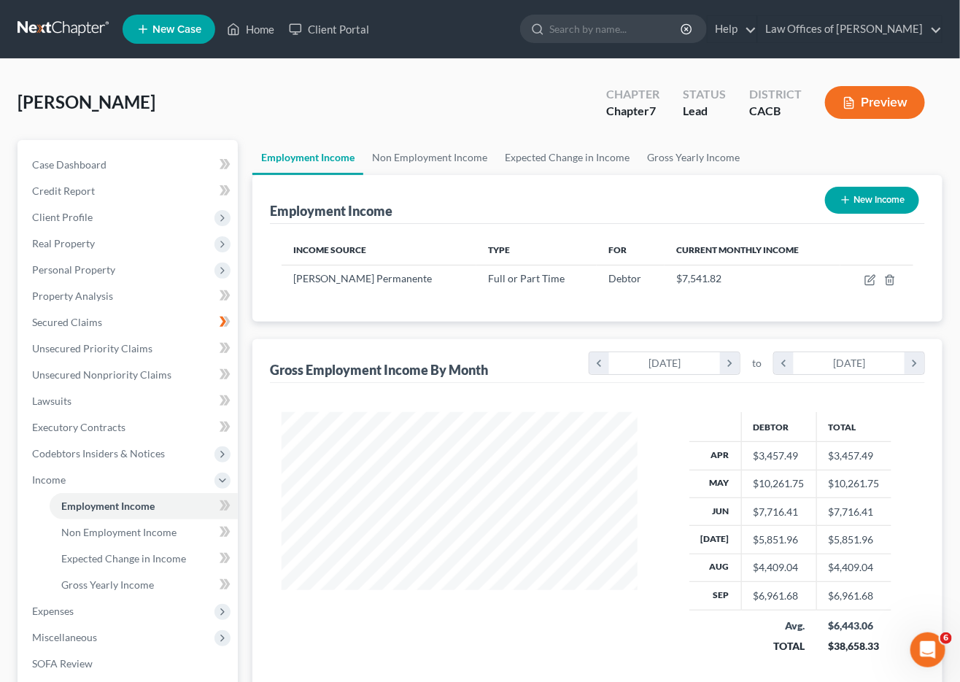
scroll to position [255, 386]
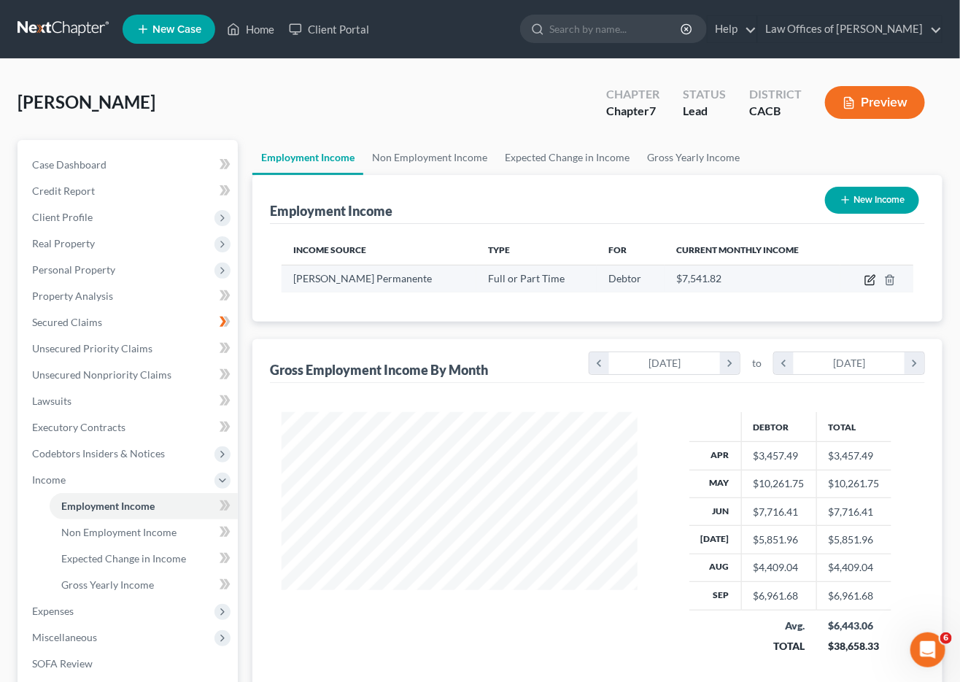
click at [869, 279] on icon "button" at bounding box center [870, 280] width 12 height 12
select select "0"
select select "4"
select select "2"
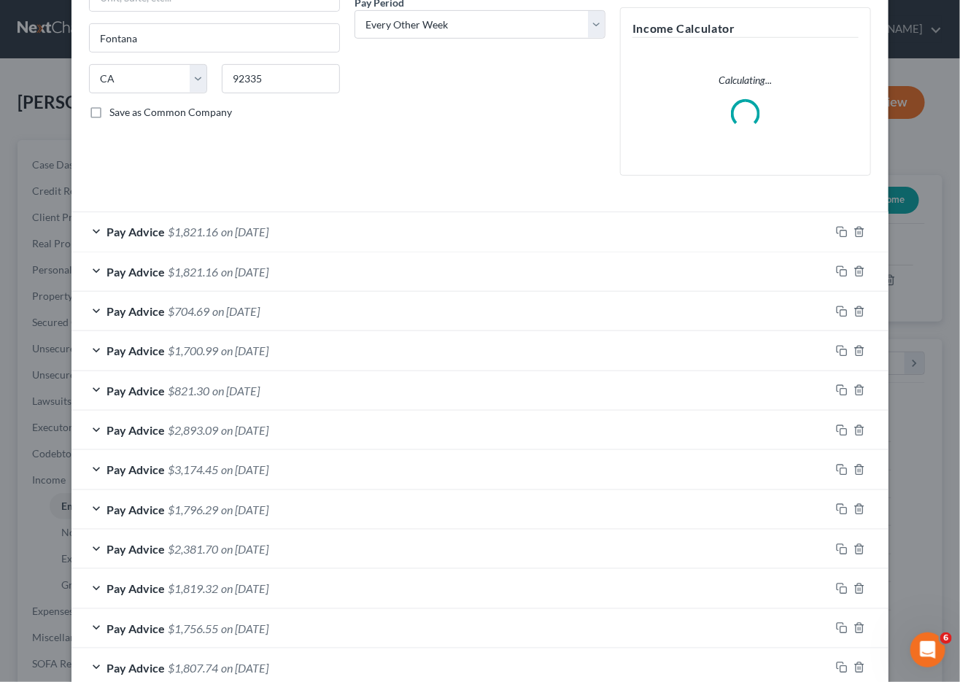
scroll to position [397, 0]
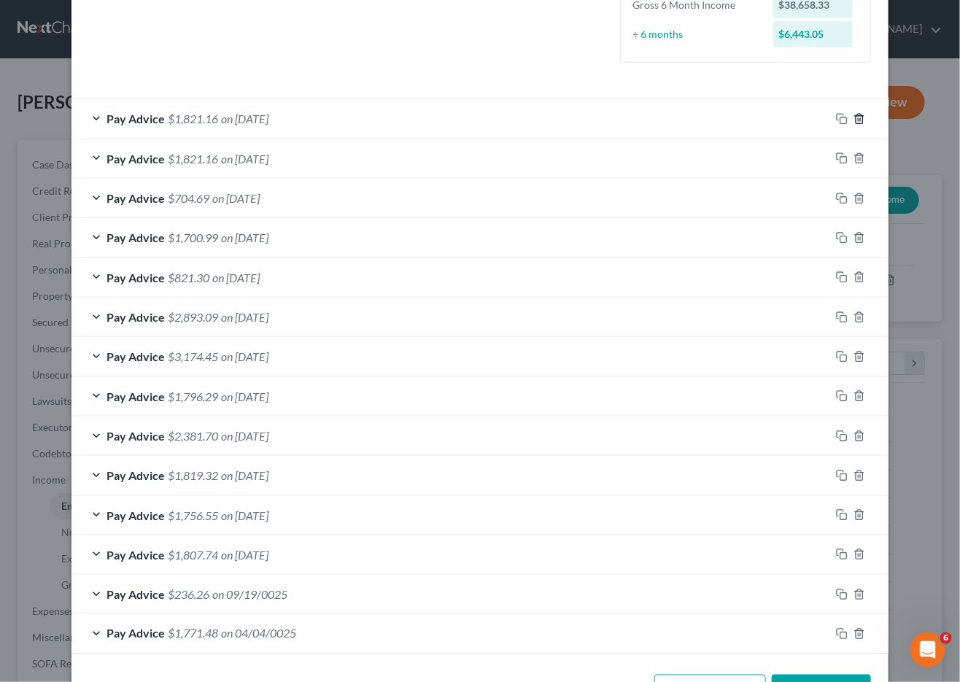
click at [858, 113] on icon "button" at bounding box center [859, 119] width 12 height 12
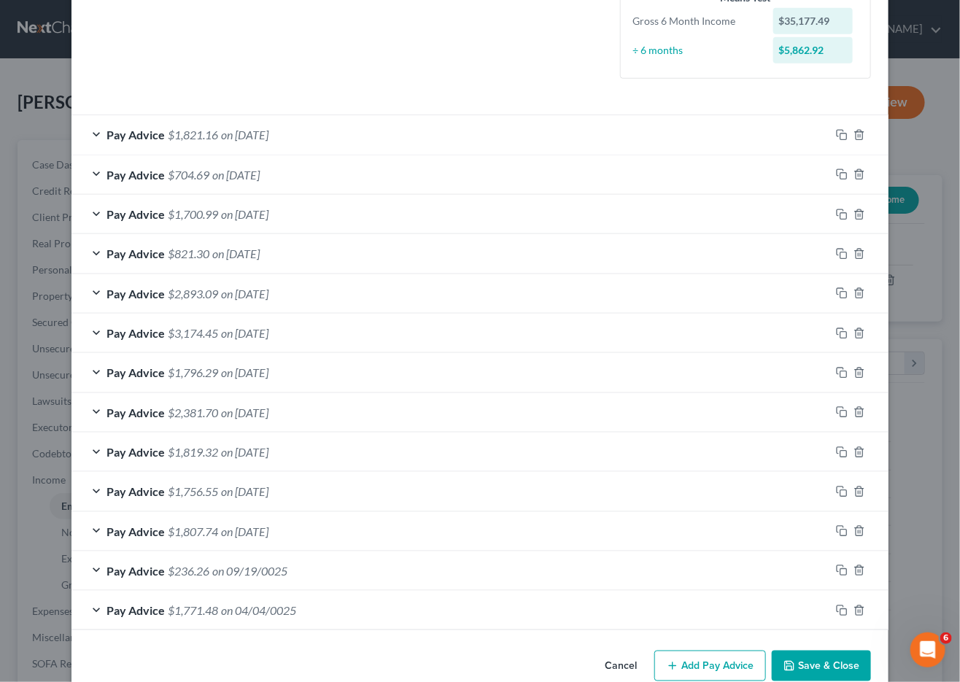
scroll to position [399, 0]
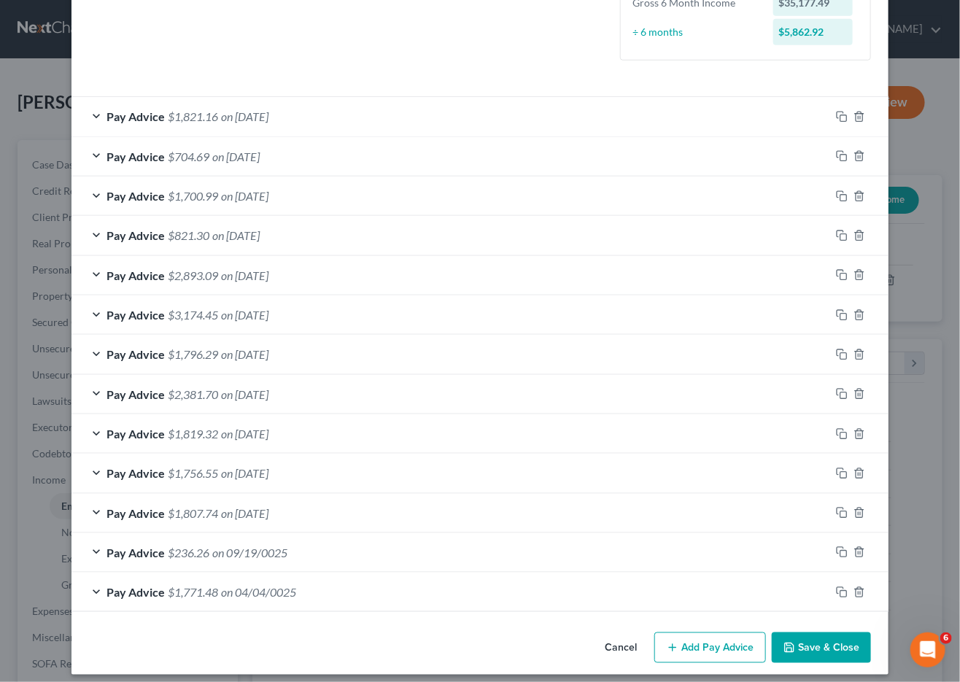
click at [819, 639] on button "Save & Close" at bounding box center [821, 647] width 99 height 31
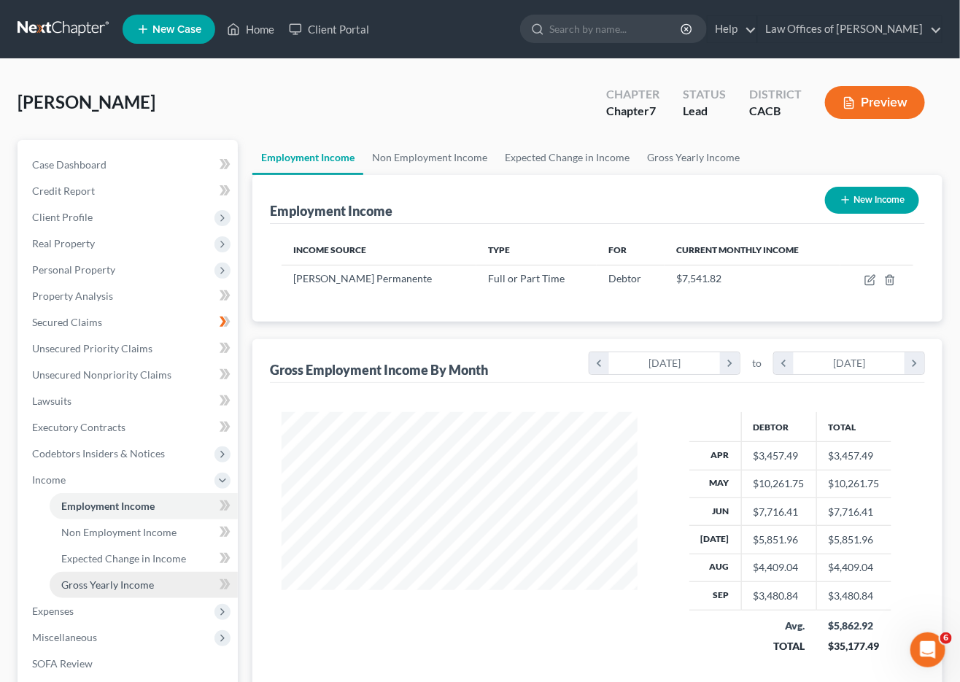
scroll to position [163, 0]
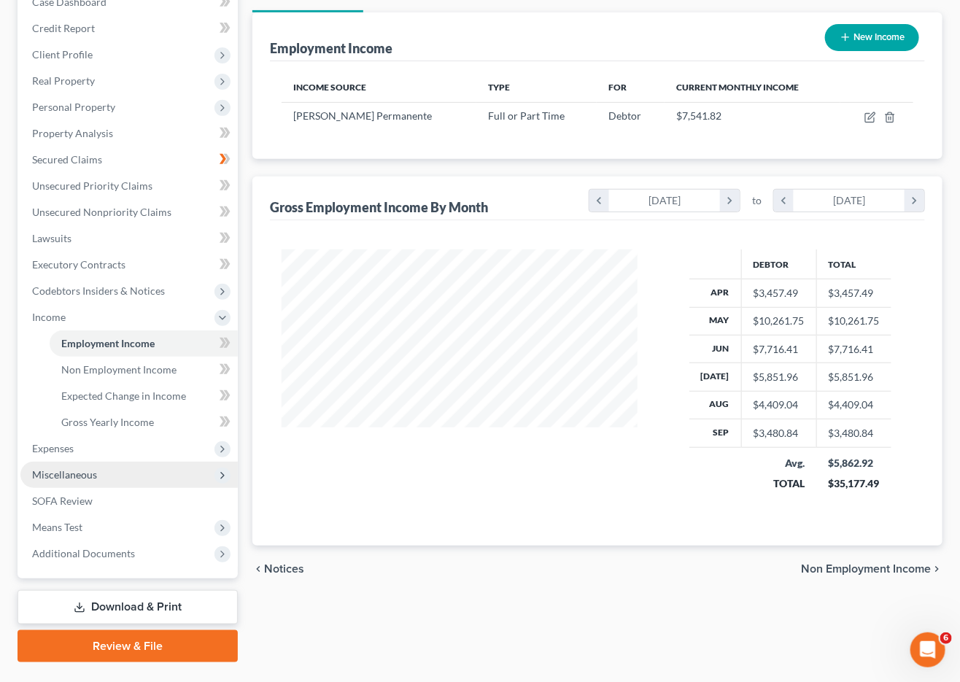
click at [85, 468] on span "Miscellaneous" at bounding box center [64, 474] width 65 height 12
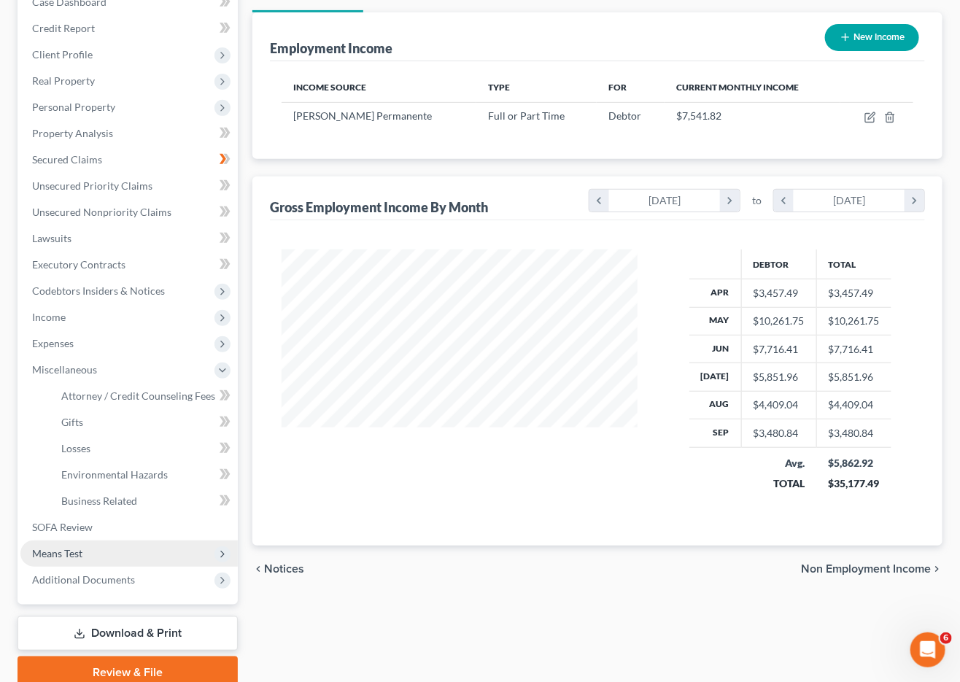
click at [76, 547] on span "Means Test" at bounding box center [57, 553] width 50 height 12
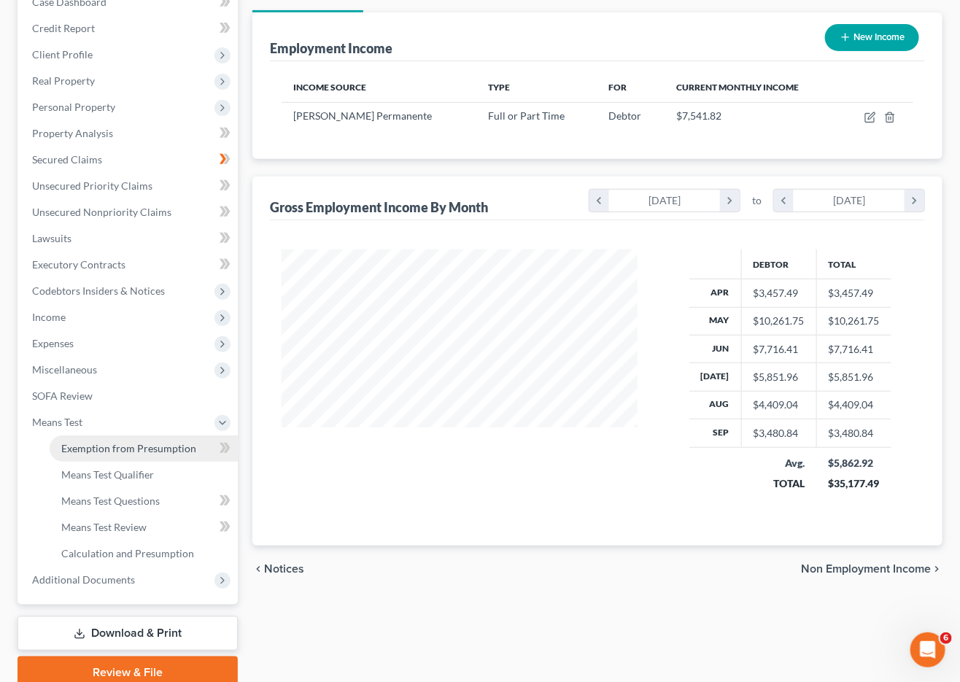
click at [123, 442] on span "Exemption from Presumption" at bounding box center [128, 448] width 135 height 12
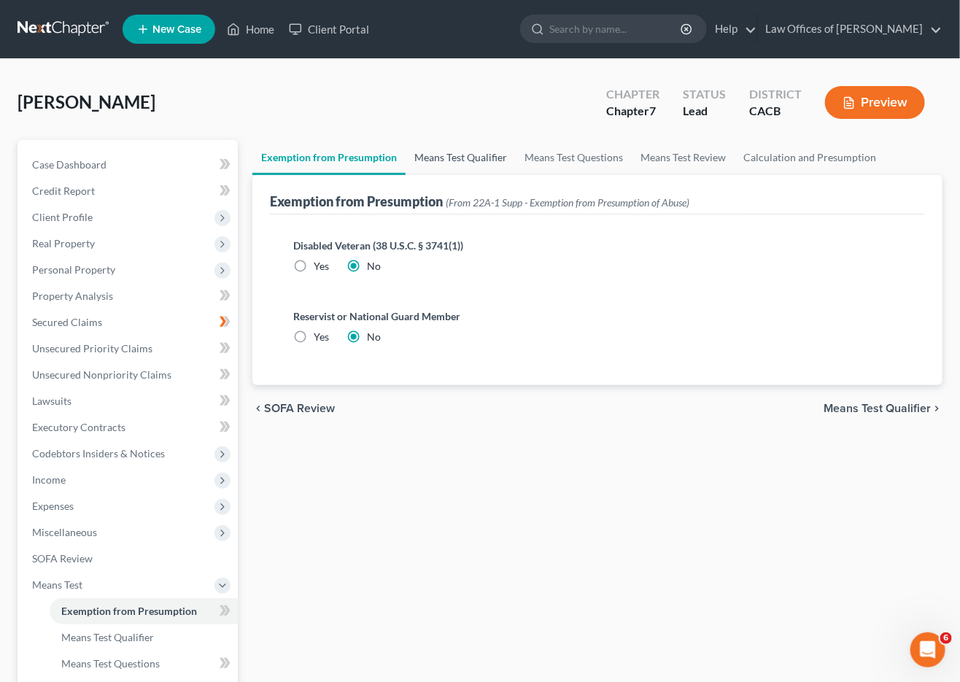
click at [460, 153] on link "Means Test Qualifier" at bounding box center [461, 157] width 110 height 35
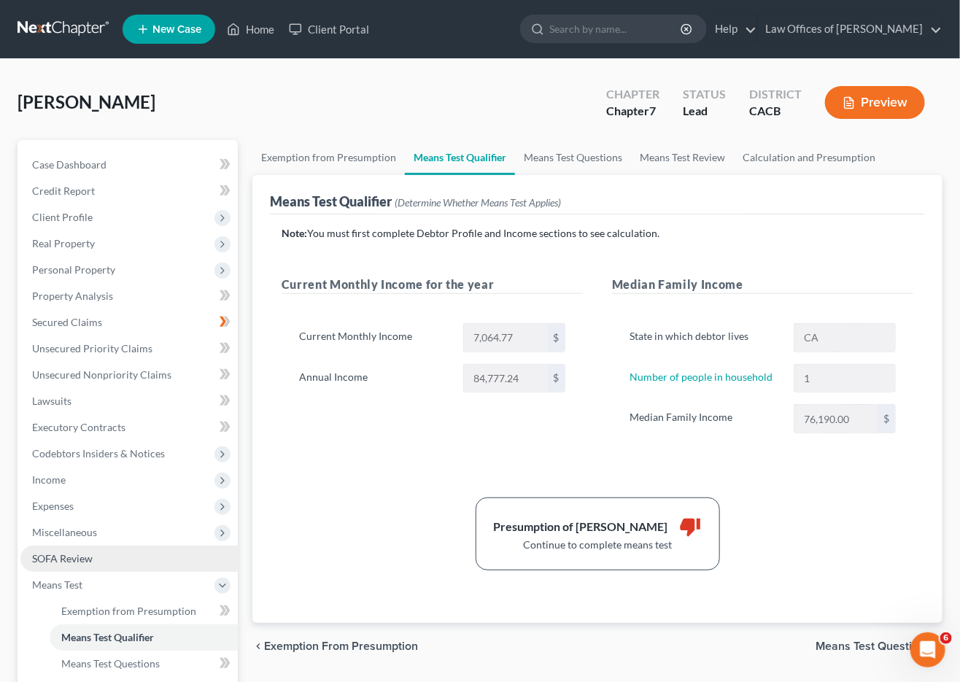
scroll to position [32, 0]
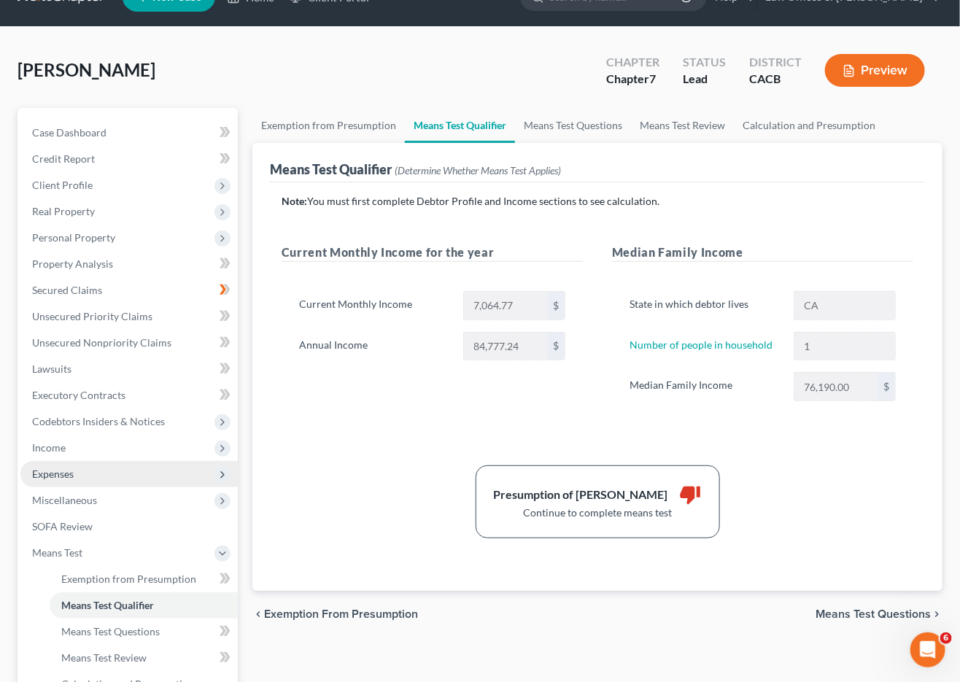
click at [93, 465] on span "Expenses" at bounding box center [128, 474] width 217 height 26
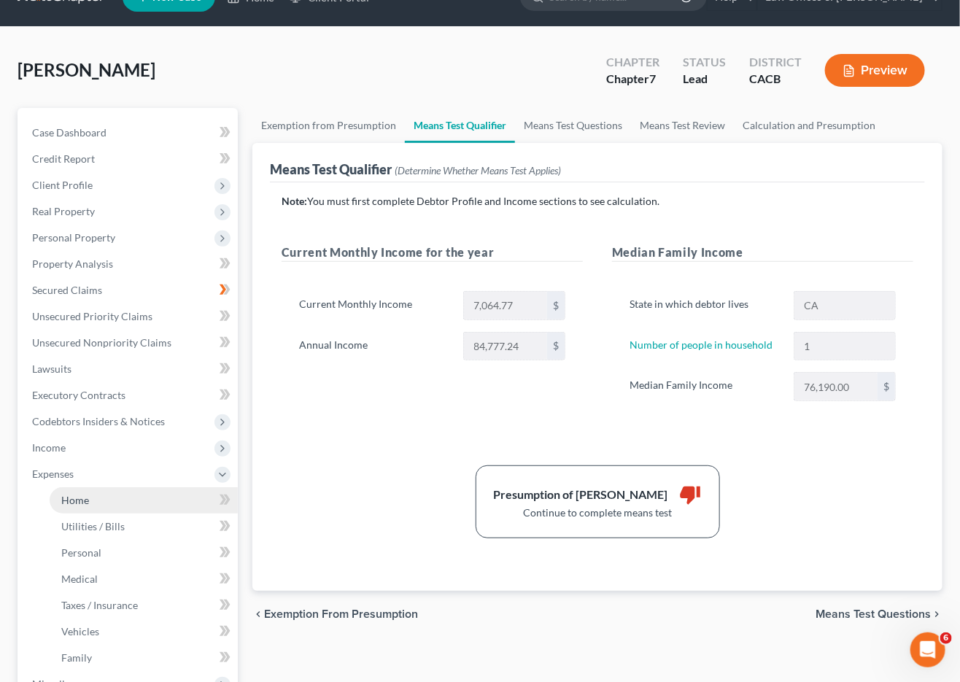
click at [123, 488] on link "Home" at bounding box center [144, 500] width 188 height 26
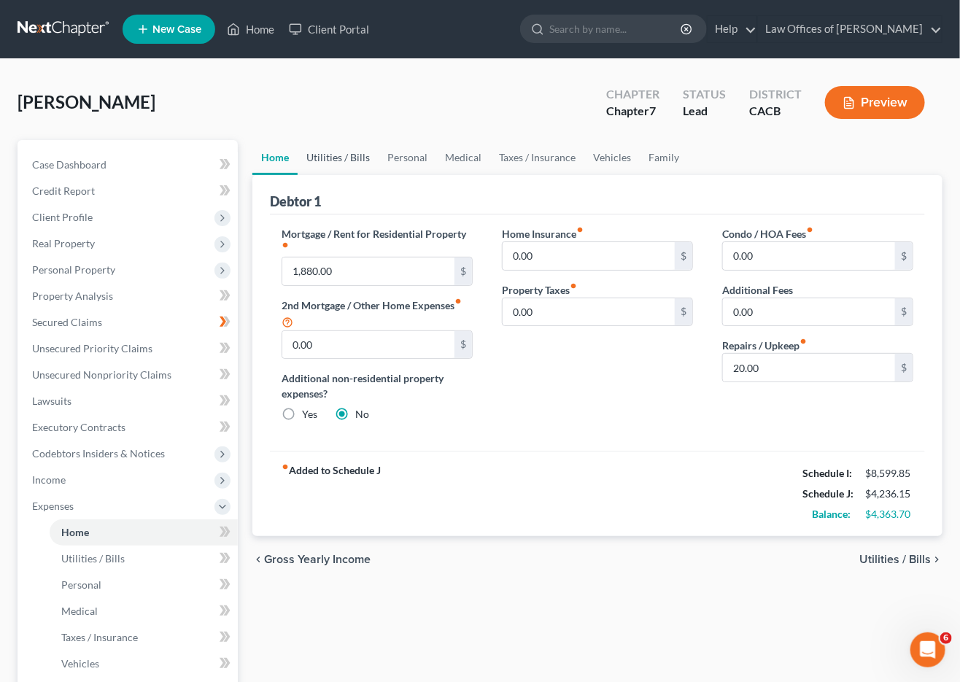
click at [322, 163] on link "Utilities / Bills" at bounding box center [338, 157] width 81 height 35
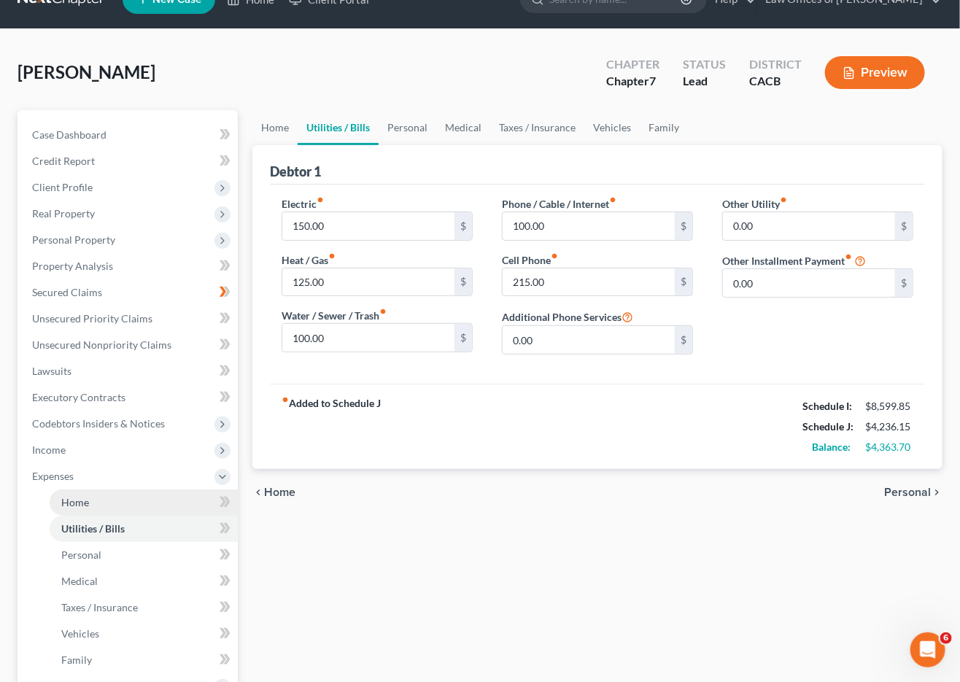
scroll to position [106, 0]
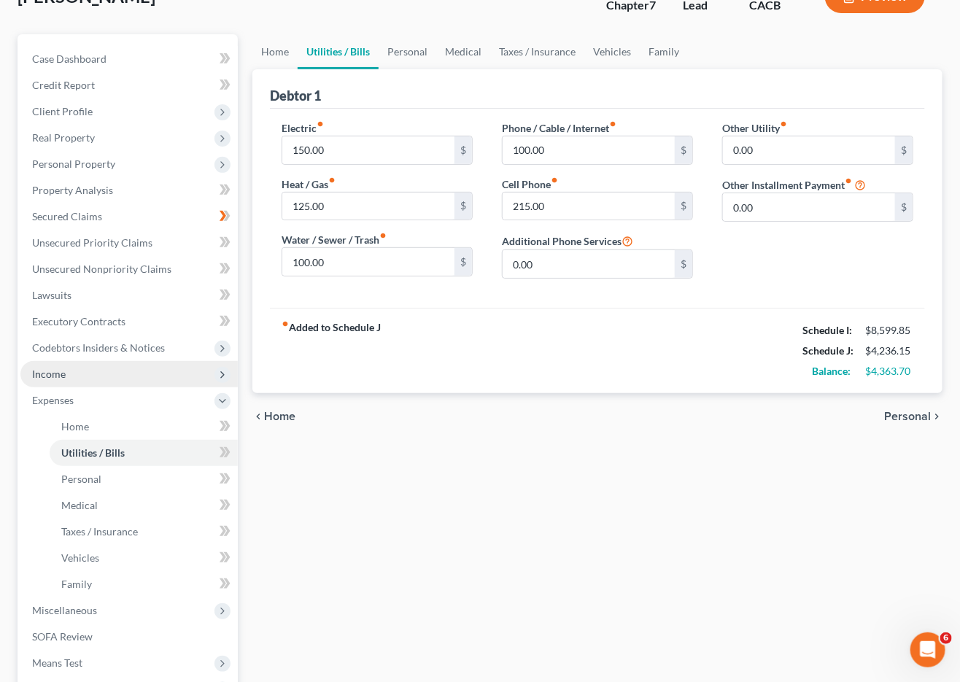
click at [95, 361] on span "Income" at bounding box center [128, 374] width 217 height 26
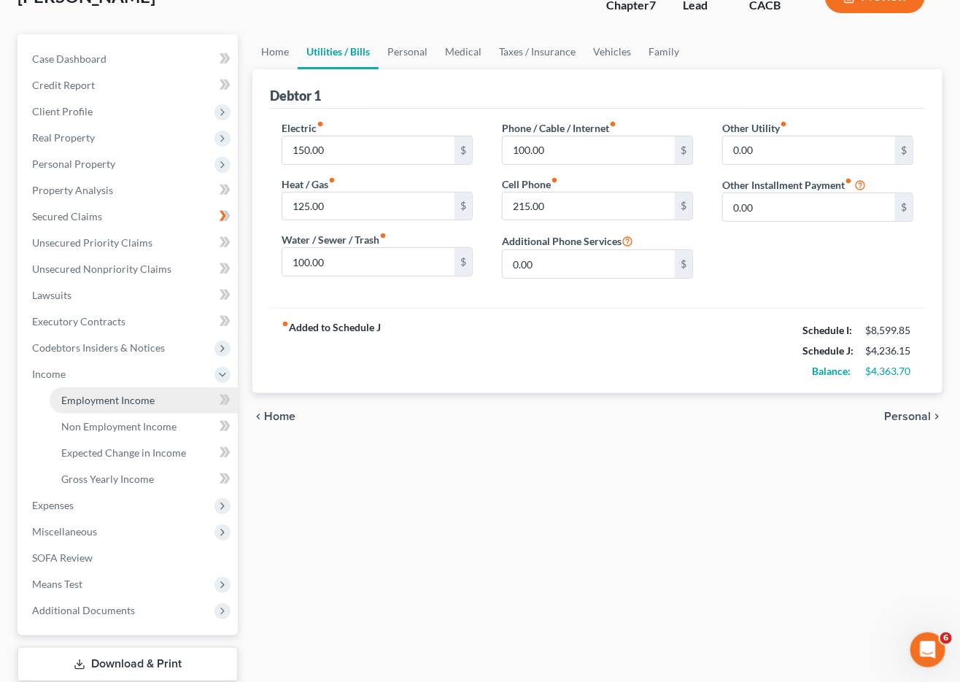
click at [125, 394] on span "Employment Income" at bounding box center [107, 400] width 93 height 12
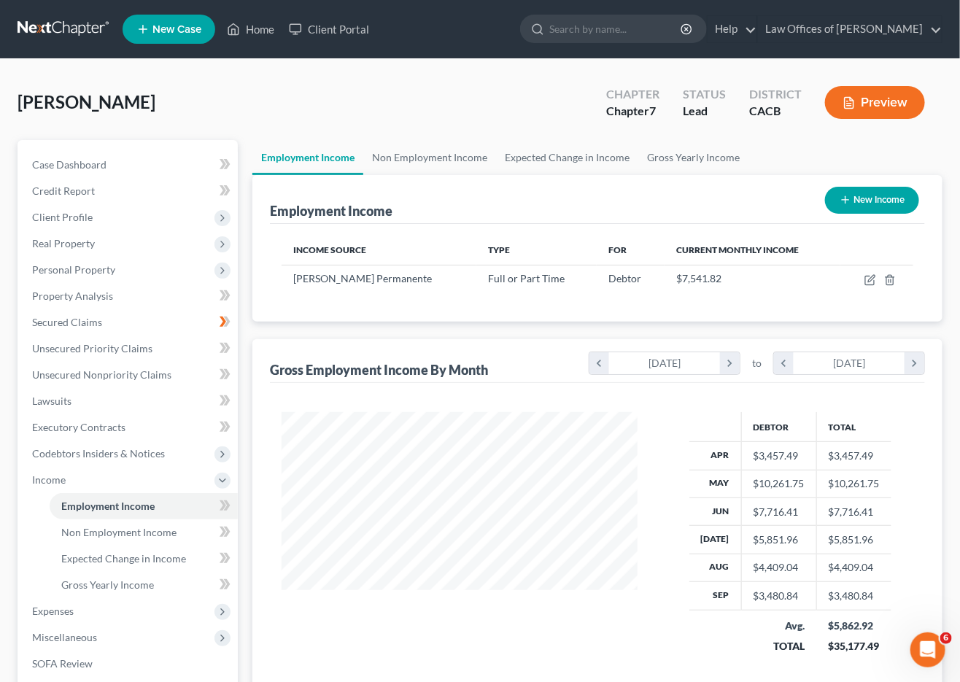
scroll to position [255, 386]
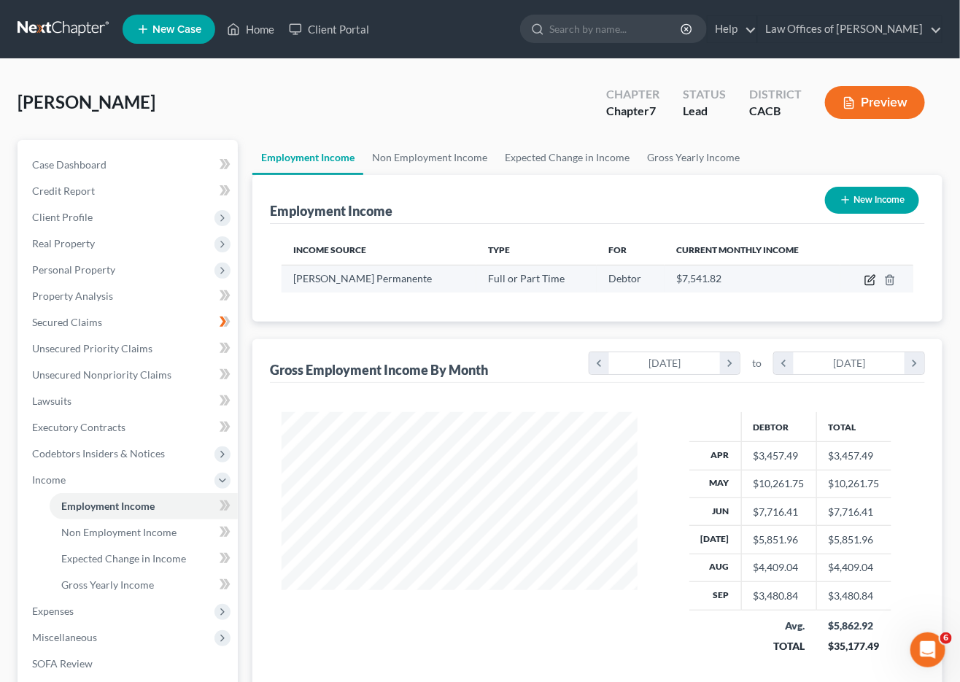
click at [871, 282] on icon "button" at bounding box center [870, 280] width 12 height 12
select select "0"
select select "4"
select select "2"
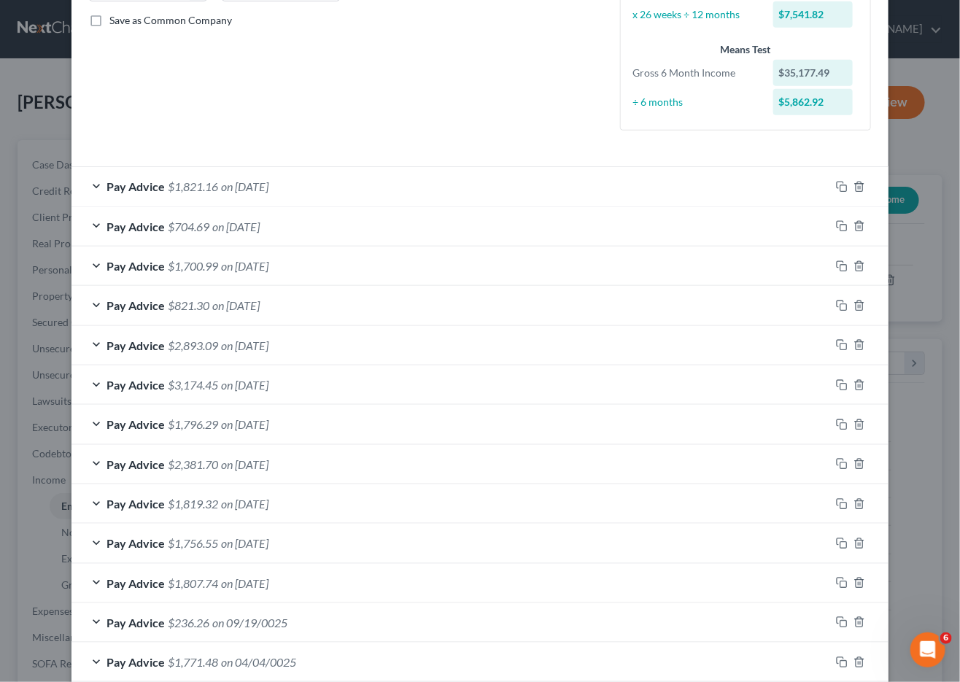
scroll to position [399, 0]
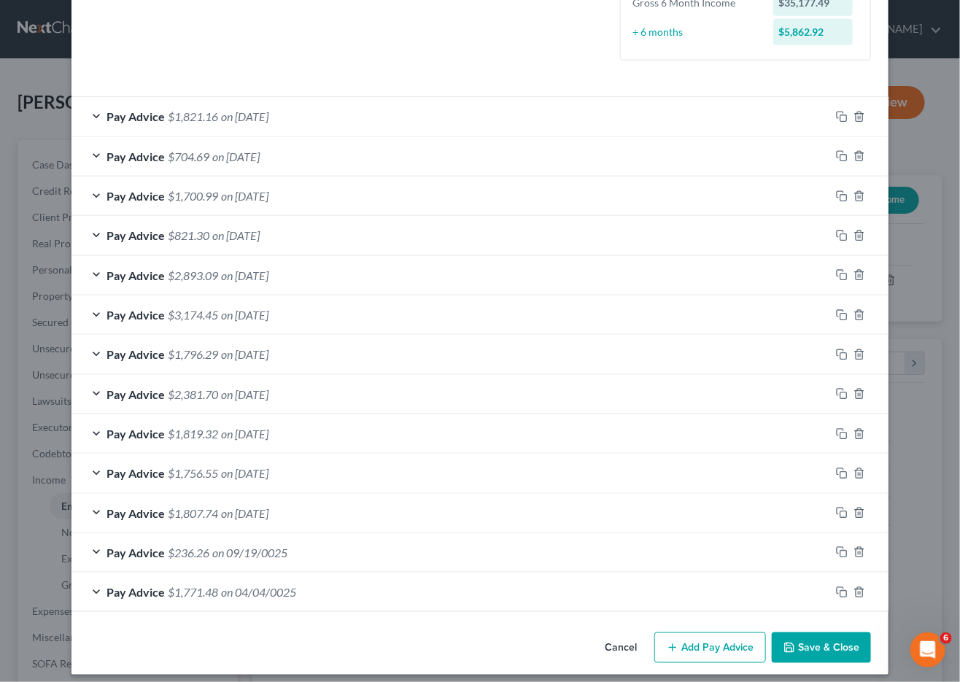
click at [253, 551] on div "Pay Advice $236.26 on 09/19/0025" at bounding box center [450, 552] width 759 height 39
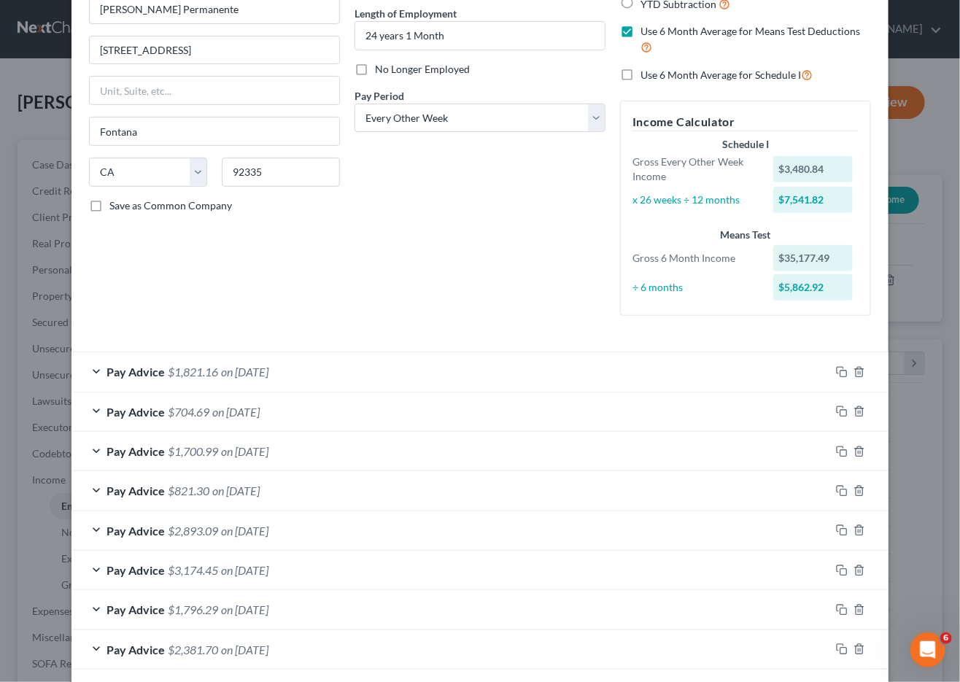
scroll to position [0, 0]
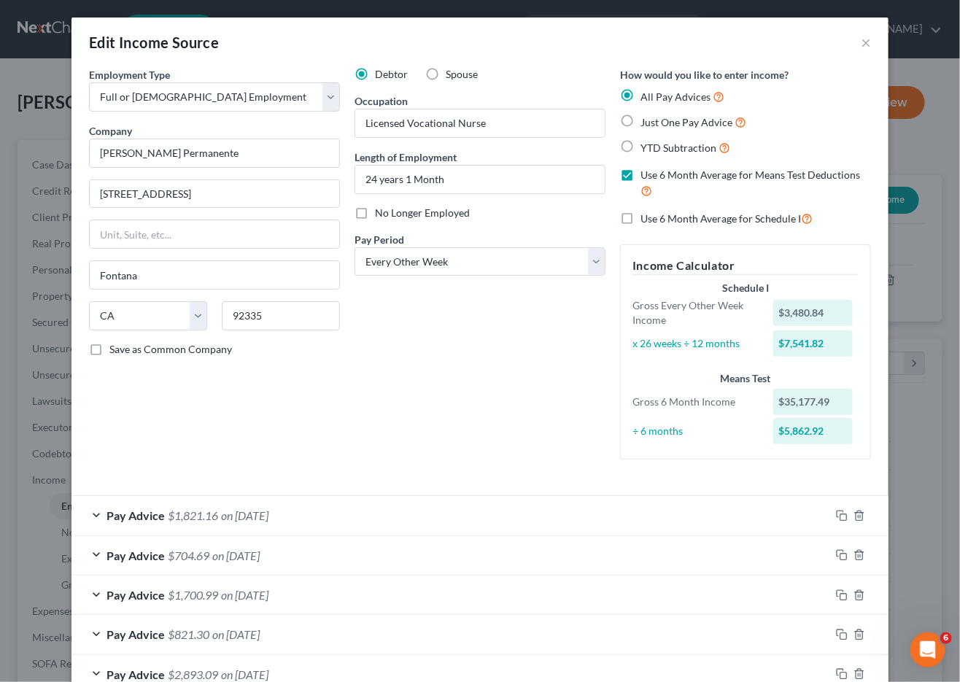
click at [375, 206] on label "No Longer Employed" at bounding box center [422, 213] width 95 height 15
click at [381, 206] on input "No Longer Employed" at bounding box center [385, 210] width 9 height 9
checkbox input "true"
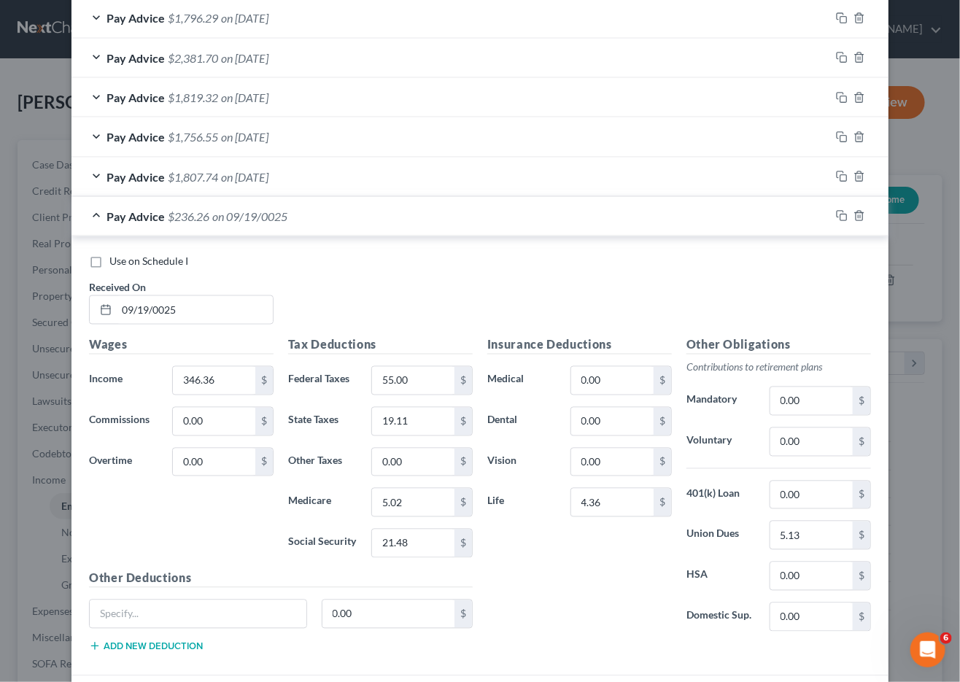
scroll to position [839, 0]
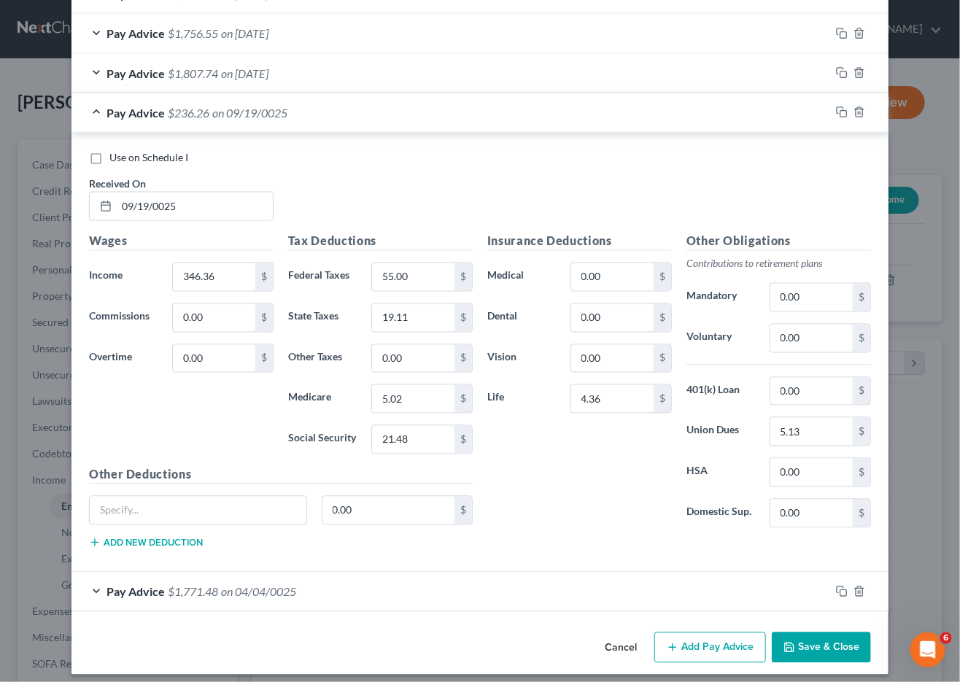
click at [803, 640] on button "Save & Close" at bounding box center [821, 647] width 99 height 31
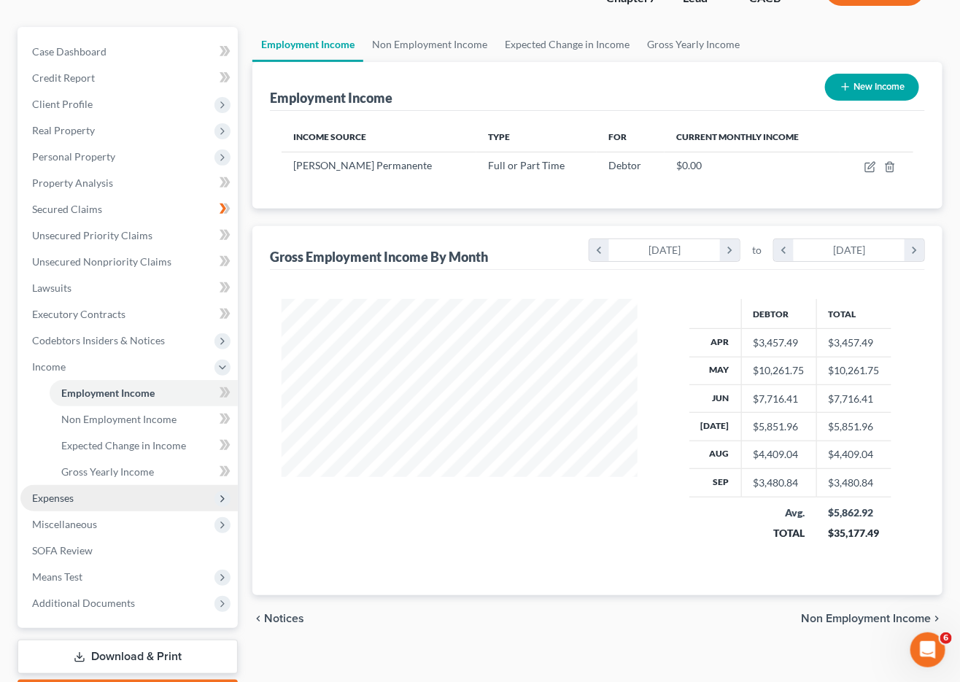
scroll to position [133, 0]
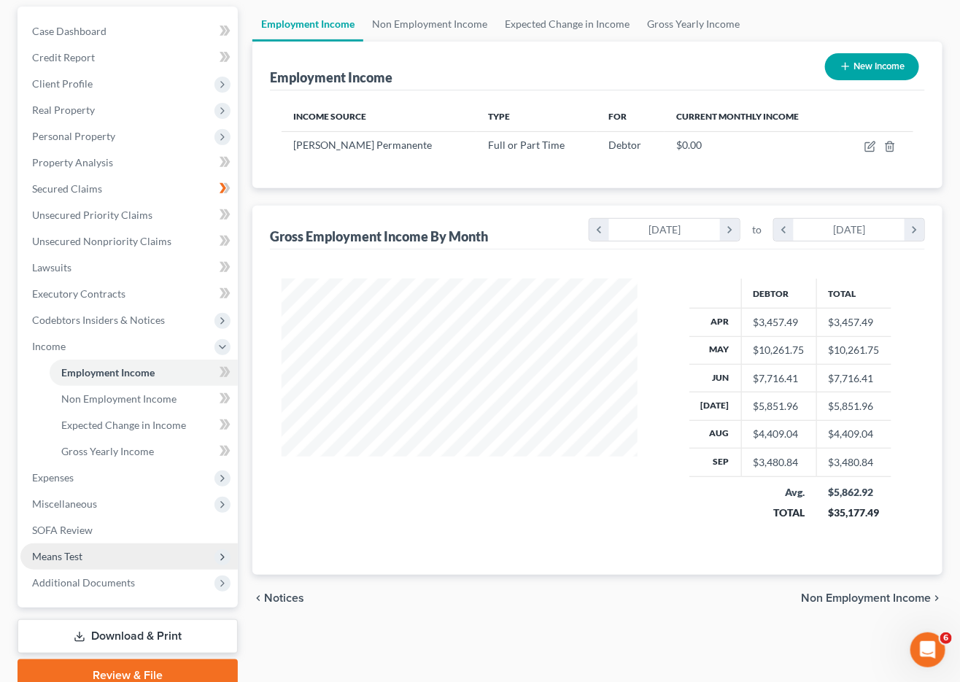
click at [83, 543] on span "Means Test" at bounding box center [128, 556] width 217 height 26
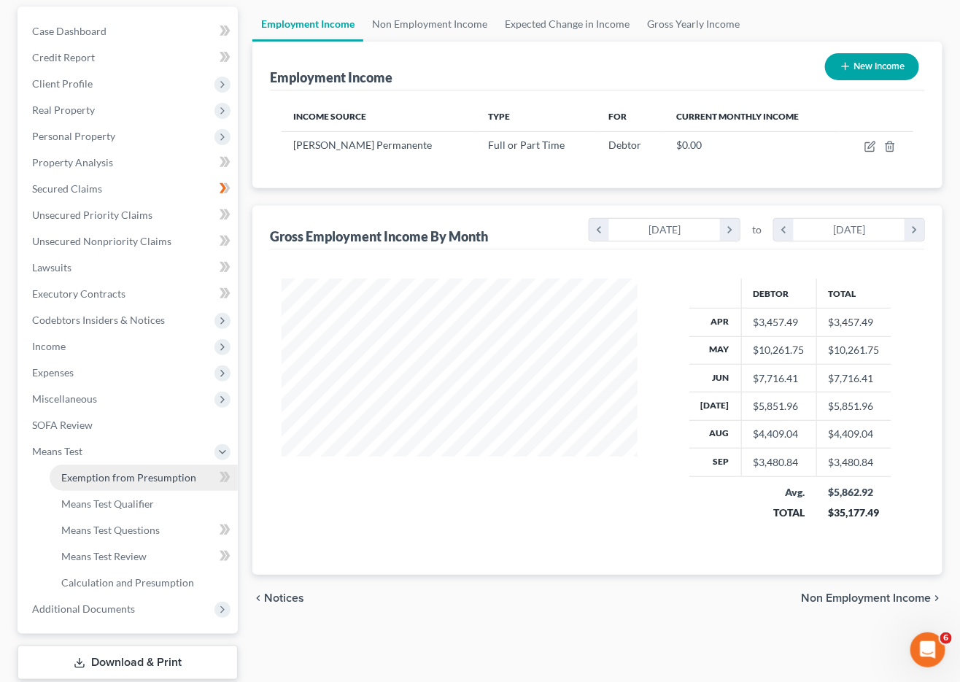
click at [96, 471] on span "Exemption from Presumption" at bounding box center [128, 477] width 135 height 12
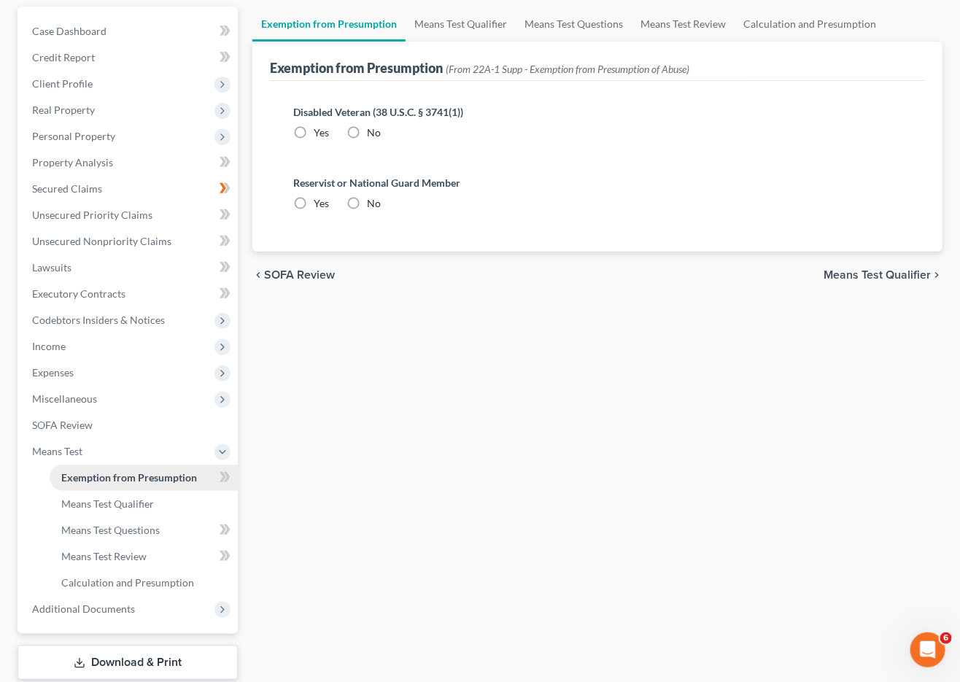
scroll to position [7, 0]
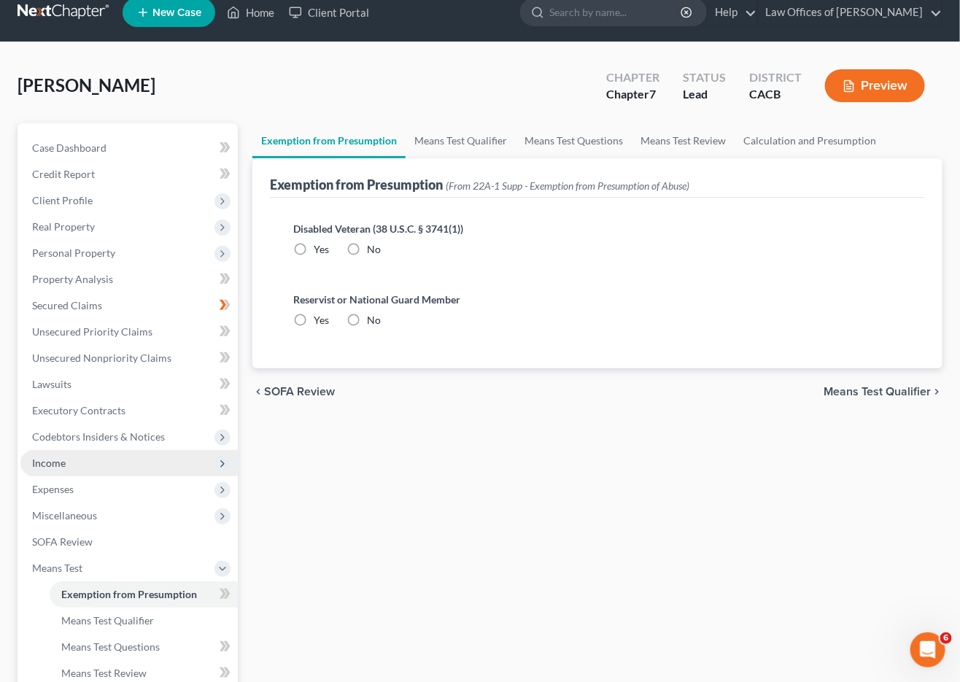
radio input "true"
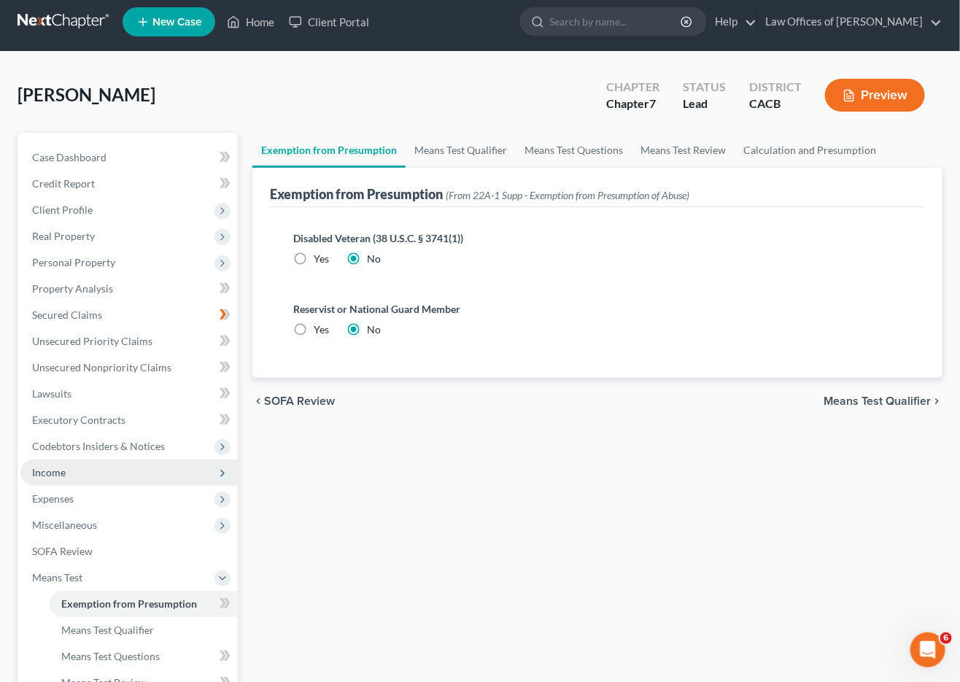
scroll to position [0, 0]
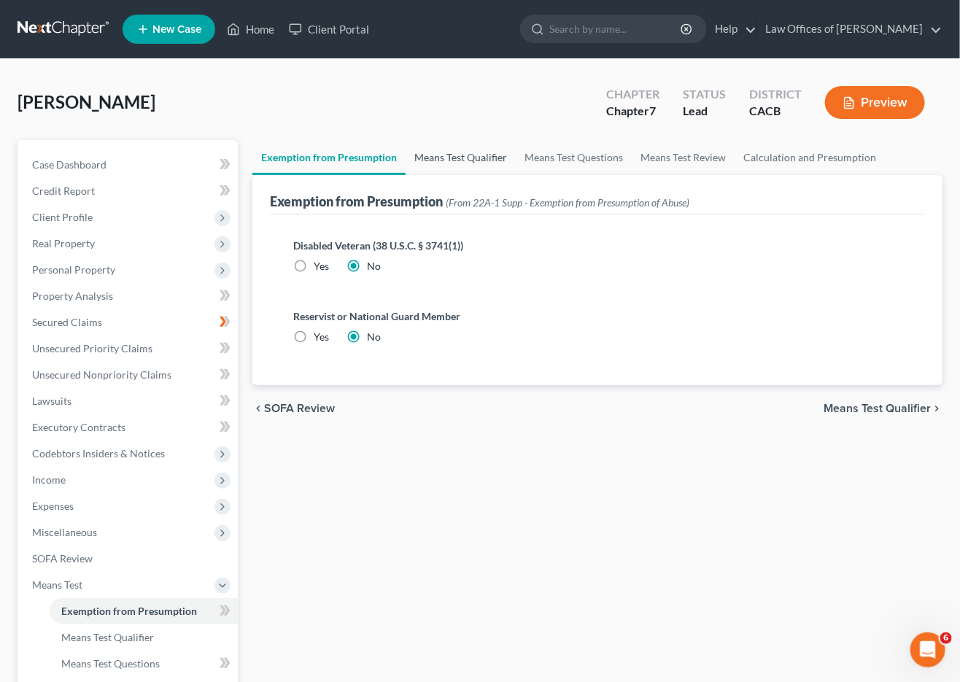
click at [440, 144] on link "Means Test Qualifier" at bounding box center [461, 157] width 110 height 35
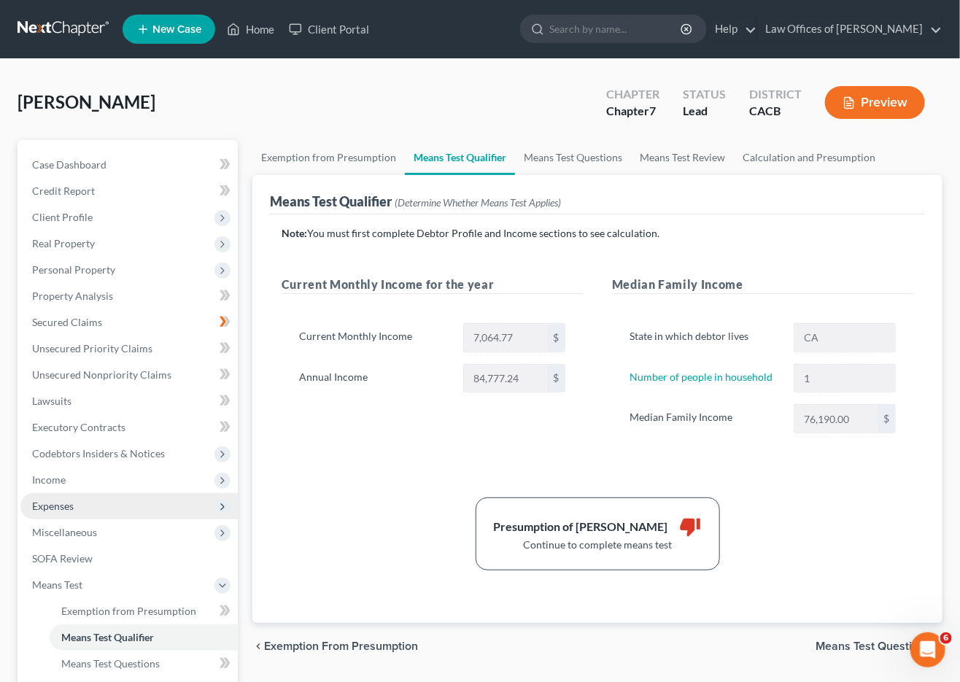
click at [77, 502] on span "Expenses" at bounding box center [128, 506] width 217 height 26
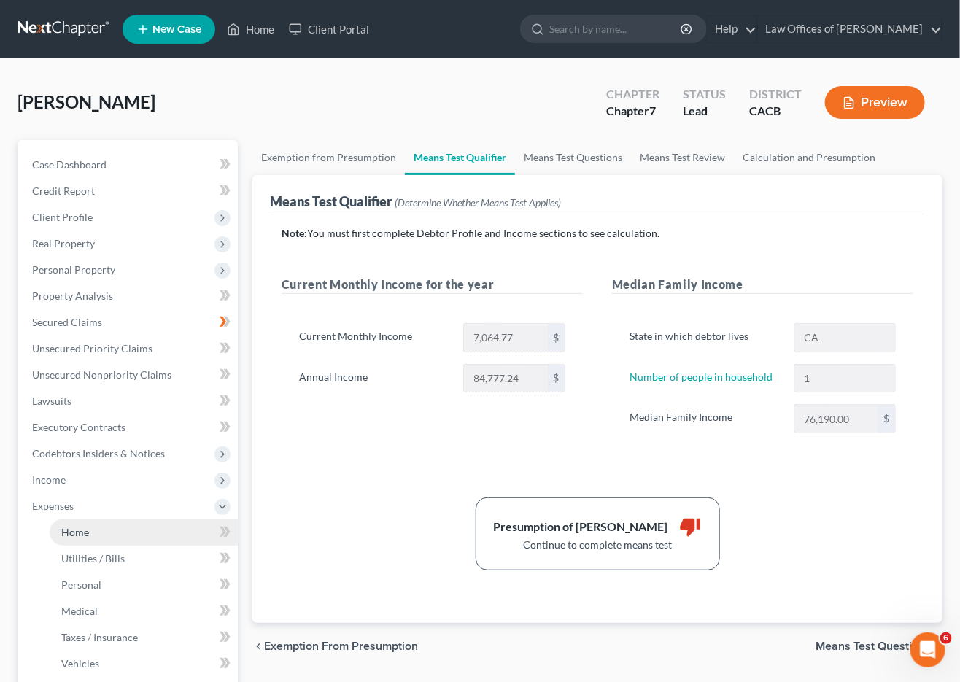
click at [76, 526] on span "Home" at bounding box center [75, 532] width 28 height 12
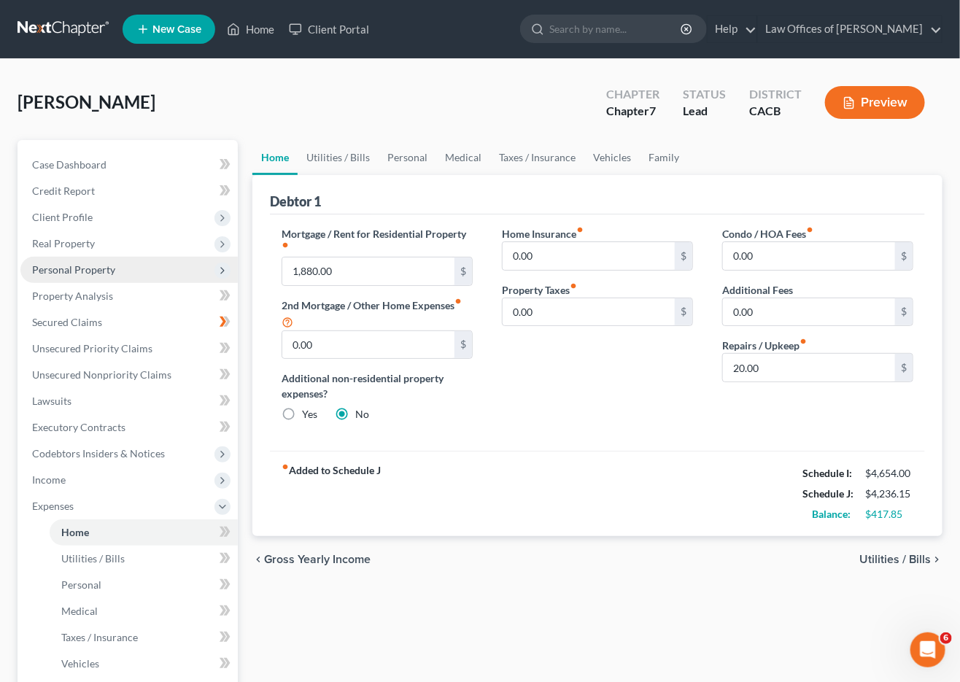
scroll to position [3, 0]
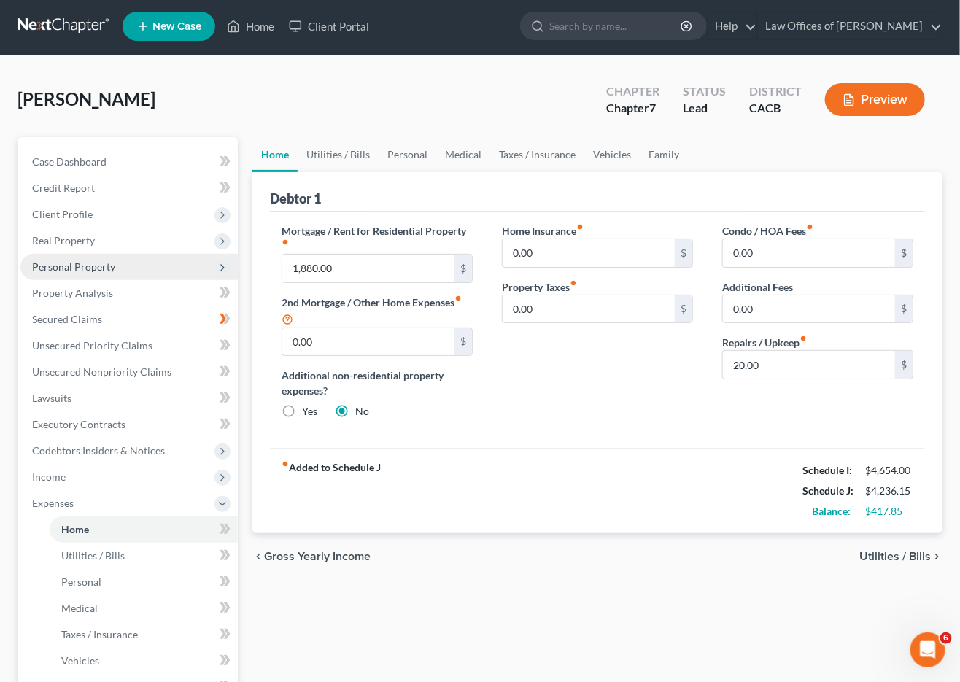
click at [122, 254] on span "Personal Property" at bounding box center [128, 267] width 217 height 26
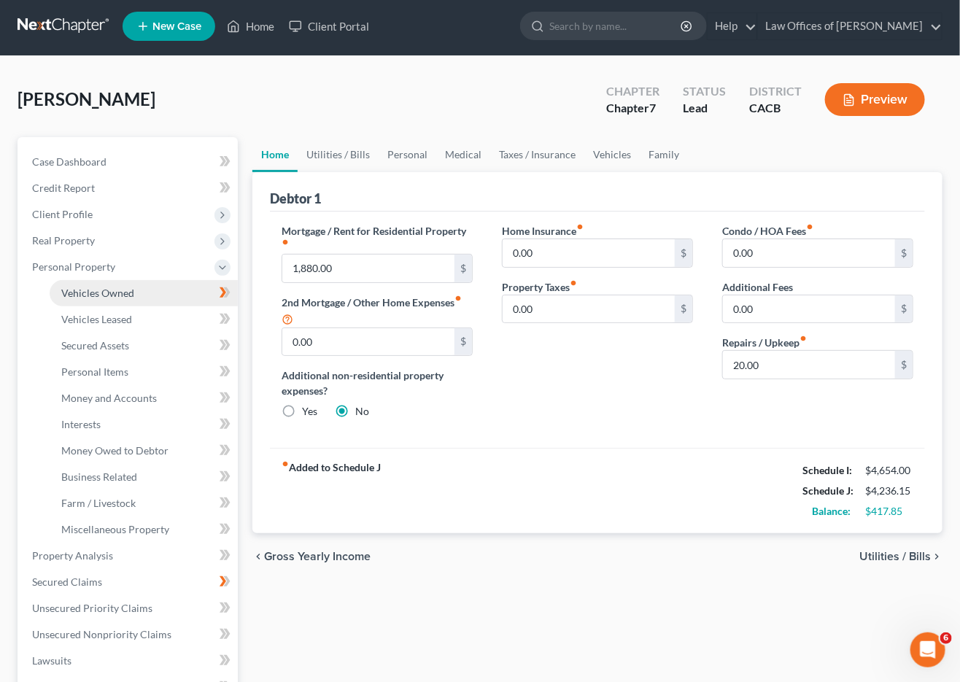
click at [125, 280] on link "Vehicles Owned" at bounding box center [144, 293] width 188 height 26
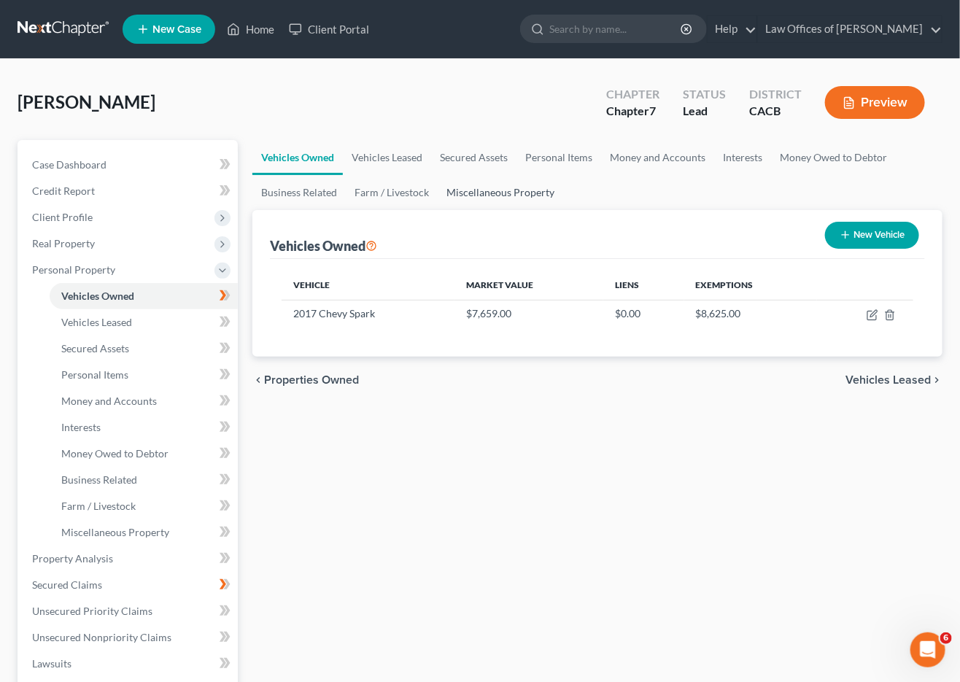
click at [511, 191] on link "Miscellaneous Property" at bounding box center [500, 192] width 125 height 35
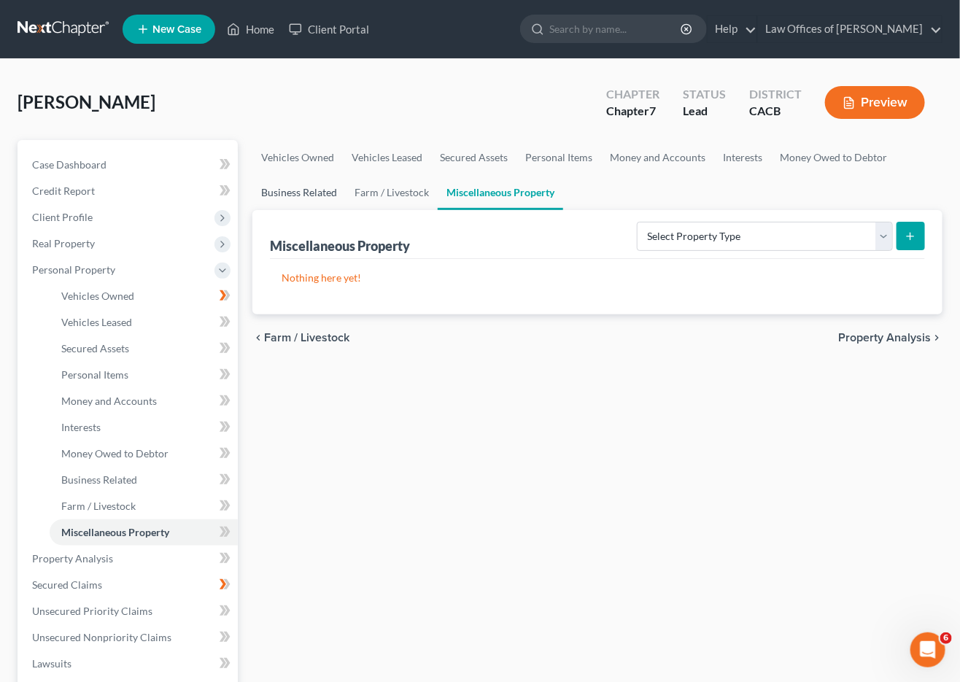
click at [278, 188] on link "Business Related" at bounding box center [298, 192] width 93 height 35
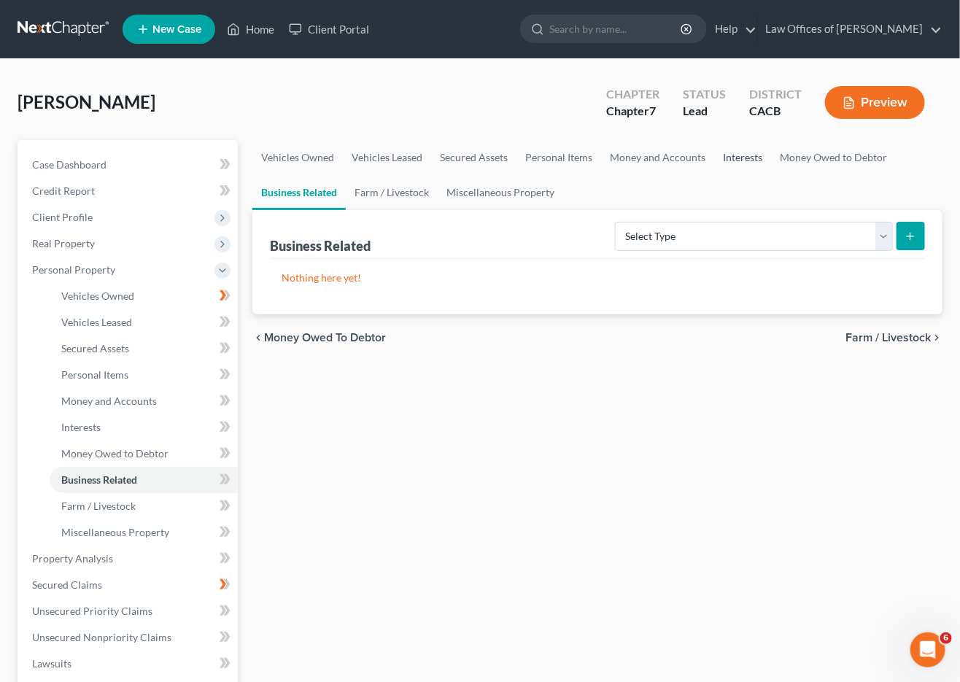
click at [748, 153] on link "Interests" at bounding box center [742, 157] width 57 height 35
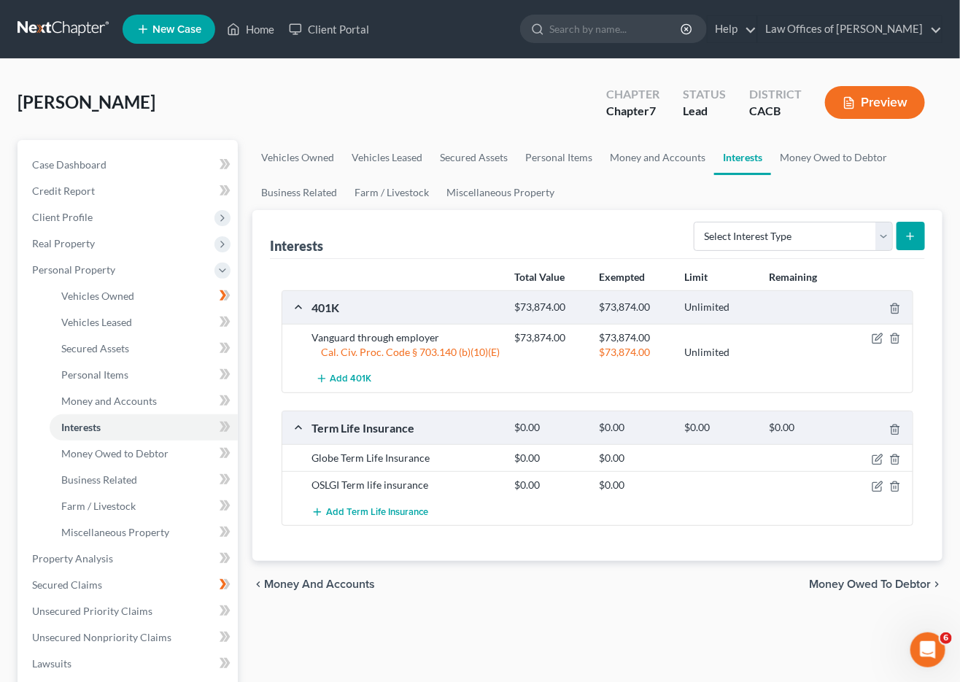
scroll to position [3, 0]
